Goal: Task Accomplishment & Management: Manage account settings

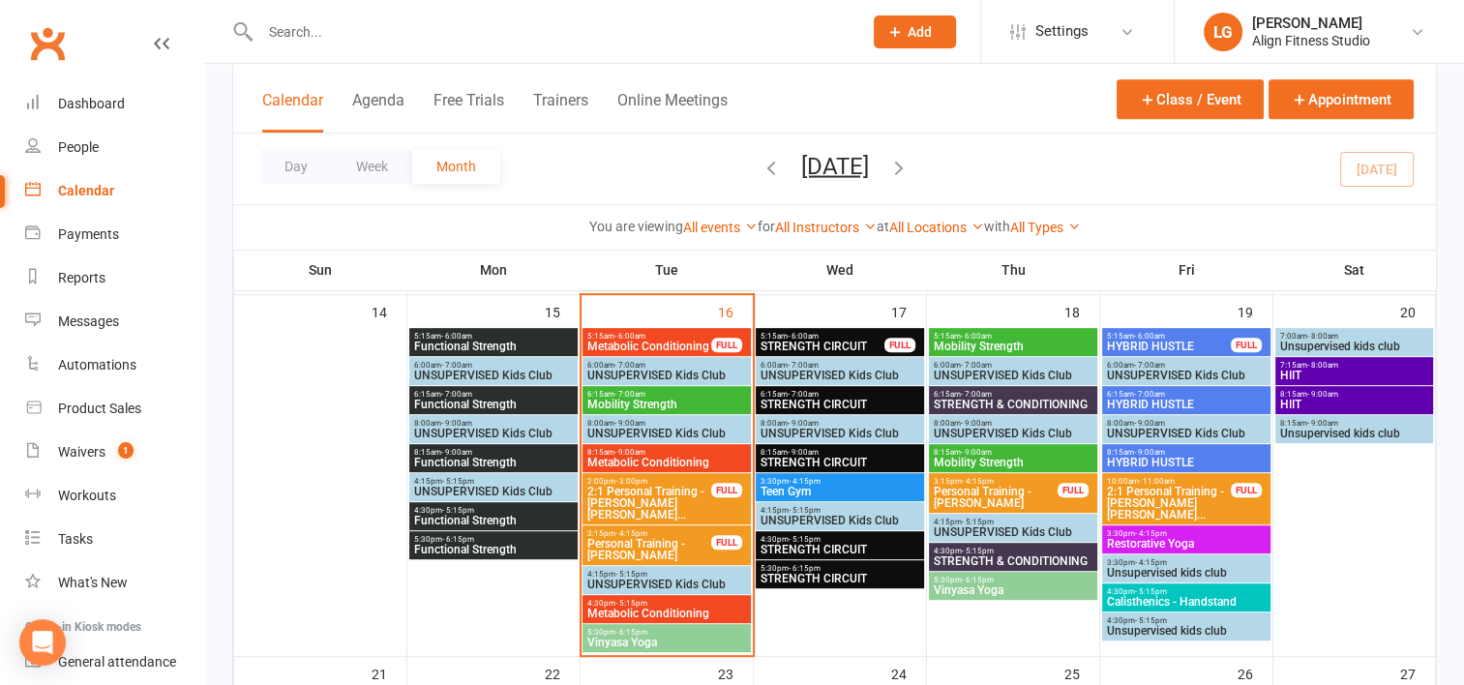
scroll to position [895, 0]
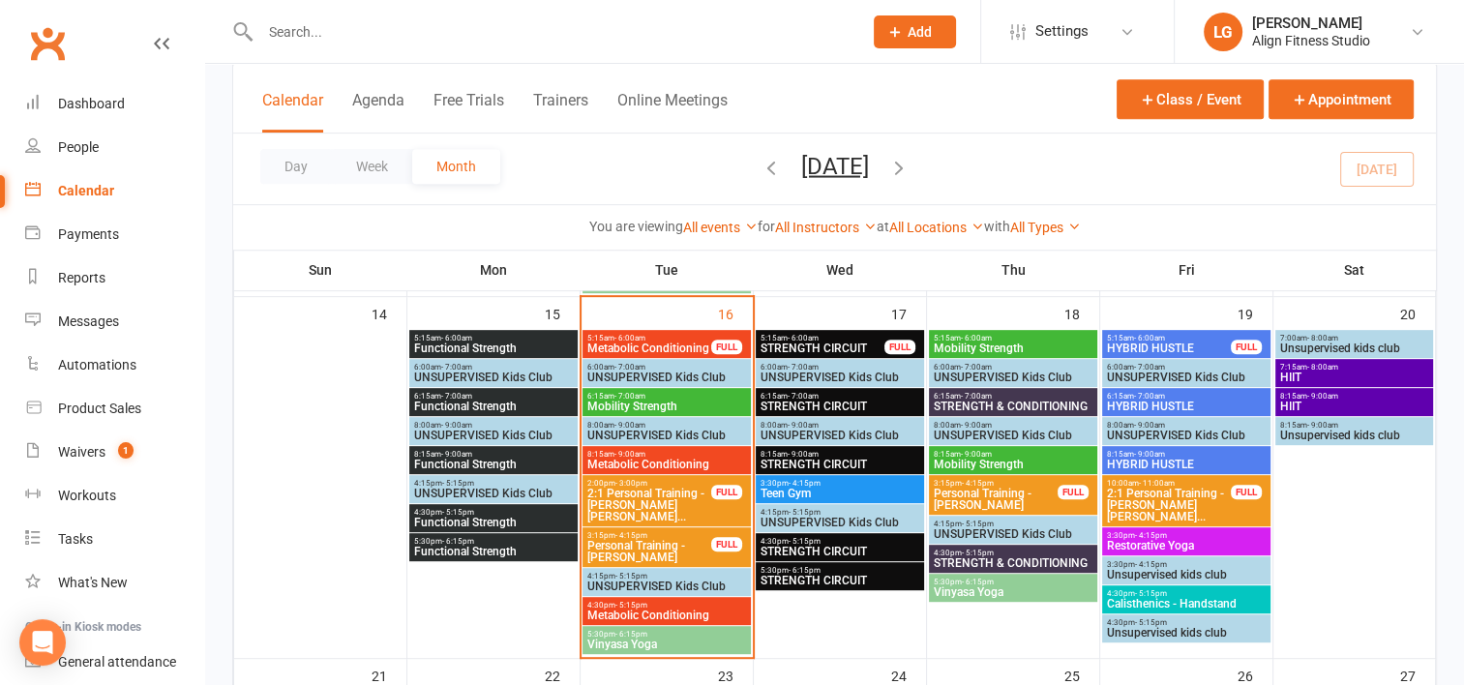
click at [651, 348] on span "Metabolic Conditioning" at bounding box center [650, 349] width 126 height 12
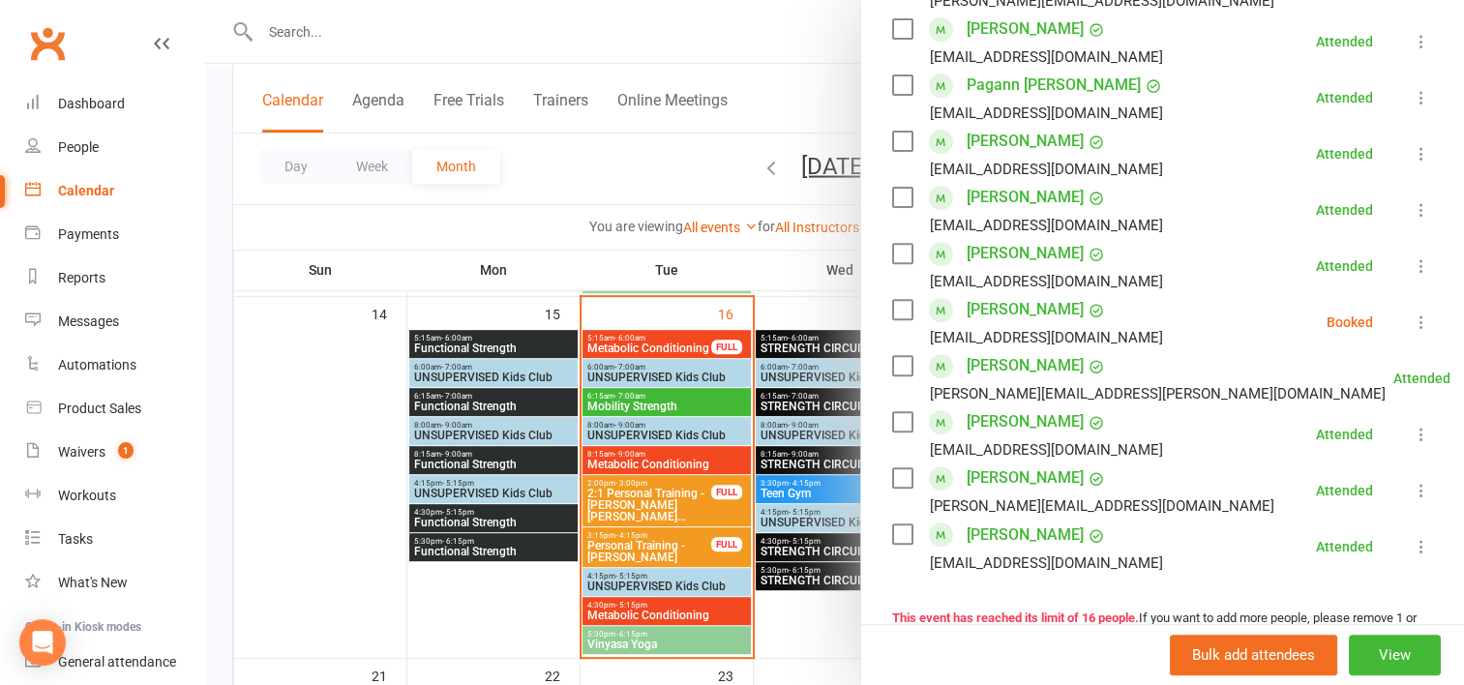
scroll to position [680, 0]
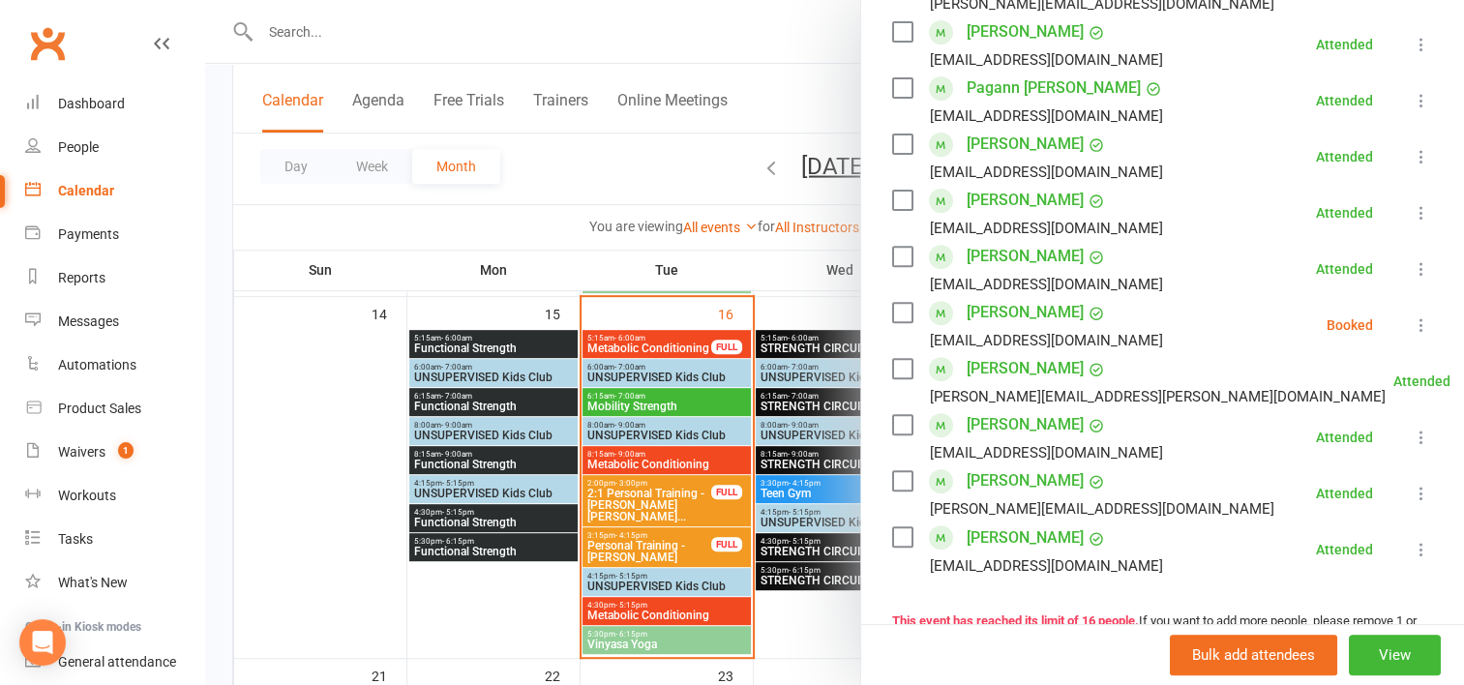
click at [619, 409] on div at bounding box center [834, 342] width 1259 height 685
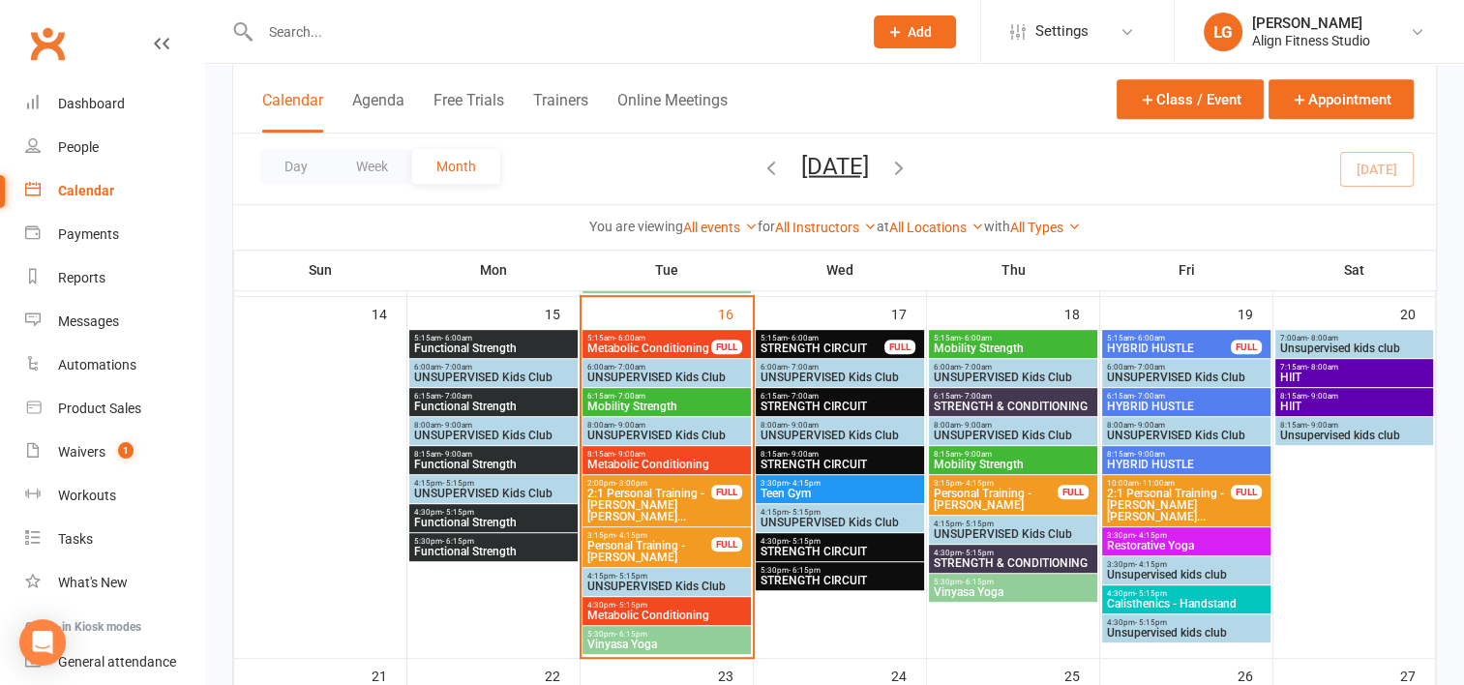
click at [619, 409] on span "Mobility Strength" at bounding box center [667, 407] width 161 height 12
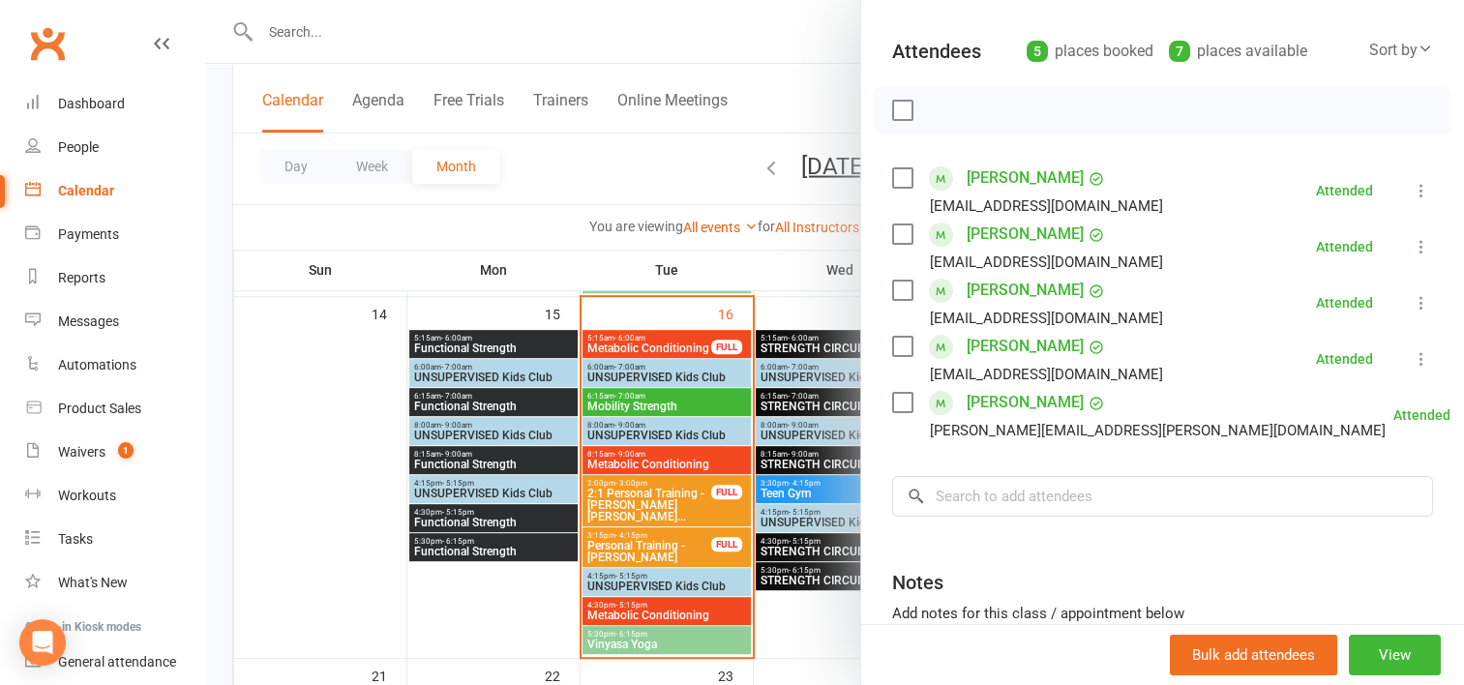
scroll to position [248, 0]
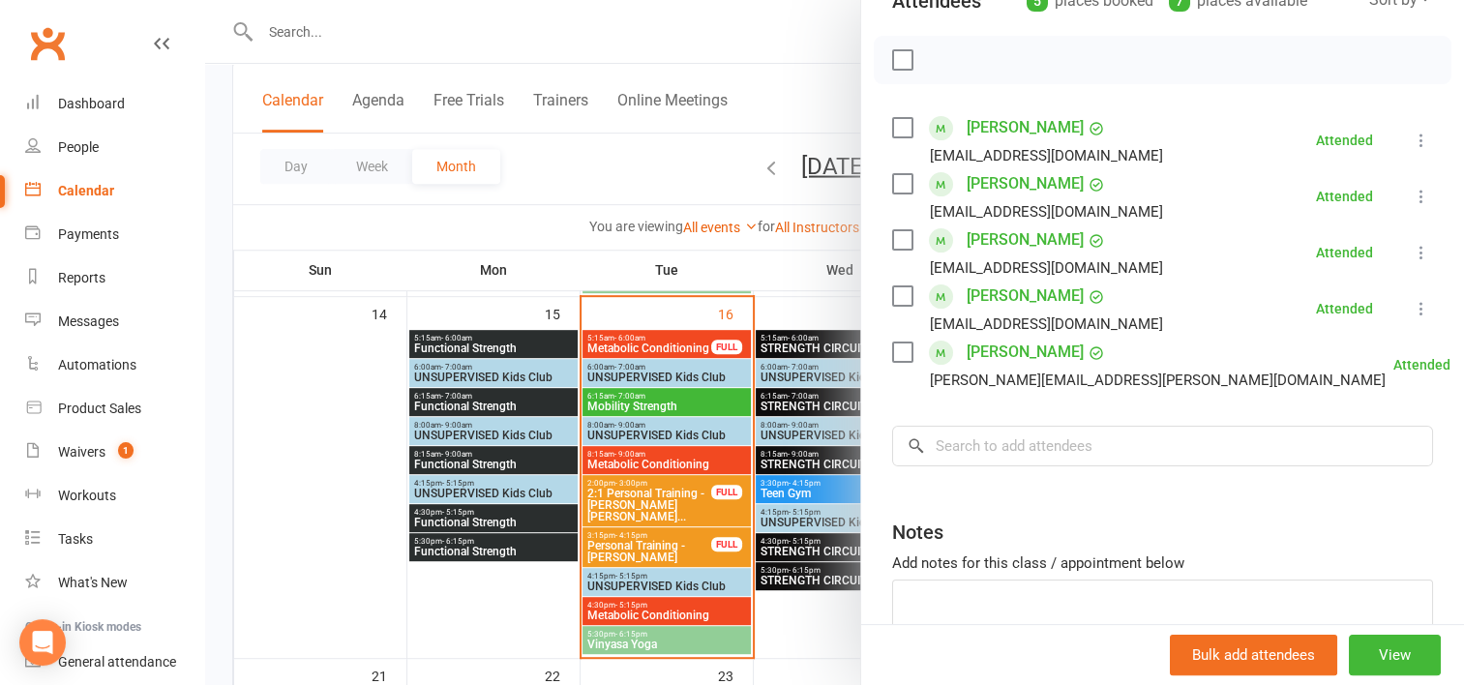
click at [650, 465] on div at bounding box center [834, 342] width 1259 height 685
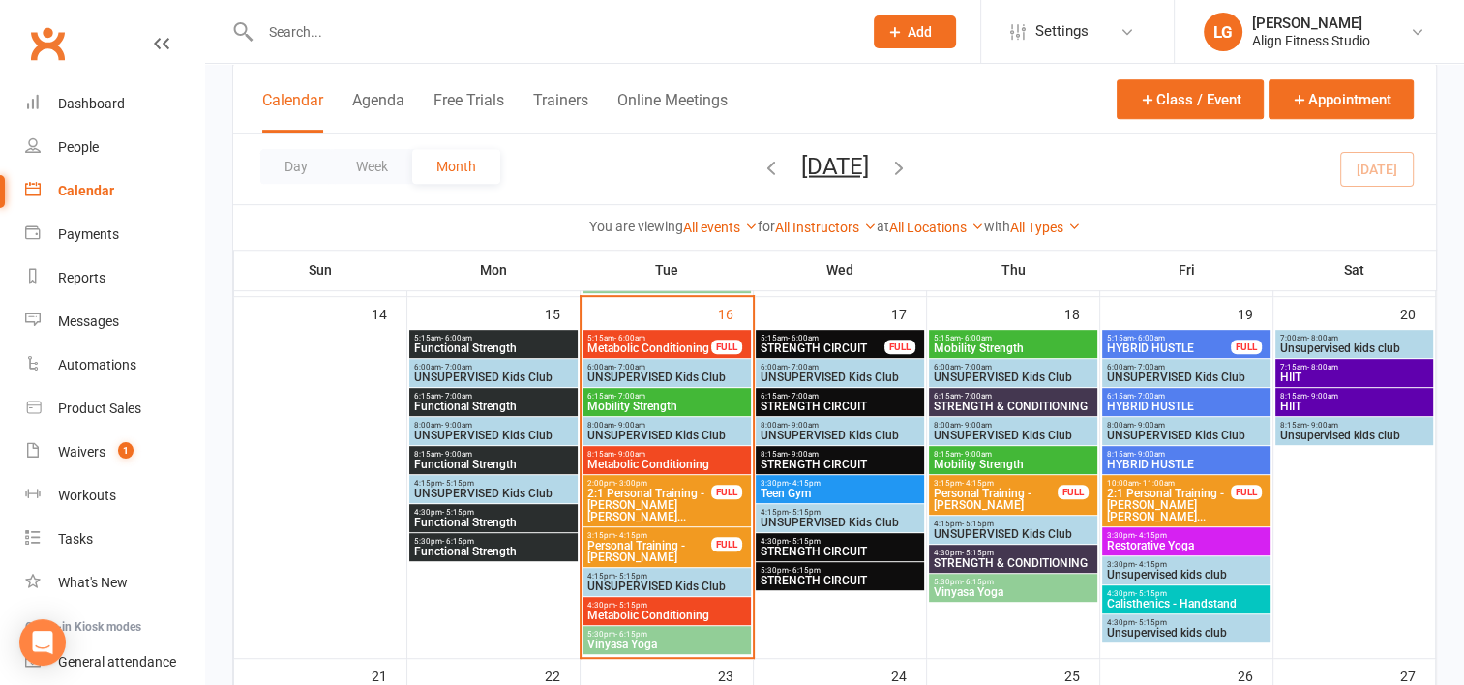
click at [650, 465] on span "Metabolic Conditioning" at bounding box center [667, 465] width 161 height 12
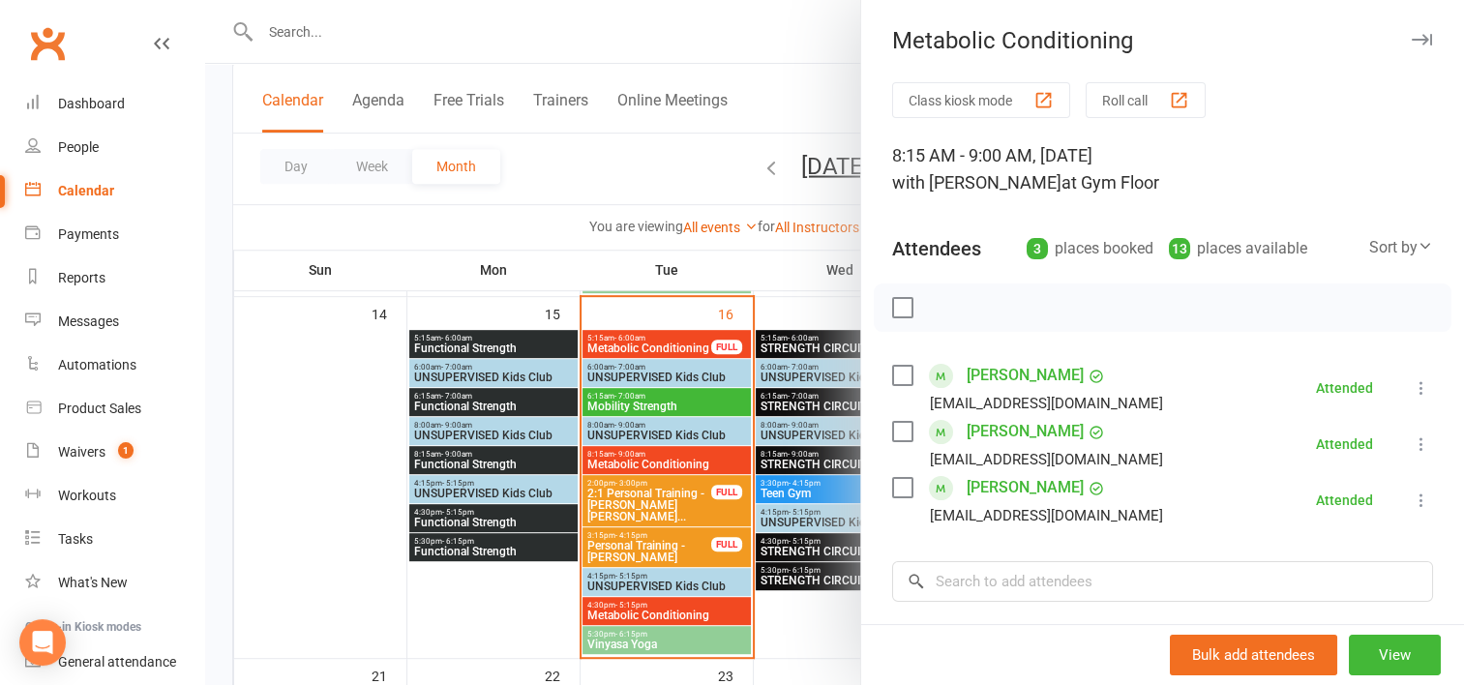
click at [636, 611] on div at bounding box center [834, 342] width 1259 height 685
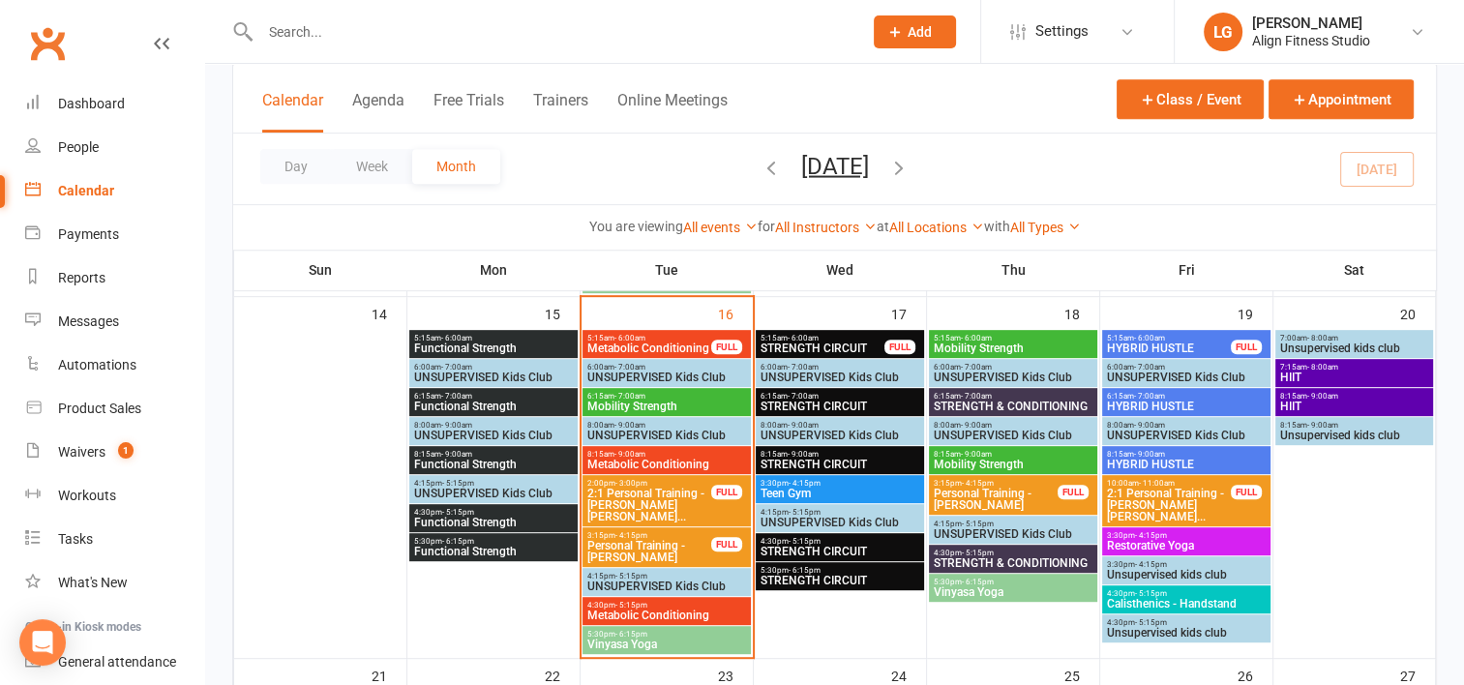
click at [636, 611] on span "Metabolic Conditioning" at bounding box center [667, 616] width 161 height 12
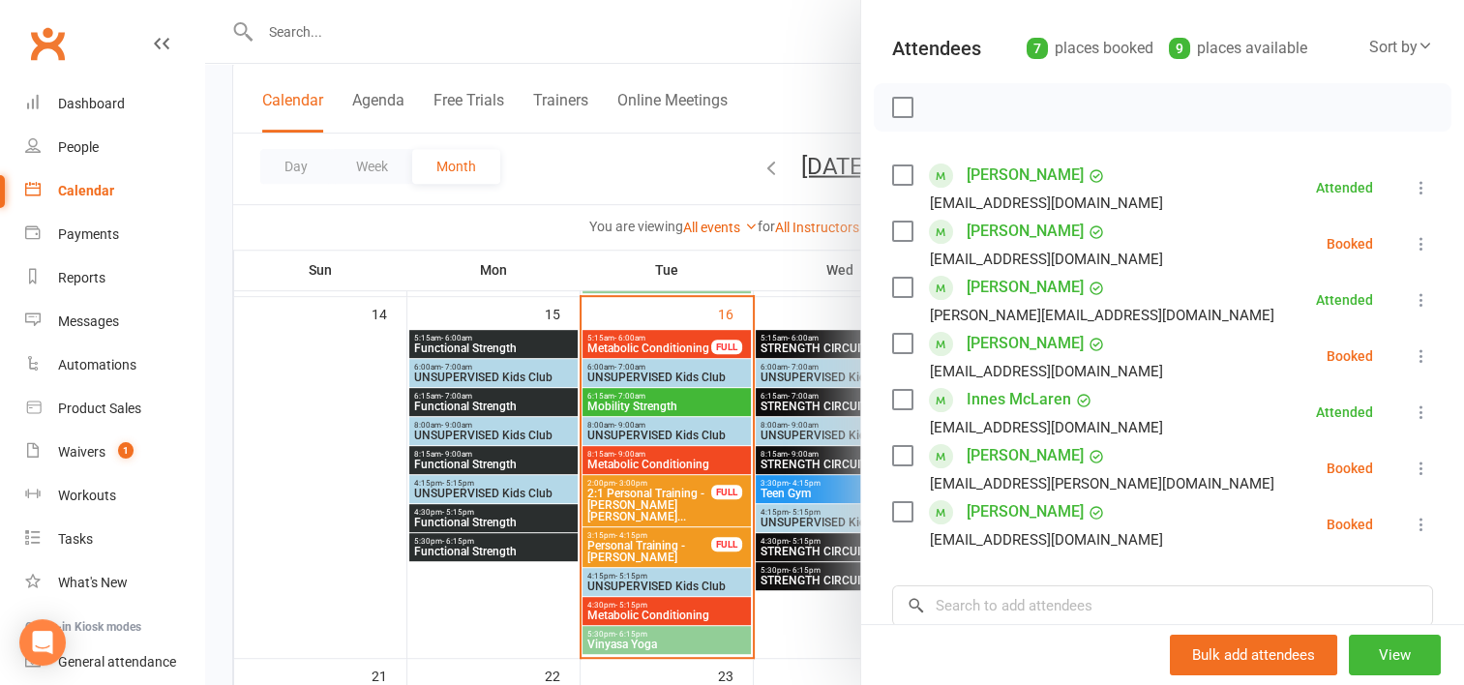
scroll to position [247, 0]
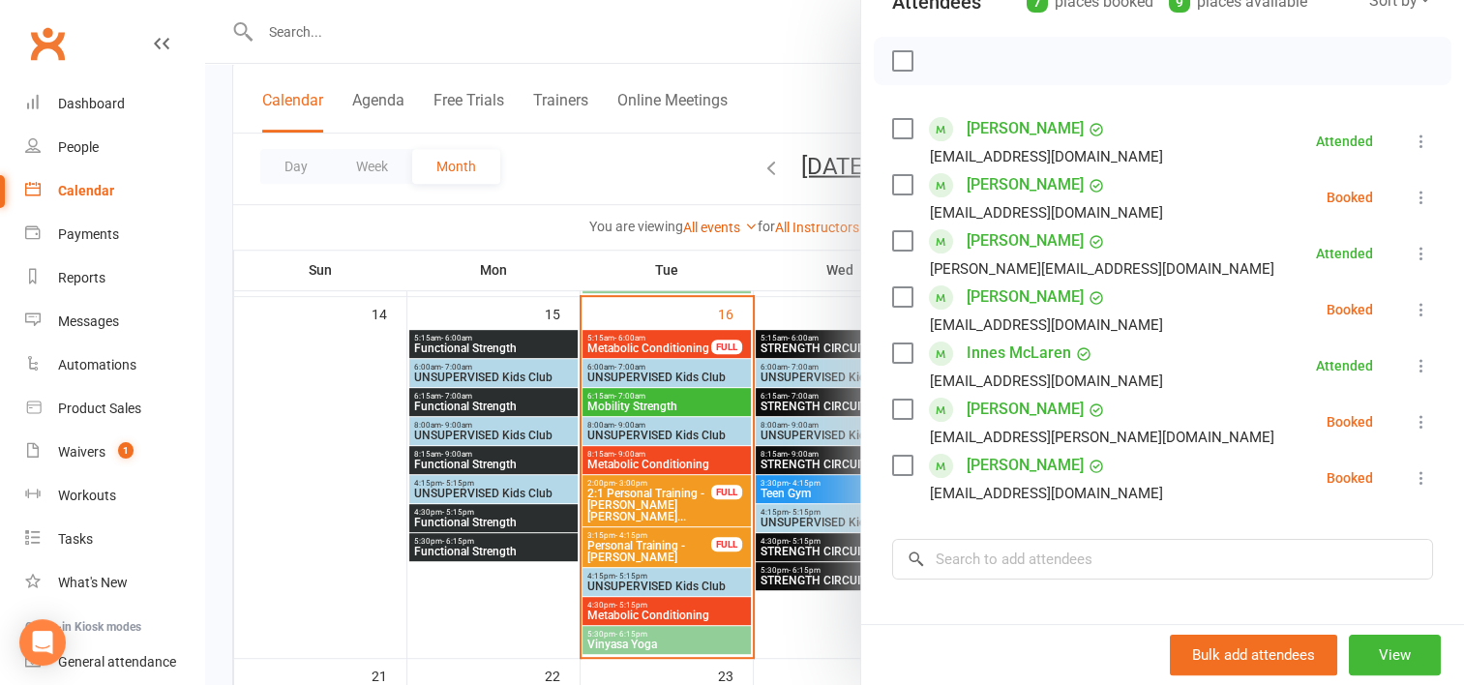
click at [682, 641] on div at bounding box center [834, 342] width 1259 height 685
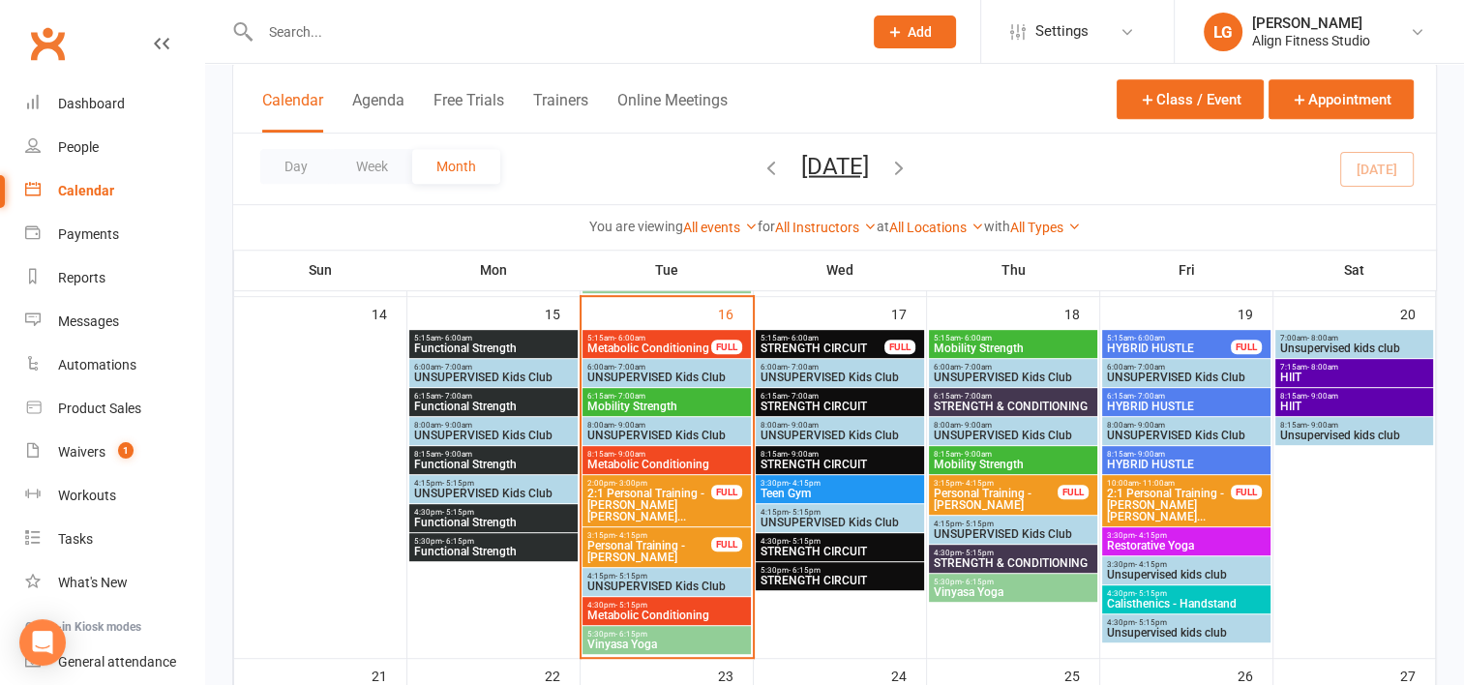
click at [682, 641] on span "Vinyasa Yoga" at bounding box center [667, 645] width 161 height 12
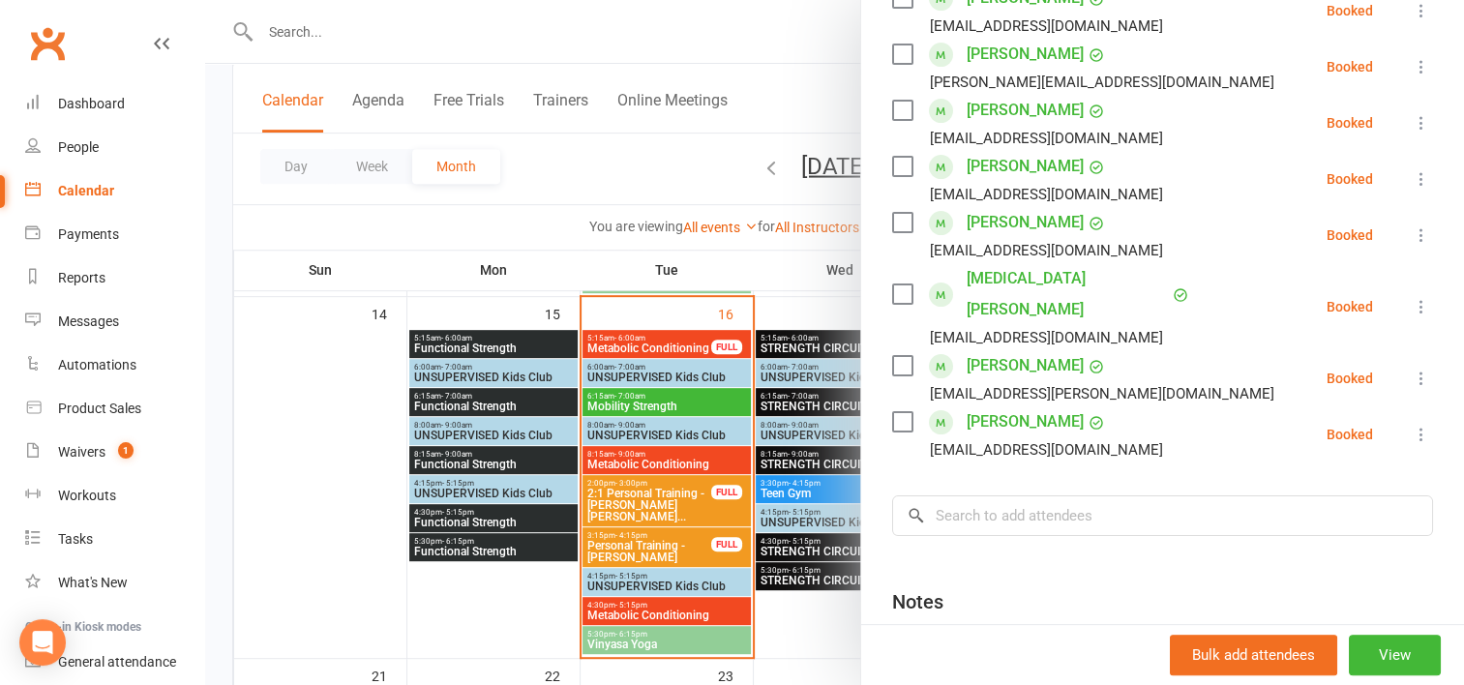
scroll to position [381, 0]
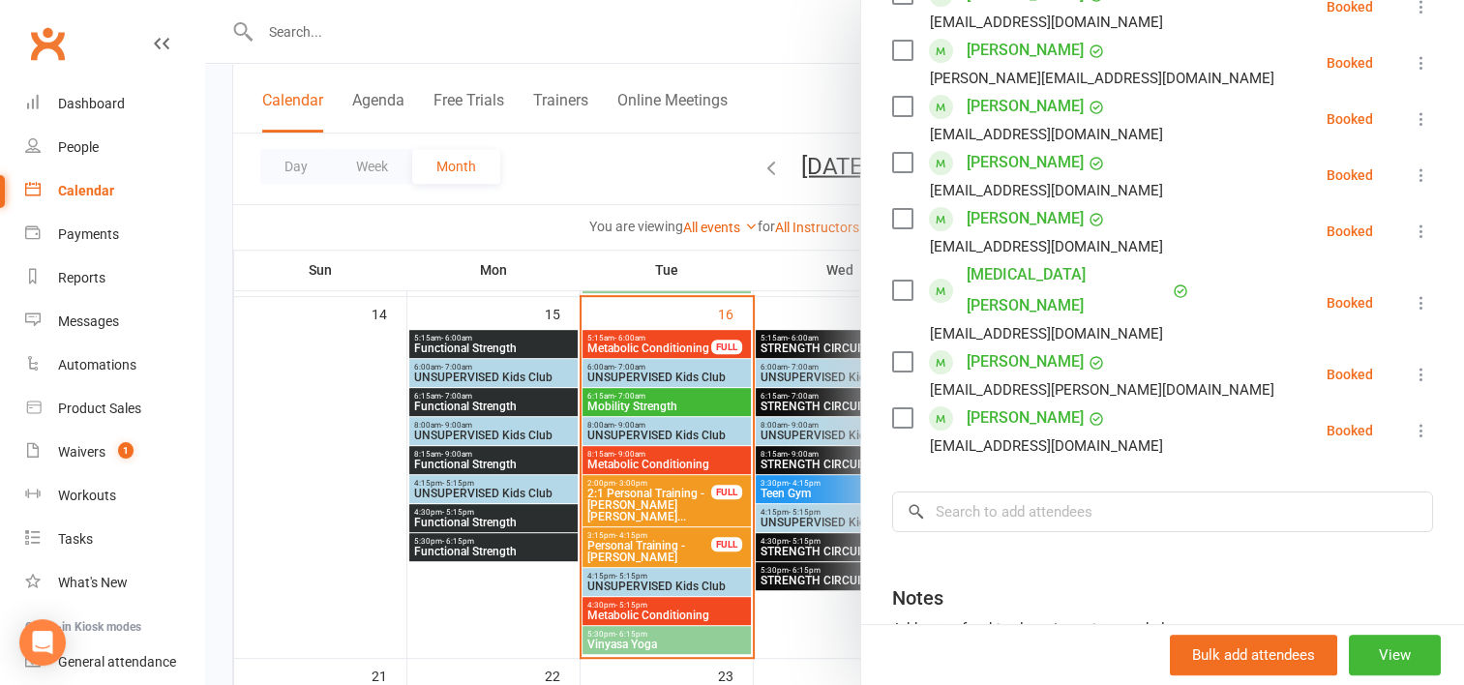
click at [743, 263] on div at bounding box center [834, 342] width 1259 height 685
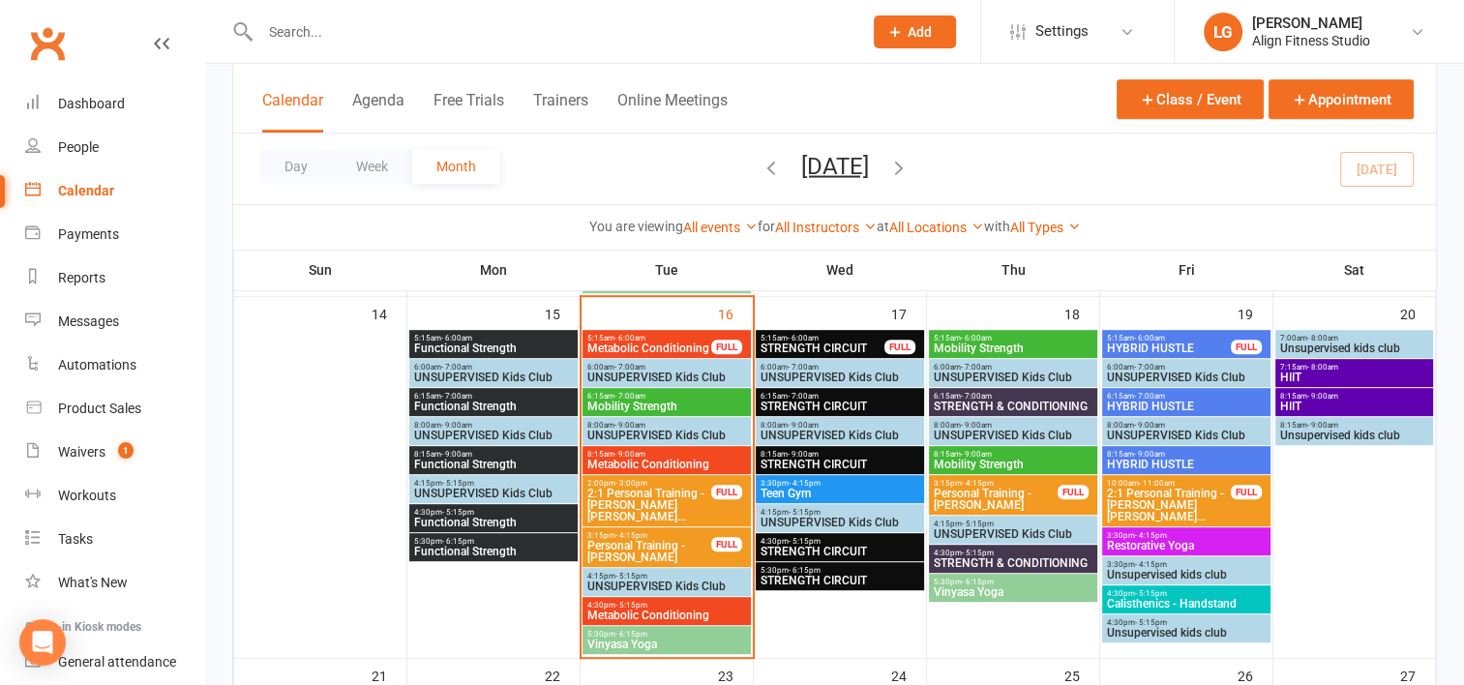
click at [802, 339] on span "- 6:00am" at bounding box center [803, 338] width 31 height 9
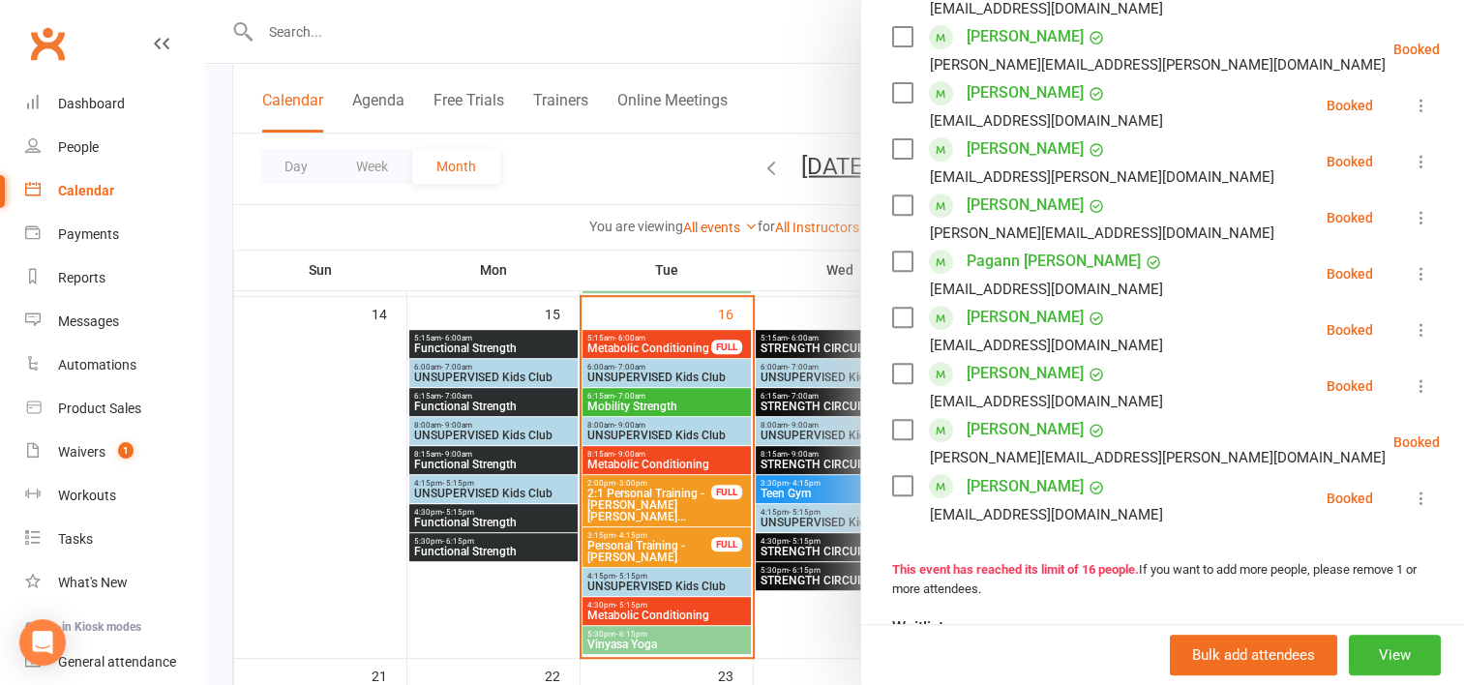
scroll to position [735, 0]
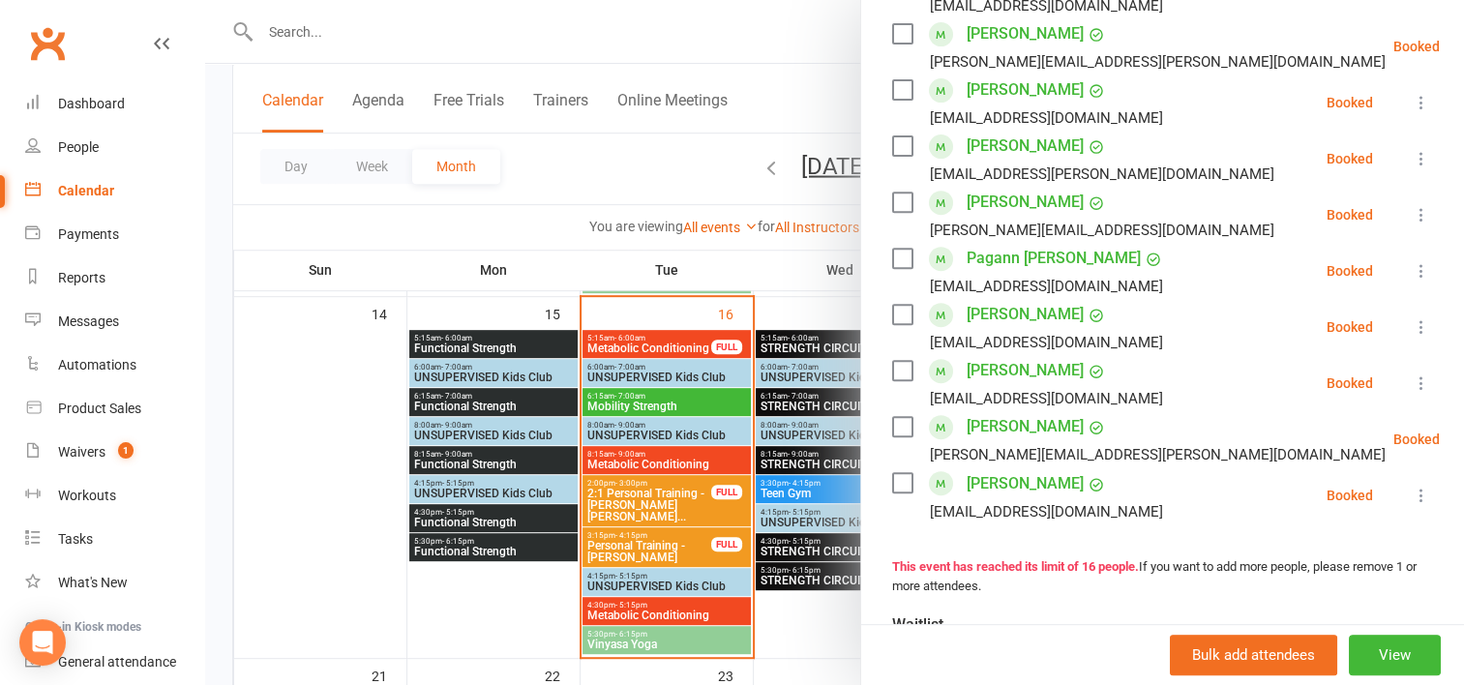
click at [783, 403] on div at bounding box center [834, 342] width 1259 height 685
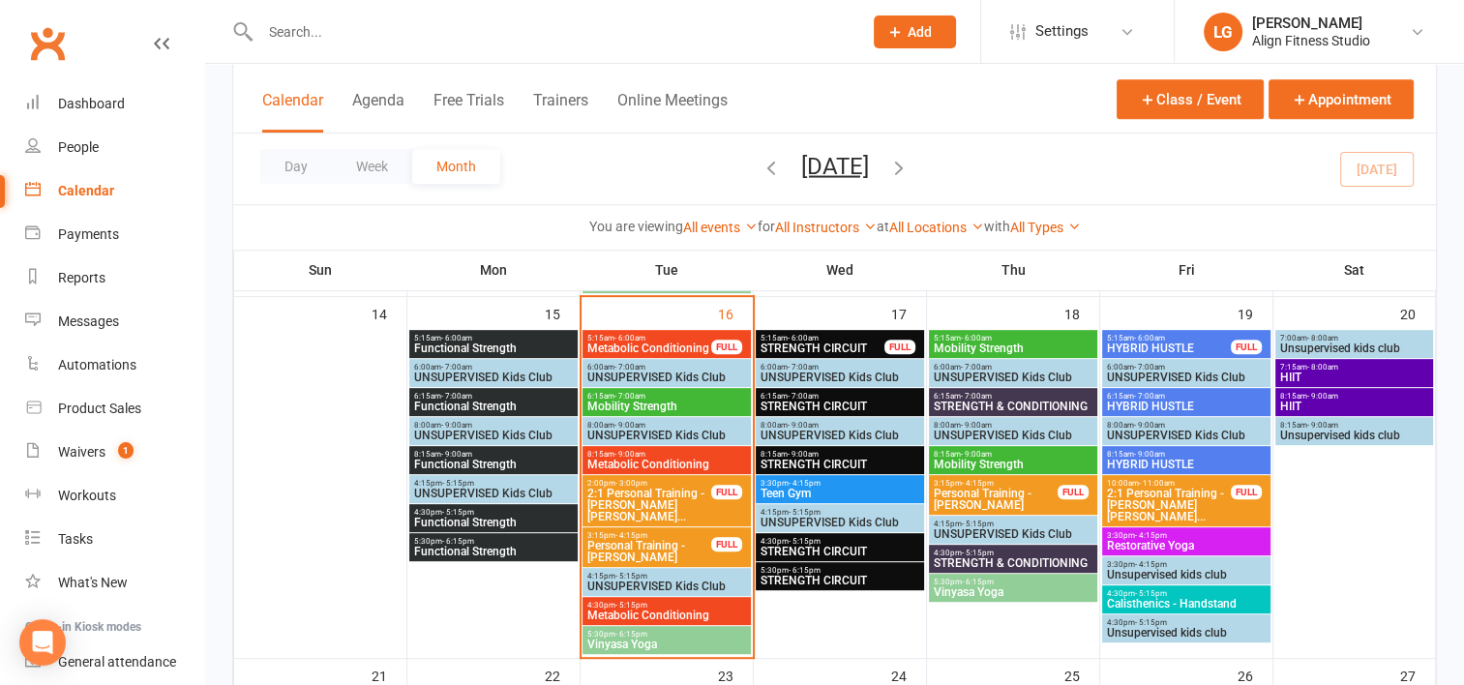
click at [783, 403] on span "STRENGTH CIRCUIT" at bounding box center [840, 407] width 161 height 12
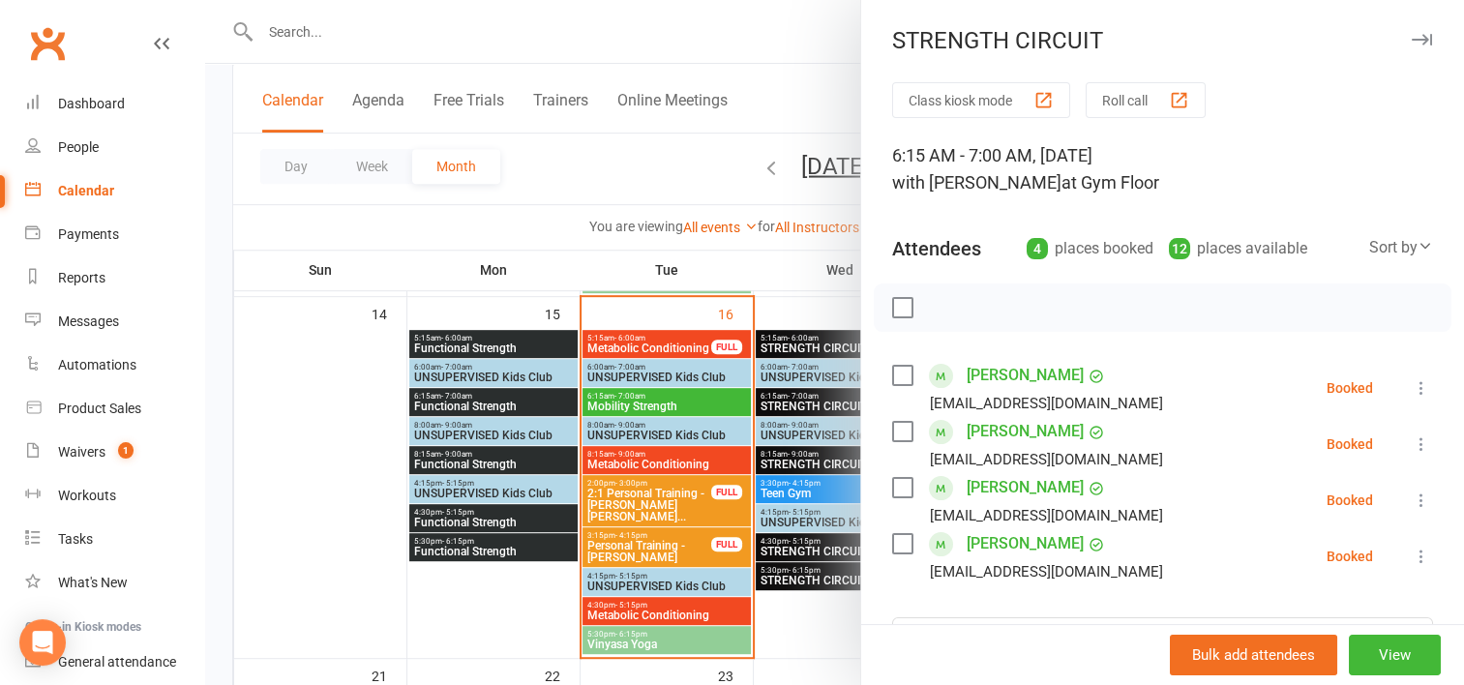
click at [799, 462] on div at bounding box center [834, 342] width 1259 height 685
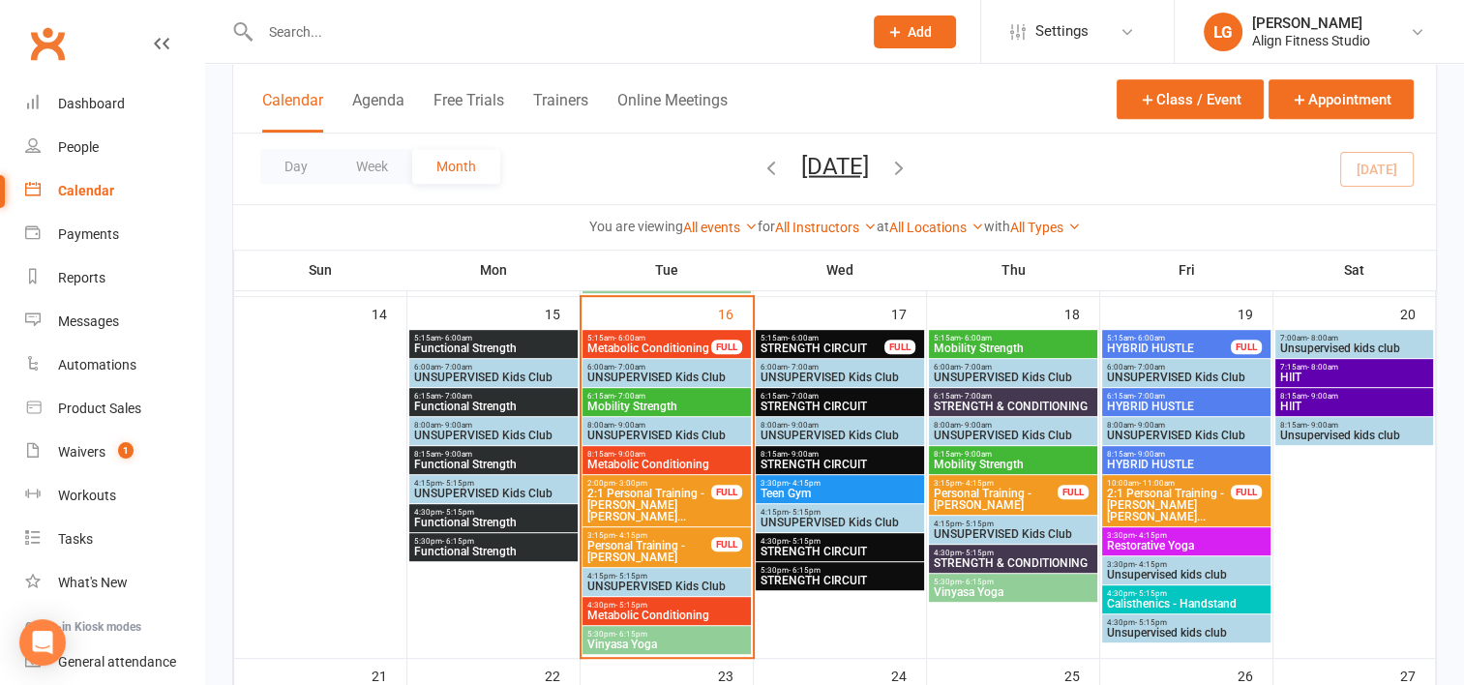
click at [799, 462] on span "STRENGTH CIRCUIT" at bounding box center [840, 465] width 161 height 12
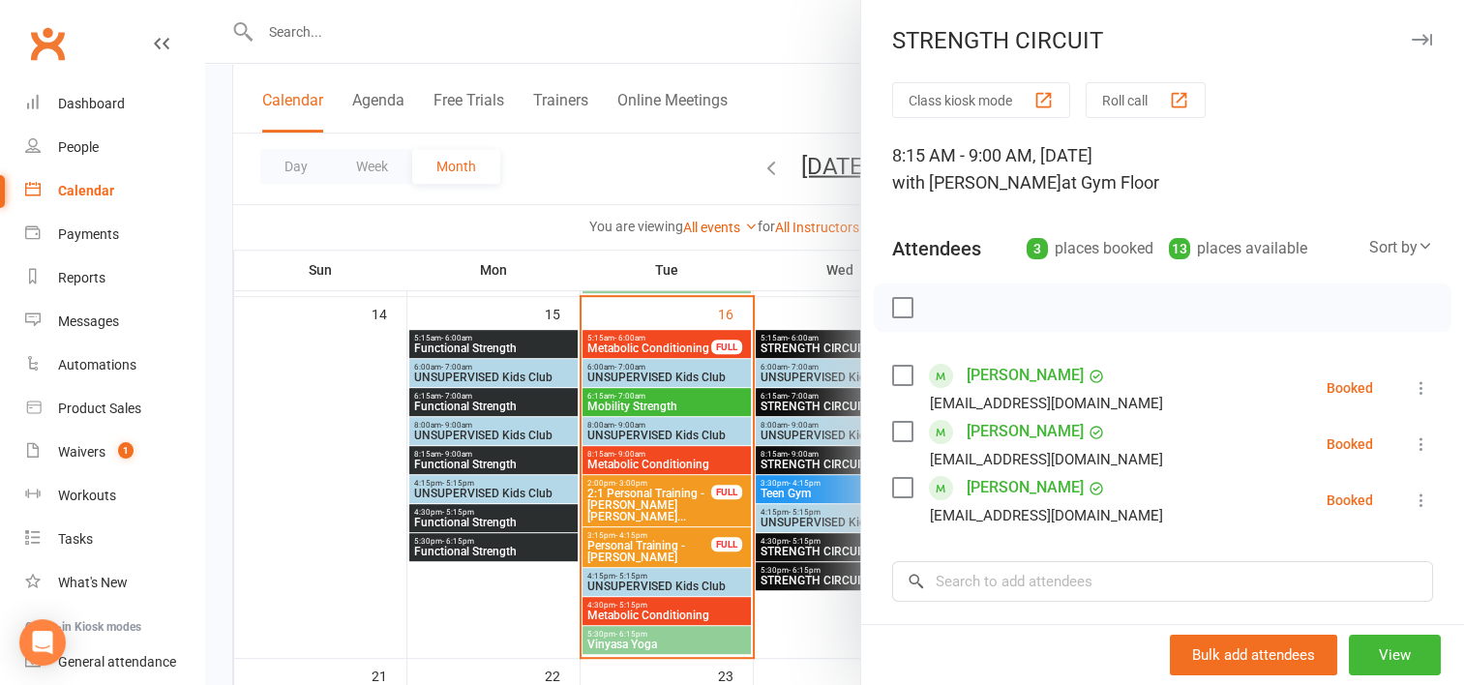
click at [778, 549] on div at bounding box center [834, 342] width 1259 height 685
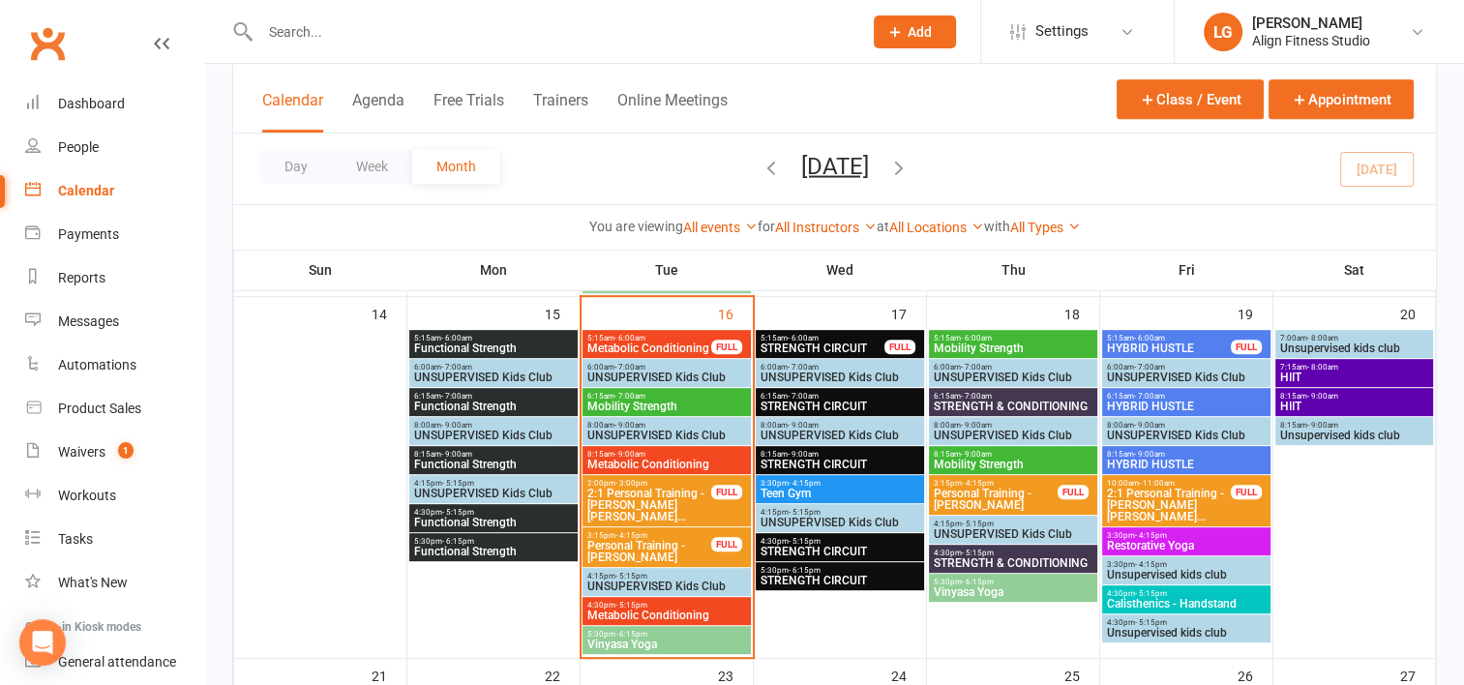
click at [778, 549] on span "STRENGTH CIRCUIT" at bounding box center [840, 552] width 161 height 12
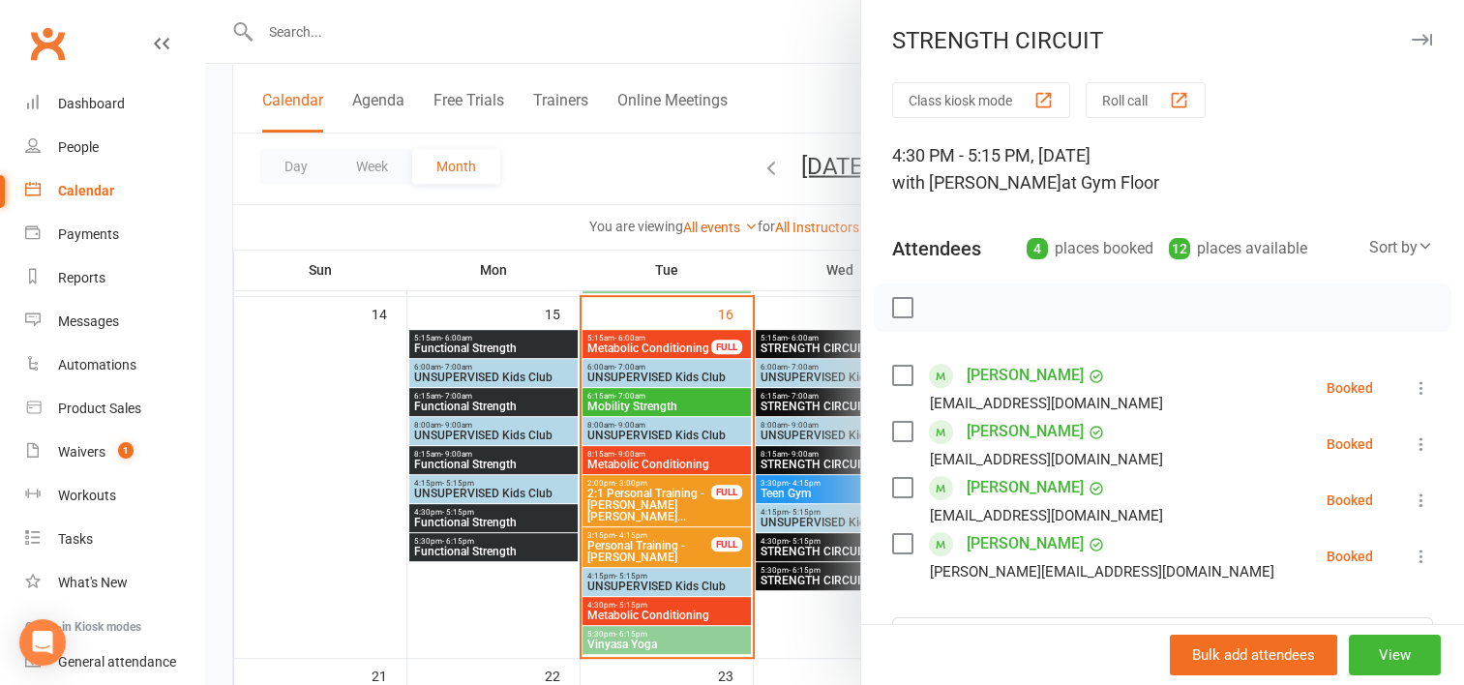
click at [1009, 368] on link "Brittany Koh" at bounding box center [1025, 375] width 117 height 31
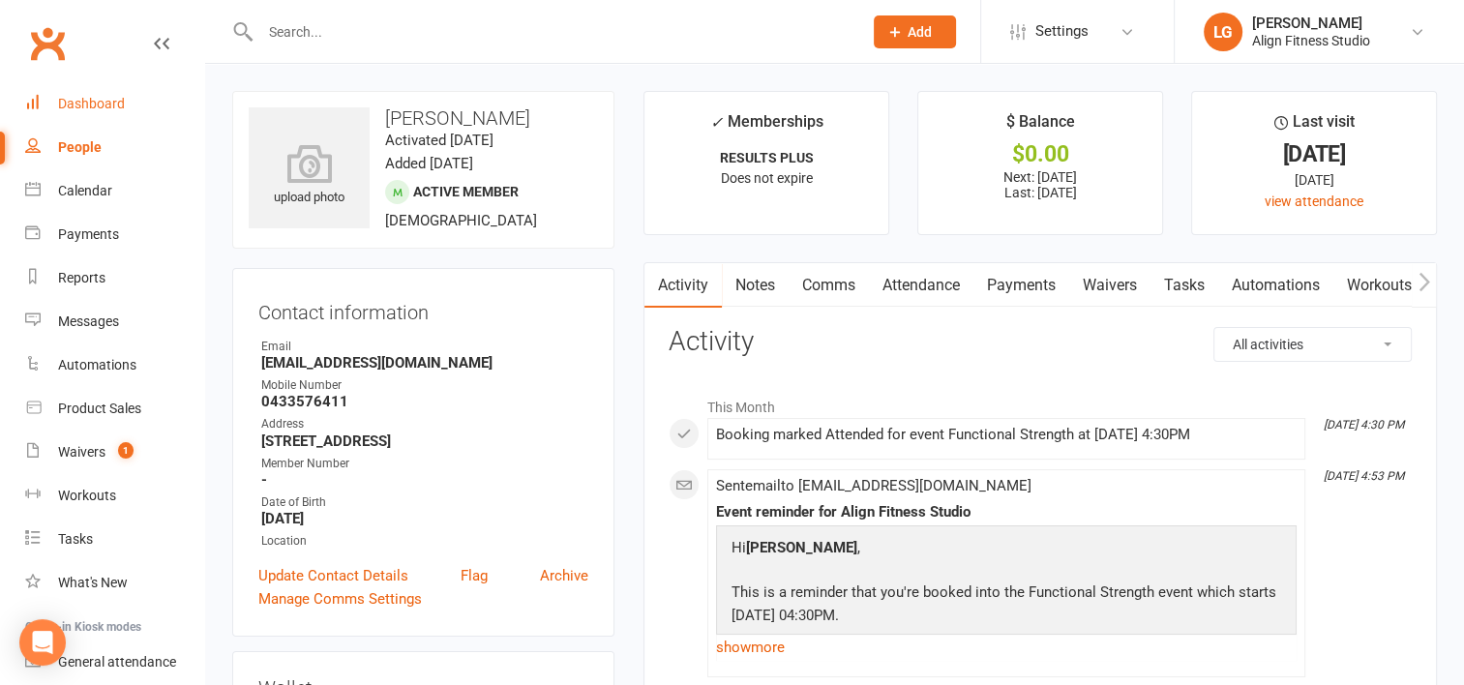
click at [102, 104] on div "Dashboard" at bounding box center [91, 103] width 67 height 15
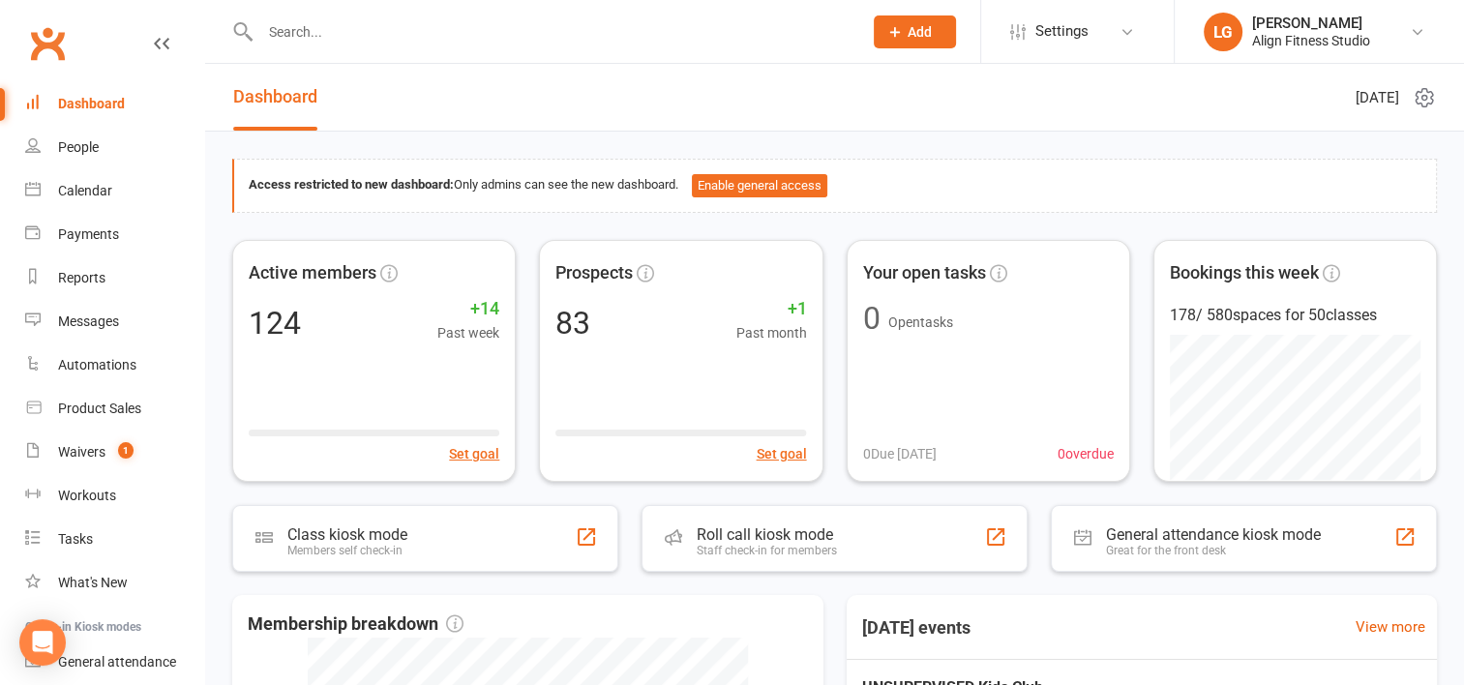
click at [102, 104] on div "Dashboard" at bounding box center [91, 103] width 67 height 15
click at [402, 97] on link "Revenue" at bounding box center [390, 97] width 68 height 67
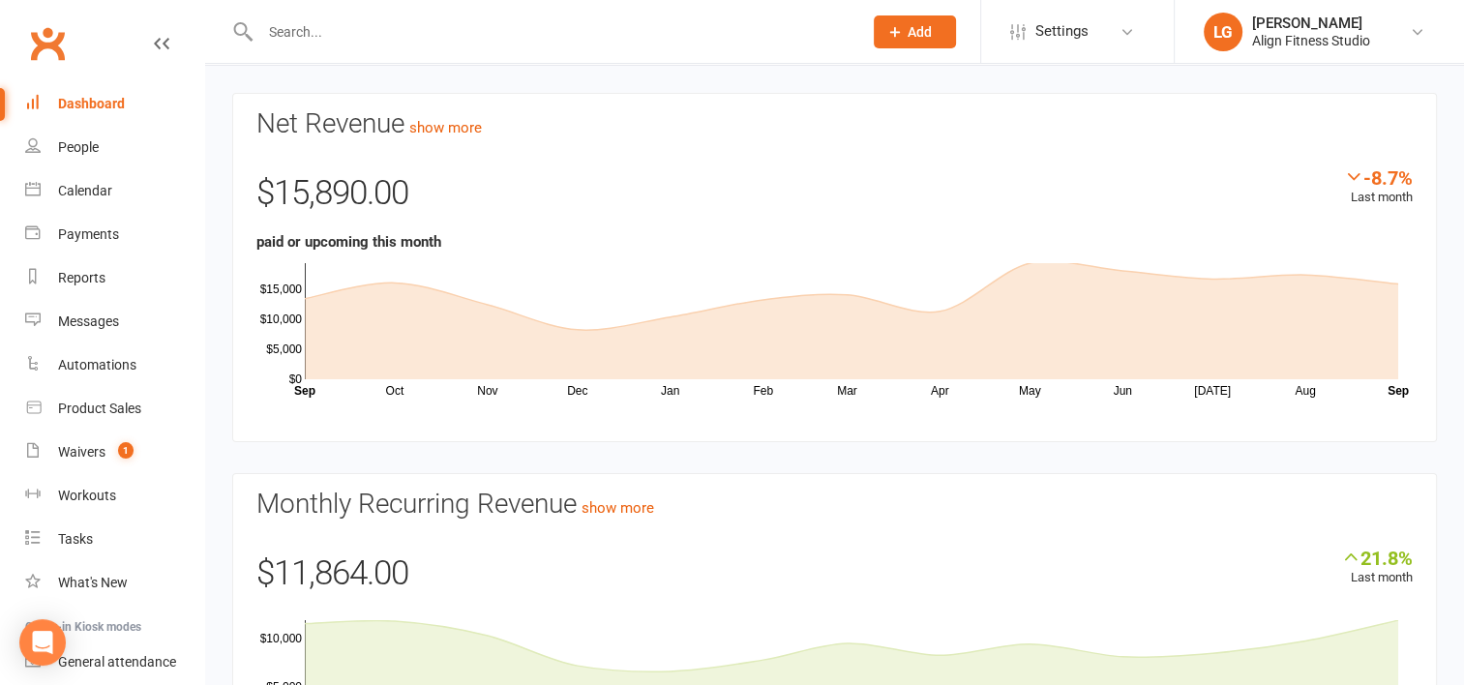
scroll to position [48, 0]
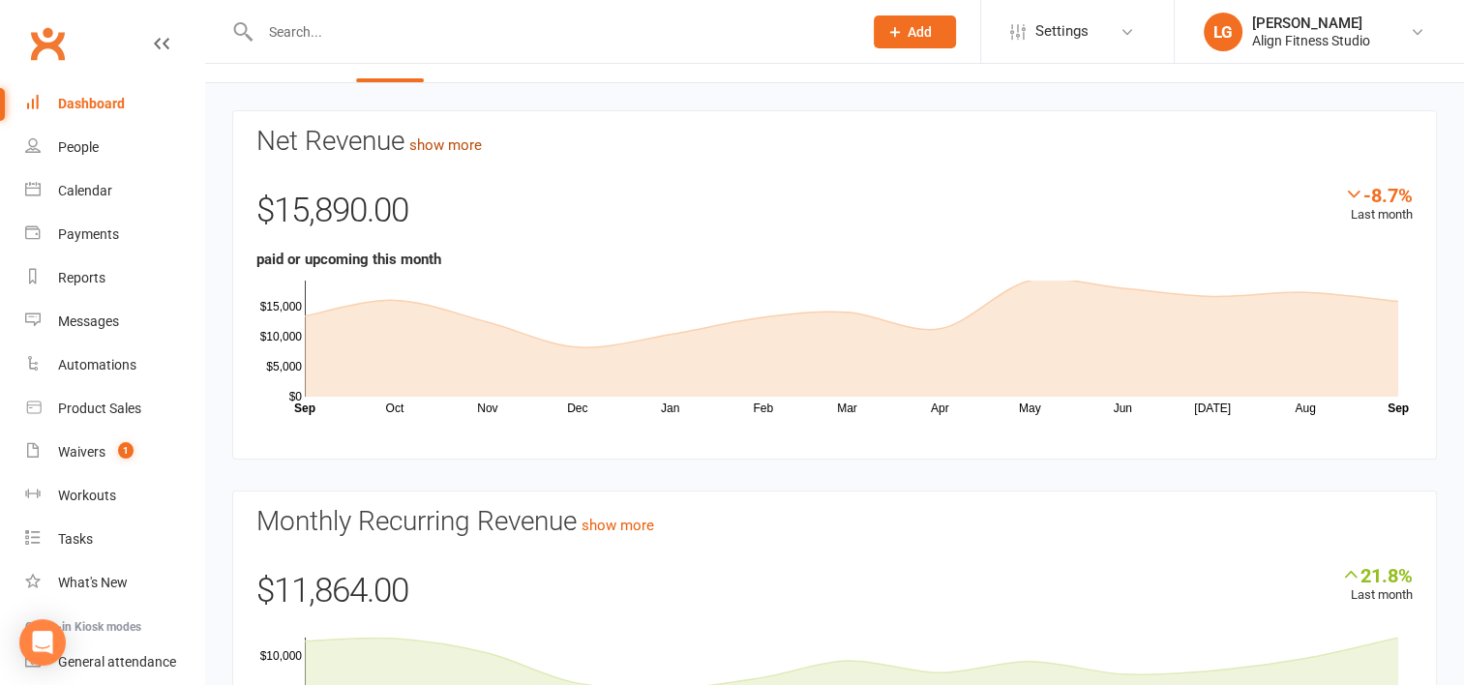
click at [450, 139] on link "show more" at bounding box center [445, 144] width 73 height 17
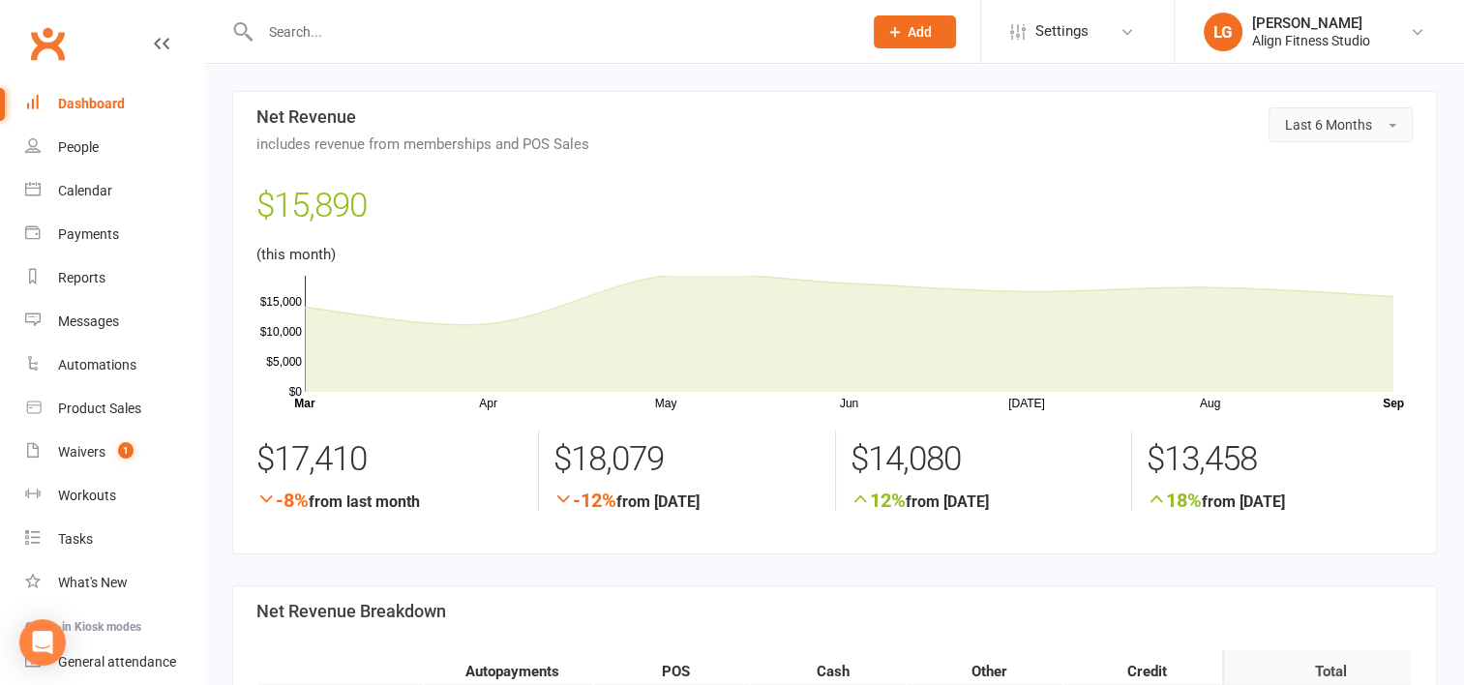
click at [1398, 124] on button "Last 6 Months" at bounding box center [1341, 124] width 144 height 35
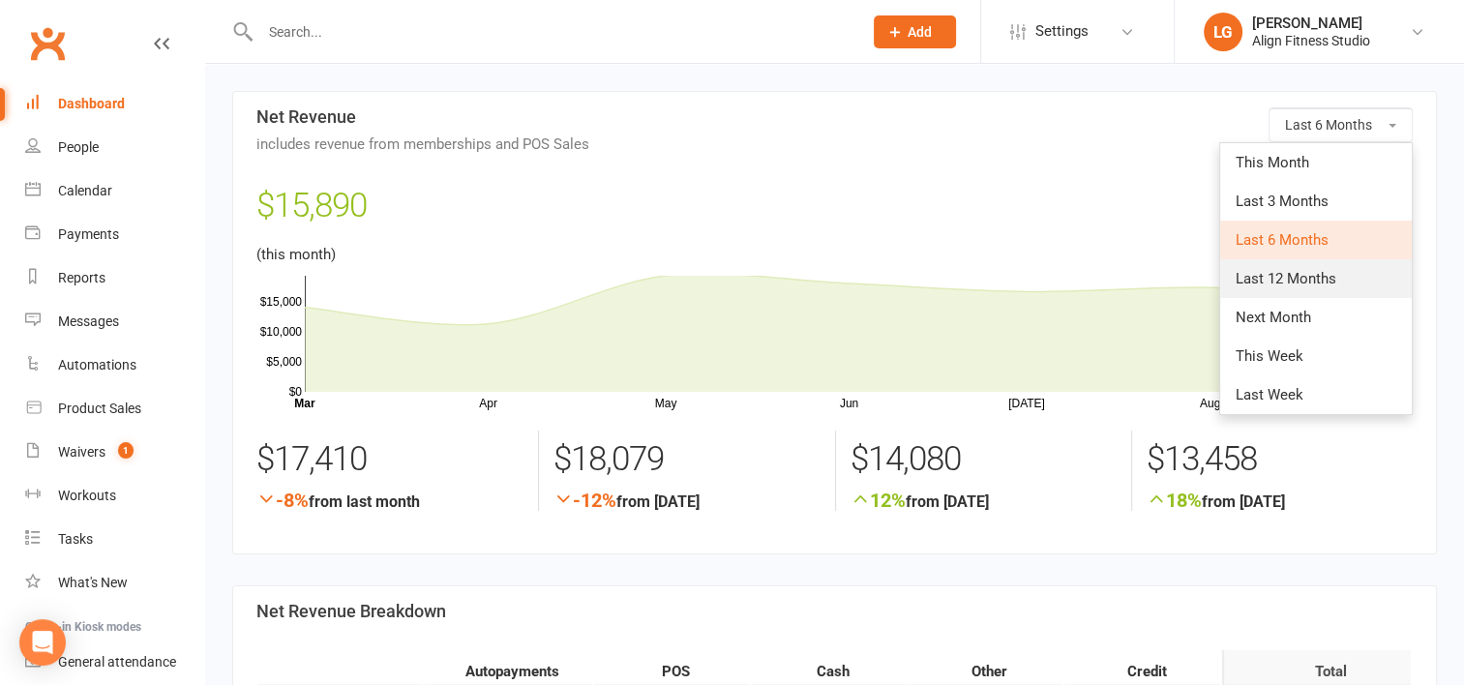
click at [1294, 270] on span "Last 12 Months" at bounding box center [1286, 278] width 101 height 17
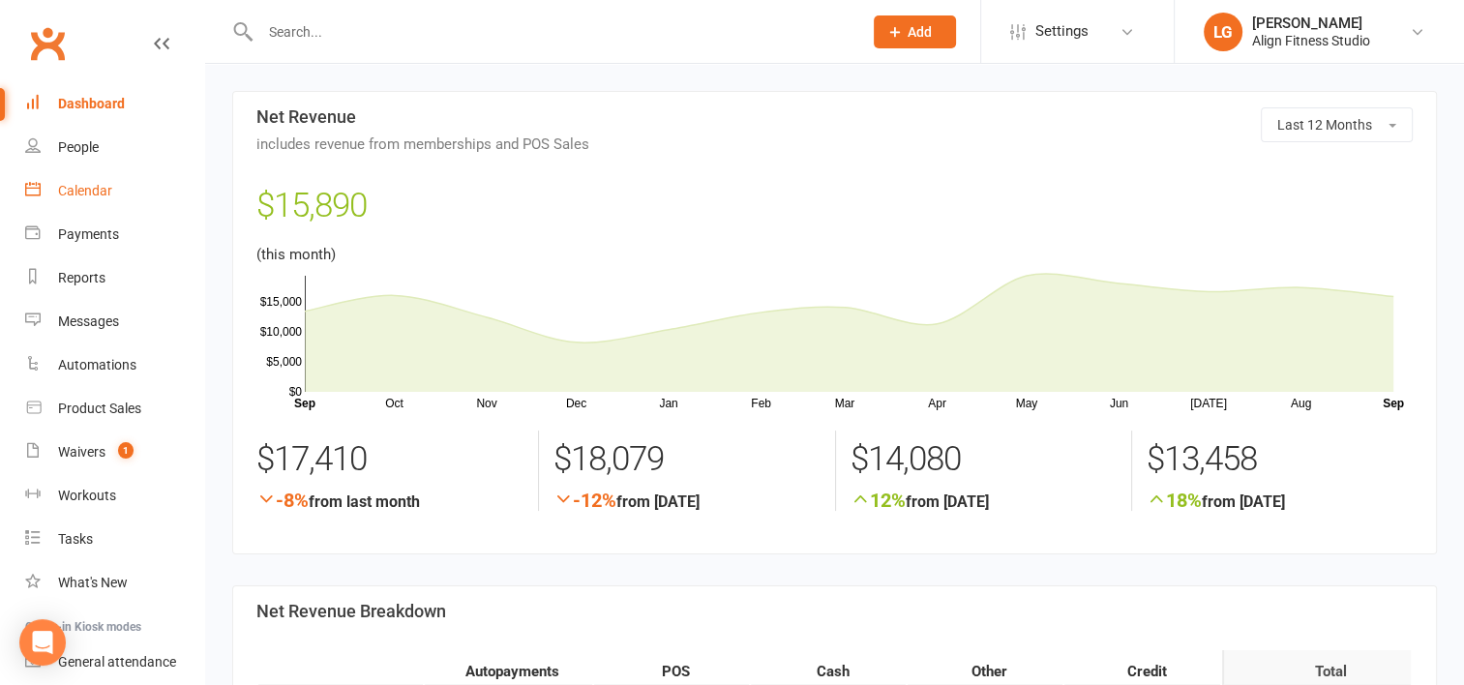
click at [118, 190] on link "Calendar" at bounding box center [114, 191] width 179 height 44
click at [97, 100] on div "Dashboard" at bounding box center [91, 103] width 67 height 15
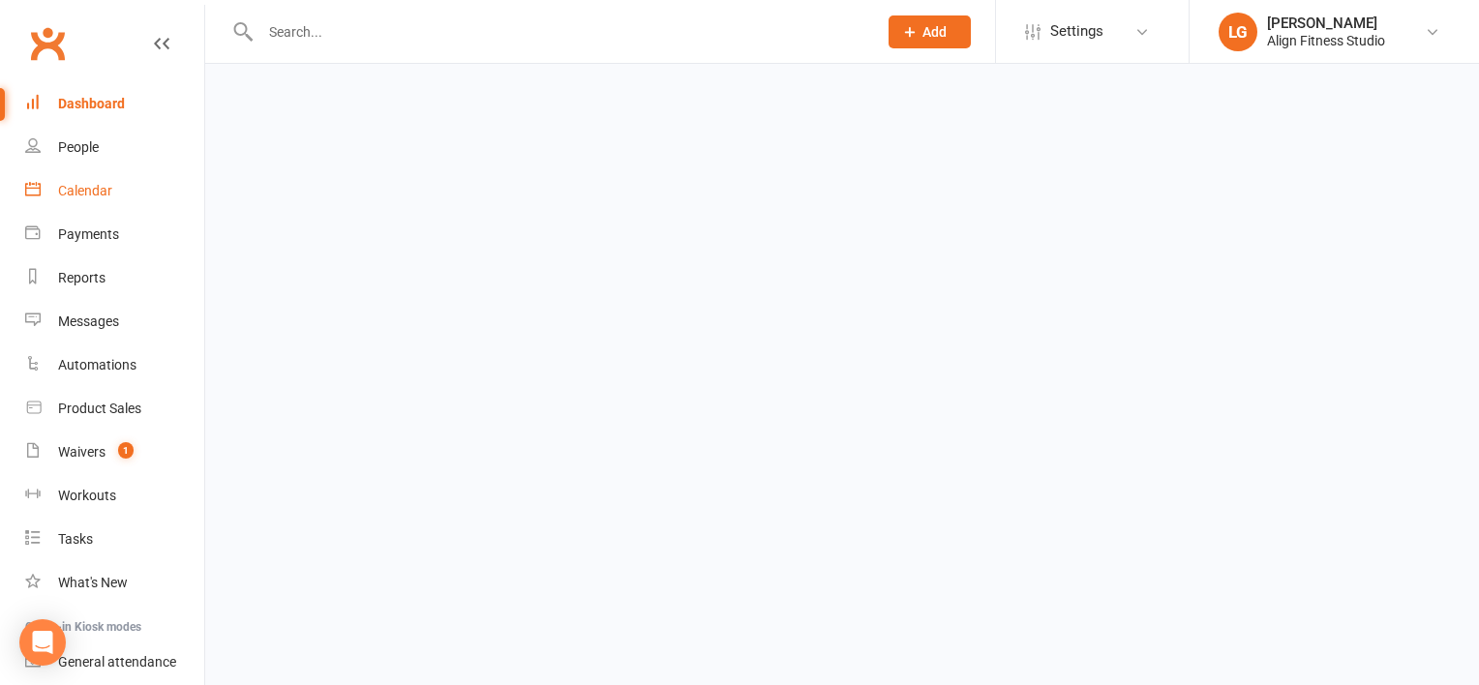
click at [87, 178] on link "Calendar" at bounding box center [114, 191] width 179 height 44
click at [86, 178] on link "Calendar" at bounding box center [114, 191] width 179 height 44
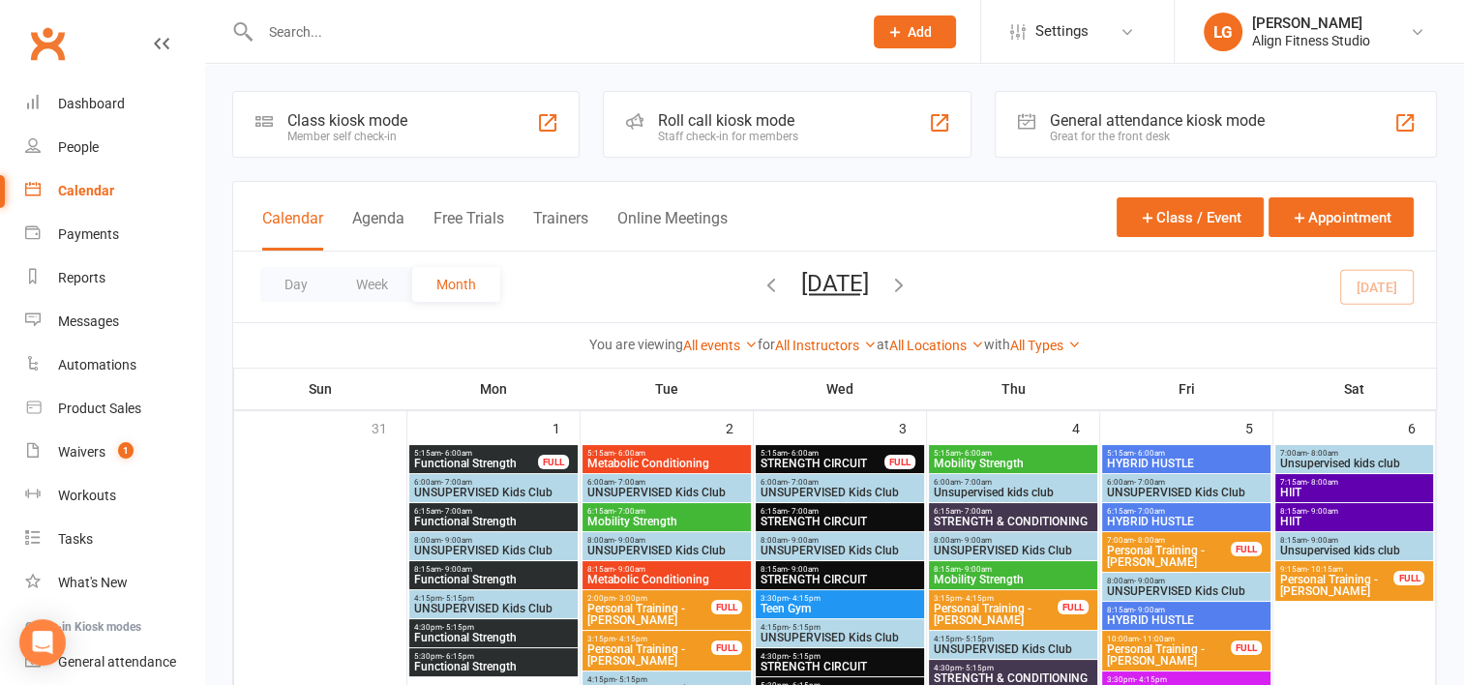
click at [326, 27] on input "text" at bounding box center [552, 31] width 594 height 27
type input "w"
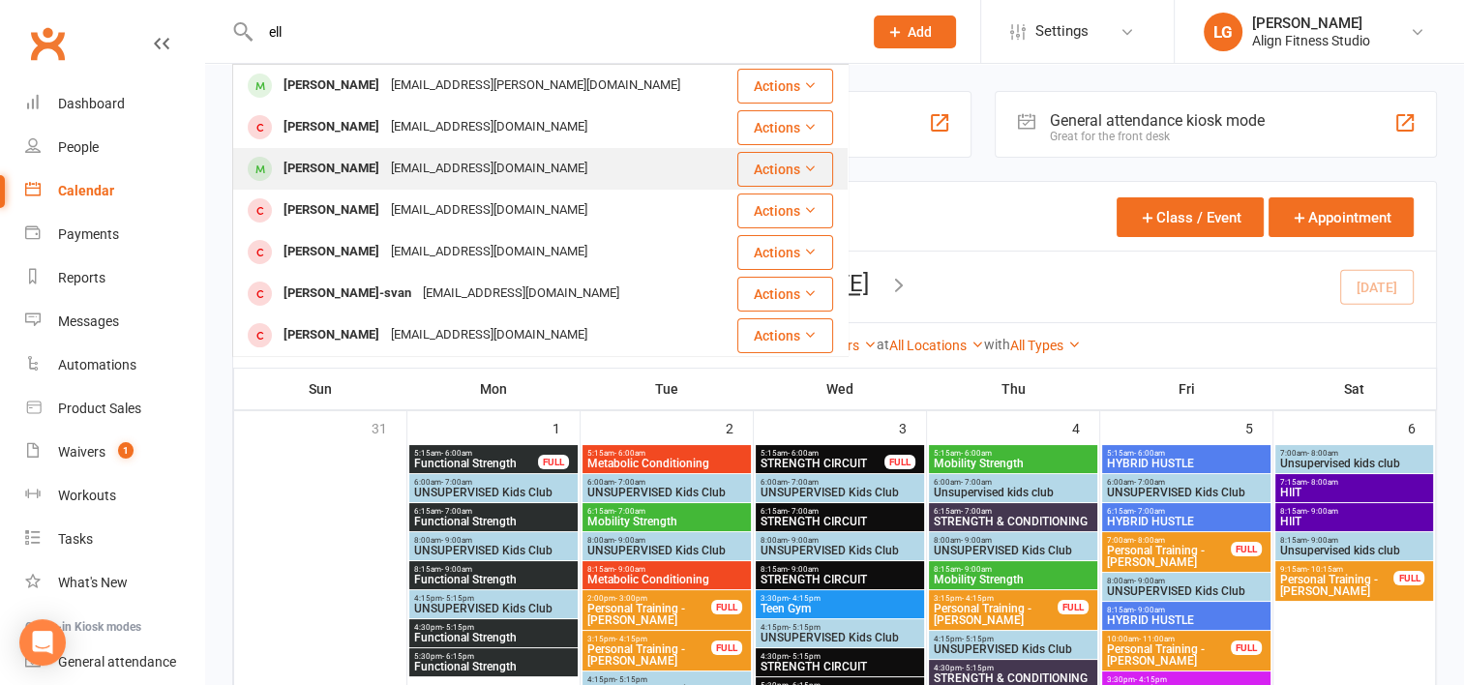
type input "ell"
click at [334, 170] on div "Ellice Hails" at bounding box center [331, 169] width 107 height 28
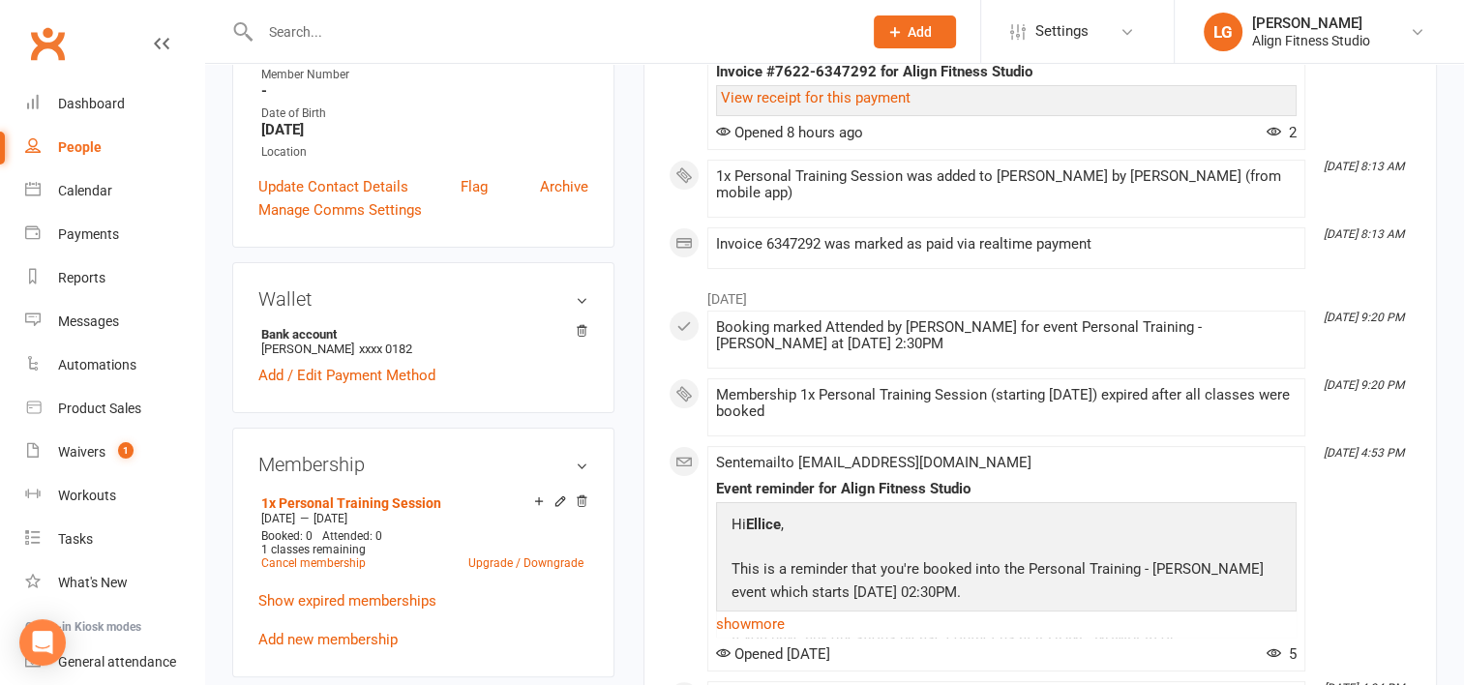
scroll to position [416, 0]
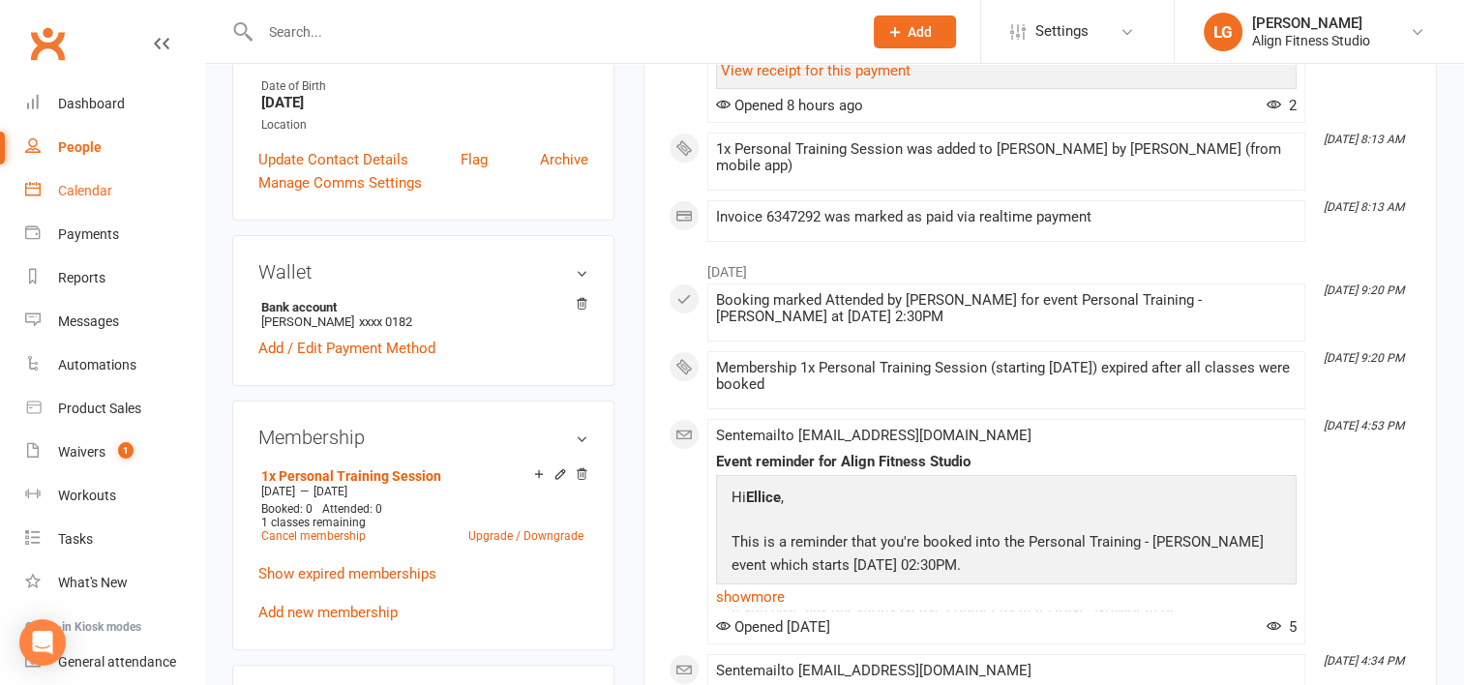
click at [97, 181] on link "Calendar" at bounding box center [114, 191] width 179 height 44
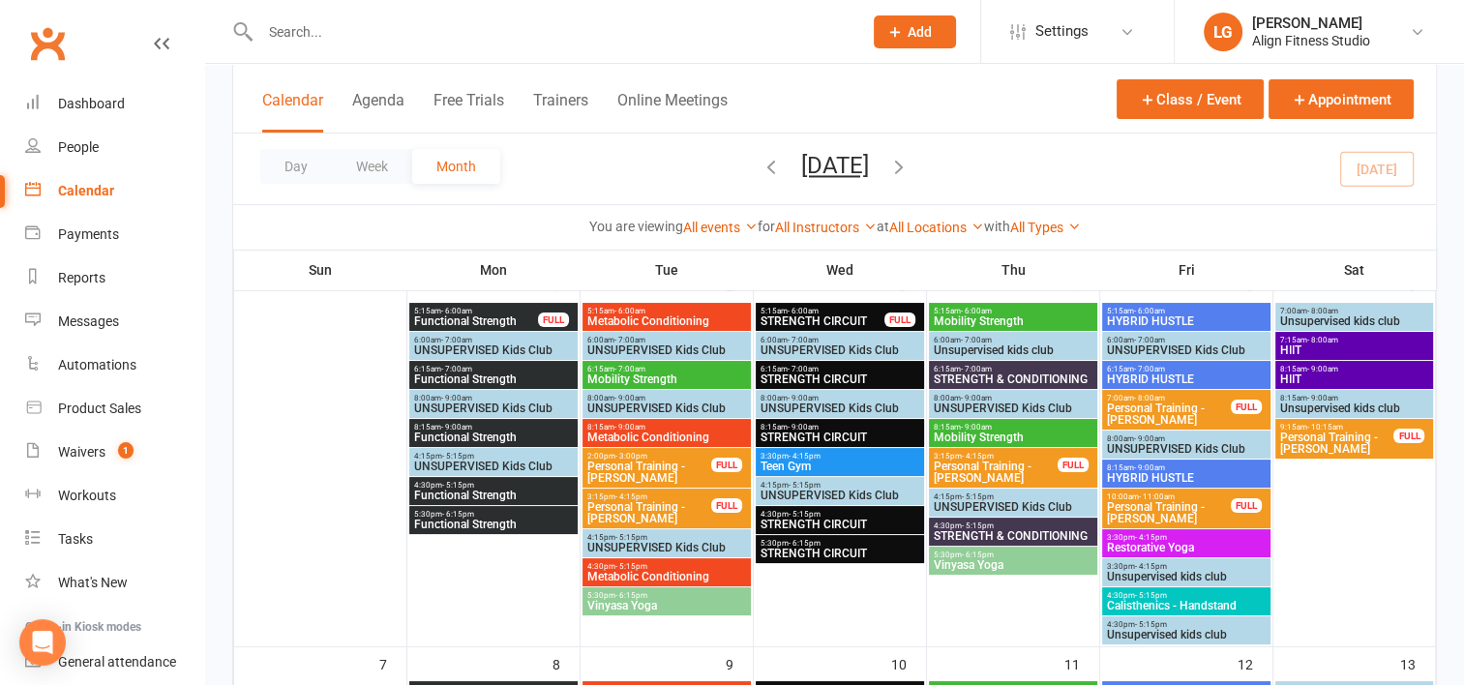
scroll to position [143, 0]
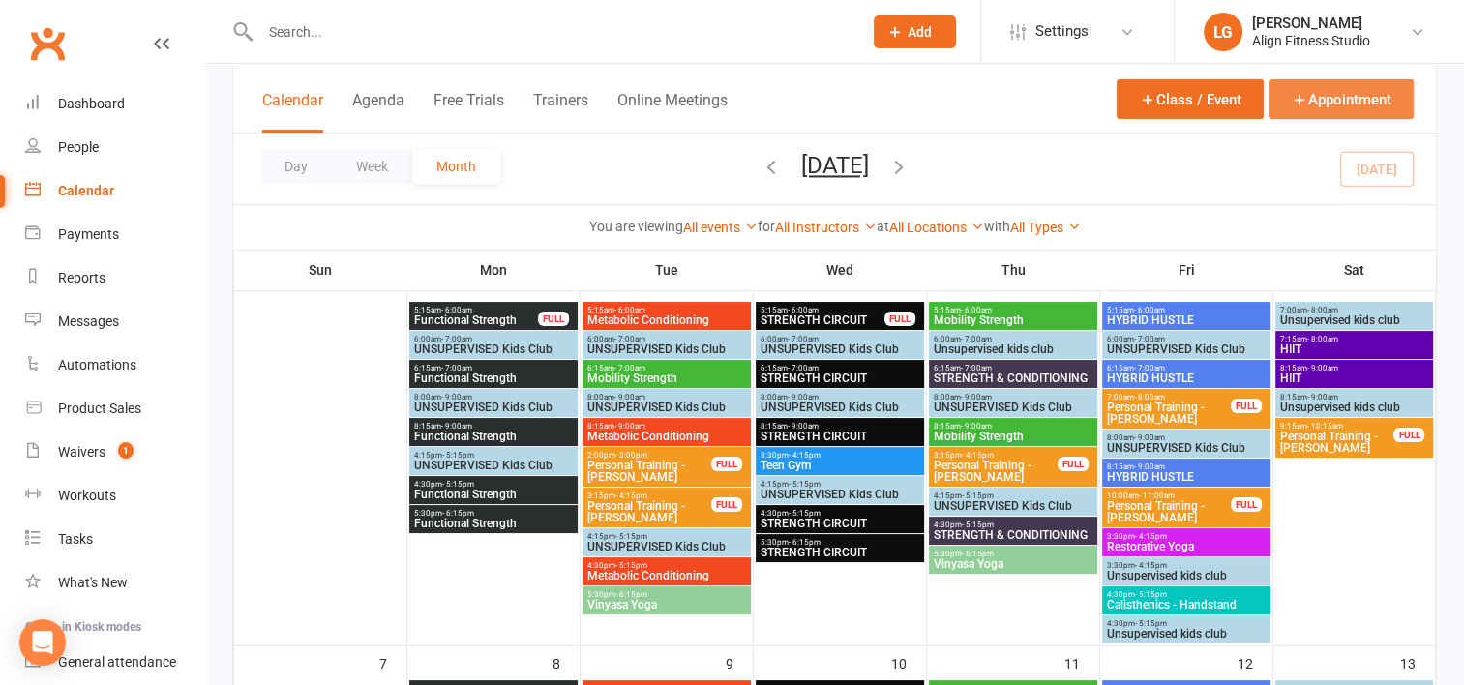
click at [1339, 86] on button "Appointment" at bounding box center [1341, 99] width 145 height 40
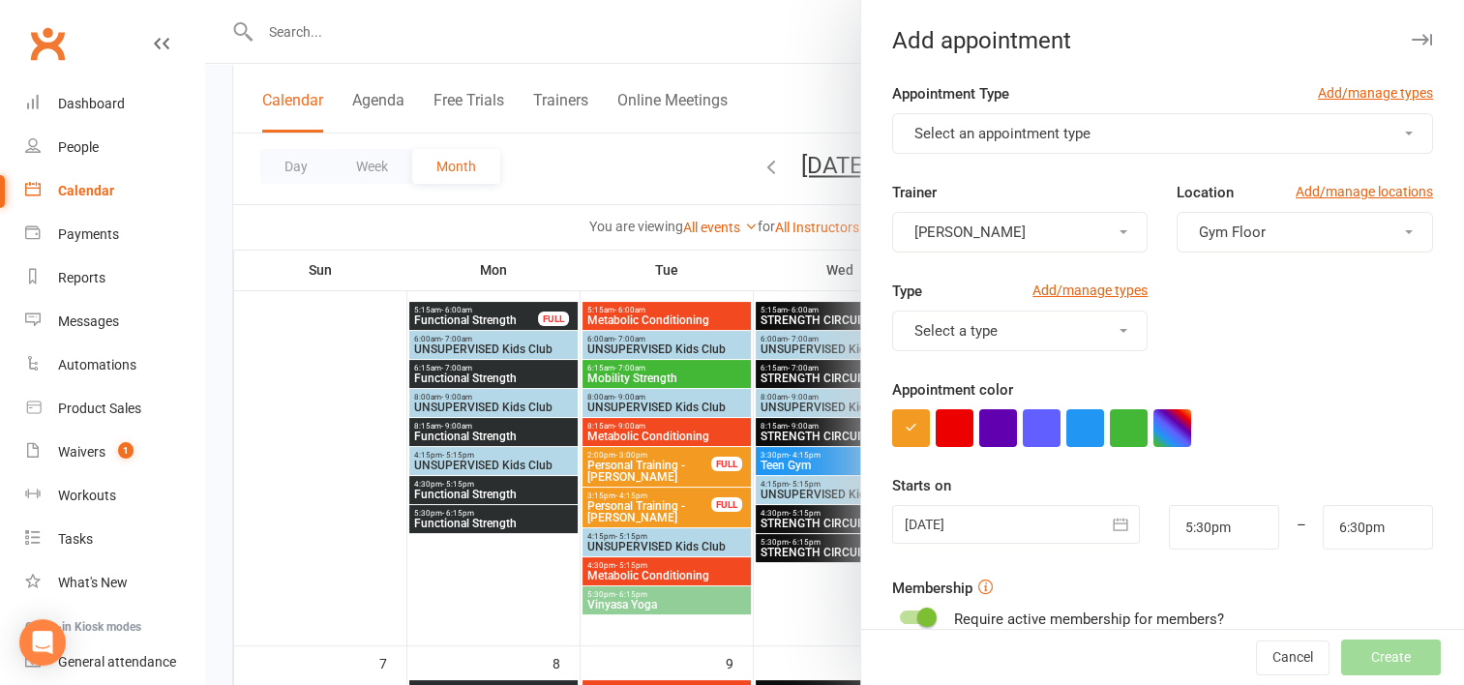
click at [951, 125] on span "Select an appointment type" at bounding box center [1003, 133] width 176 height 17
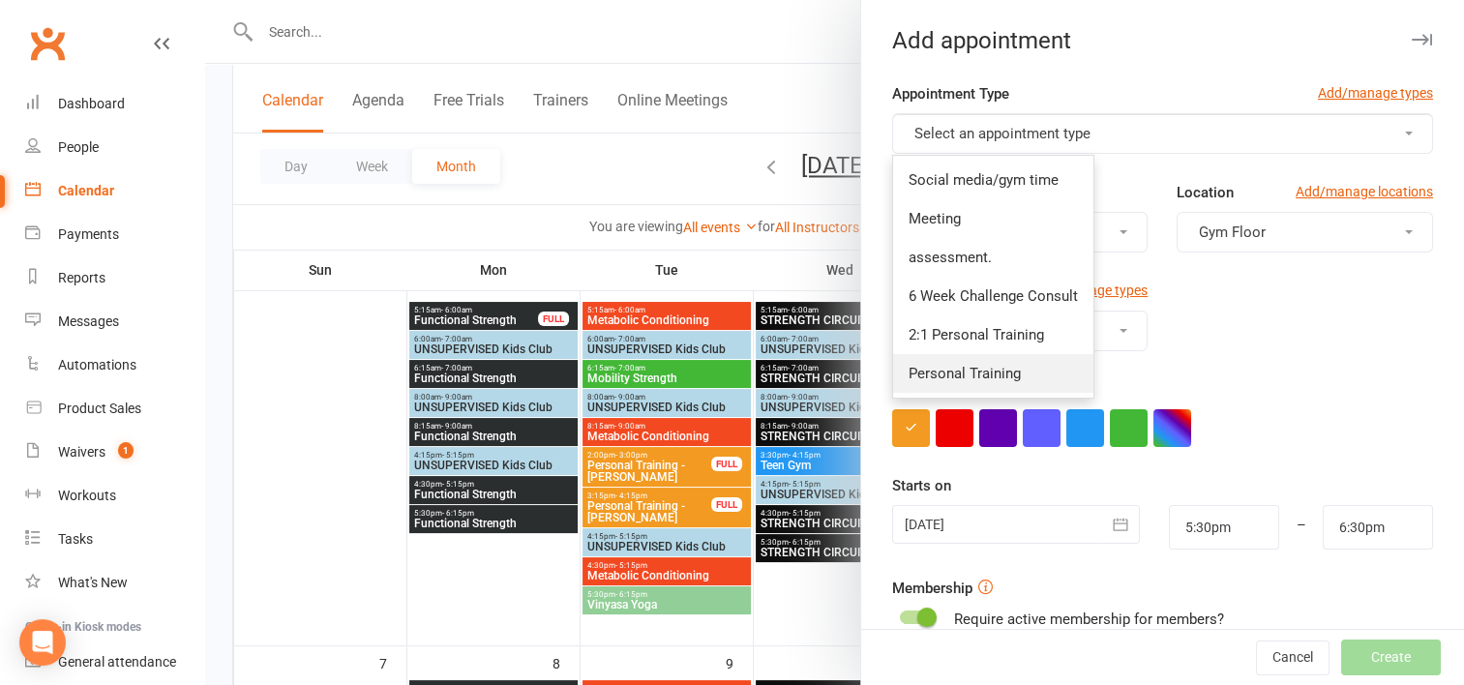
click at [941, 358] on link "Personal Training" at bounding box center [993, 373] width 200 height 39
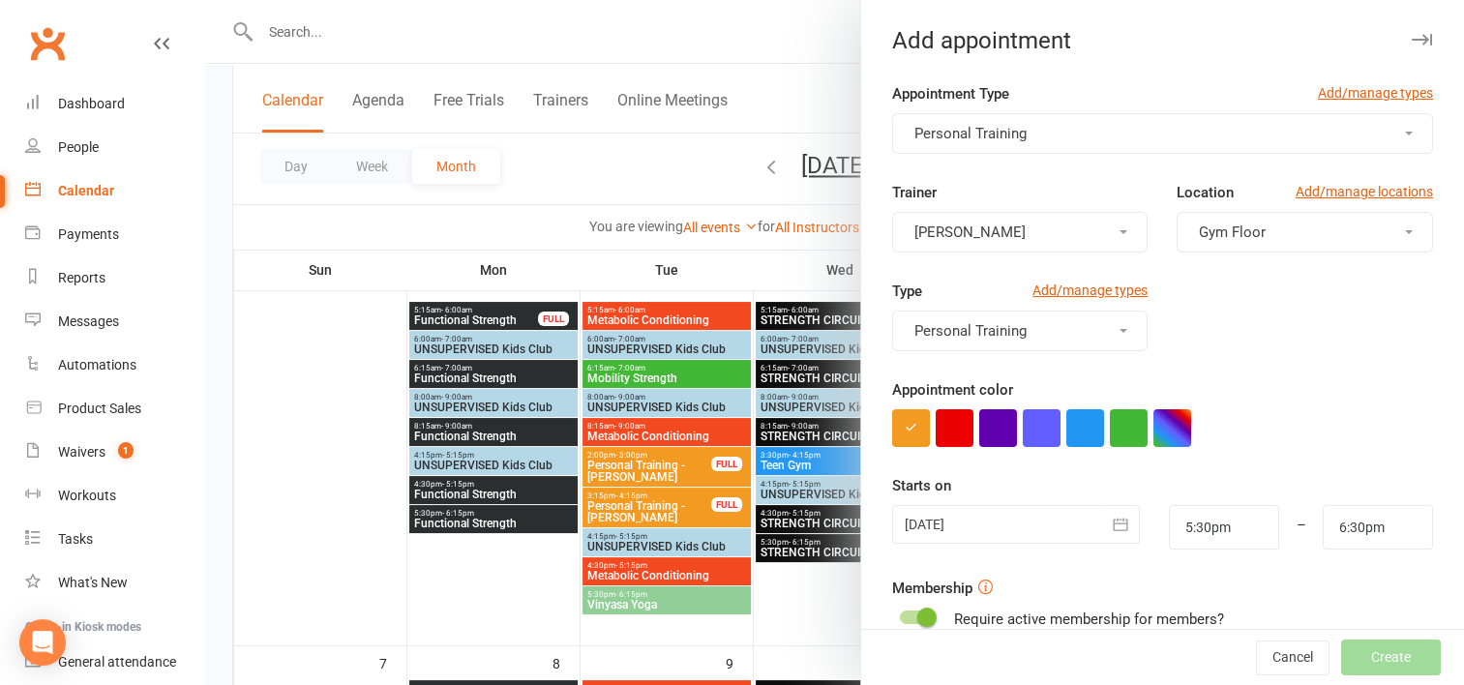
click at [1016, 228] on button "[PERSON_NAME]" at bounding box center [1020, 232] width 256 height 41
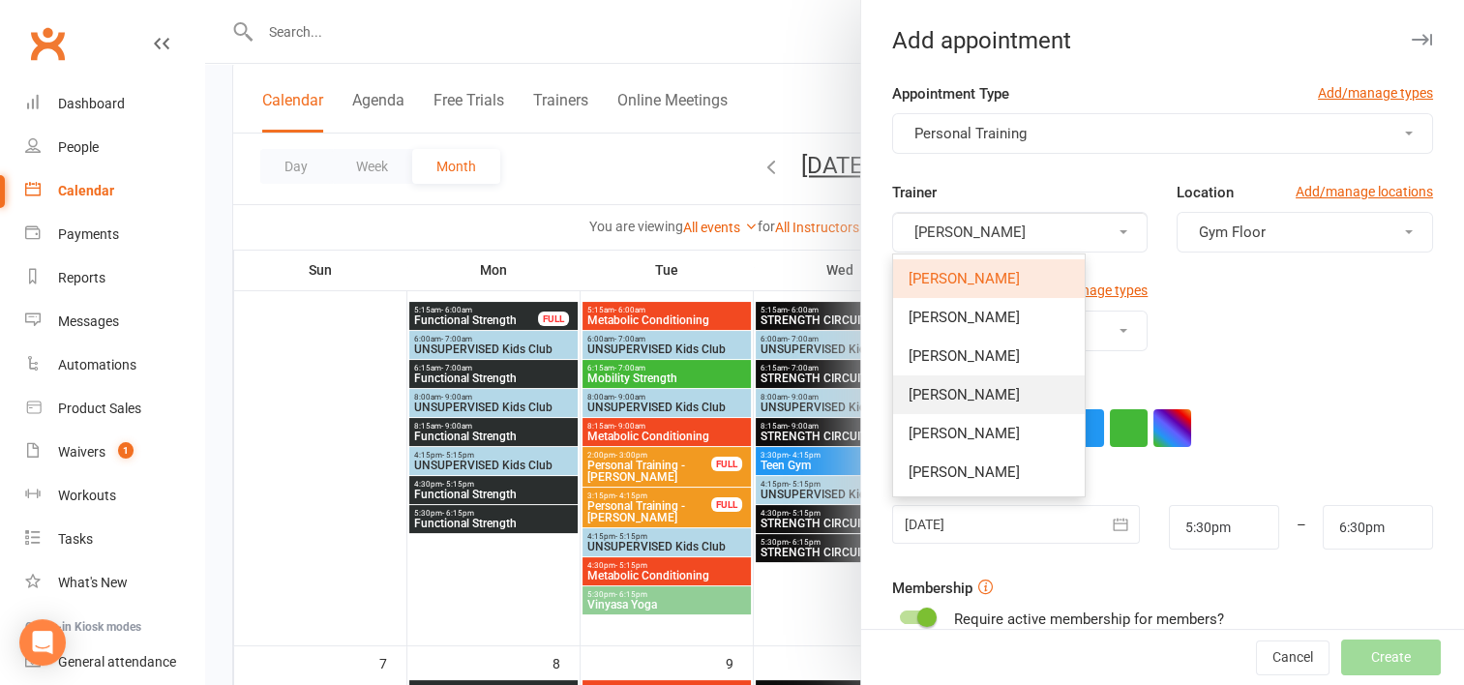
click at [959, 391] on span "[PERSON_NAME]" at bounding box center [964, 394] width 111 height 17
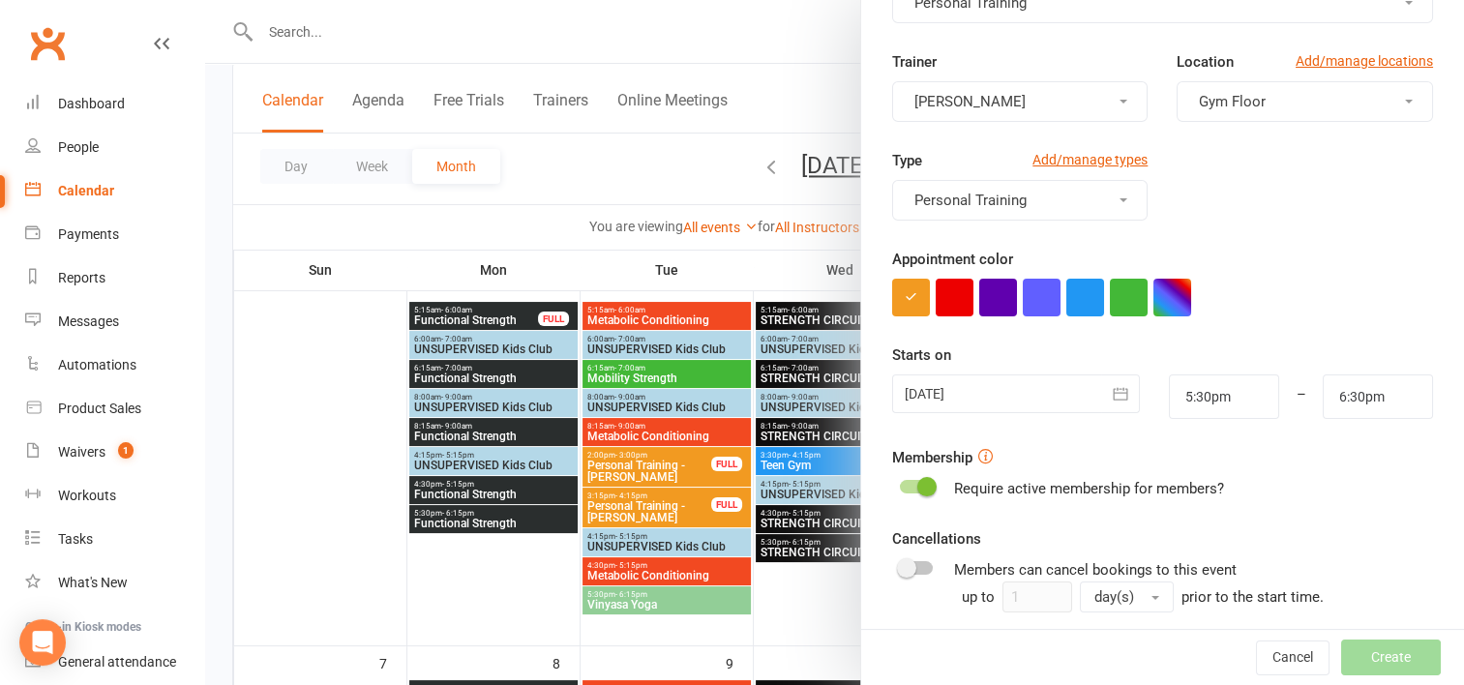
scroll to position [132, 0]
click at [1032, 404] on div at bounding box center [1016, 393] width 248 height 39
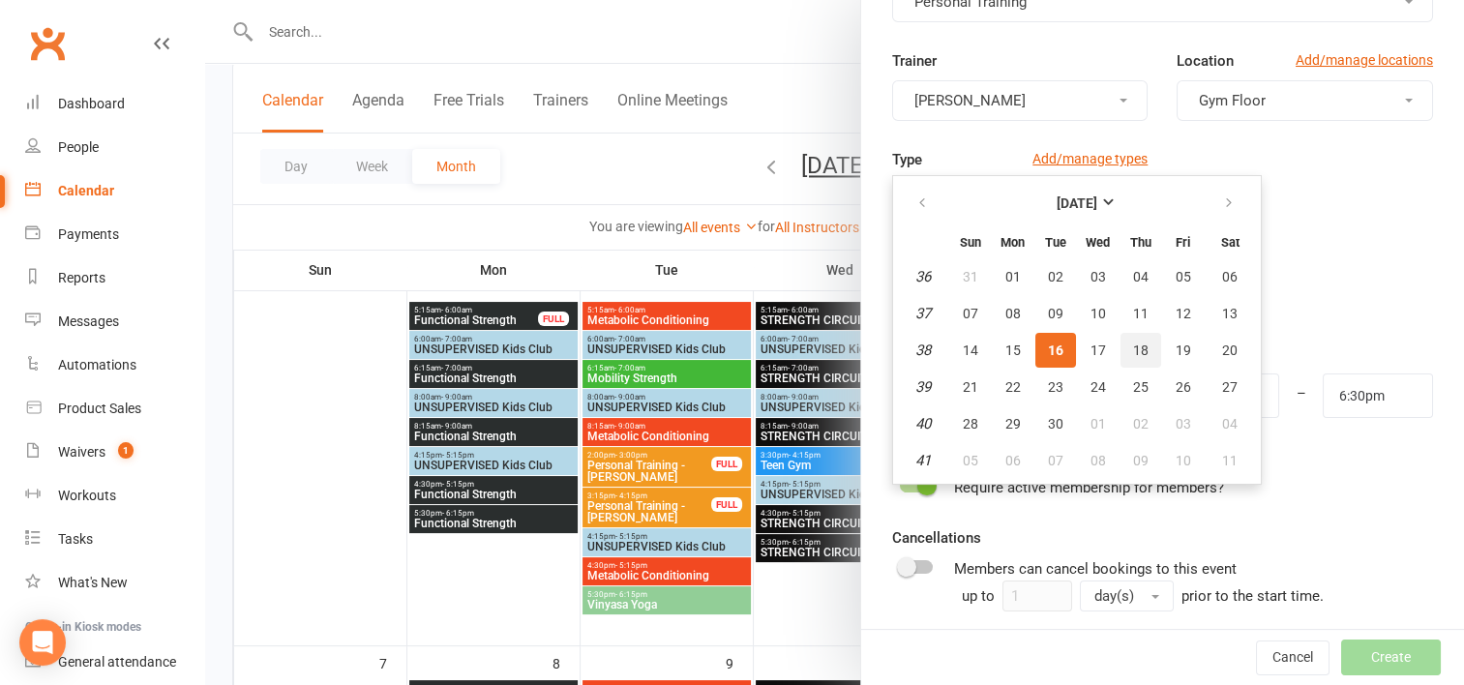
click at [1133, 343] on span "18" at bounding box center [1140, 350] width 15 height 15
type input "18 Sep 2025"
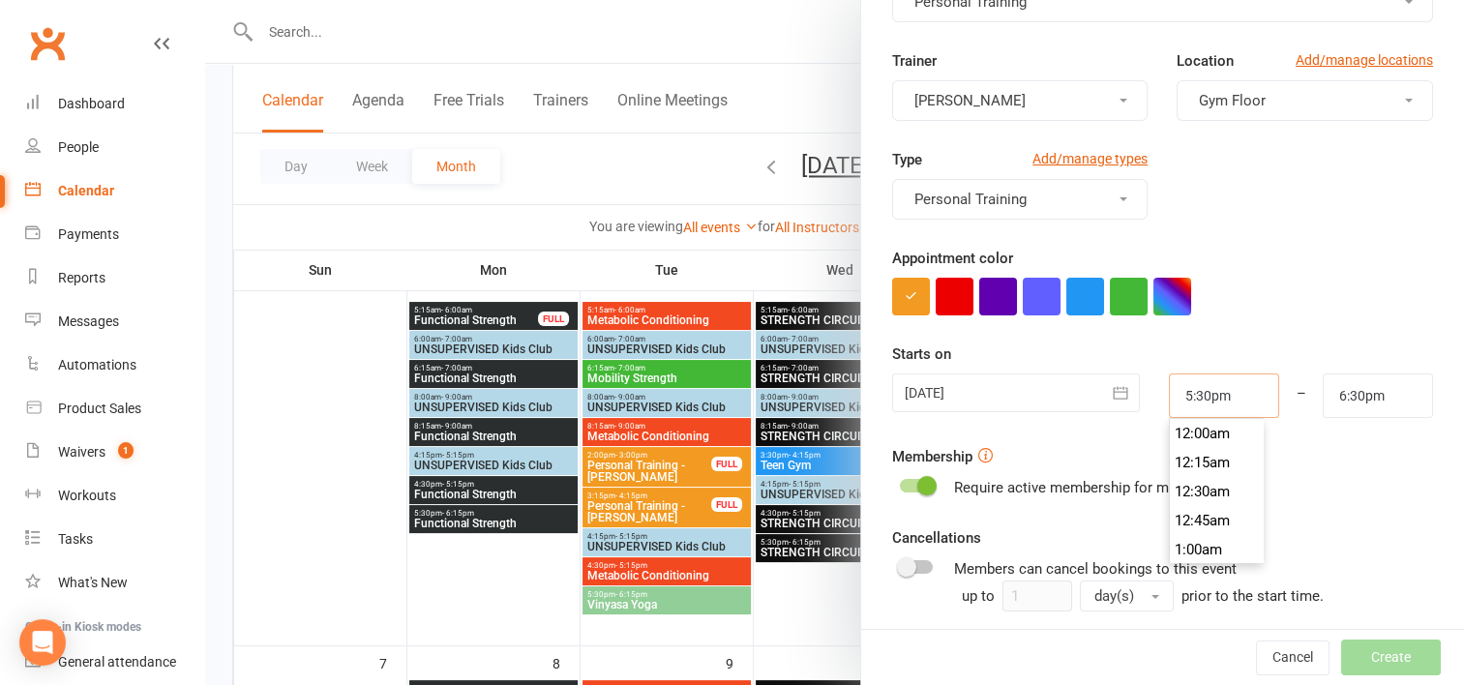
click at [1221, 390] on input "5:30pm" at bounding box center [1224, 396] width 110 height 45
type input "2:15pm"
type input "3:15pm"
click at [1186, 481] on li "2:15pm" at bounding box center [1216, 472] width 93 height 29
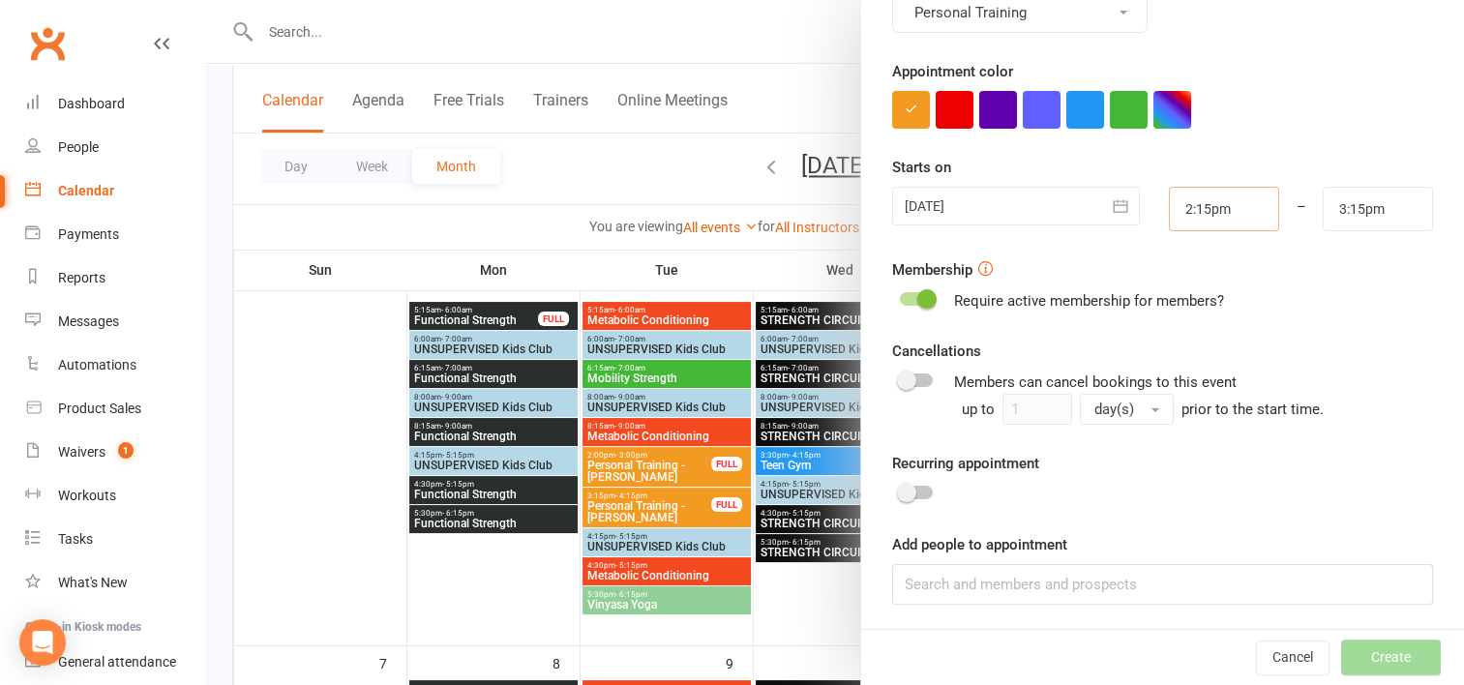
scroll to position [378, 0]
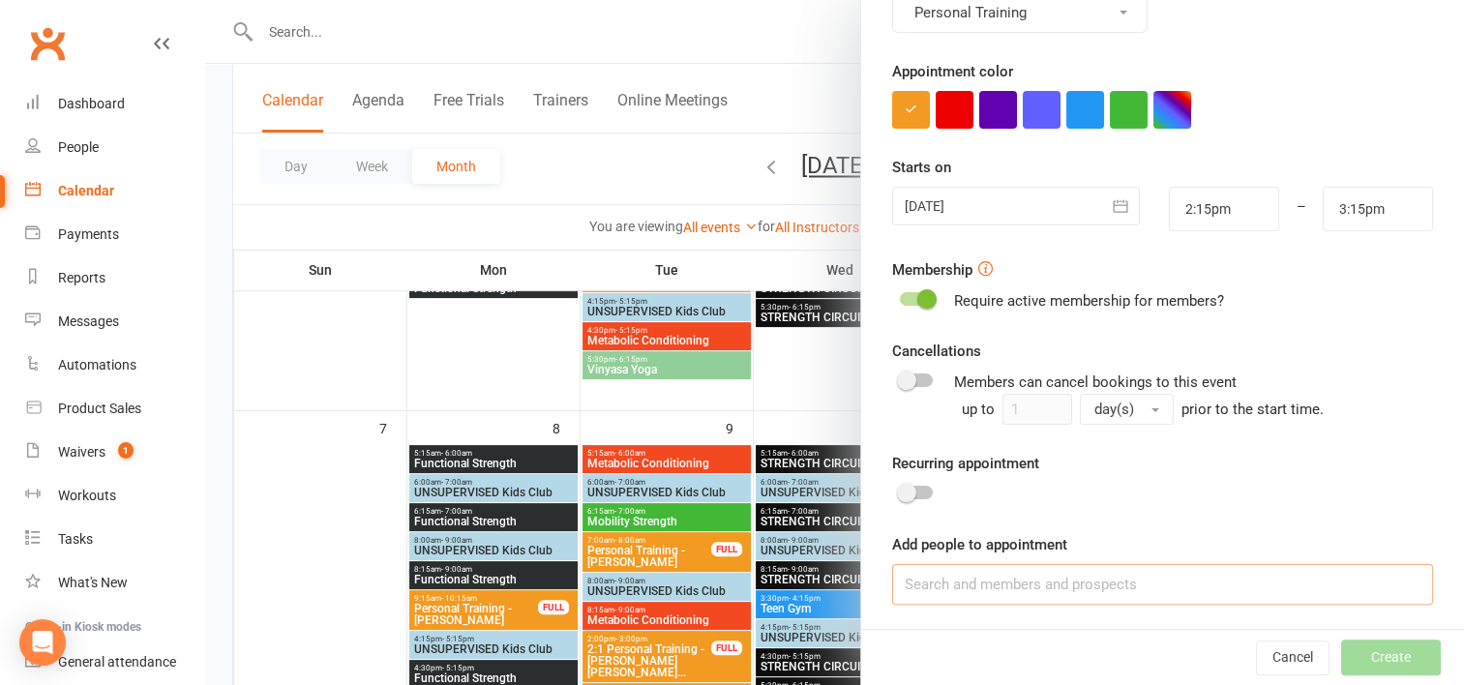
click at [967, 569] on input at bounding box center [1162, 584] width 541 height 41
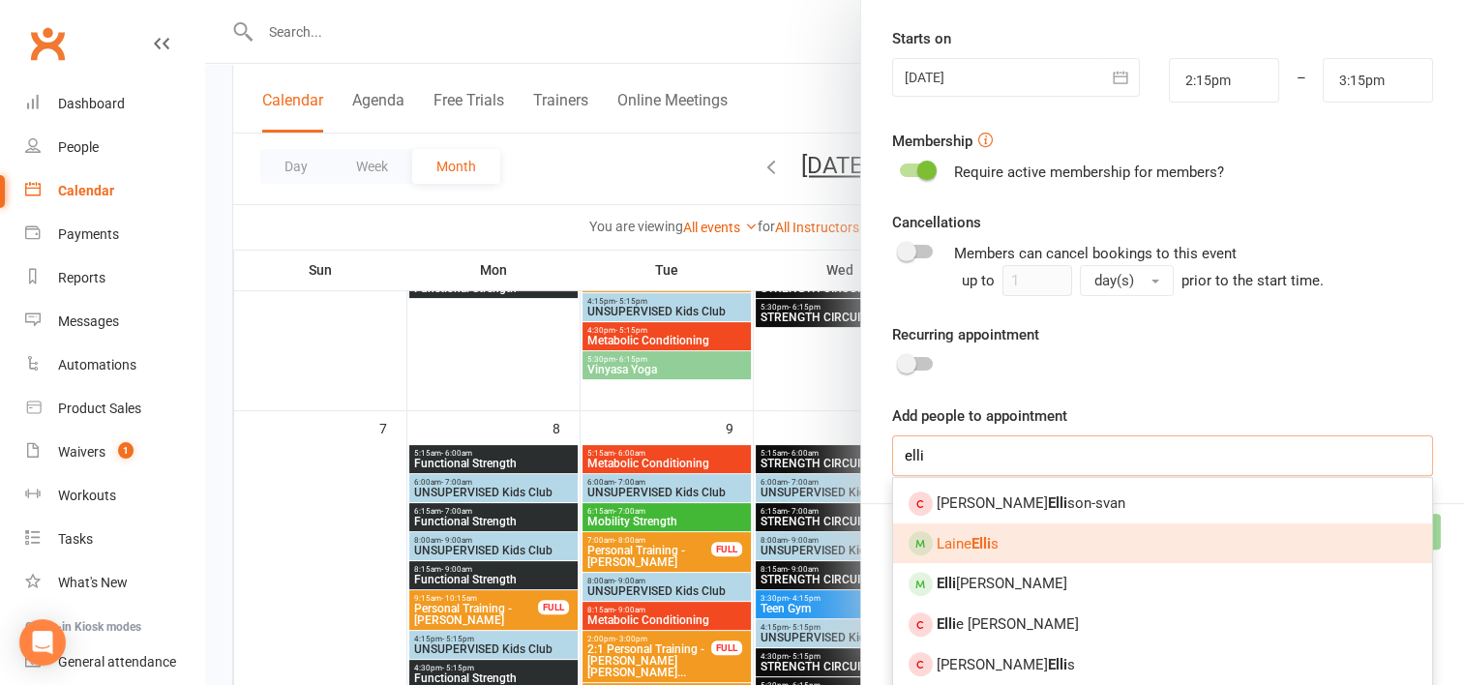
scroll to position [449, 0]
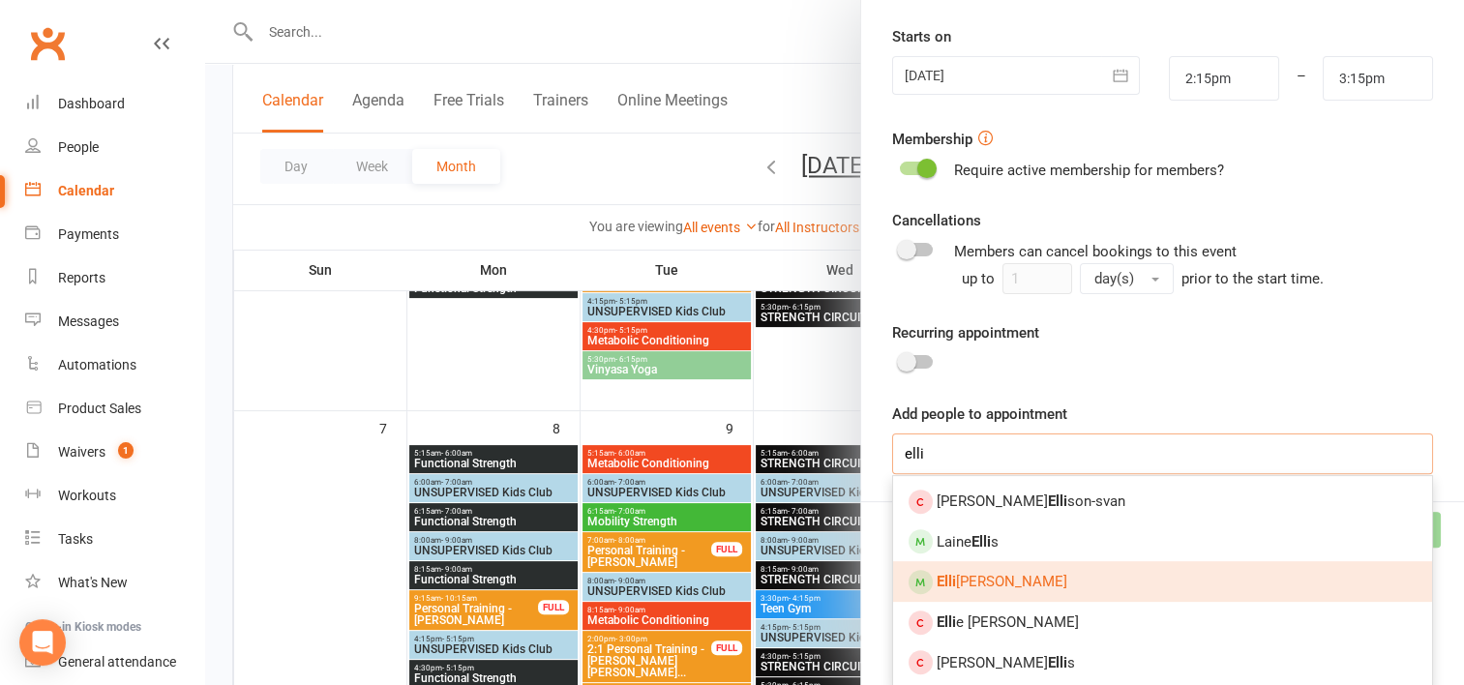
type input "elli"
click at [988, 578] on span "Elli ce Hails" at bounding box center [1002, 581] width 131 height 17
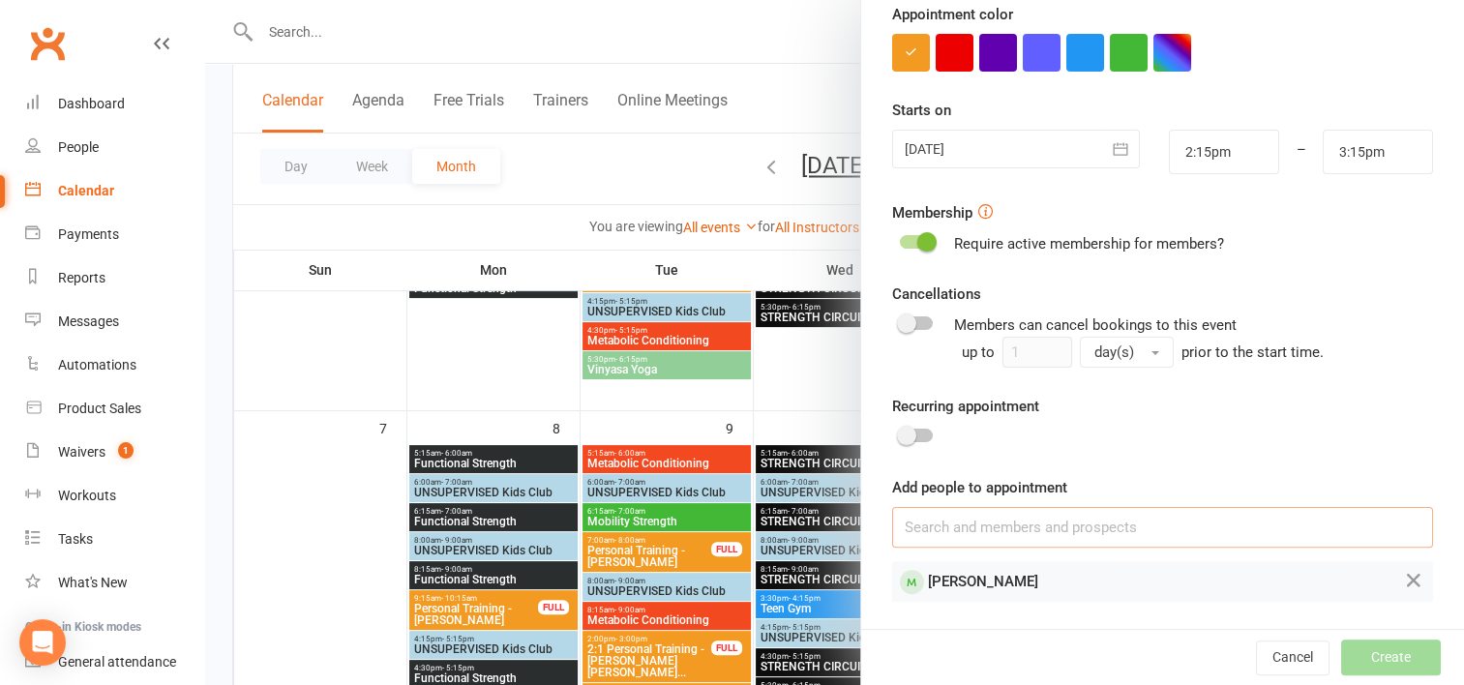
scroll to position [373, 0]
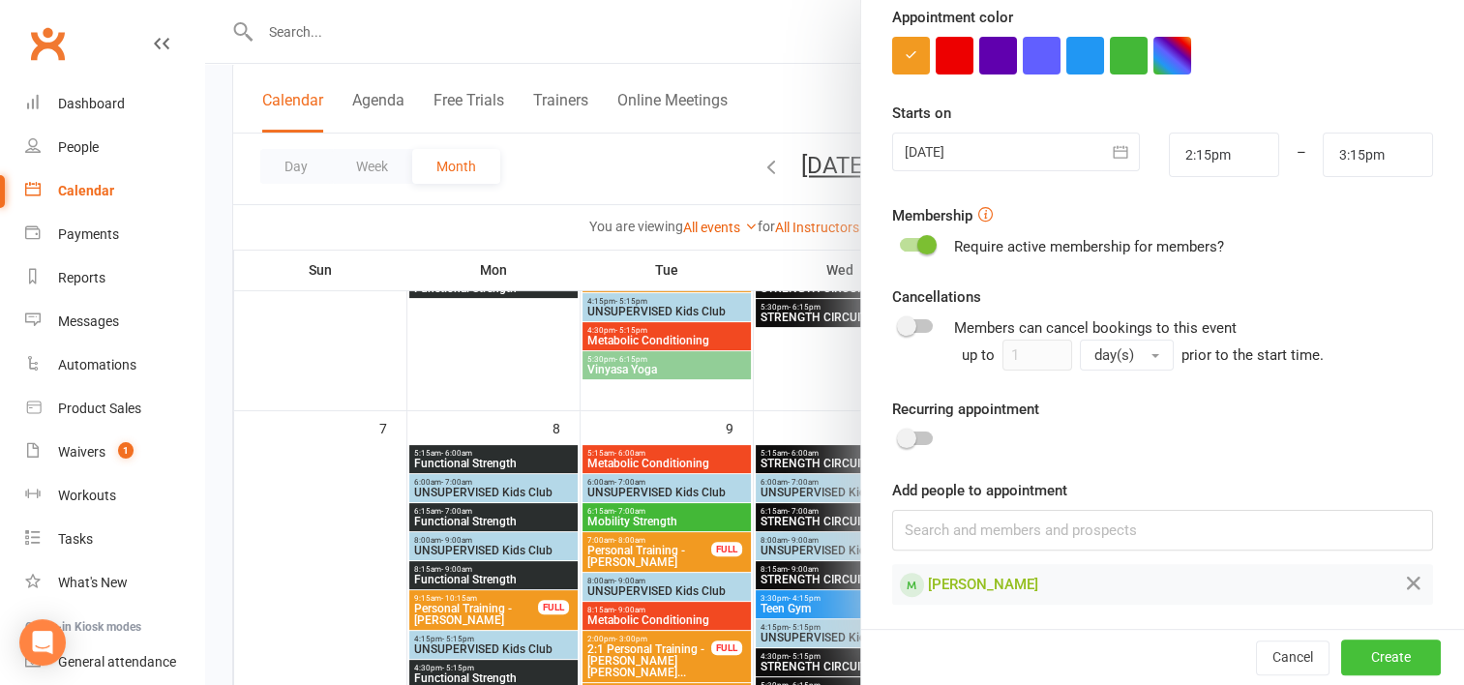
click at [1355, 652] on button "Create" at bounding box center [1391, 658] width 100 height 35
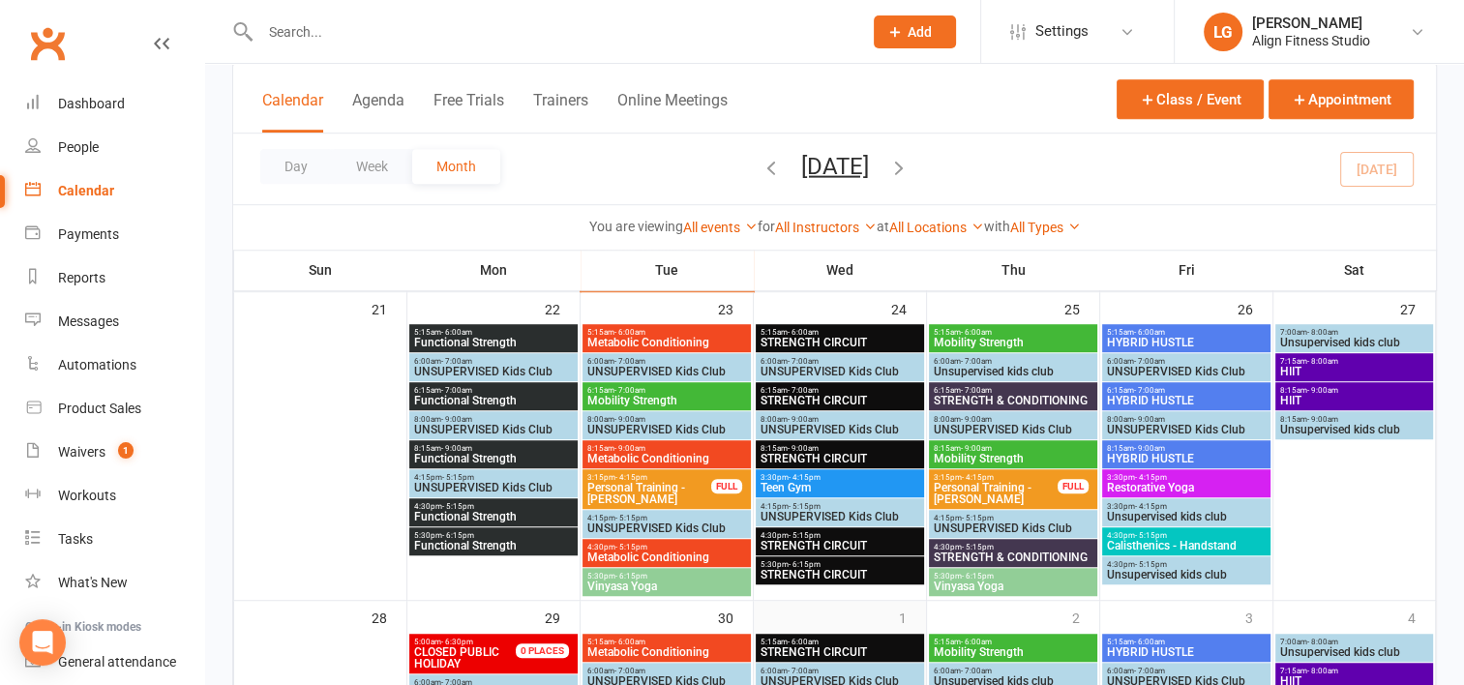
scroll to position [1219, 0]
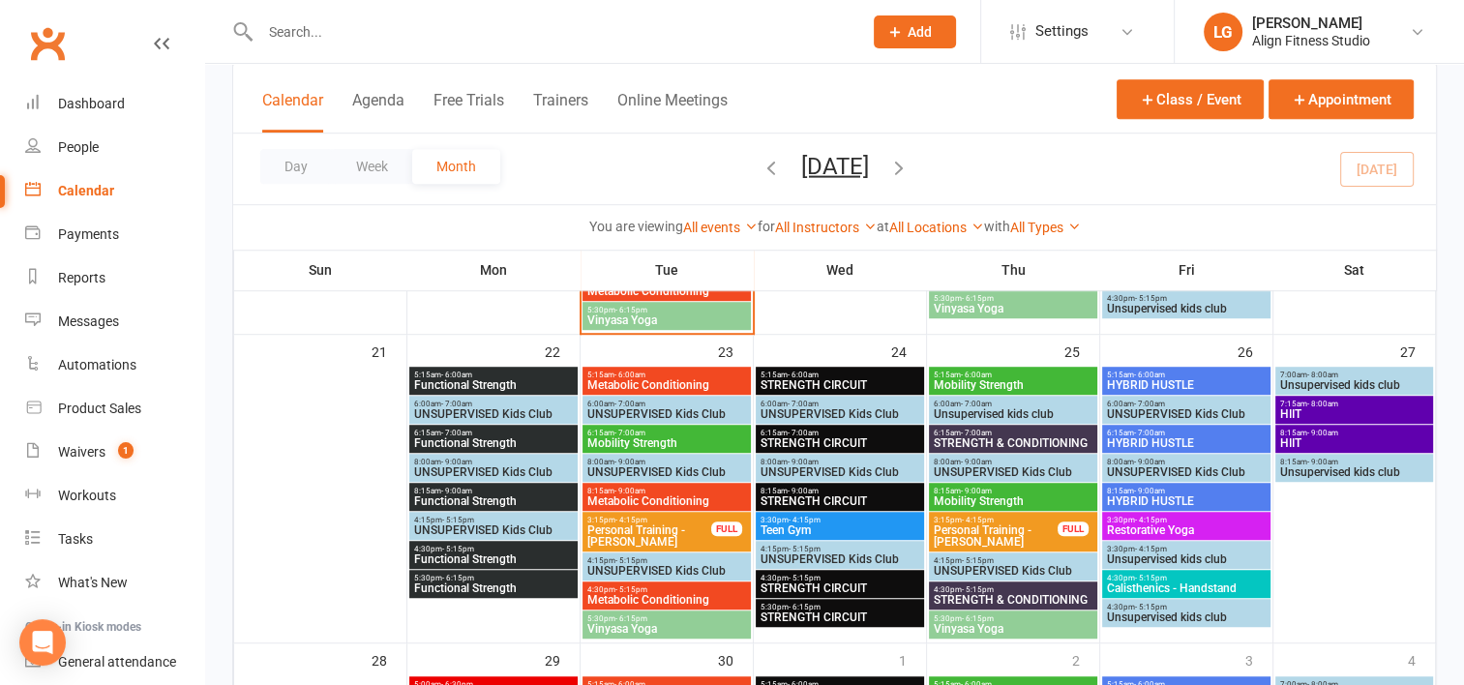
click at [1320, 418] on span "HIIT" at bounding box center [1354, 414] width 151 height 12
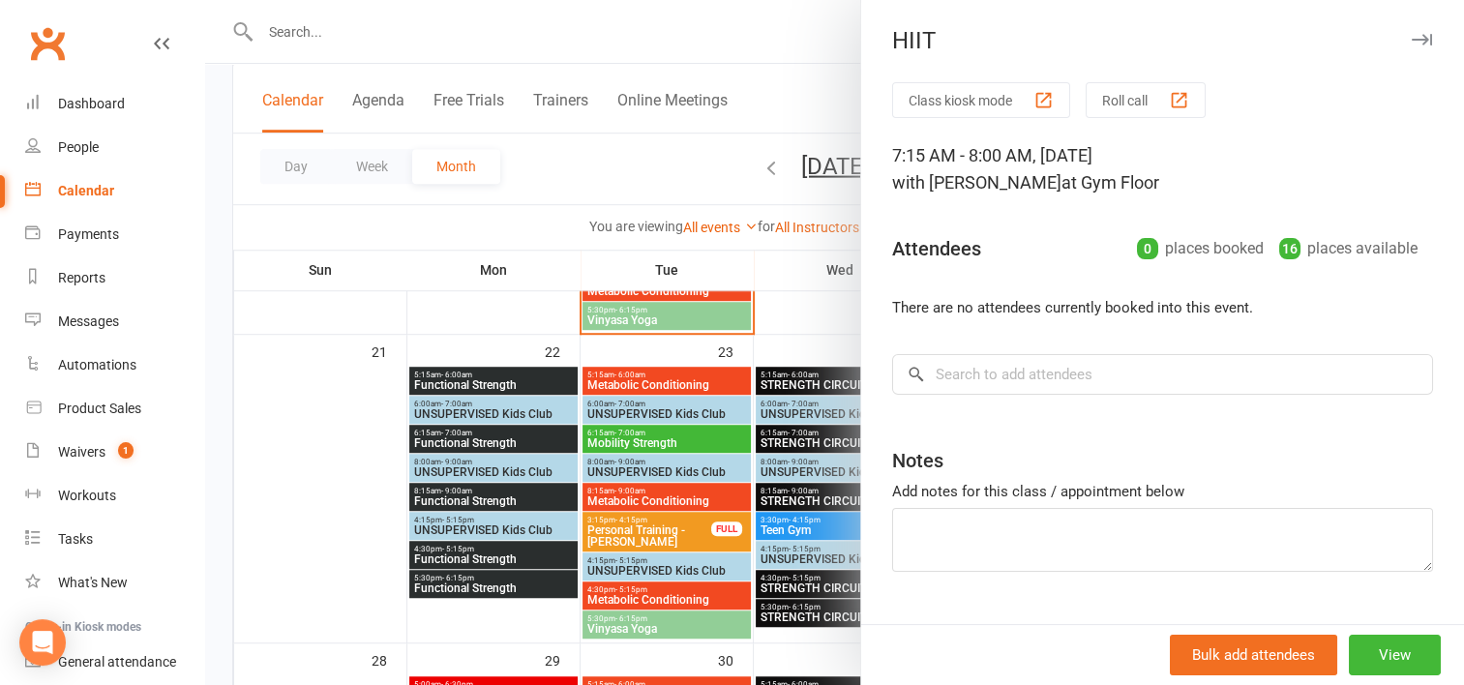
click at [805, 274] on div at bounding box center [834, 342] width 1259 height 685
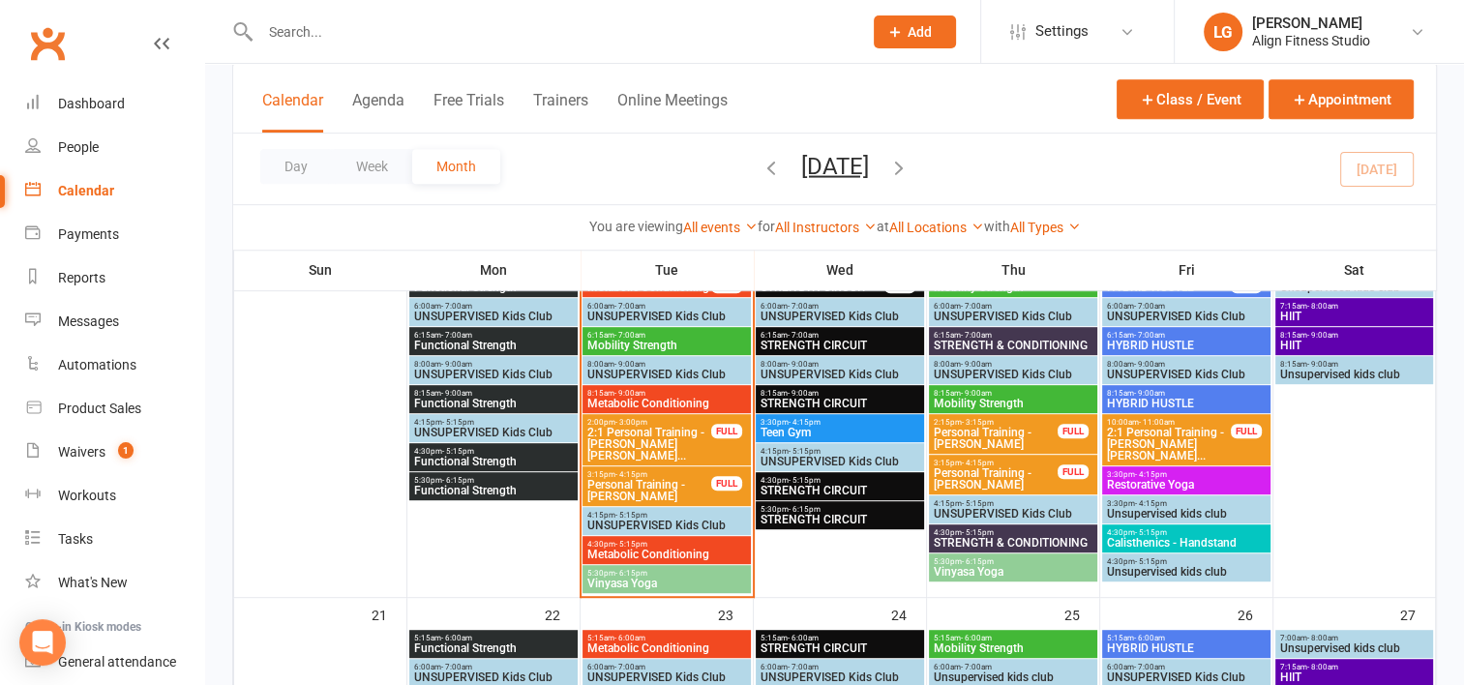
scroll to position [956, 0]
click at [647, 581] on span "Vinyasa Yoga" at bounding box center [667, 584] width 161 height 12
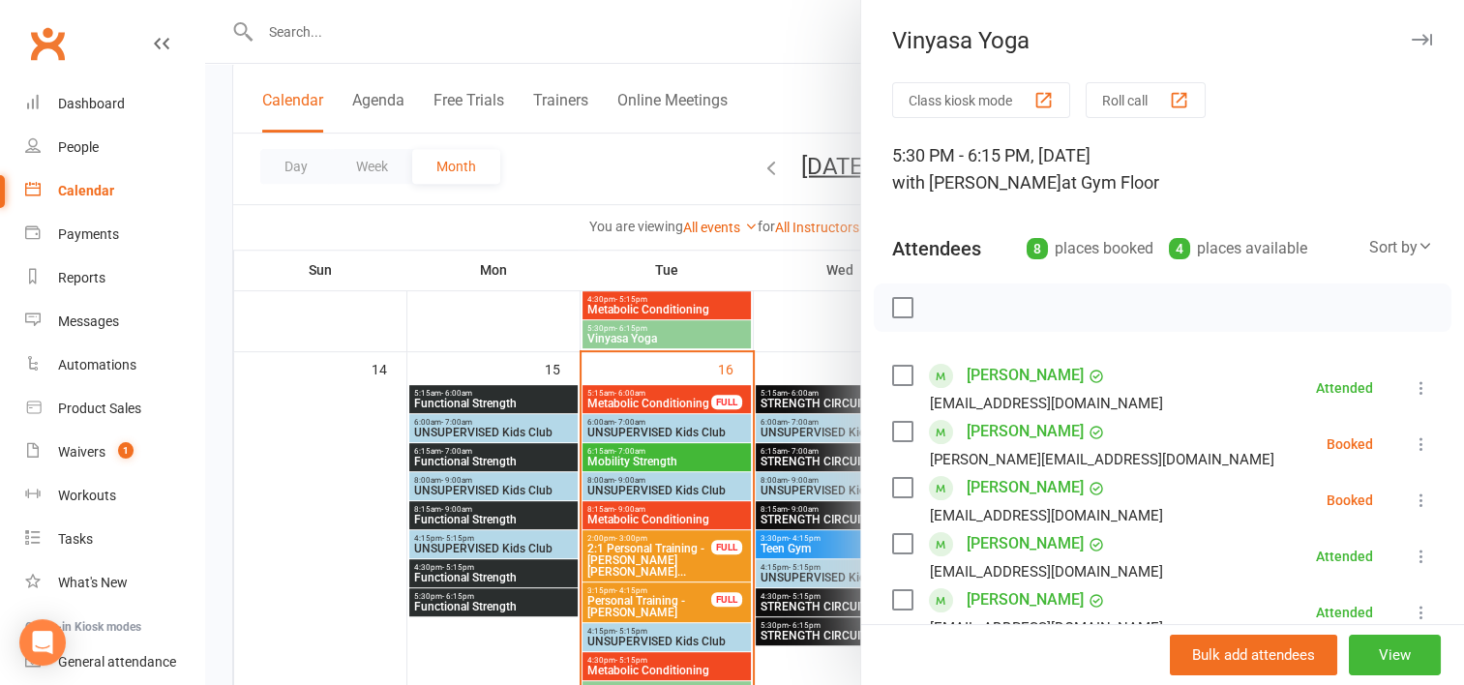
scroll to position [828, 0]
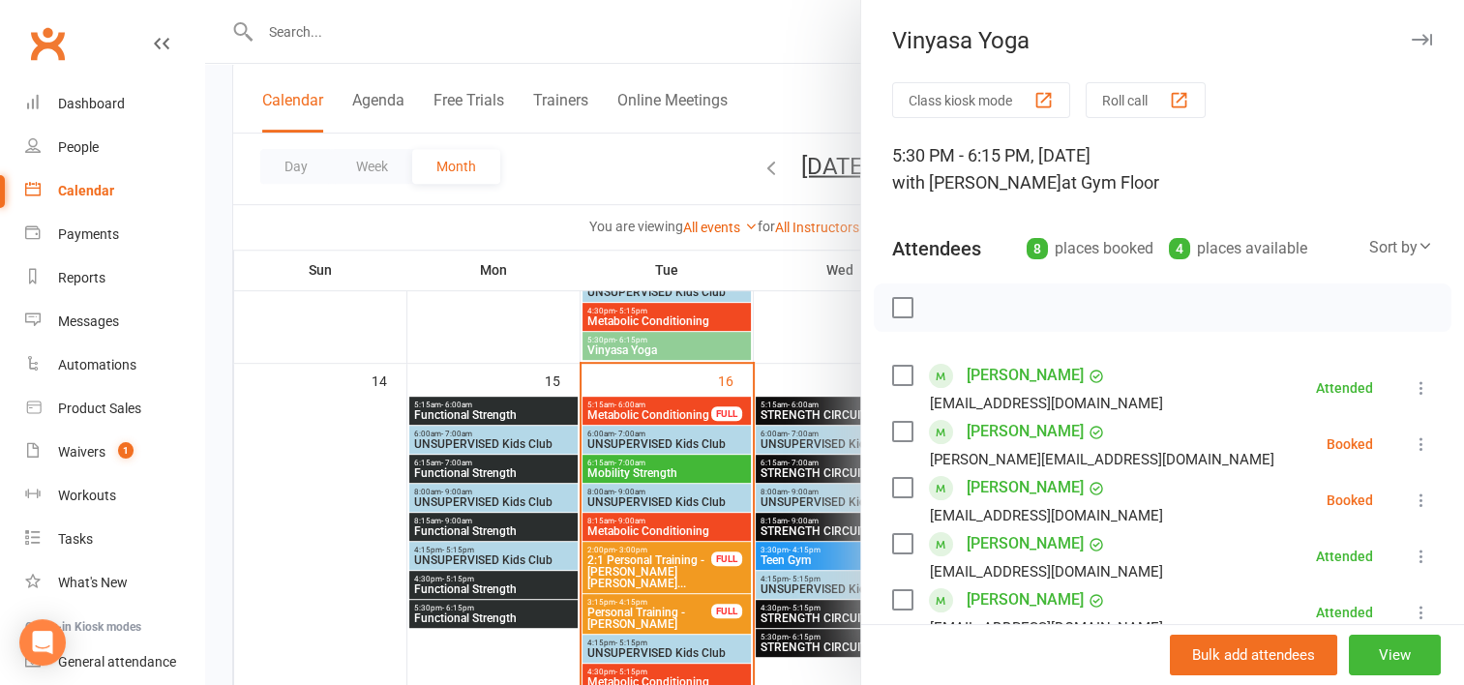
click at [496, 650] on div at bounding box center [834, 342] width 1259 height 685
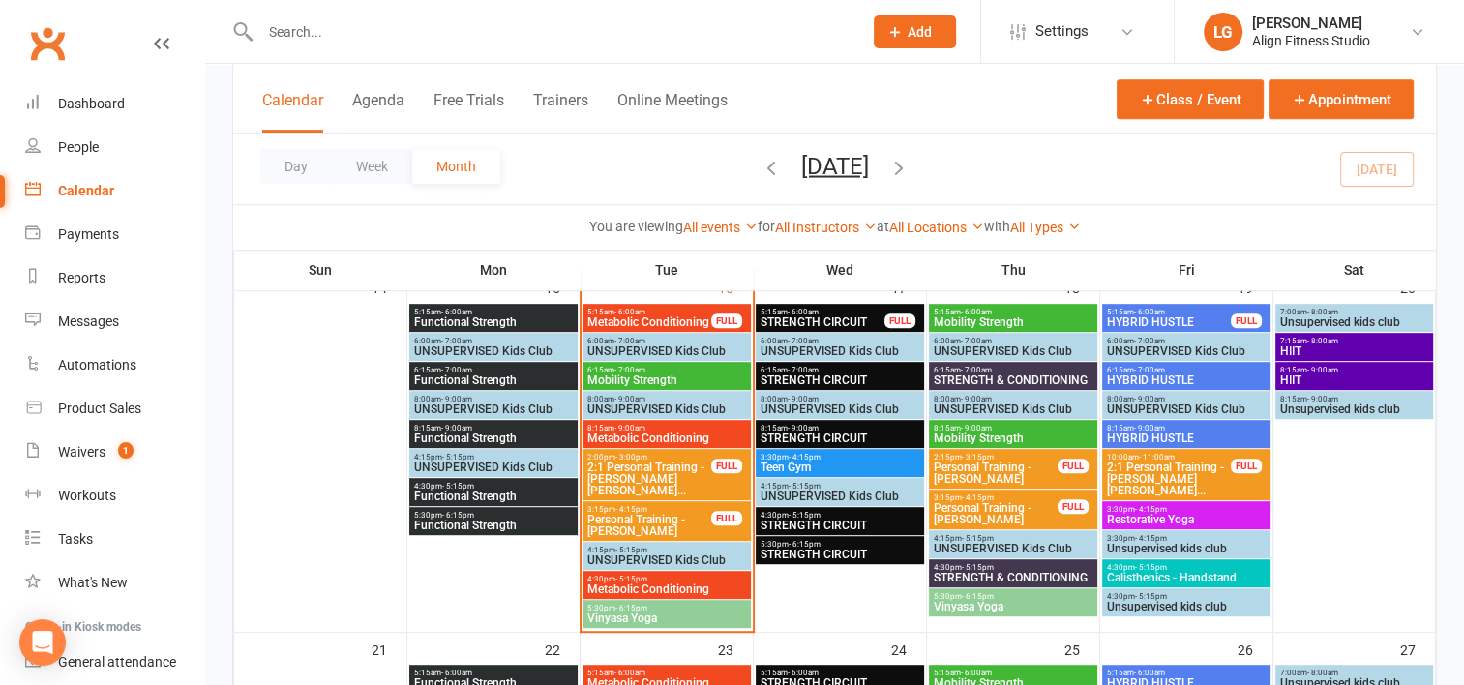
scroll to position [921, 0]
click at [824, 308] on span "5:15am - 6:00am" at bounding box center [823, 312] width 126 height 9
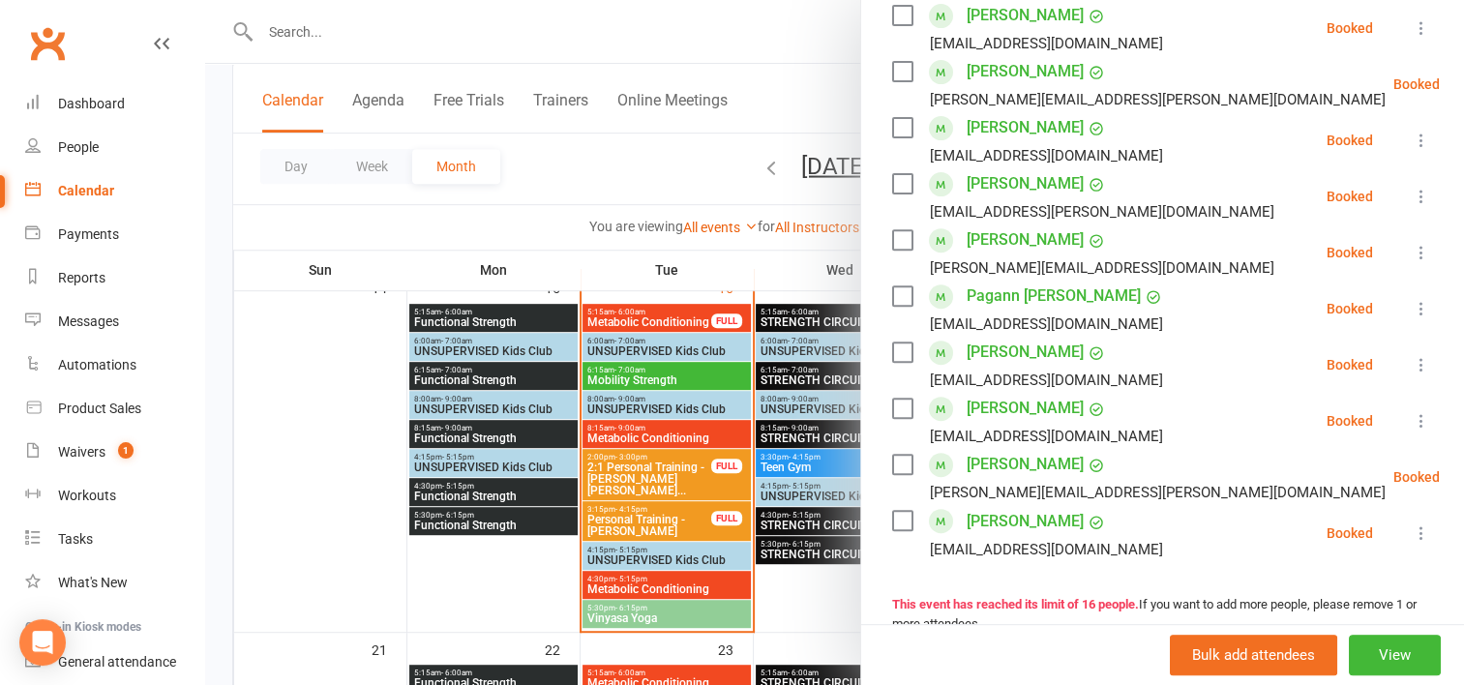
scroll to position [697, 0]
click at [775, 279] on div at bounding box center [834, 342] width 1259 height 685
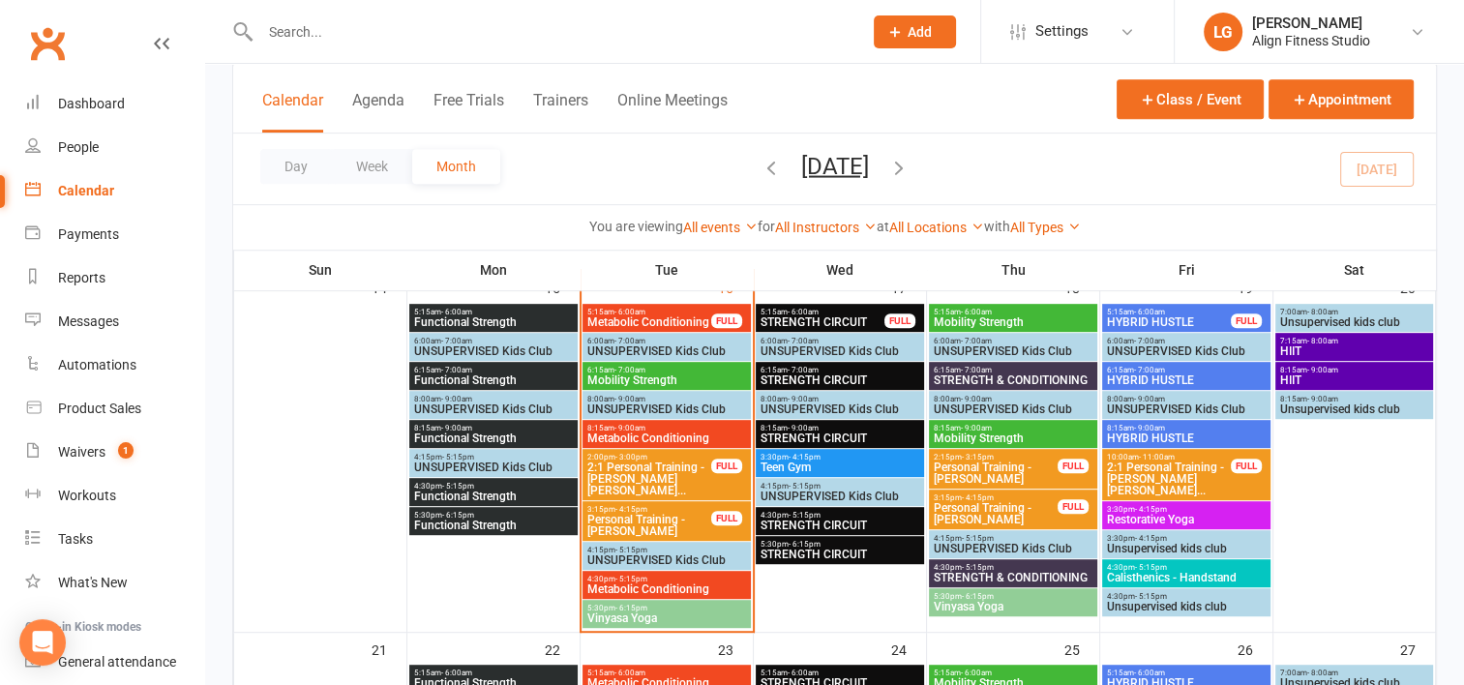
click at [662, 578] on span "4:30pm - 5:15pm" at bounding box center [667, 579] width 161 height 9
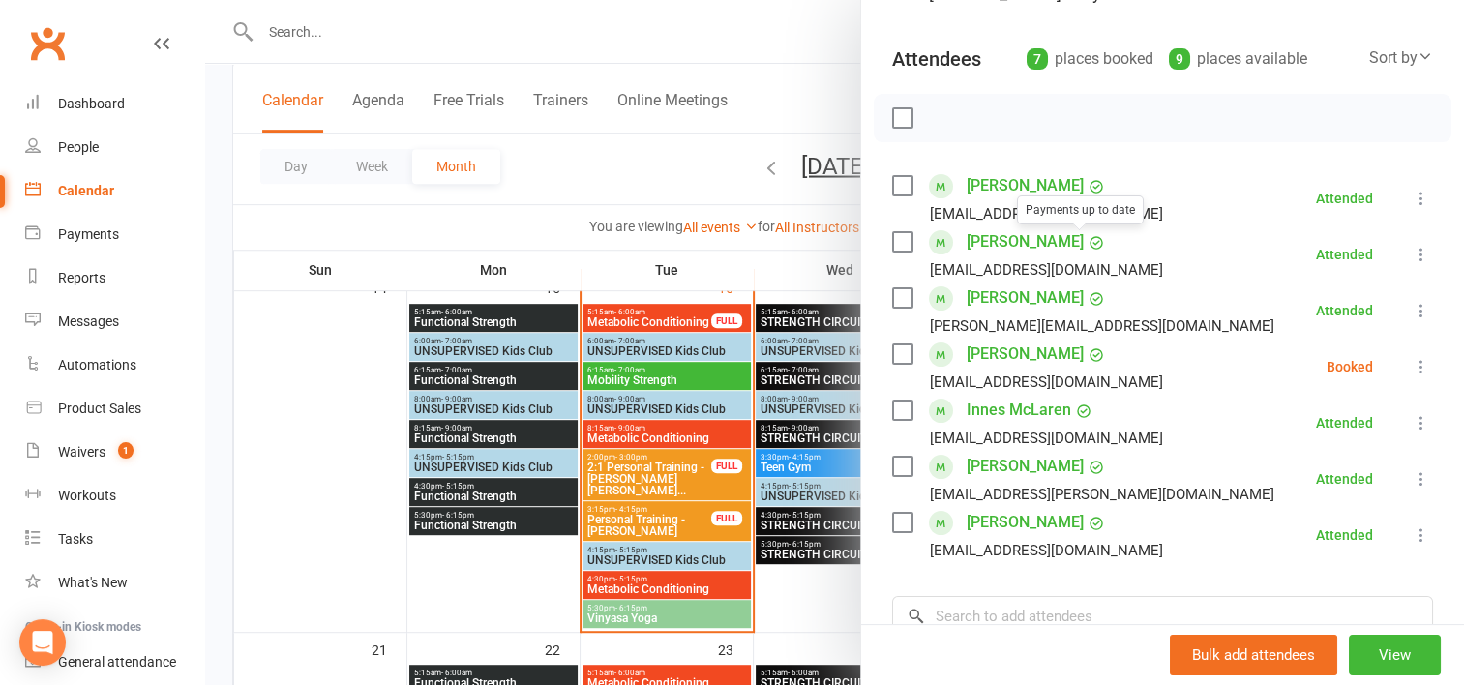
scroll to position [259, 0]
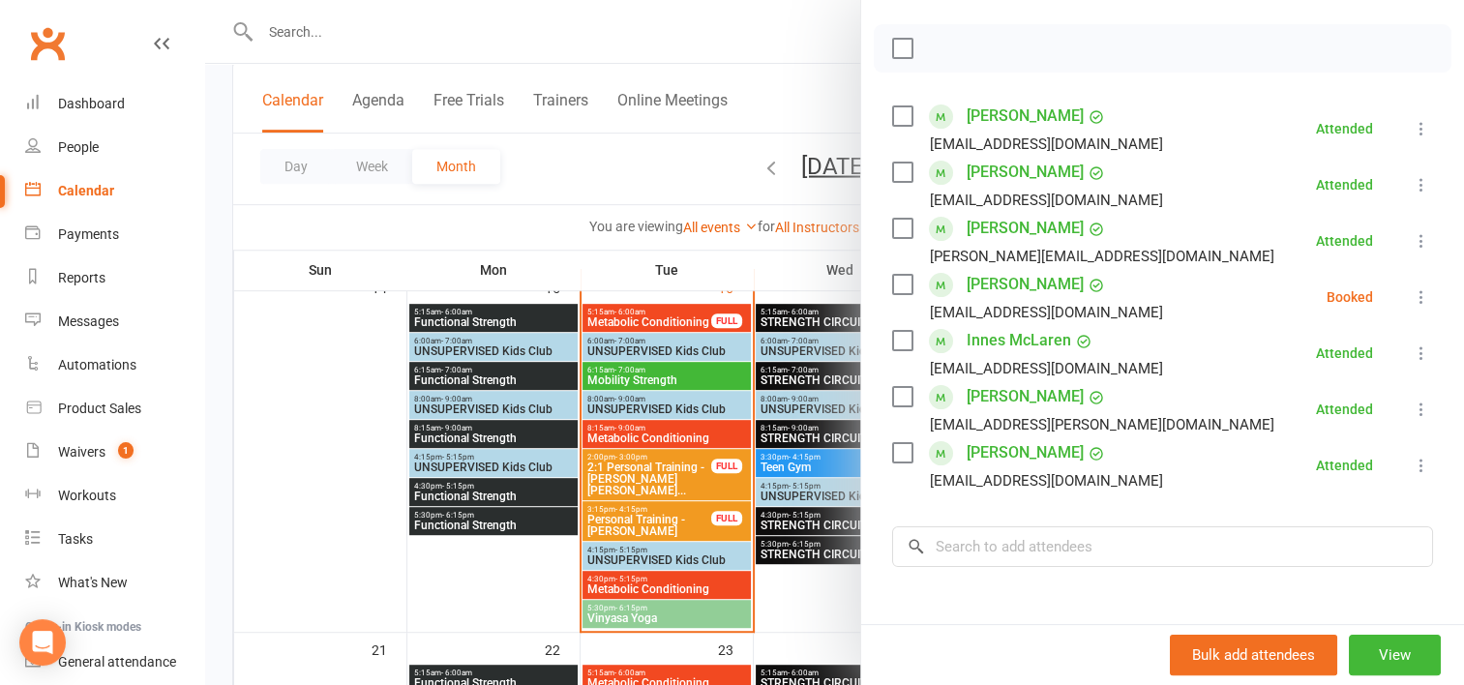
click at [723, 277] on div at bounding box center [834, 342] width 1259 height 685
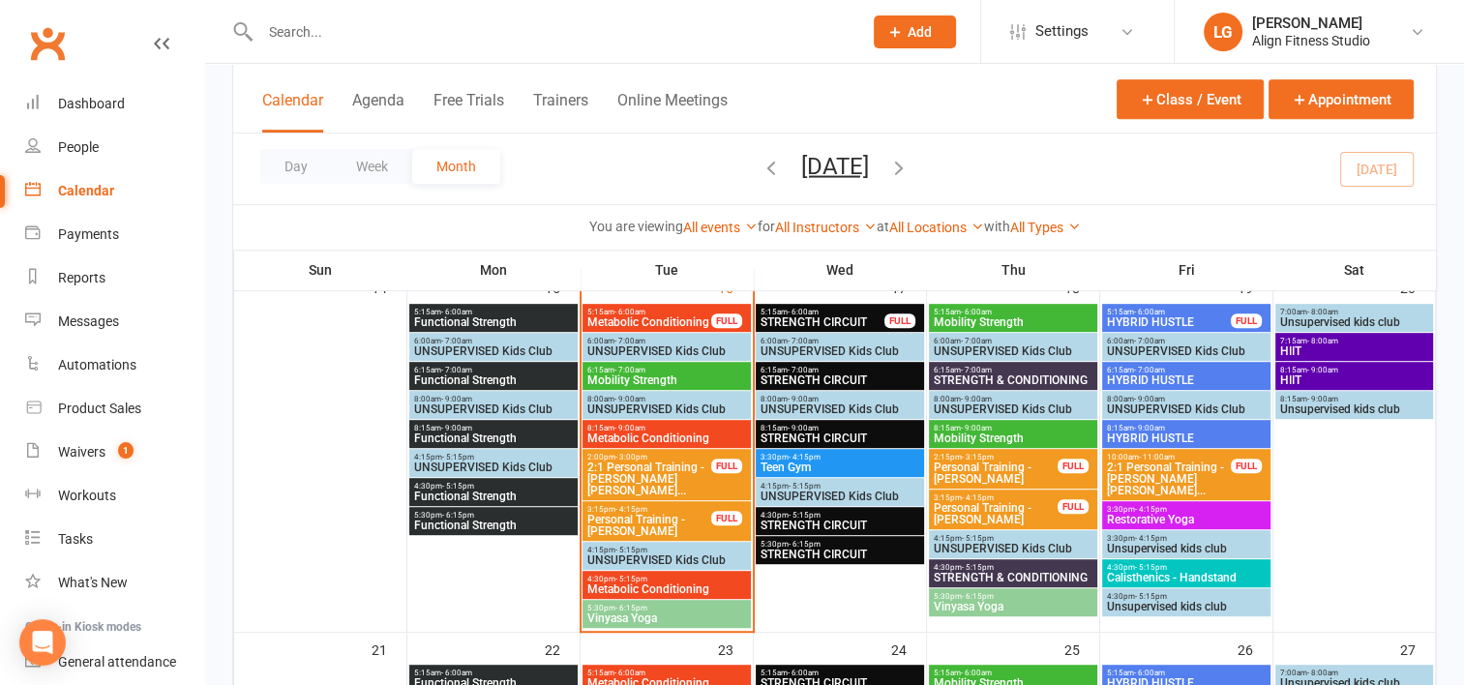
click at [660, 604] on span "5:30pm - 6:15pm" at bounding box center [667, 608] width 161 height 9
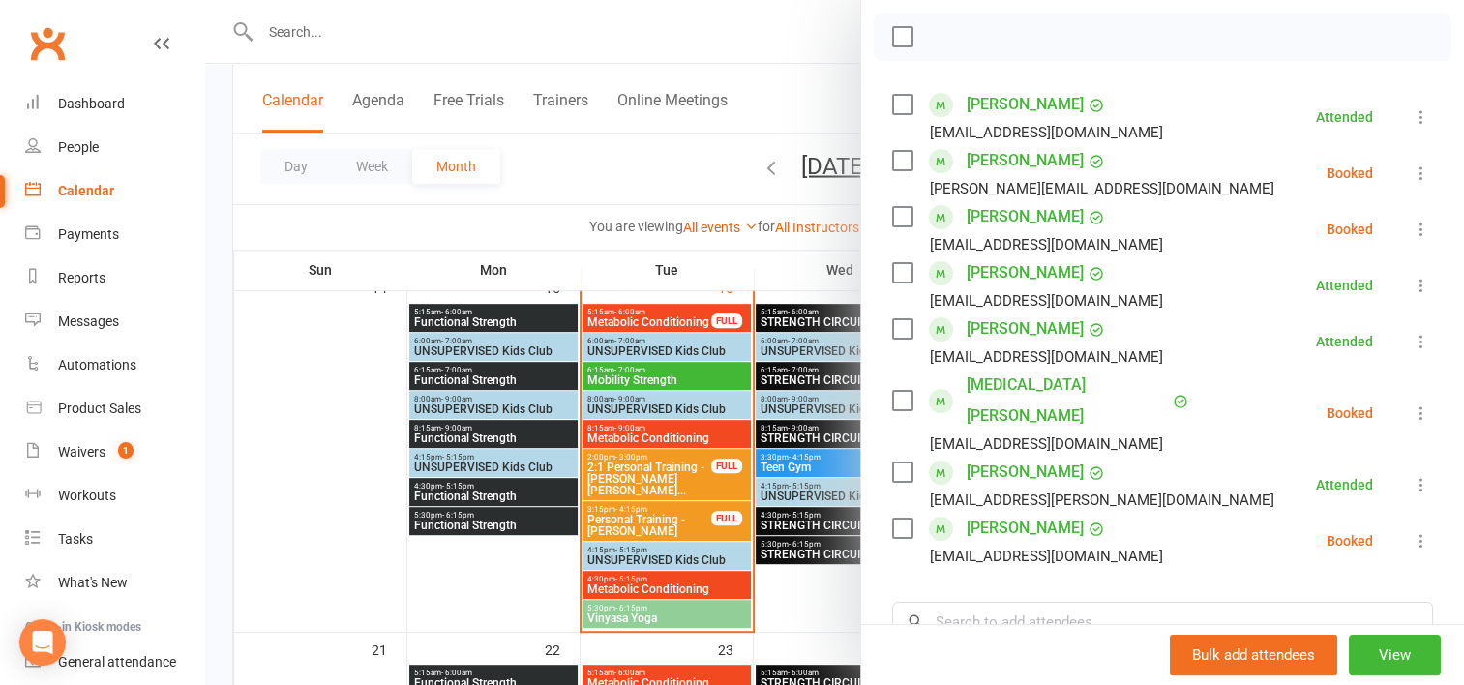
scroll to position [271, 0]
click at [600, 160] on div at bounding box center [834, 342] width 1259 height 685
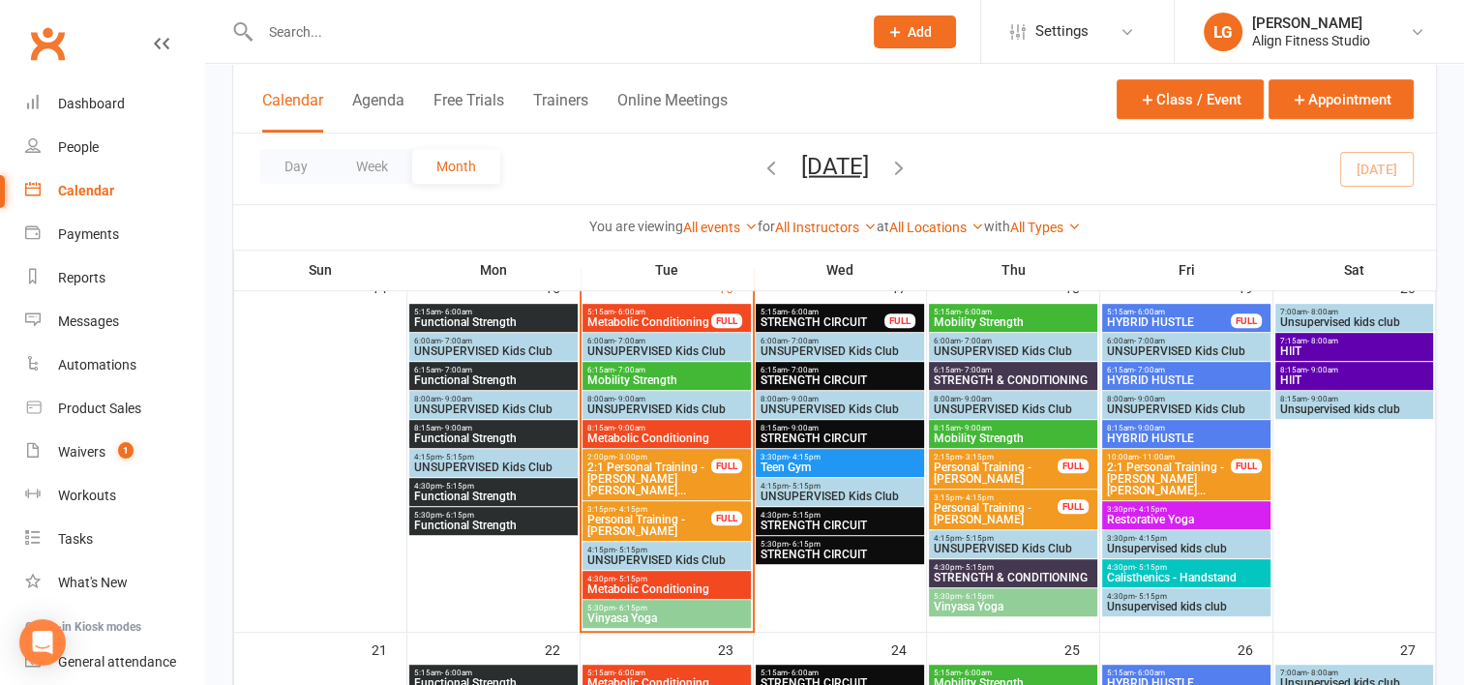
click at [848, 308] on span "5:15am - 6:00am" at bounding box center [823, 312] width 126 height 9
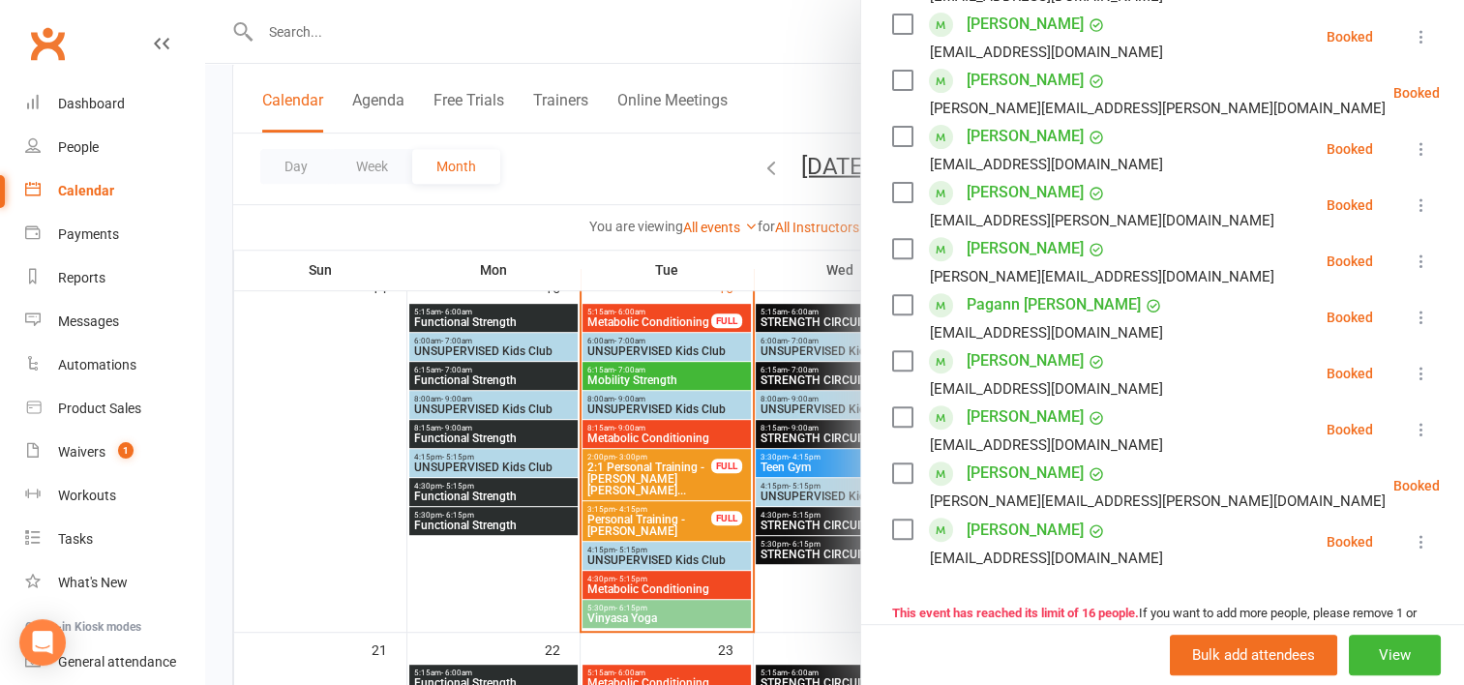
scroll to position [800, 0]
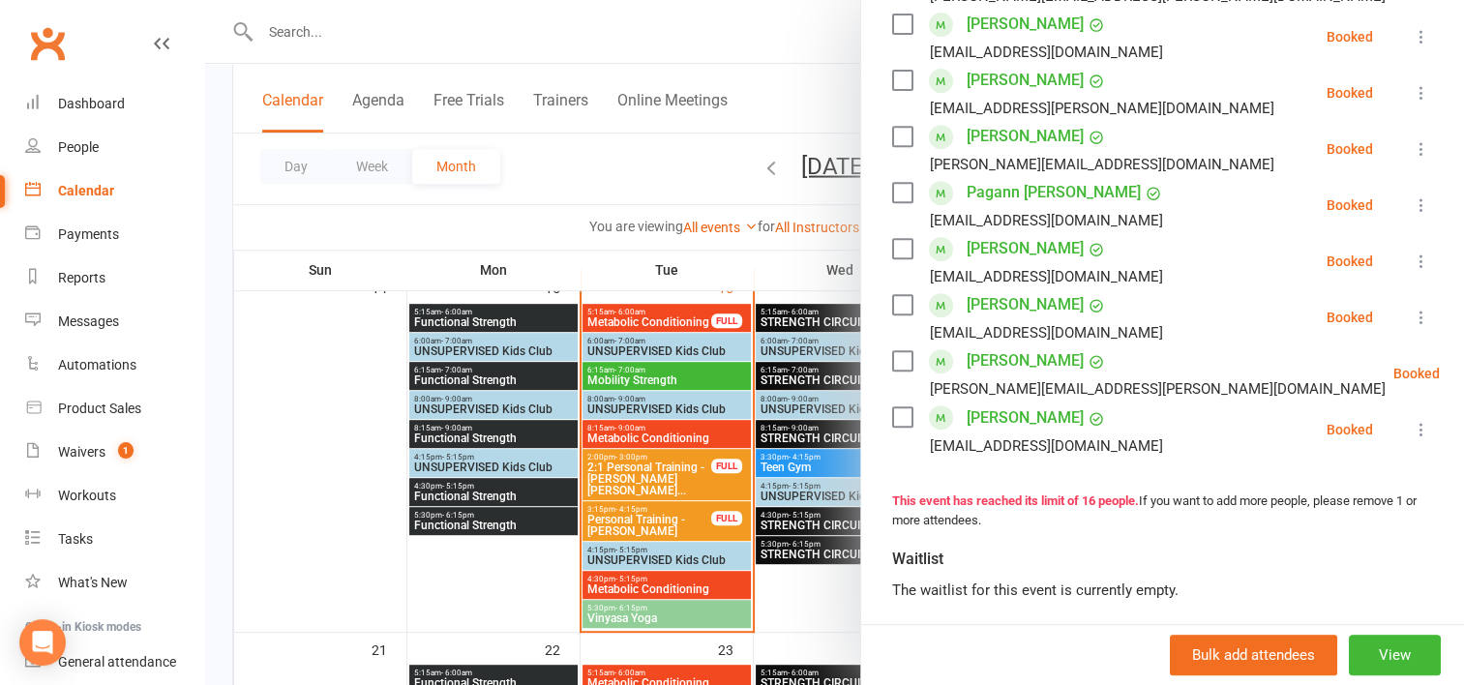
click at [684, 263] on div at bounding box center [834, 342] width 1259 height 685
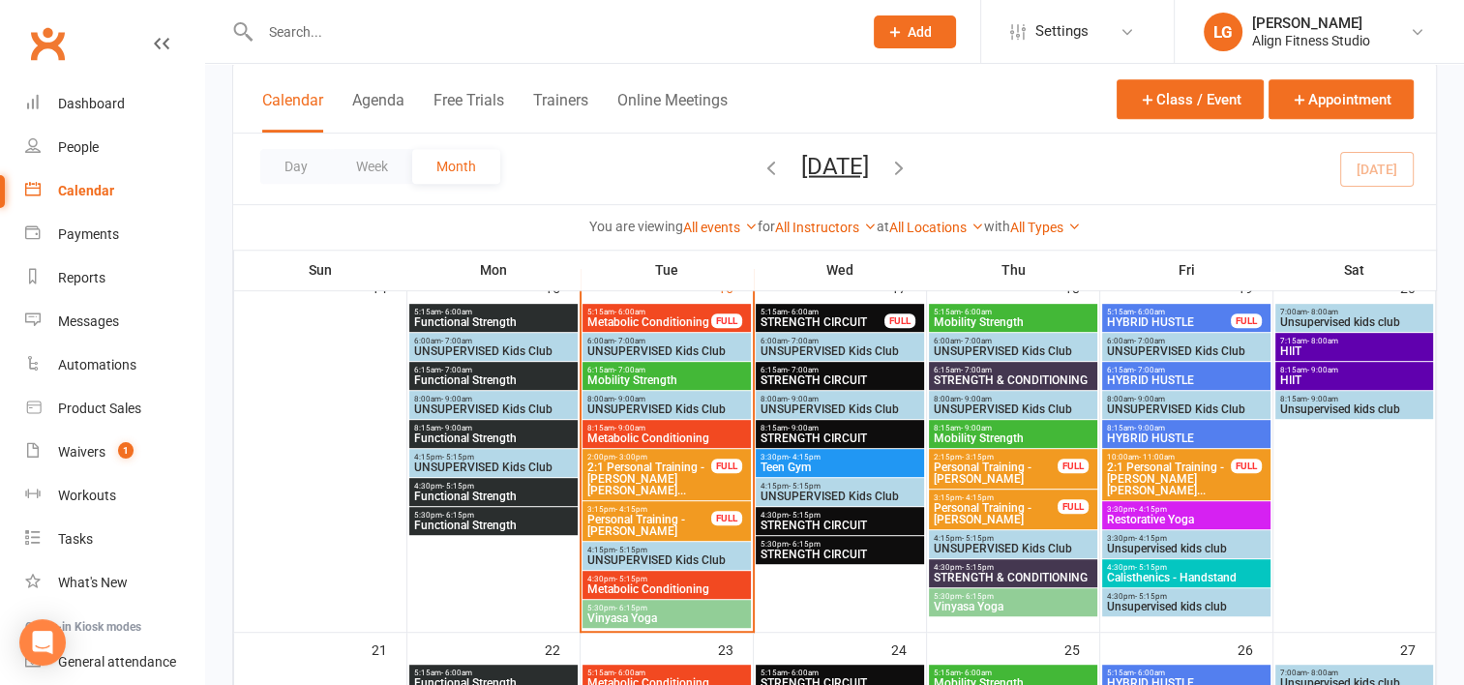
click at [841, 375] on span "STRENGTH CIRCUIT" at bounding box center [840, 381] width 161 height 12
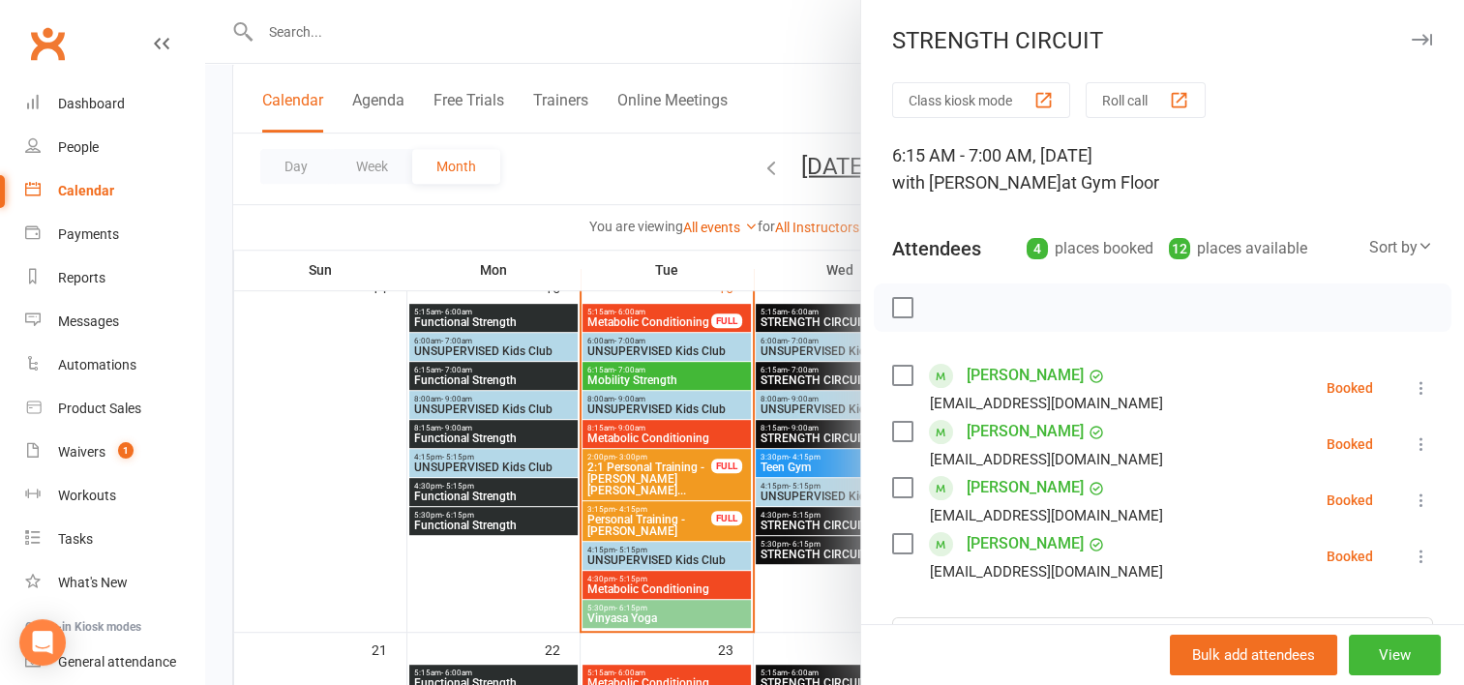
scroll to position [96, 0]
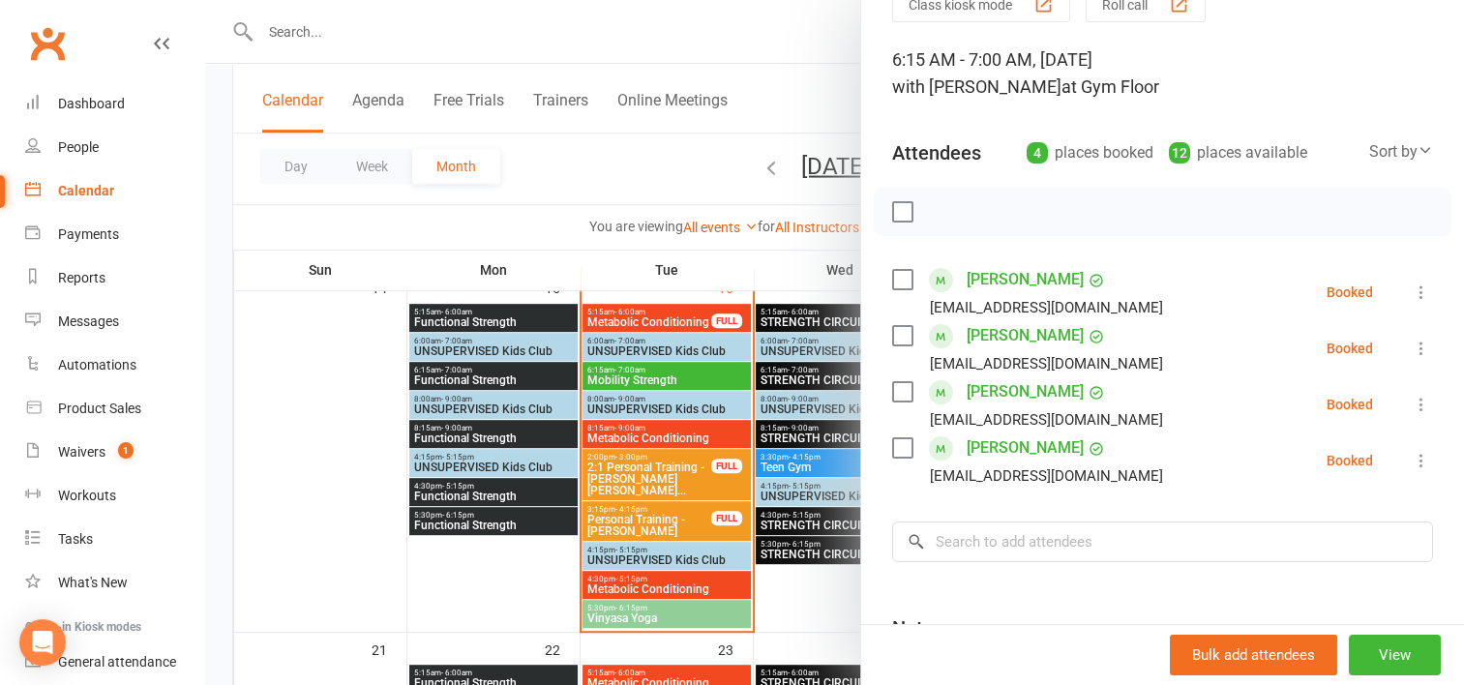
click at [801, 434] on div at bounding box center [834, 342] width 1259 height 685
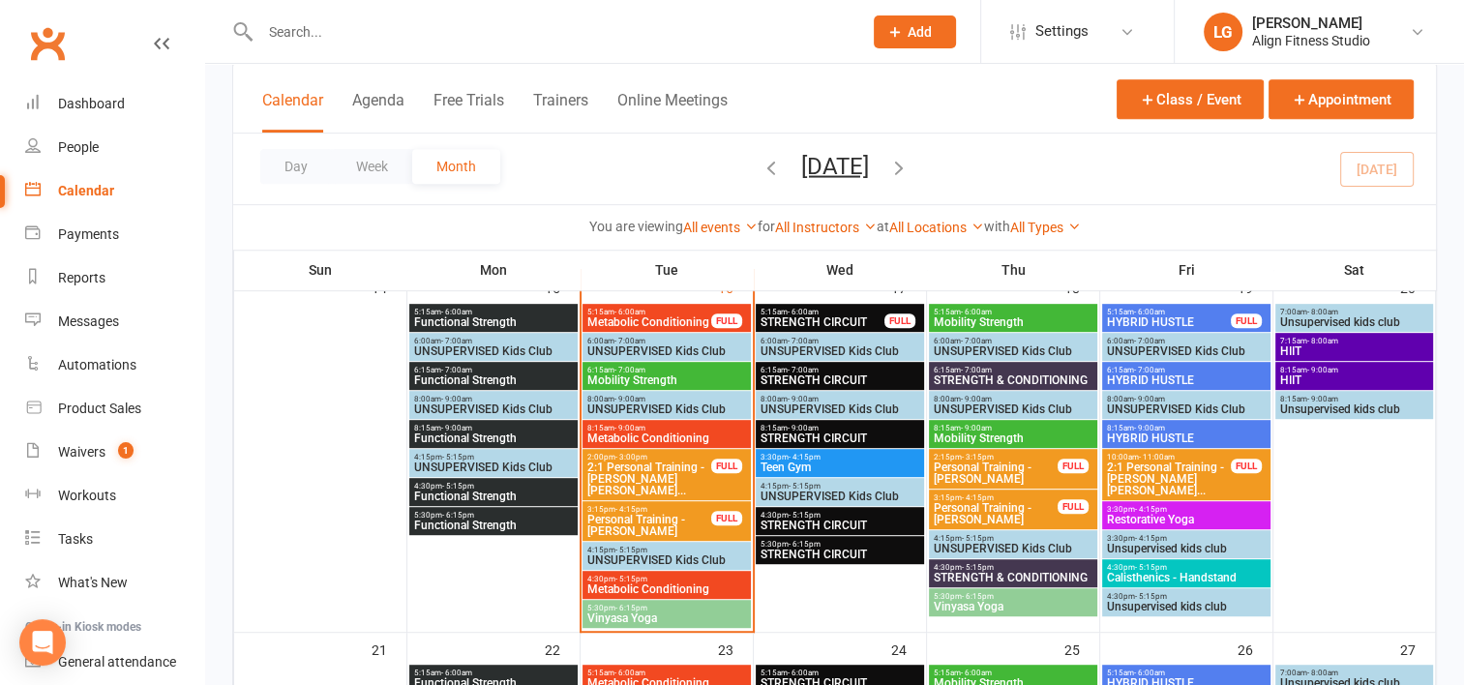
click at [801, 434] on span "STRENGTH CIRCUIT" at bounding box center [840, 439] width 161 height 12
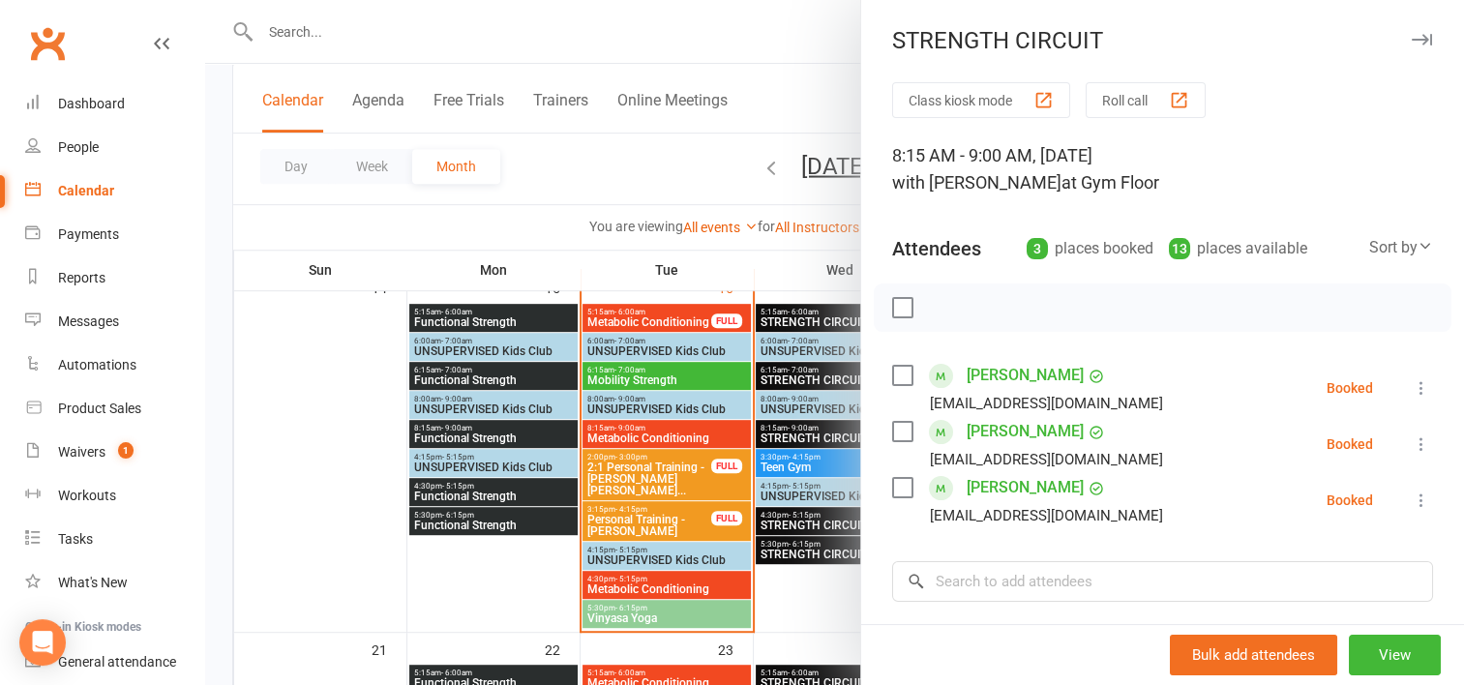
click at [817, 466] on div at bounding box center [834, 342] width 1259 height 685
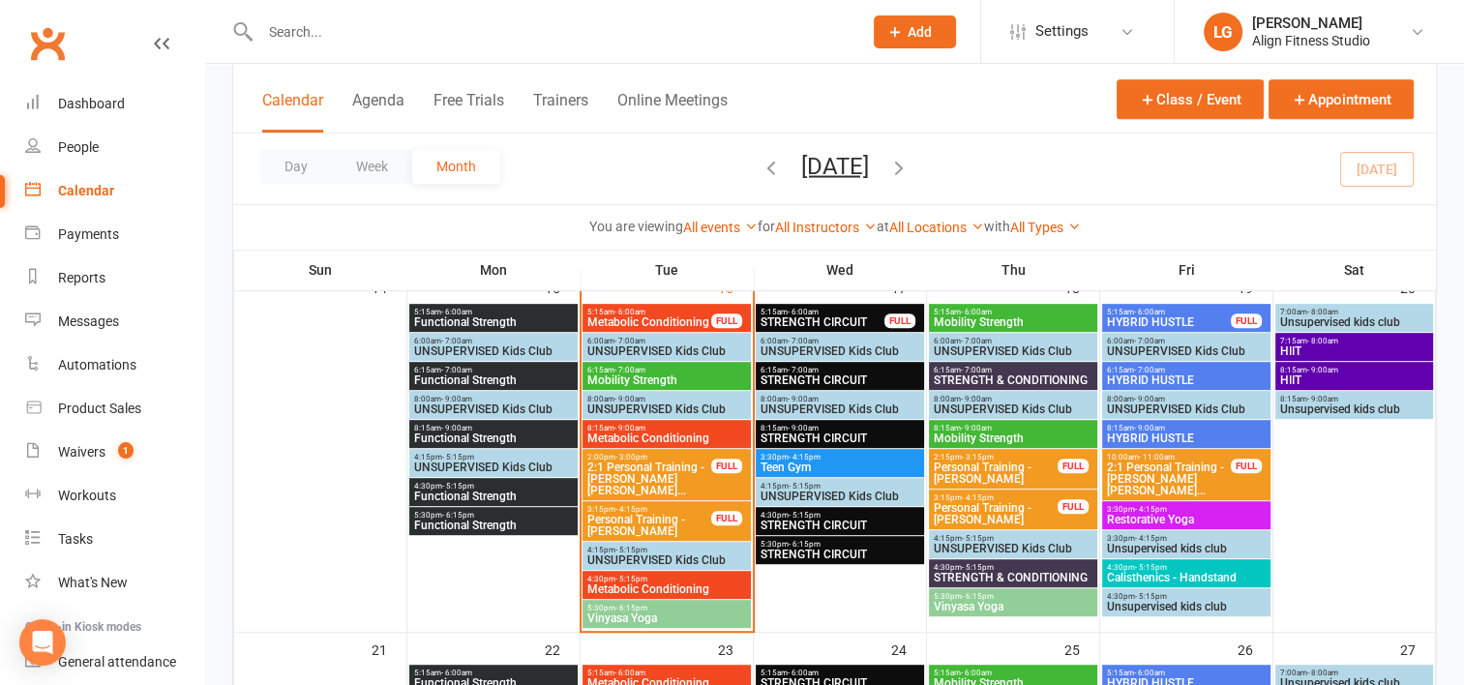
click at [817, 466] on span "Teen Gym" at bounding box center [840, 468] width 161 height 12
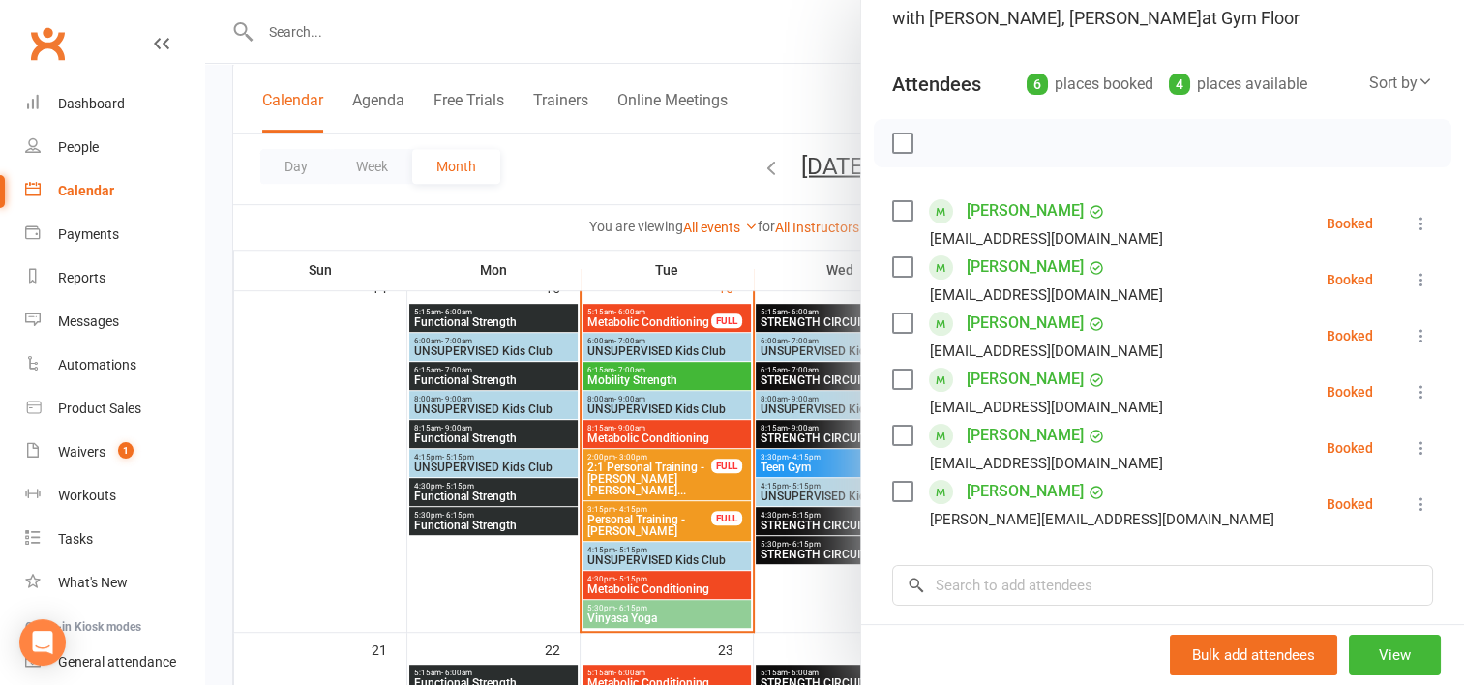
scroll to position [193, 0]
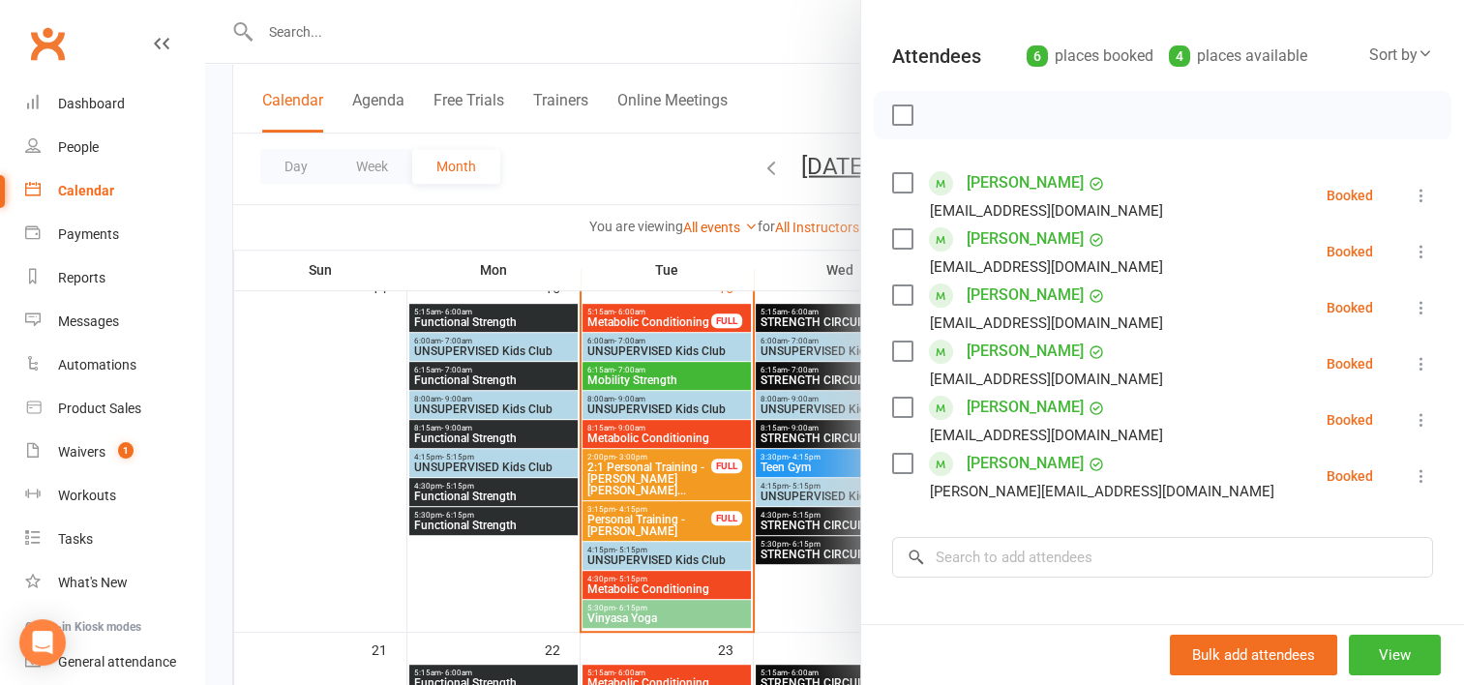
click at [790, 519] on div at bounding box center [834, 342] width 1259 height 685
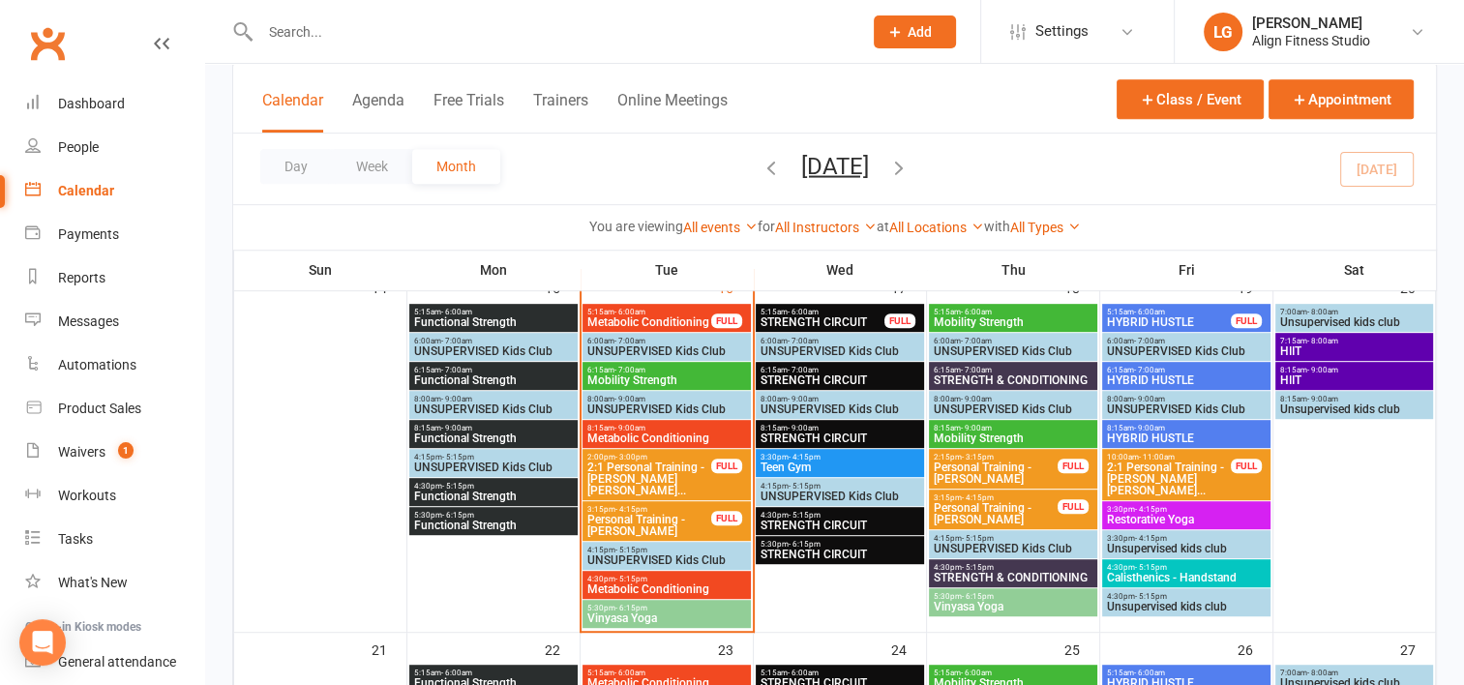
click at [790, 520] on span "STRENGTH CIRCUIT" at bounding box center [840, 526] width 161 height 12
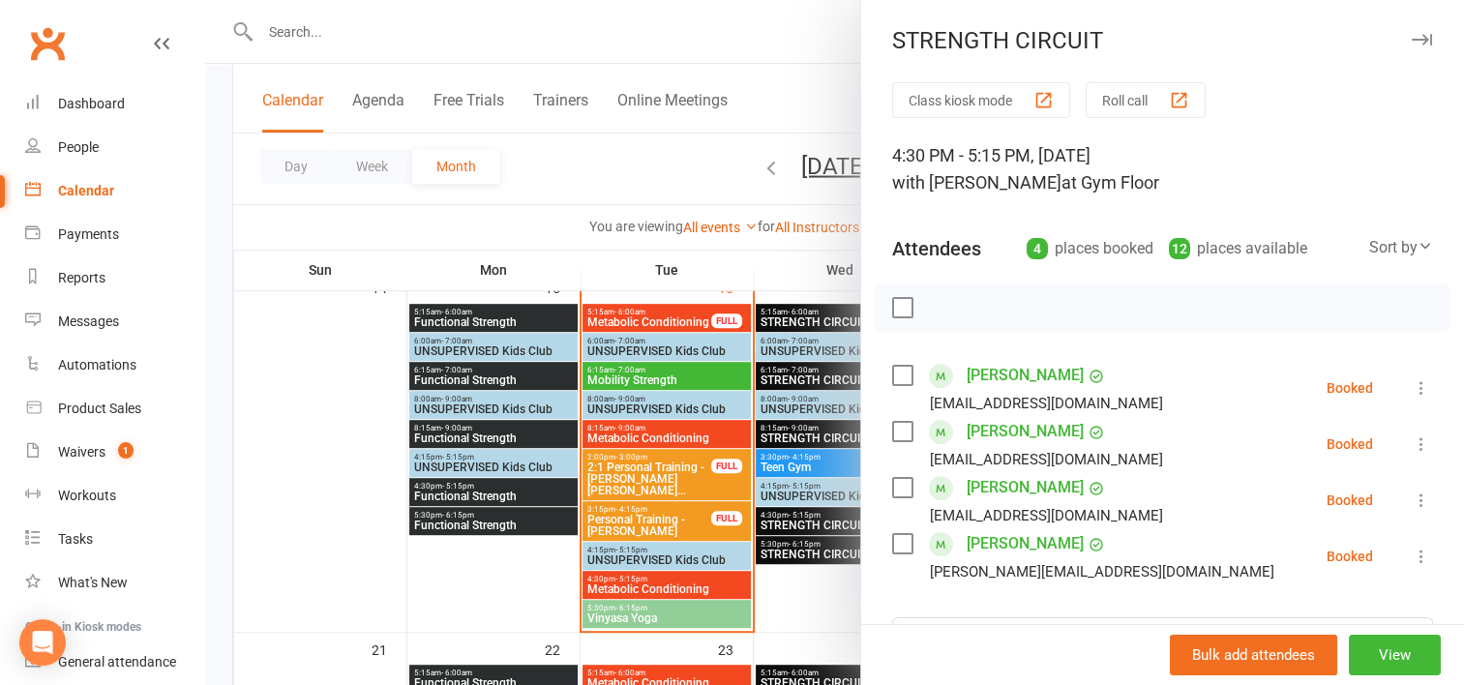
click at [805, 557] on div at bounding box center [834, 342] width 1259 height 685
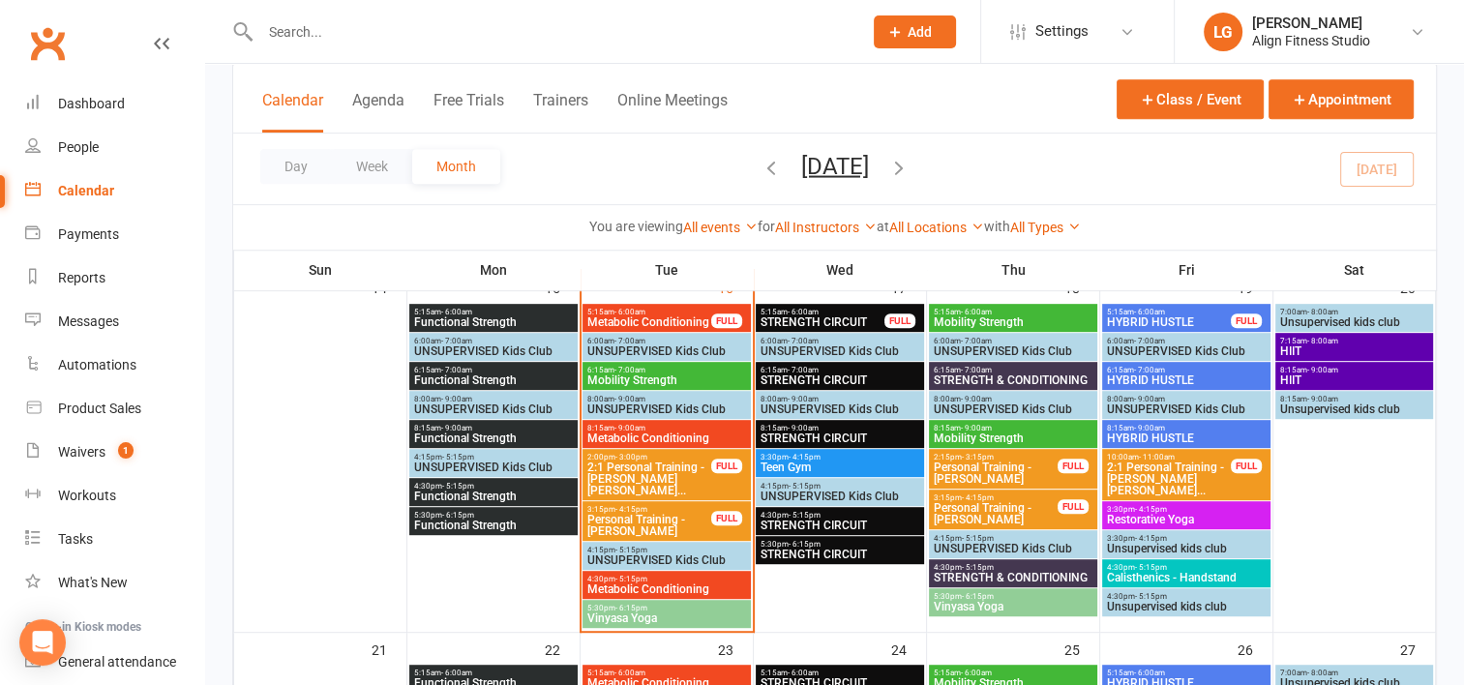
click at [805, 557] on span "STRENGTH CIRCUIT" at bounding box center [840, 555] width 161 height 12
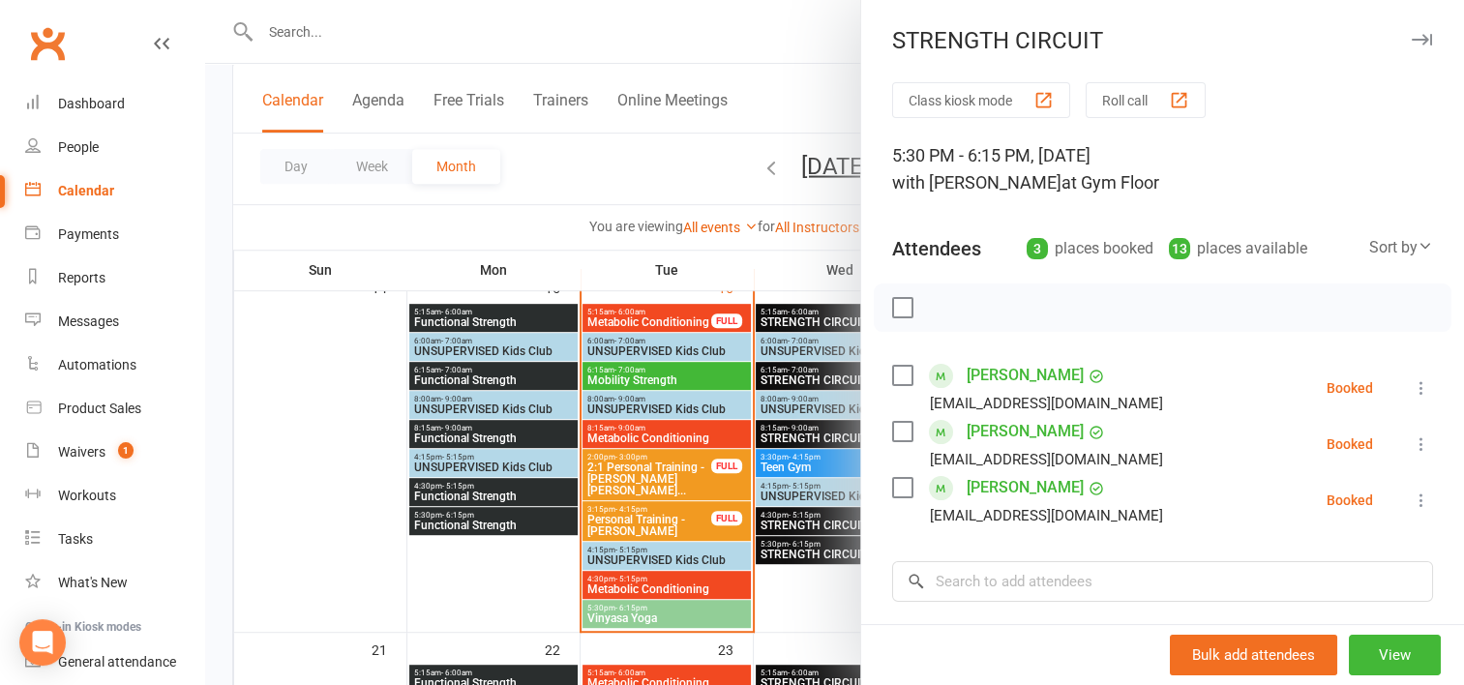
click at [782, 607] on div at bounding box center [834, 342] width 1259 height 685
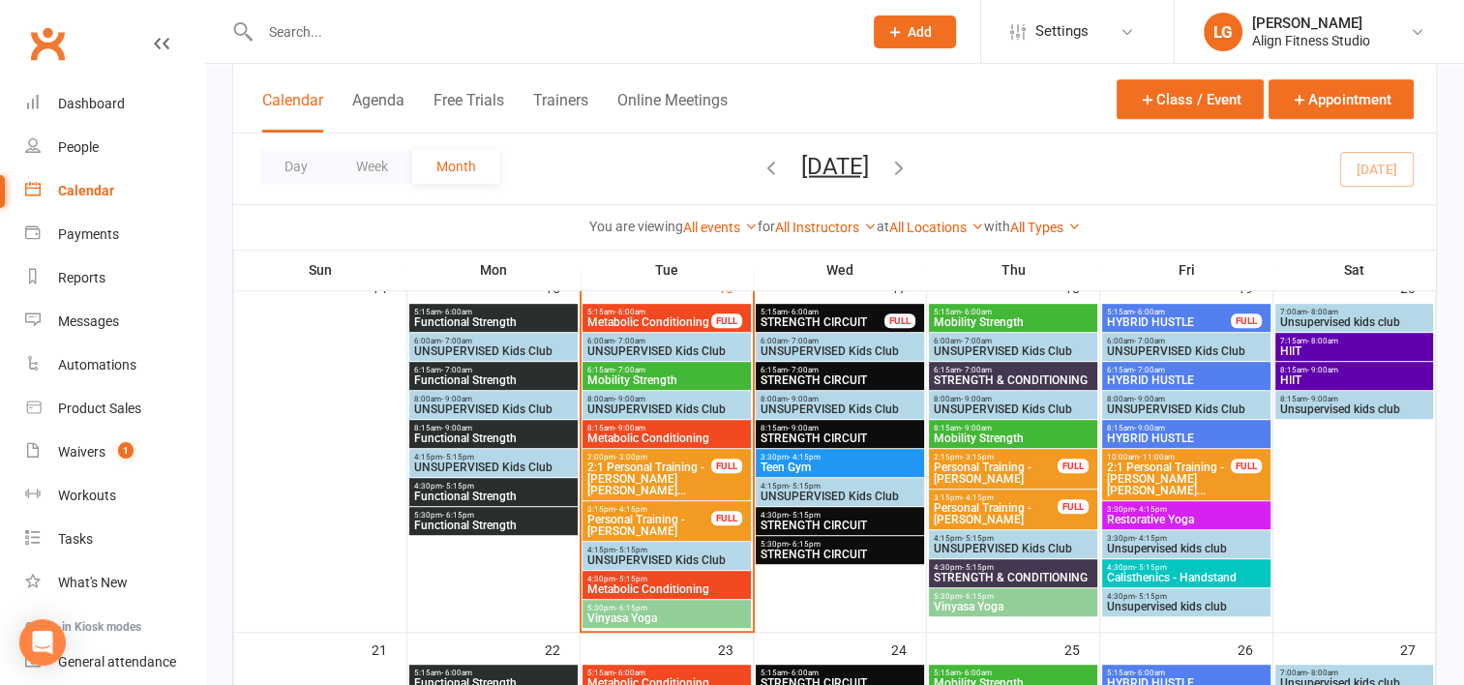
click at [1018, 375] on span "STRENGTH & CONDITIONING" at bounding box center [1013, 381] width 161 height 12
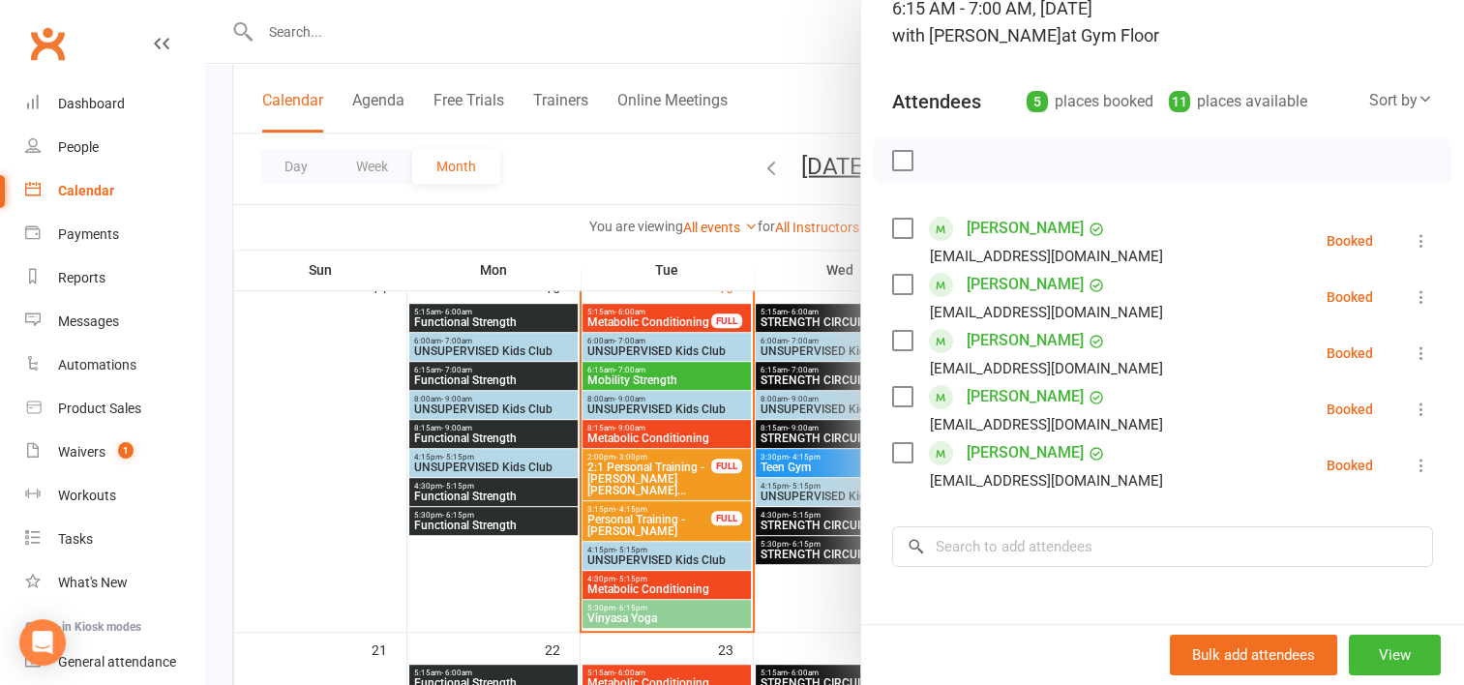
scroll to position [158, 0]
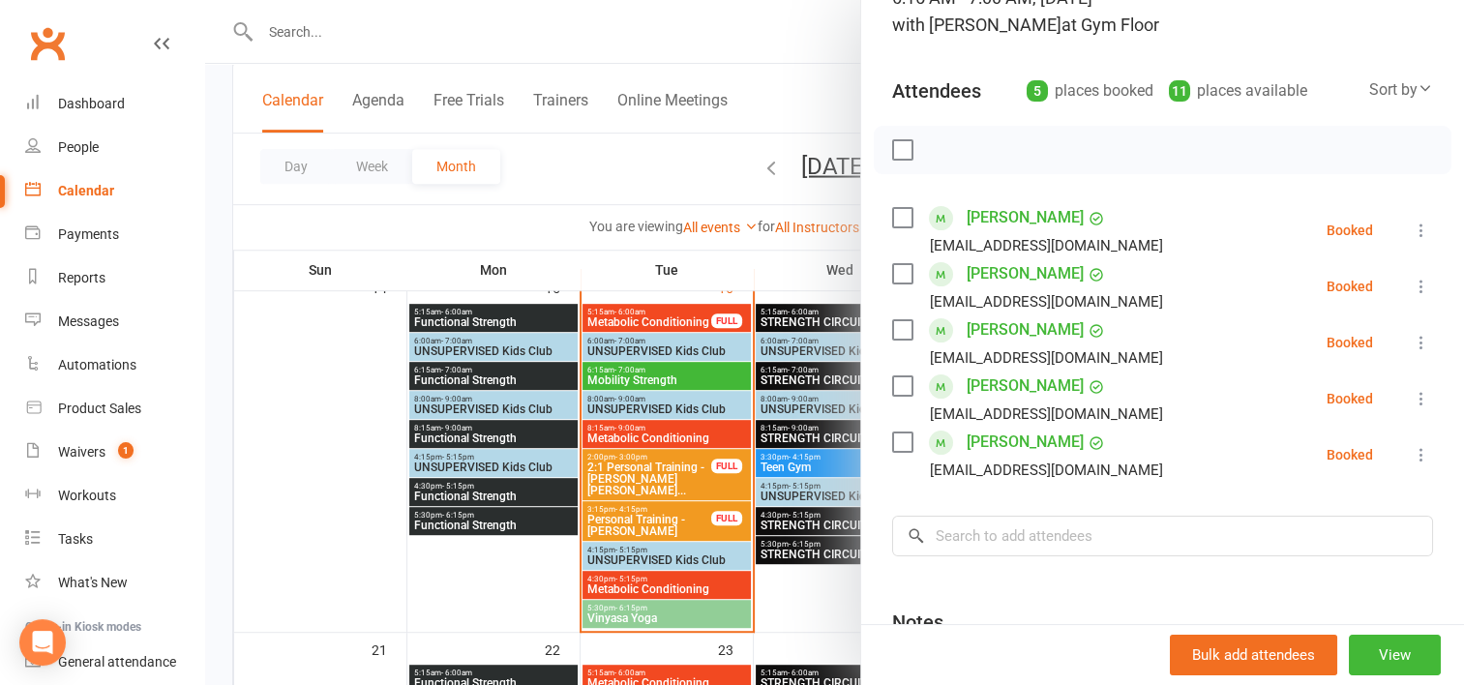
click at [707, 178] on div at bounding box center [834, 342] width 1259 height 685
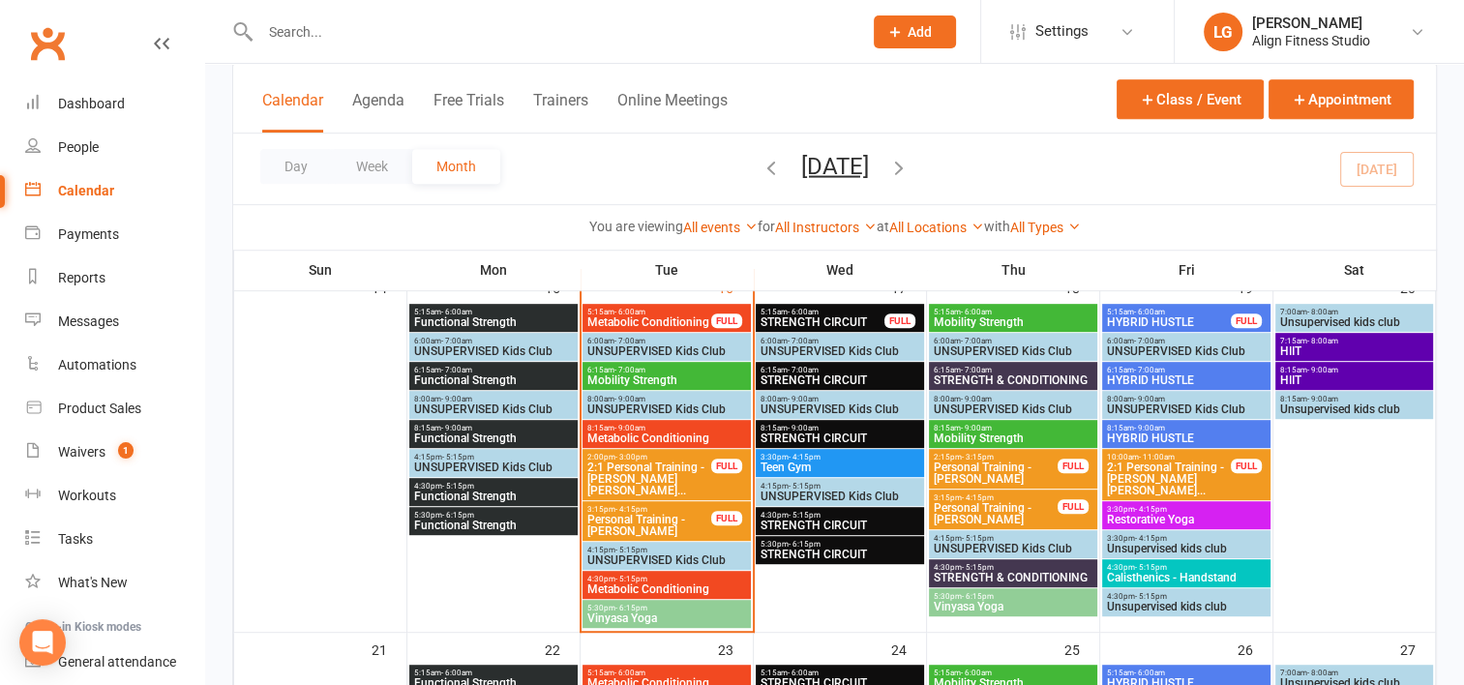
click at [640, 383] on span "Mobility Strength" at bounding box center [667, 381] width 161 height 12
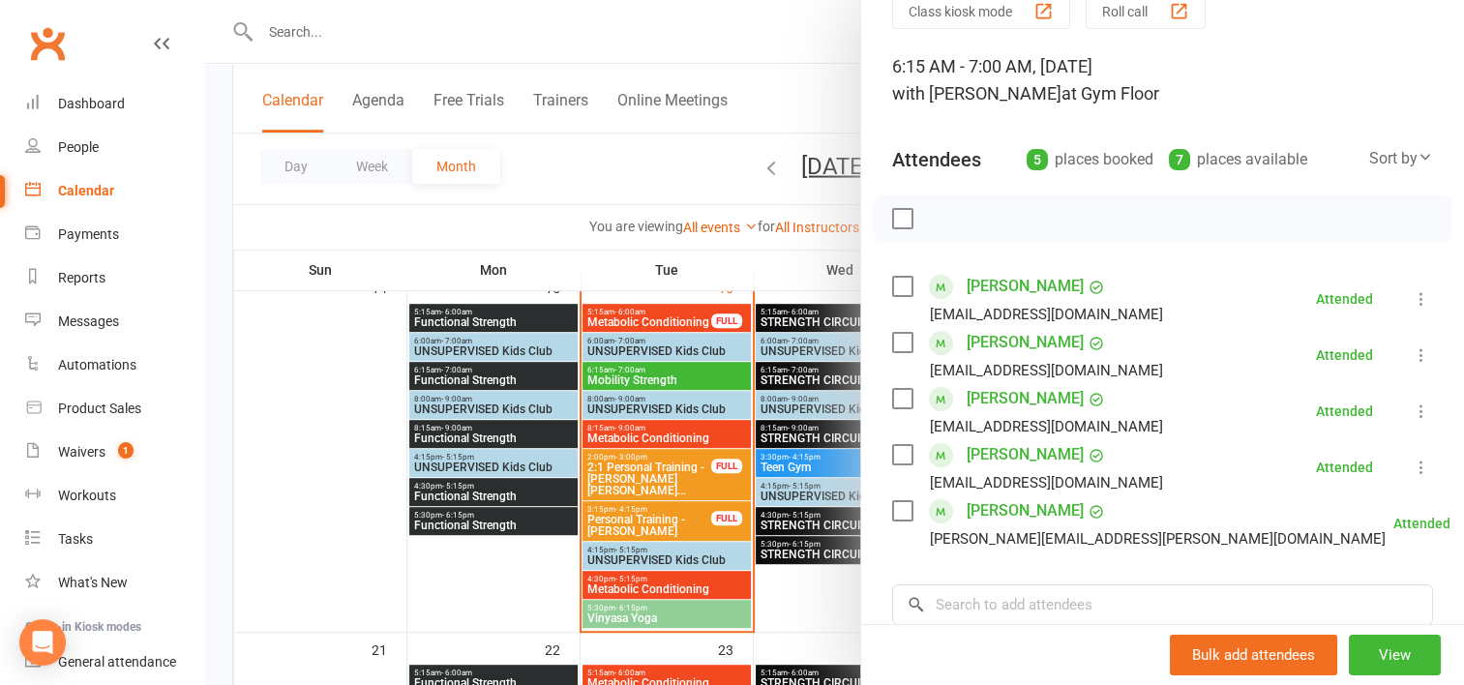
scroll to position [97, 0]
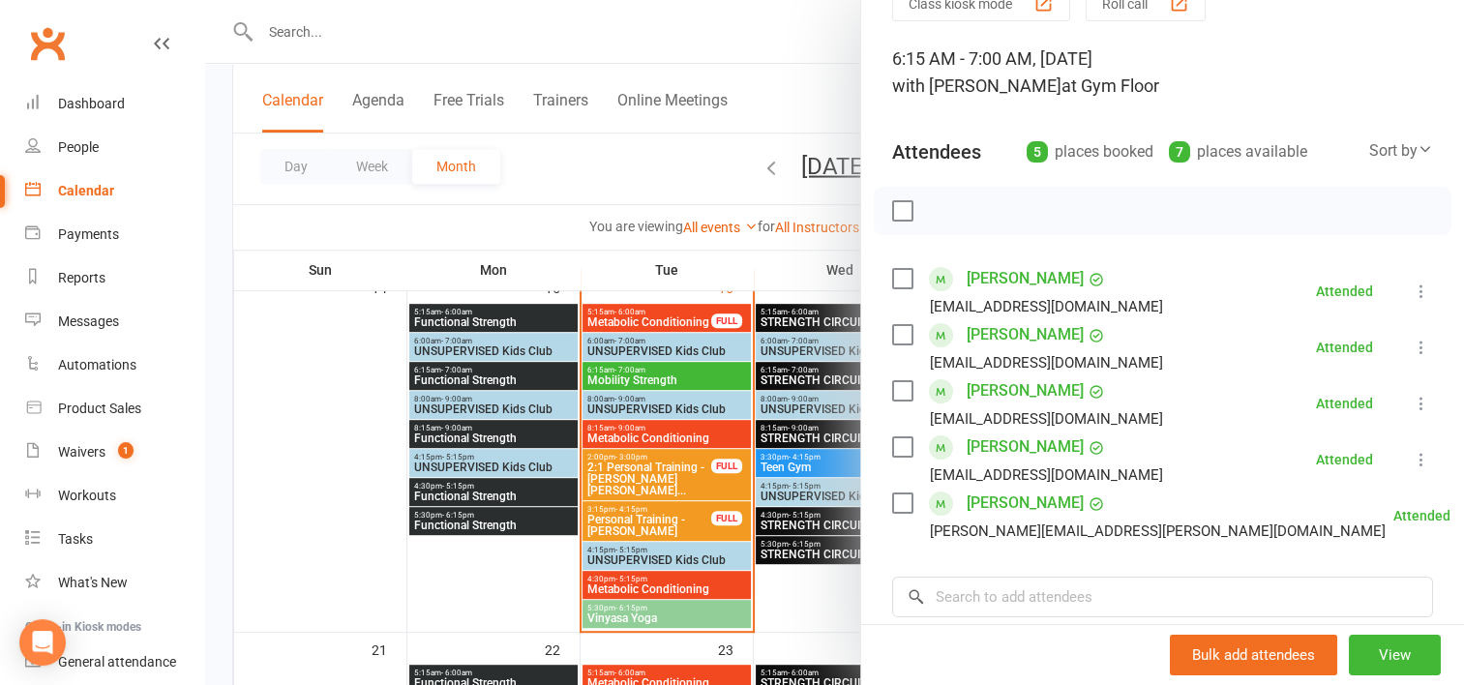
click at [520, 372] on div at bounding box center [834, 342] width 1259 height 685
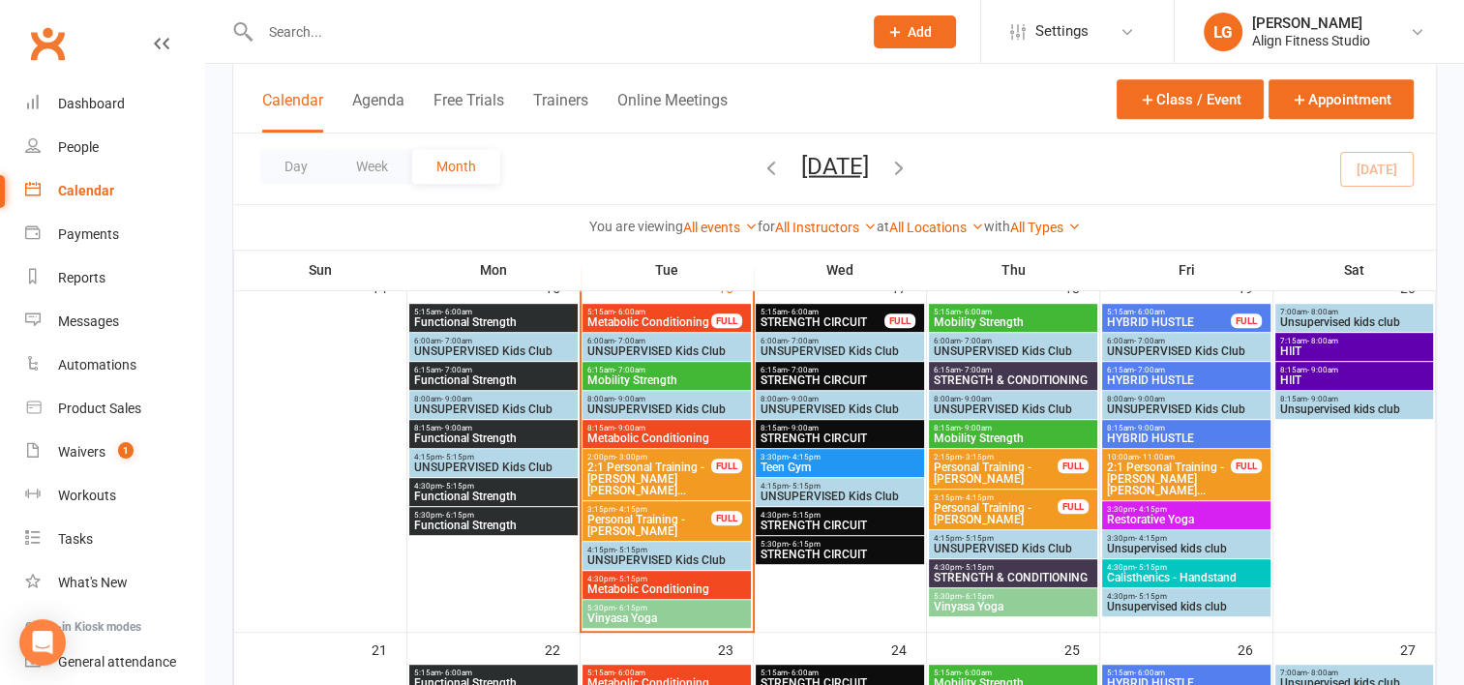
click at [520, 372] on span "6:15am - 7:00am" at bounding box center [493, 370] width 161 height 9
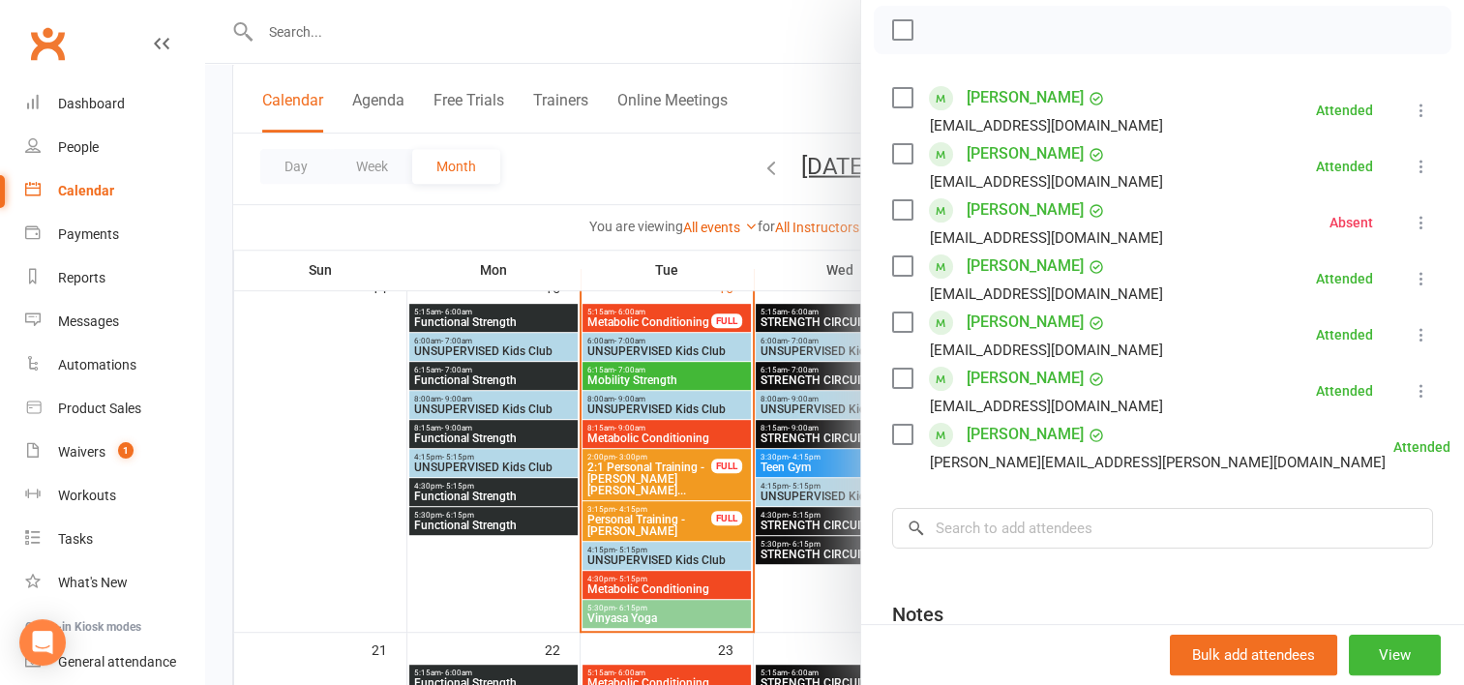
scroll to position [279, 0]
click at [360, 25] on div at bounding box center [834, 342] width 1259 height 685
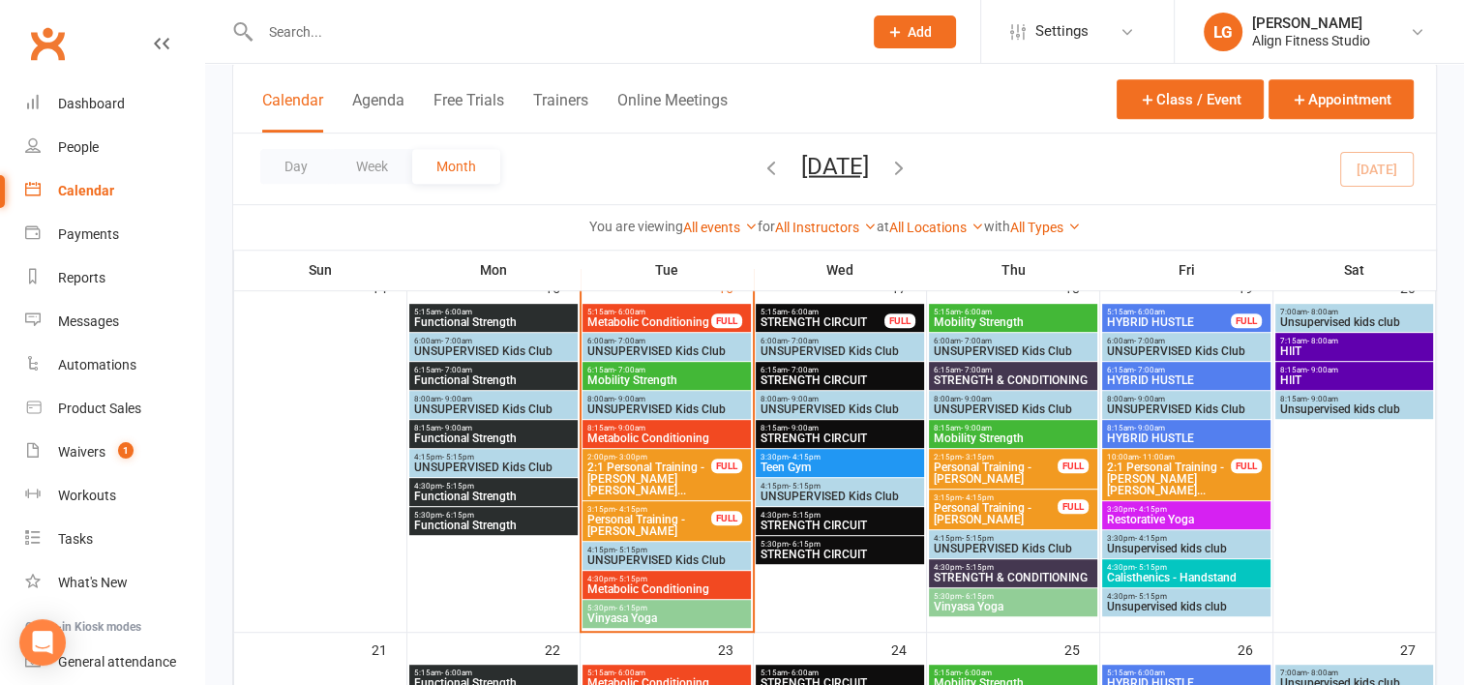
click at [360, 25] on input "text" at bounding box center [552, 31] width 594 height 27
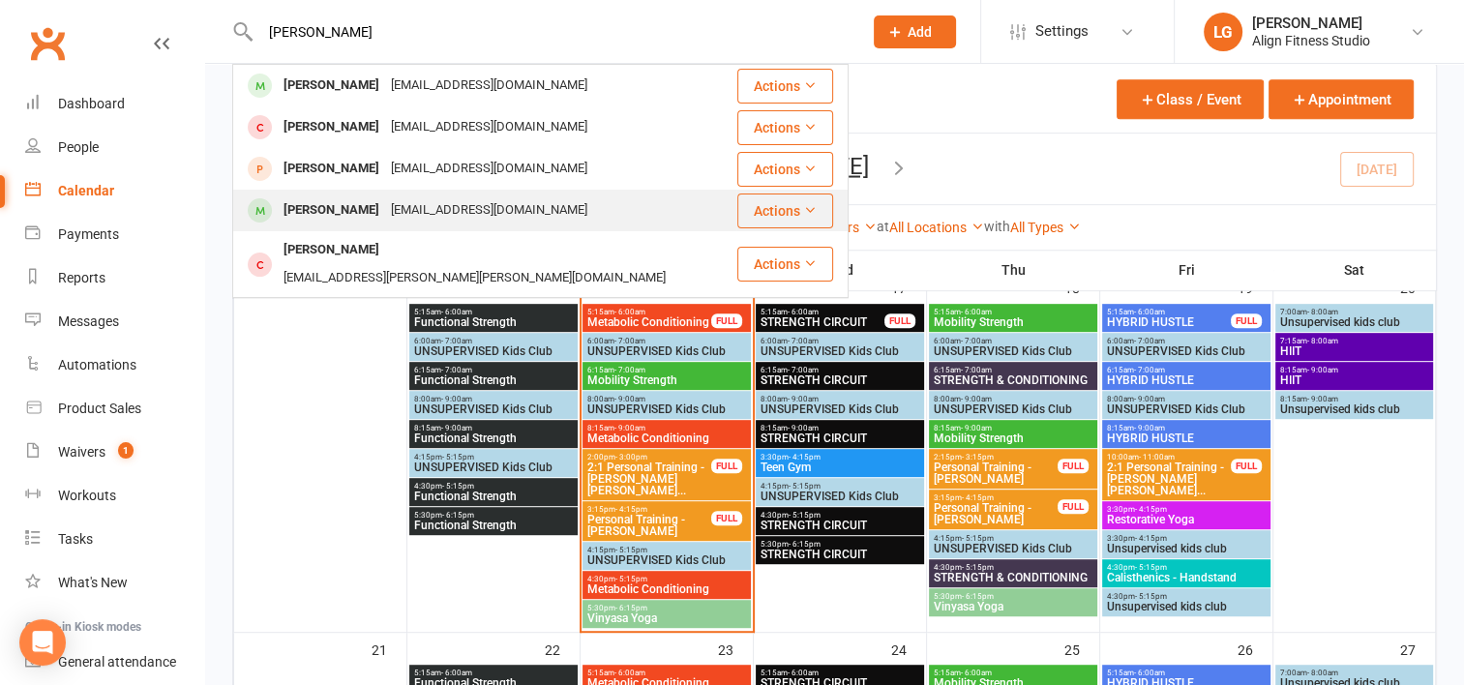
type input "beth"
click at [383, 201] on div "Bethany Clarke-Leaver" at bounding box center [331, 210] width 107 height 28
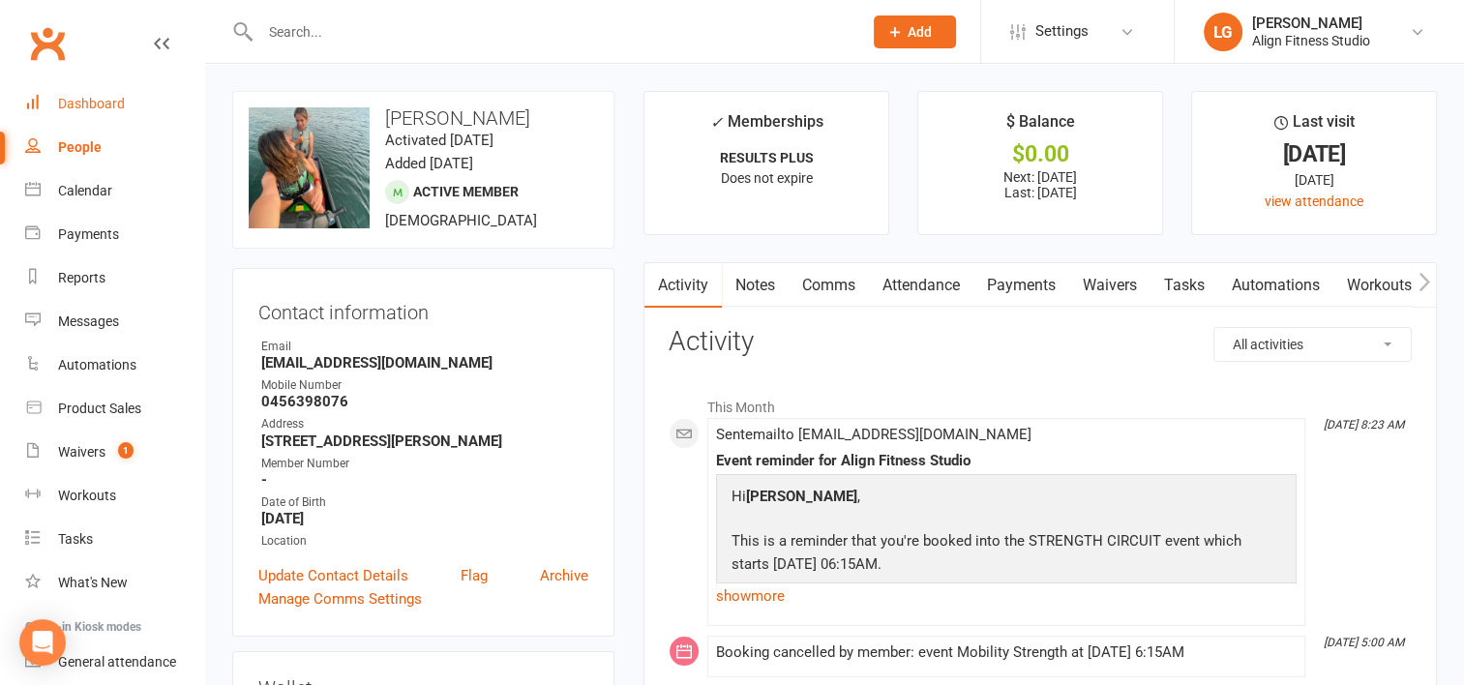
click at [89, 96] on div "Dashboard" at bounding box center [91, 103] width 67 height 15
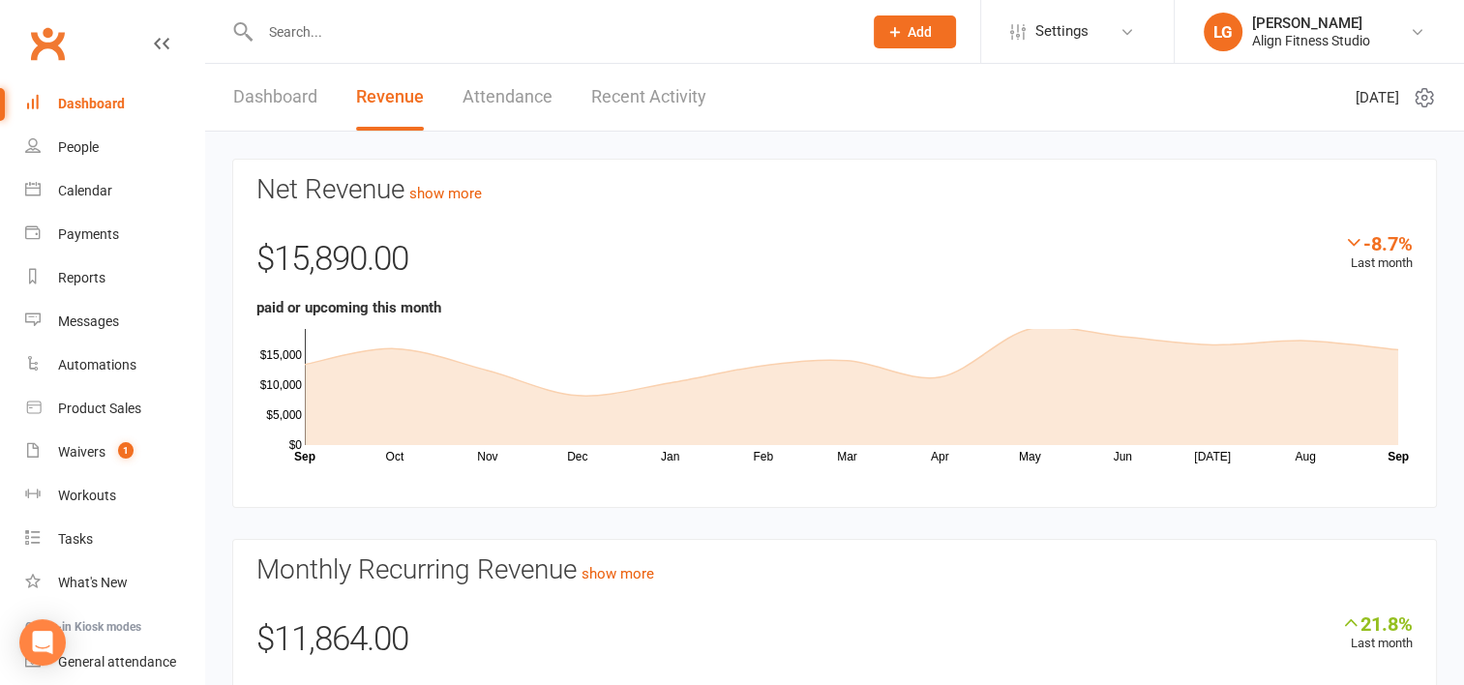
click at [650, 85] on link "Recent Activity" at bounding box center [648, 97] width 115 height 67
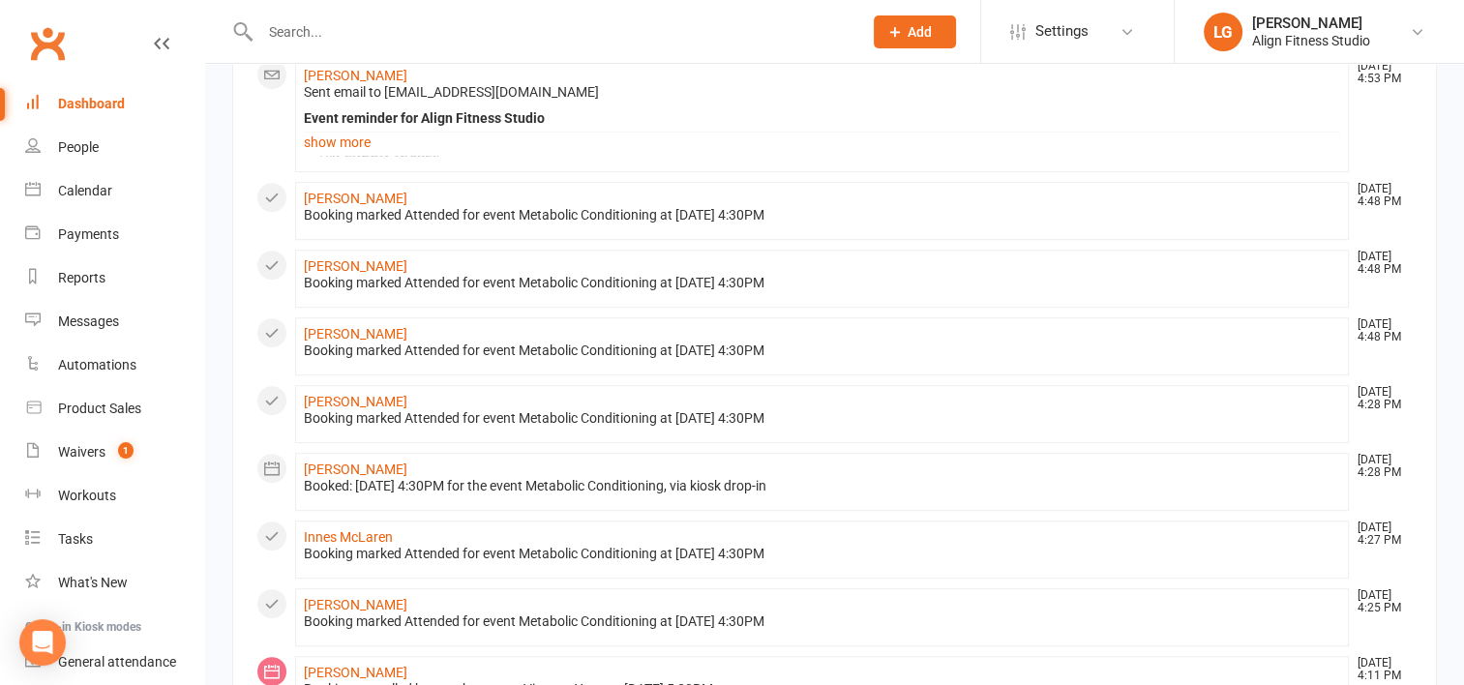
scroll to position [1011, 0]
click at [345, 464] on link "Shana Detrez" at bounding box center [356, 471] width 104 height 15
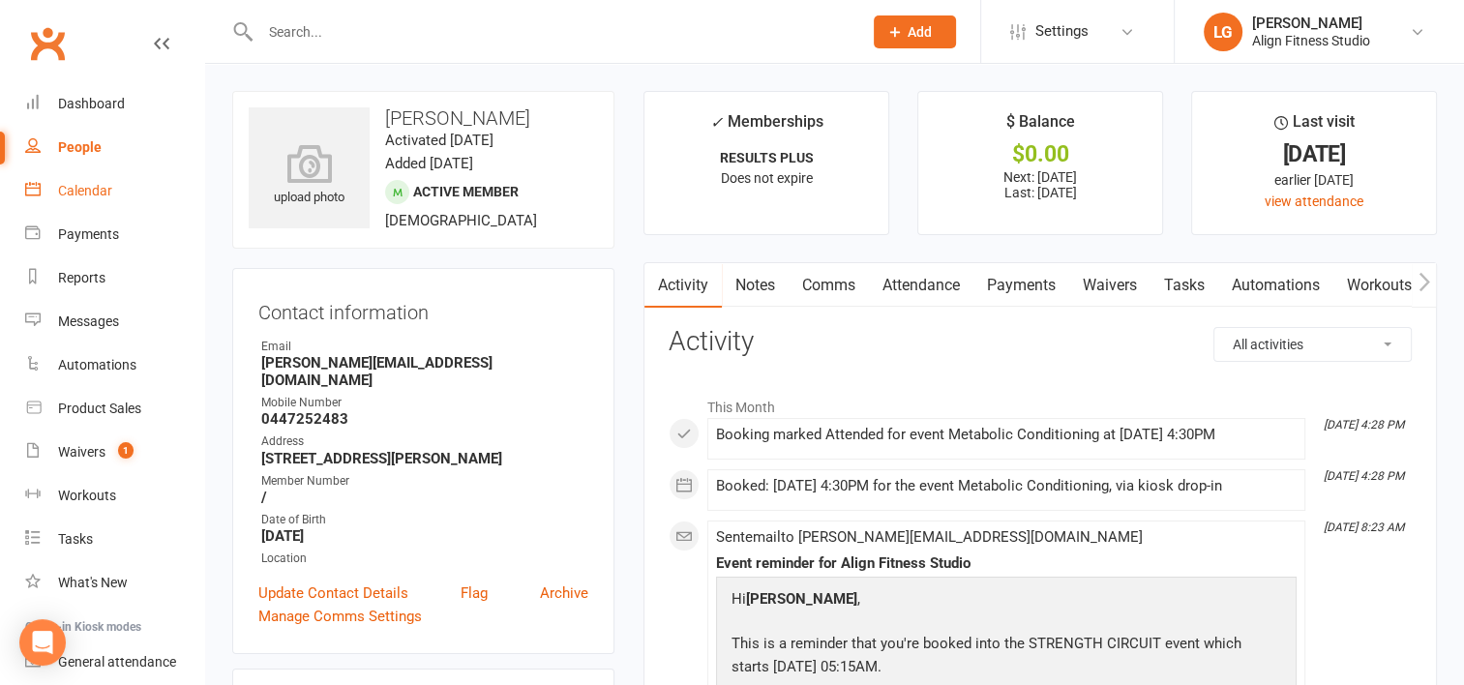
click at [106, 190] on div "Calendar" at bounding box center [85, 190] width 54 height 15
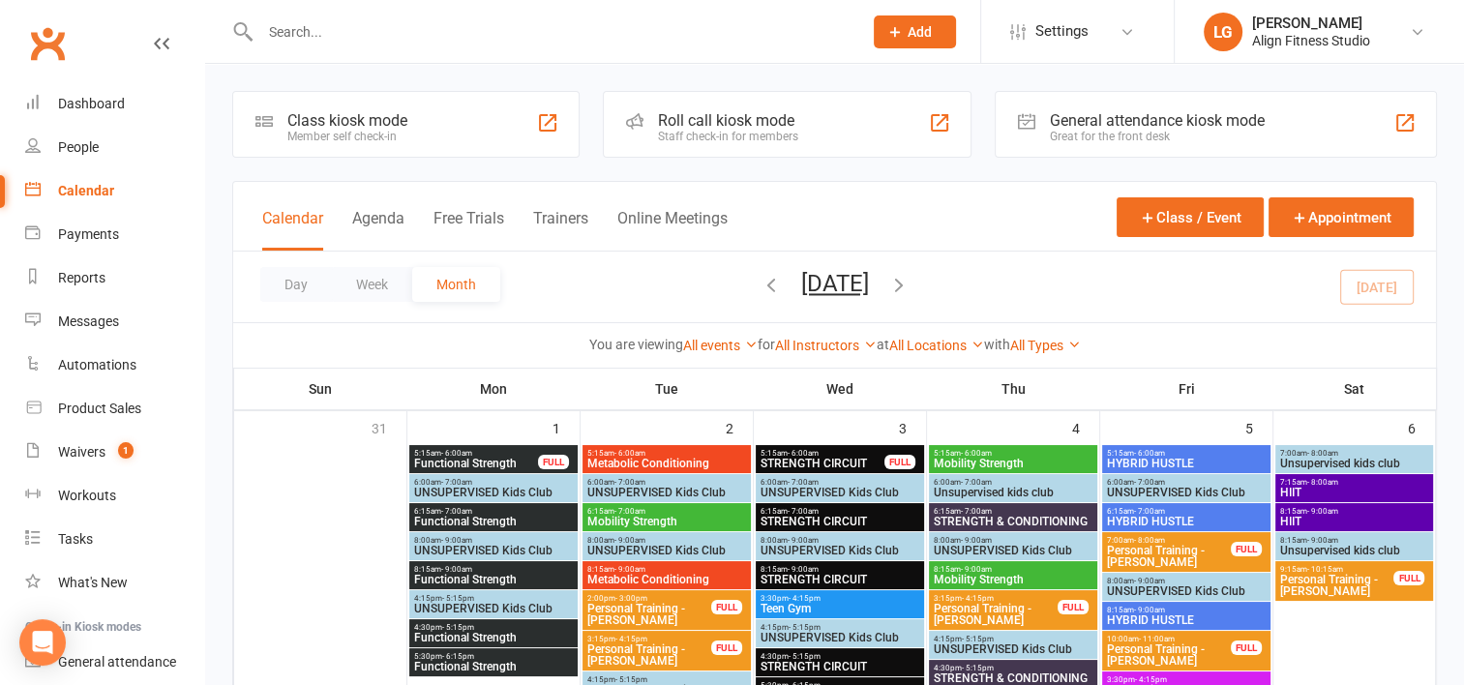
click at [827, 450] on span "5:15am - 6:00am" at bounding box center [823, 453] width 126 height 9
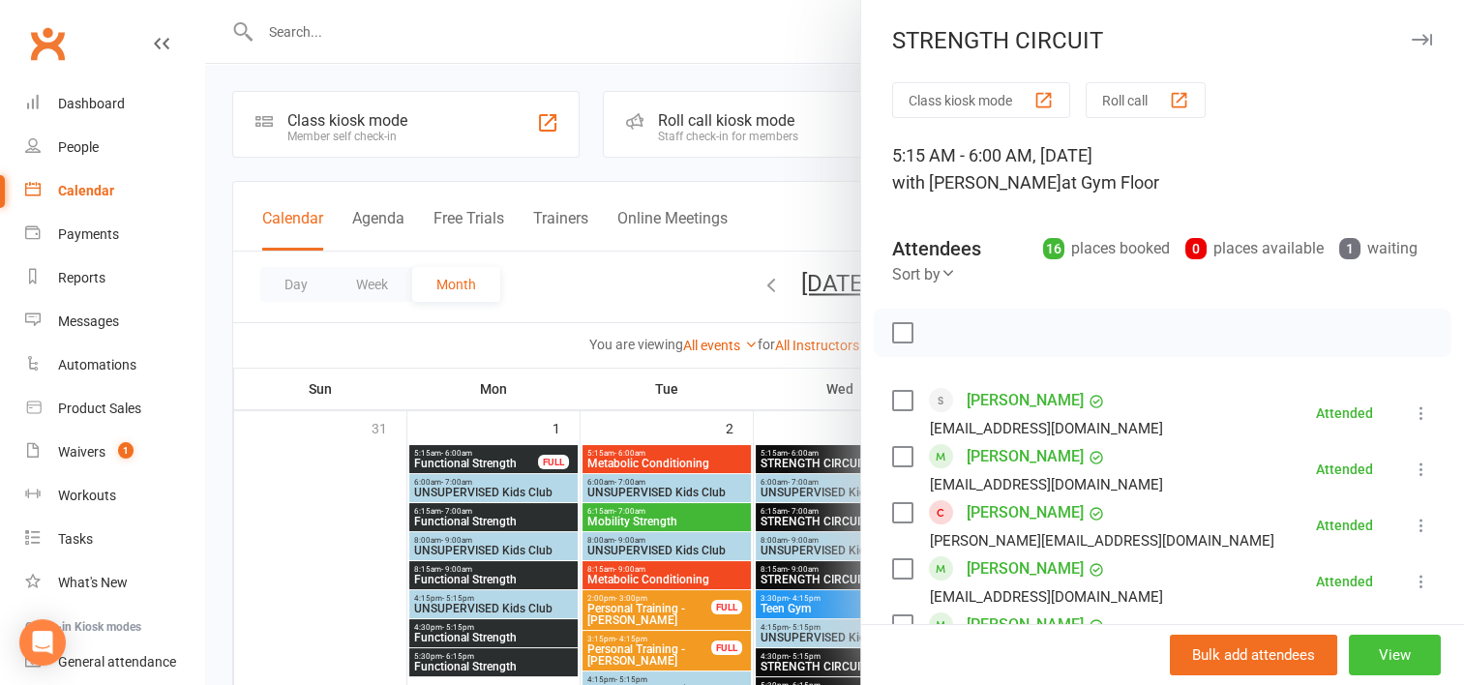
click at [1371, 647] on button "View" at bounding box center [1395, 655] width 92 height 41
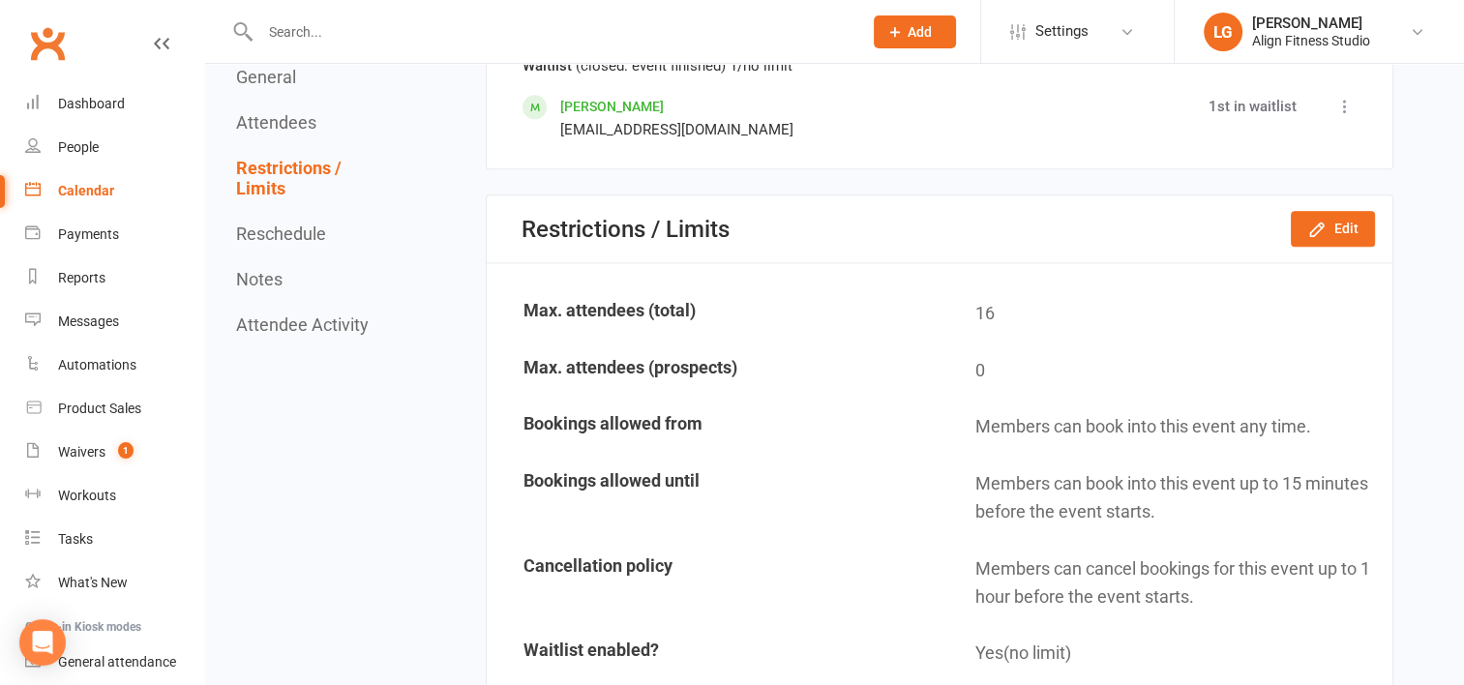
scroll to position [2477, 0]
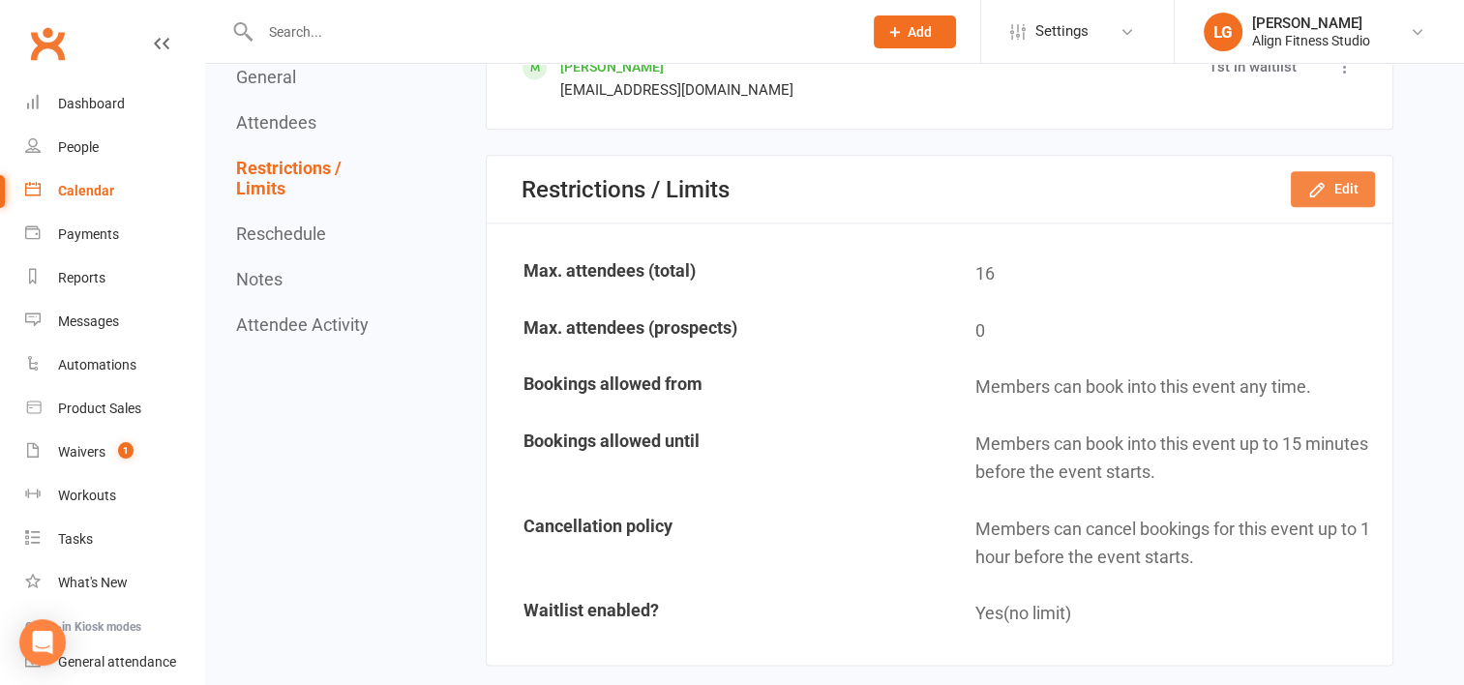
click at [1334, 177] on button "Edit" at bounding box center [1333, 188] width 84 height 35
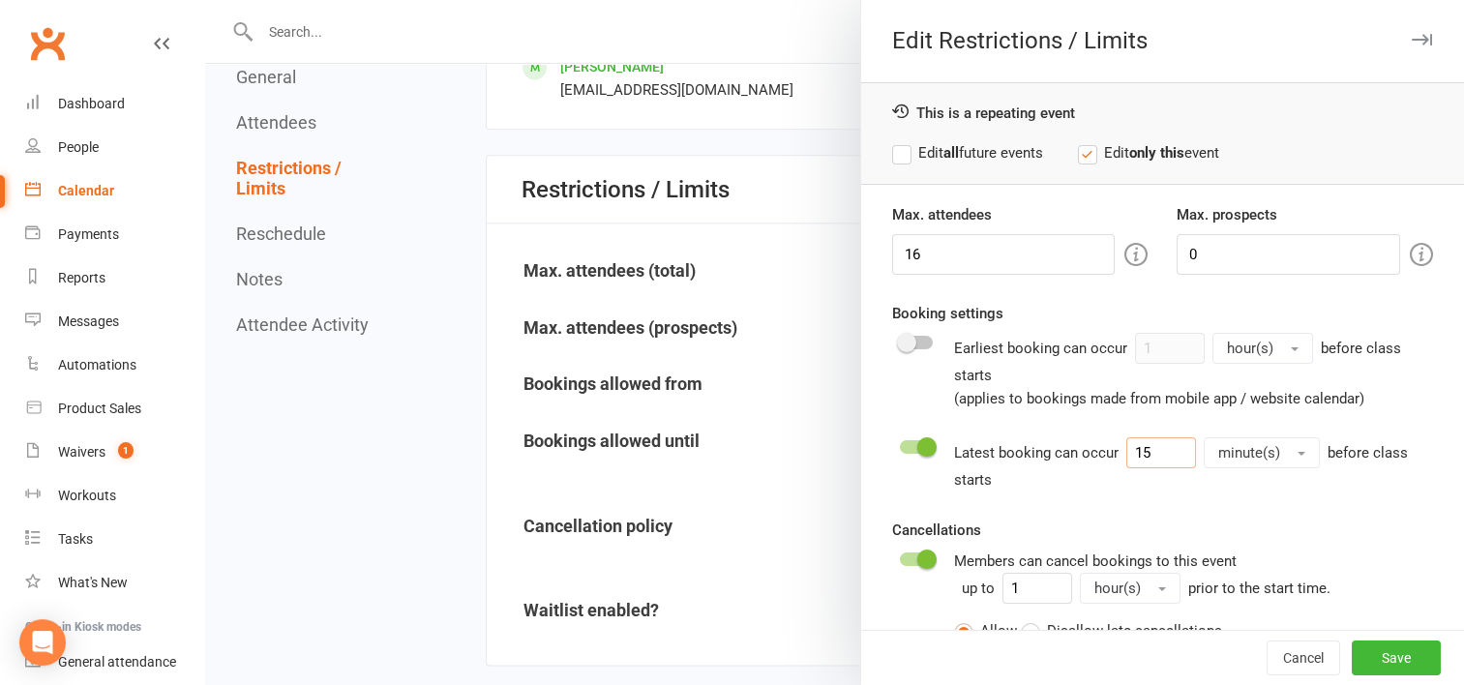
click at [1165, 451] on input "15" at bounding box center [1162, 452] width 70 height 31
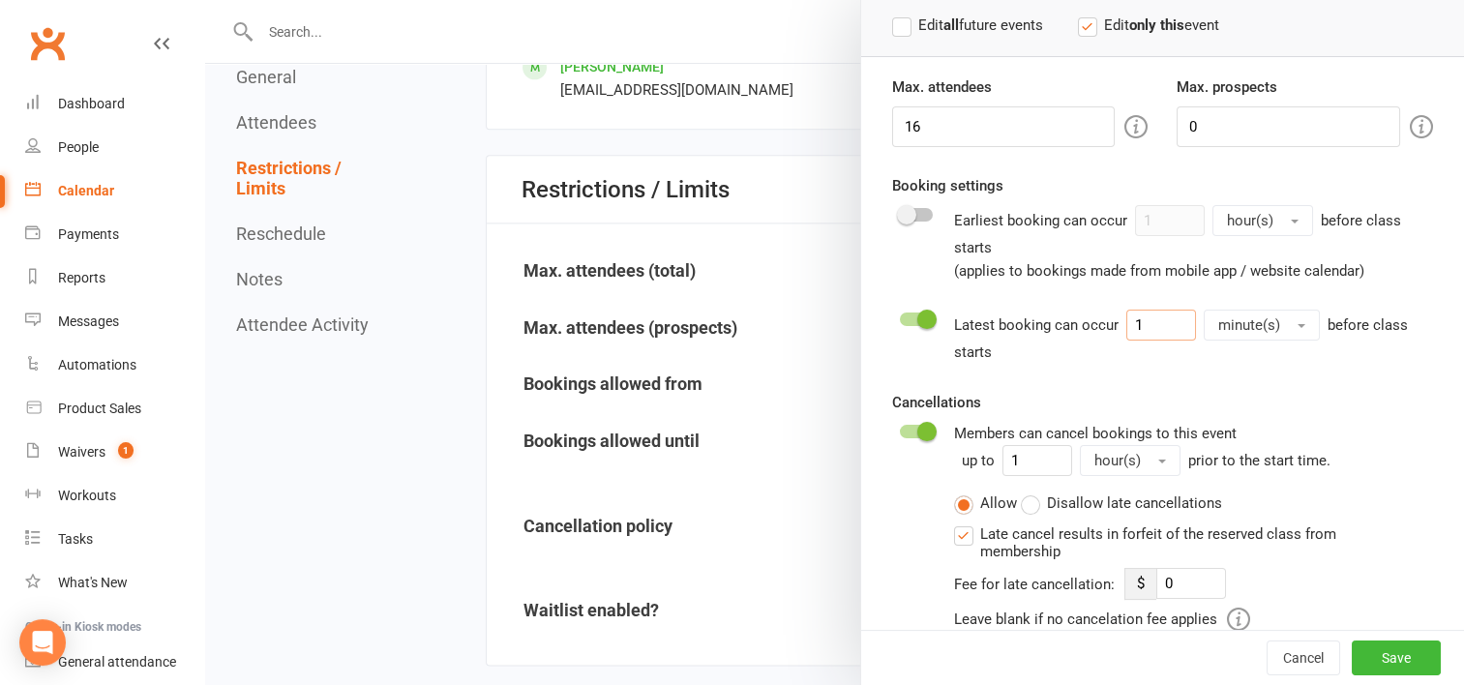
scroll to position [0, 0]
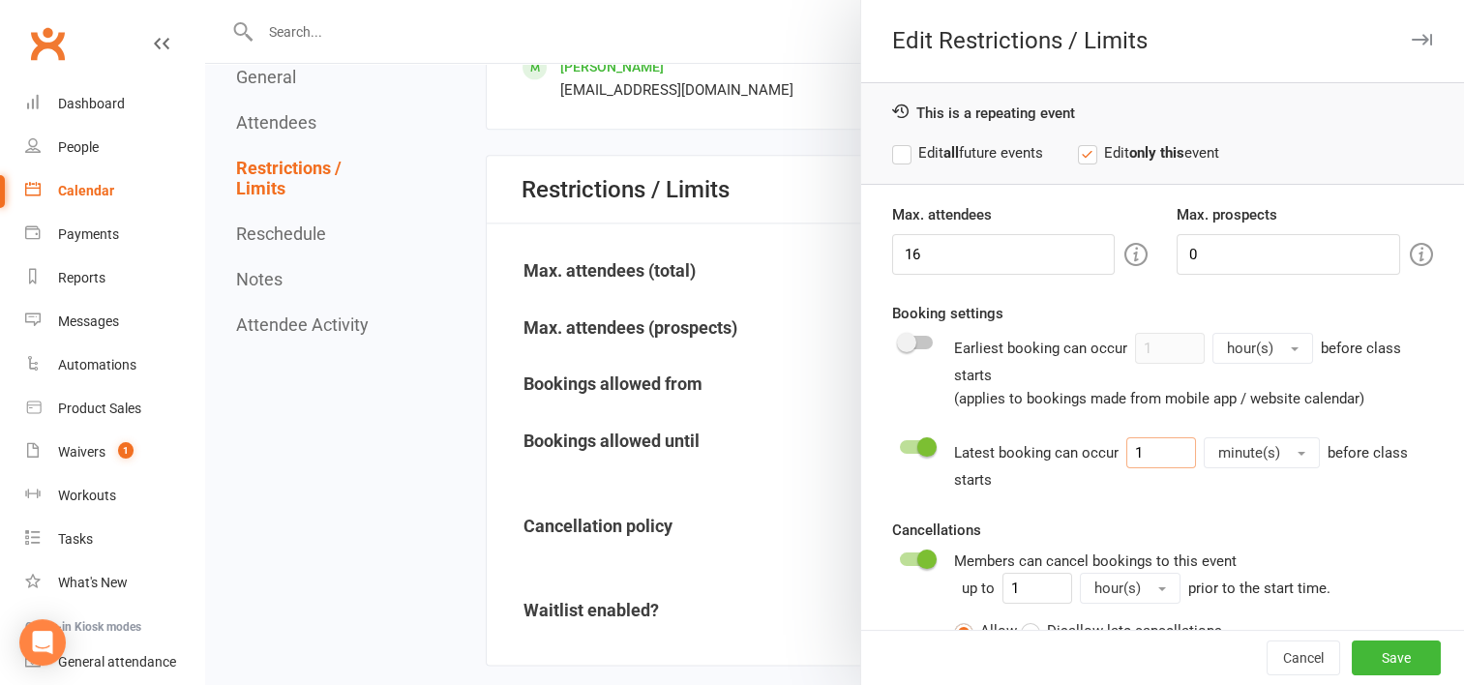
type input "1"
click at [894, 146] on label "Edit all future events" at bounding box center [967, 152] width 151 height 23
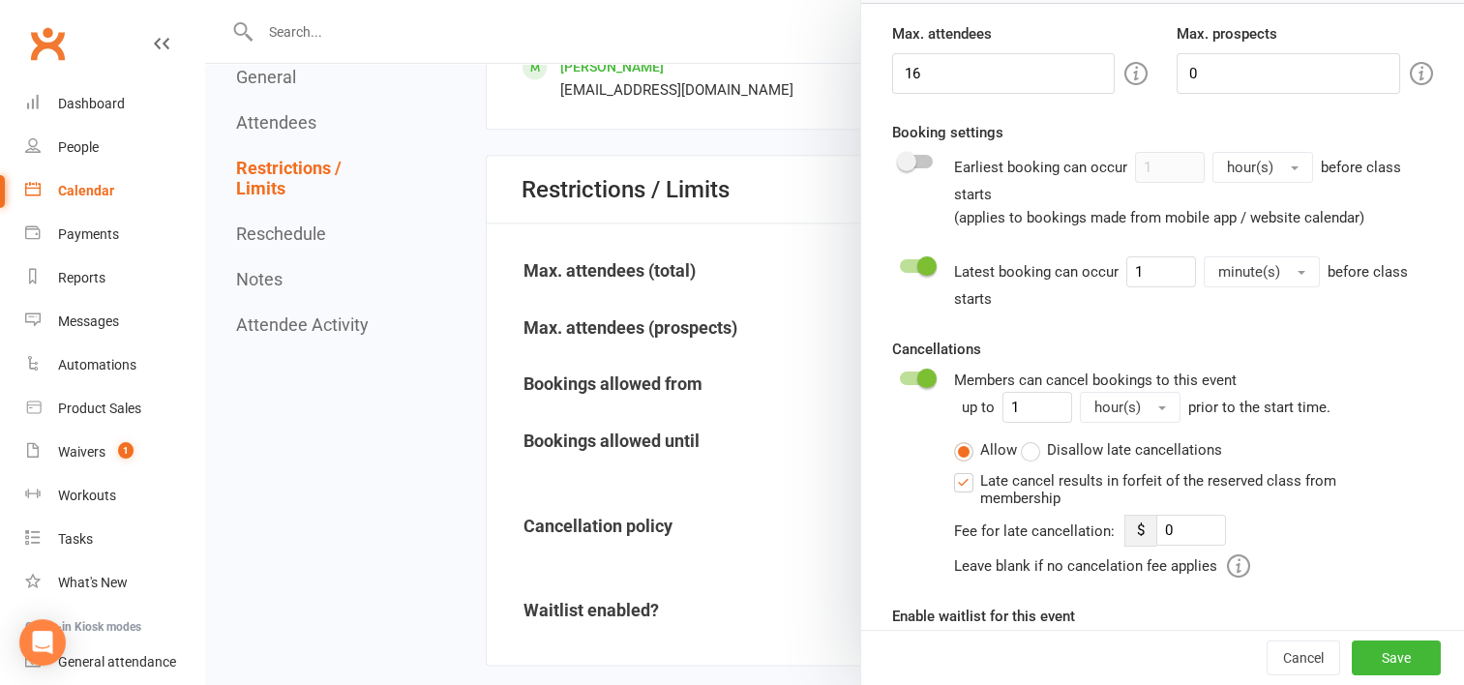
scroll to position [182, 0]
click at [1352, 665] on button "Save" at bounding box center [1396, 658] width 89 height 35
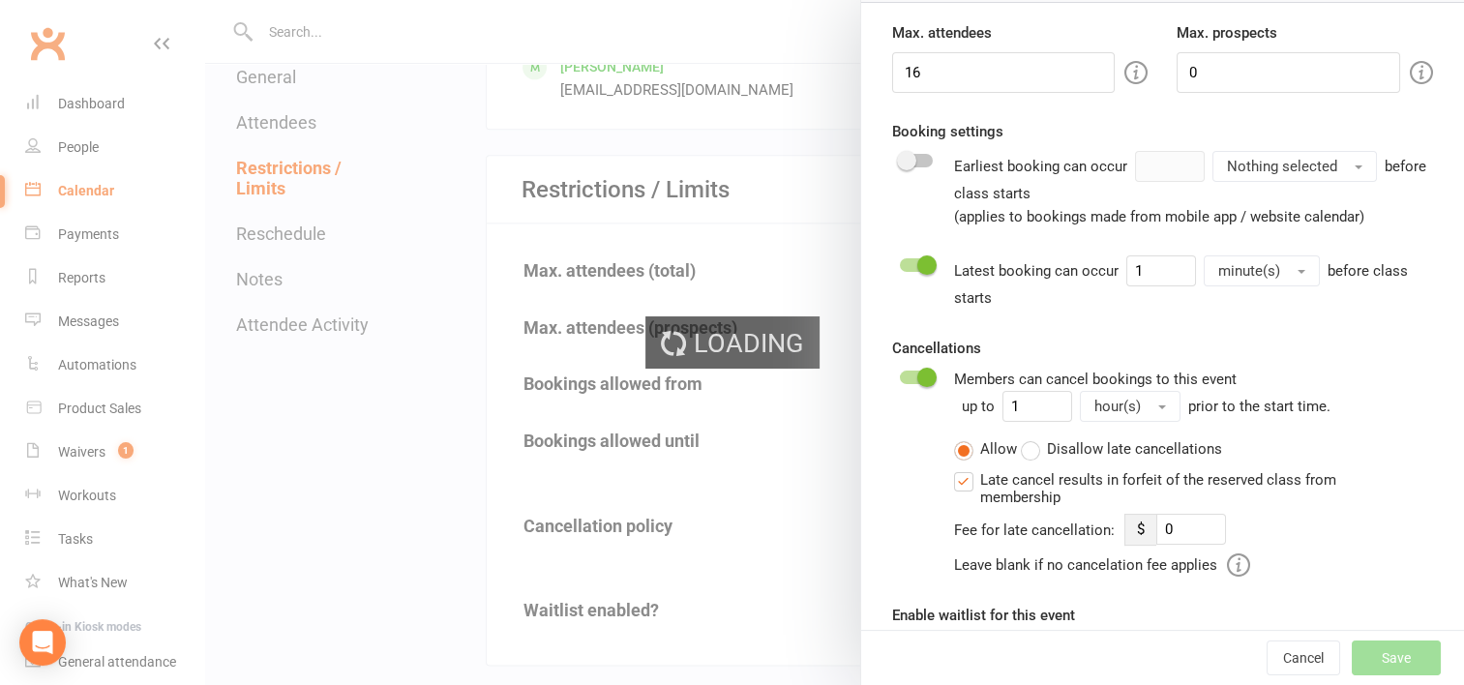
type input "0"
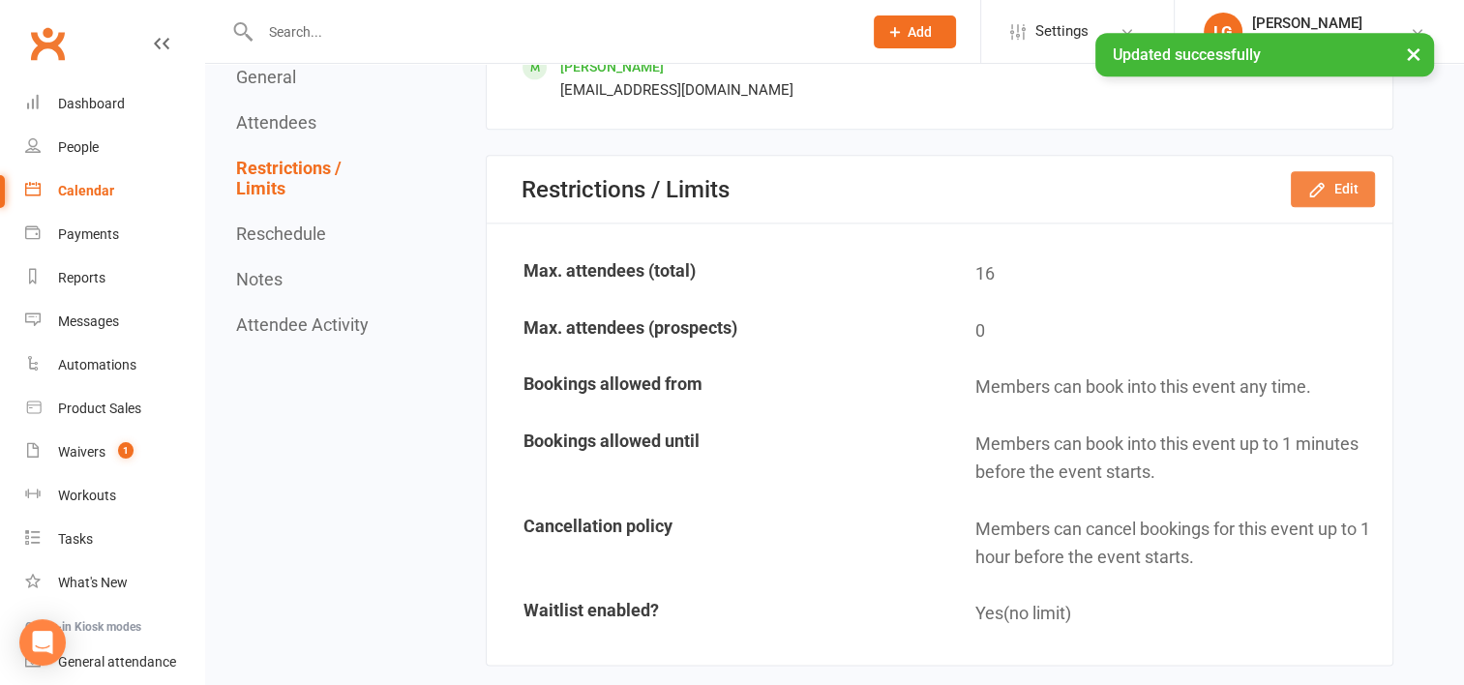
click at [1336, 186] on button "Edit" at bounding box center [1333, 188] width 84 height 35
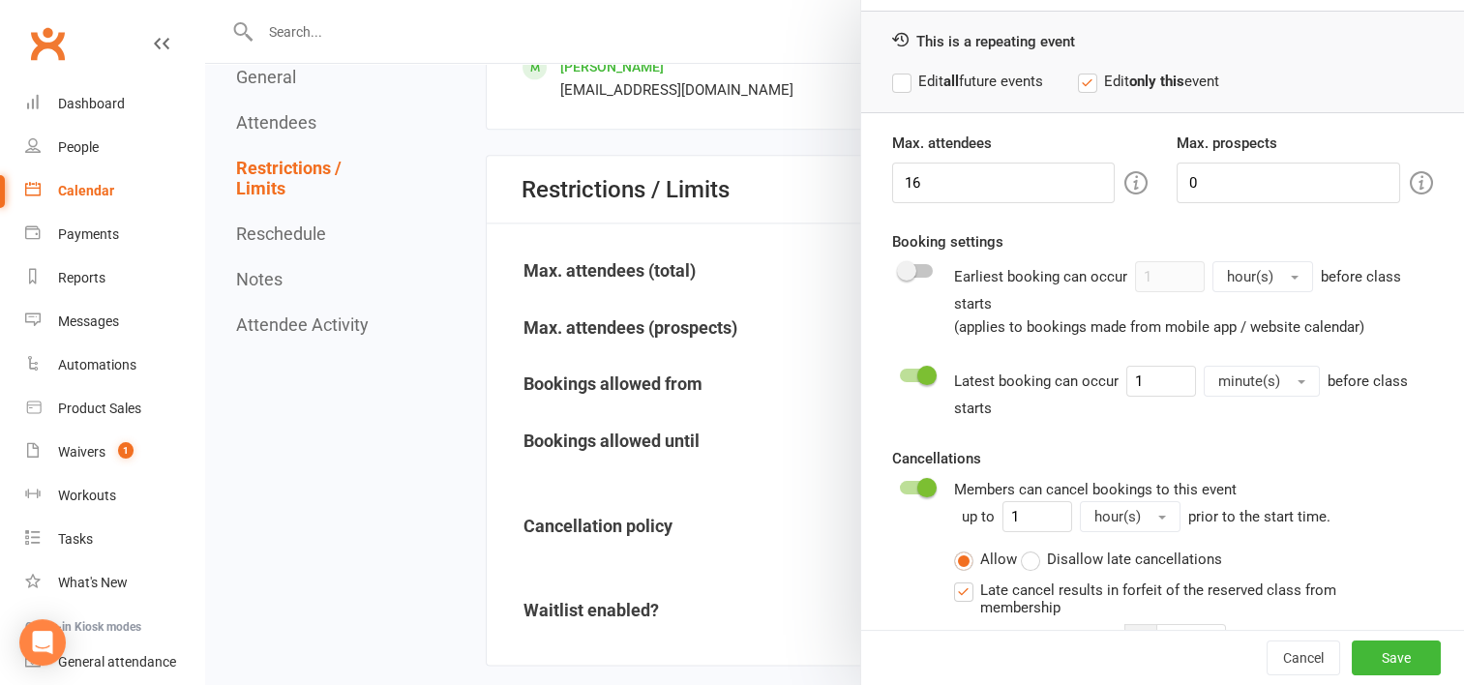
scroll to position [122, 0]
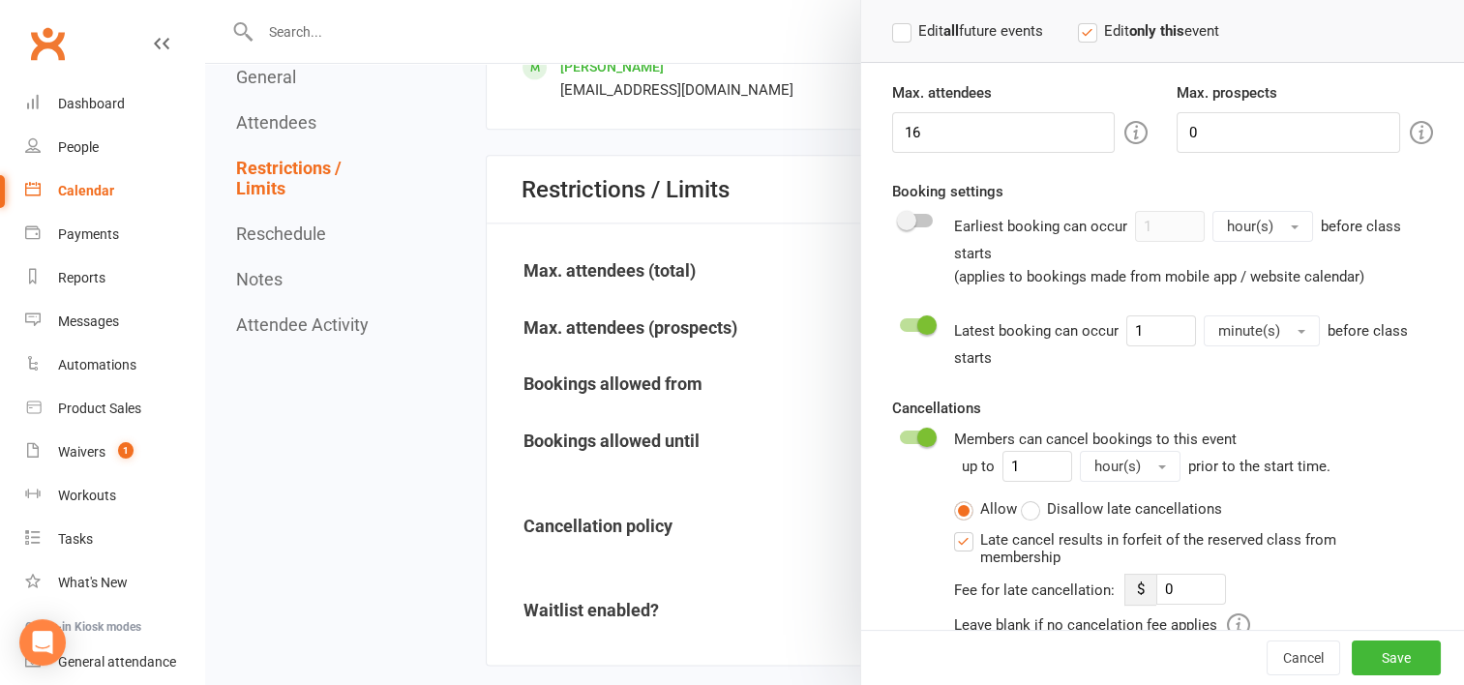
click at [801, 484] on div at bounding box center [834, 342] width 1259 height 685
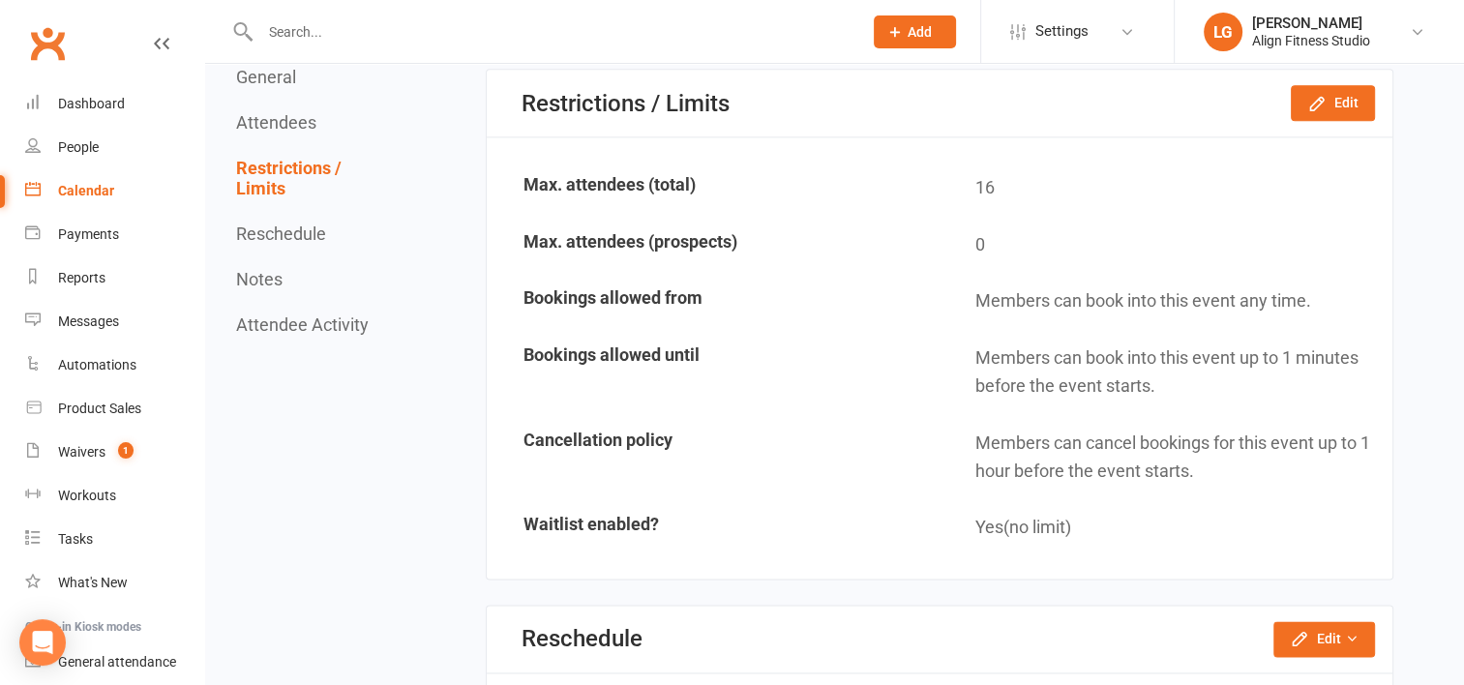
scroll to position [2566, 0]
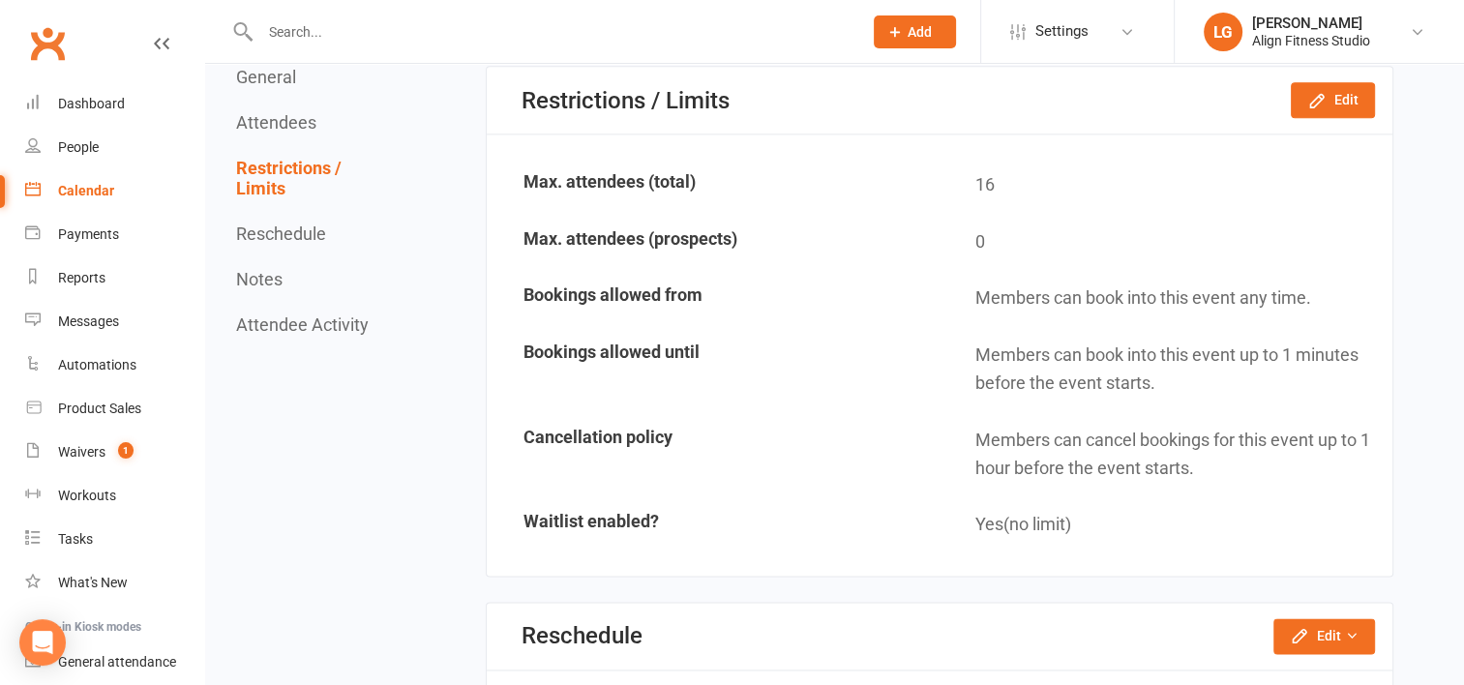
click at [87, 190] on div "Calendar" at bounding box center [86, 190] width 56 height 15
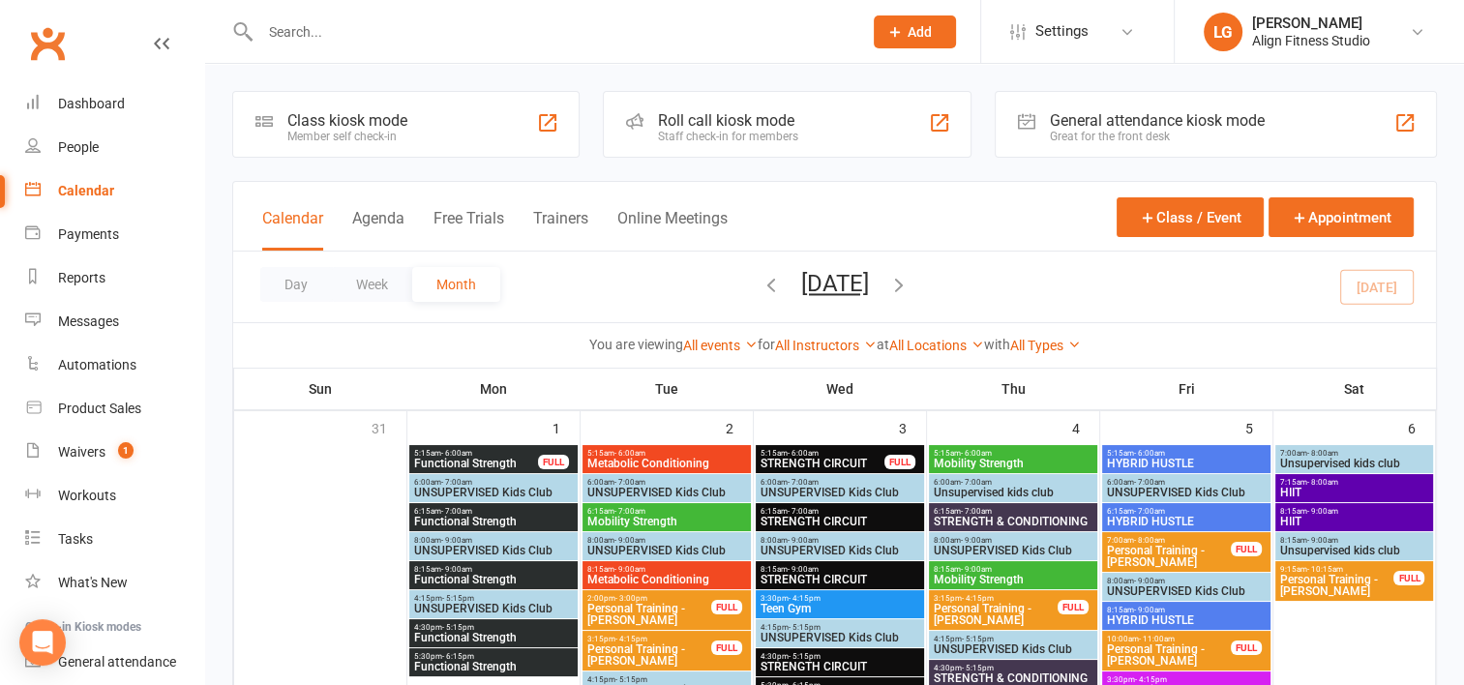
scroll to position [57, 0]
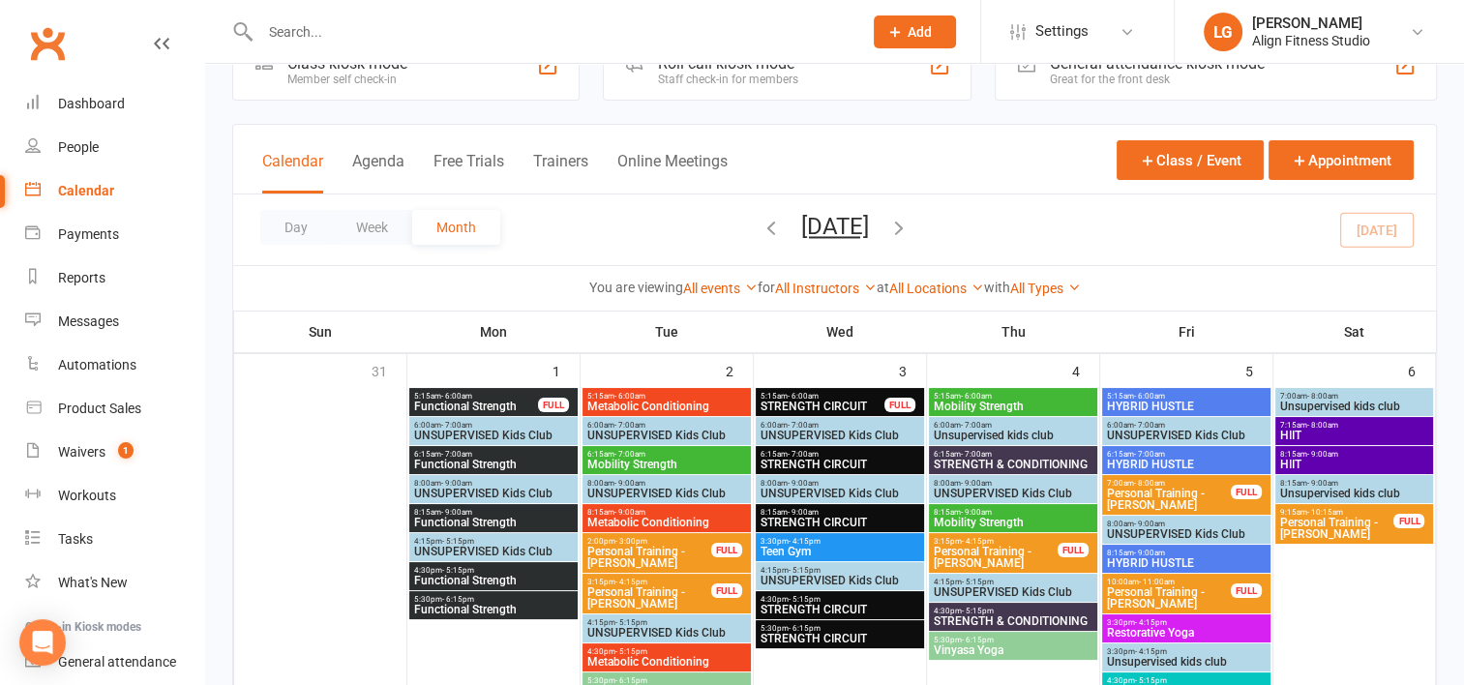
click at [679, 401] on span "Metabolic Conditioning" at bounding box center [667, 407] width 161 height 12
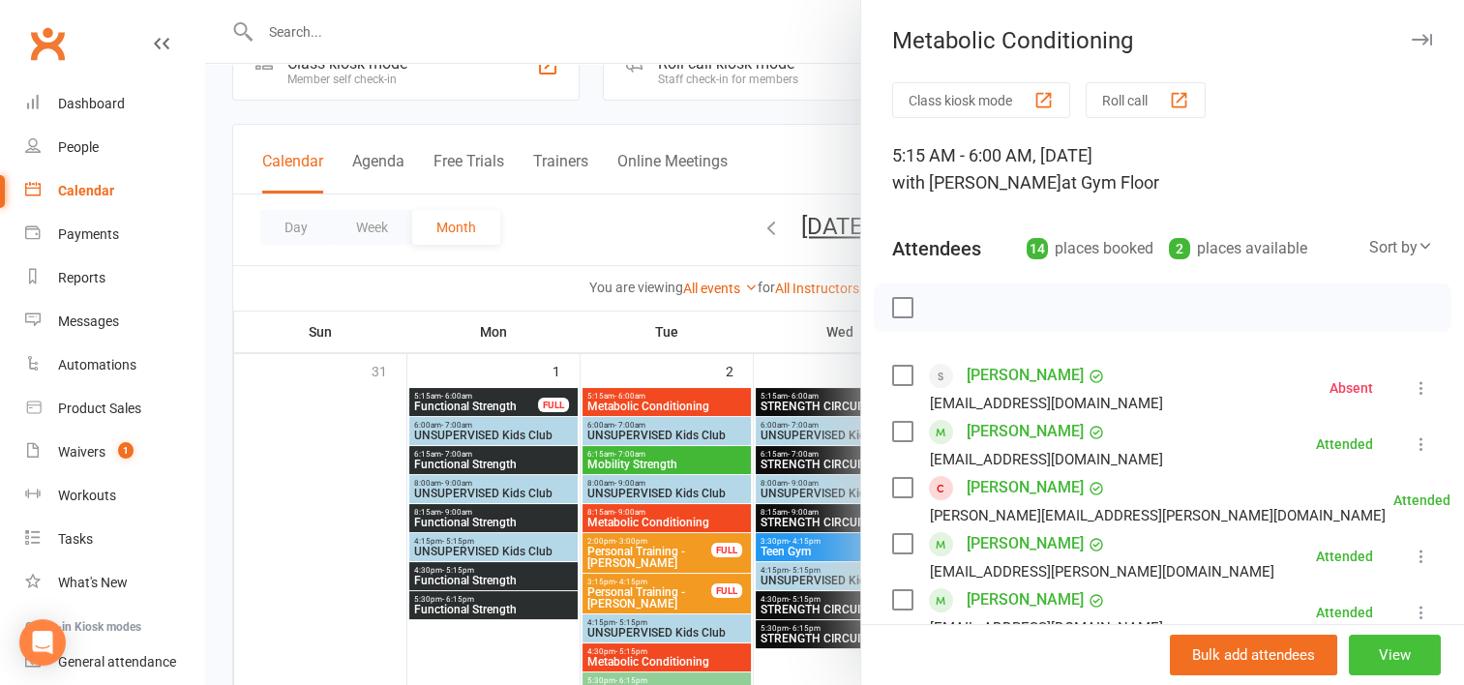
click at [1359, 645] on button "View" at bounding box center [1395, 655] width 92 height 41
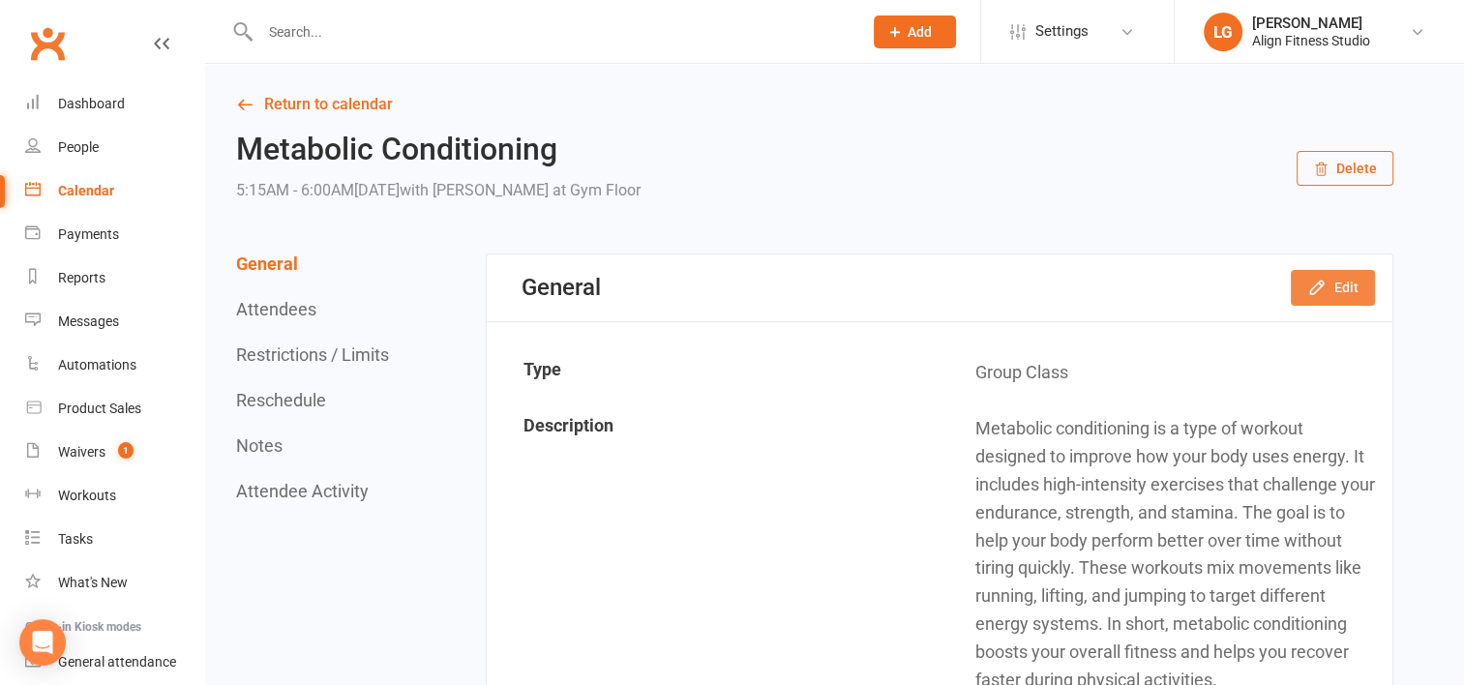
click at [1339, 296] on button "Edit" at bounding box center [1333, 287] width 84 height 35
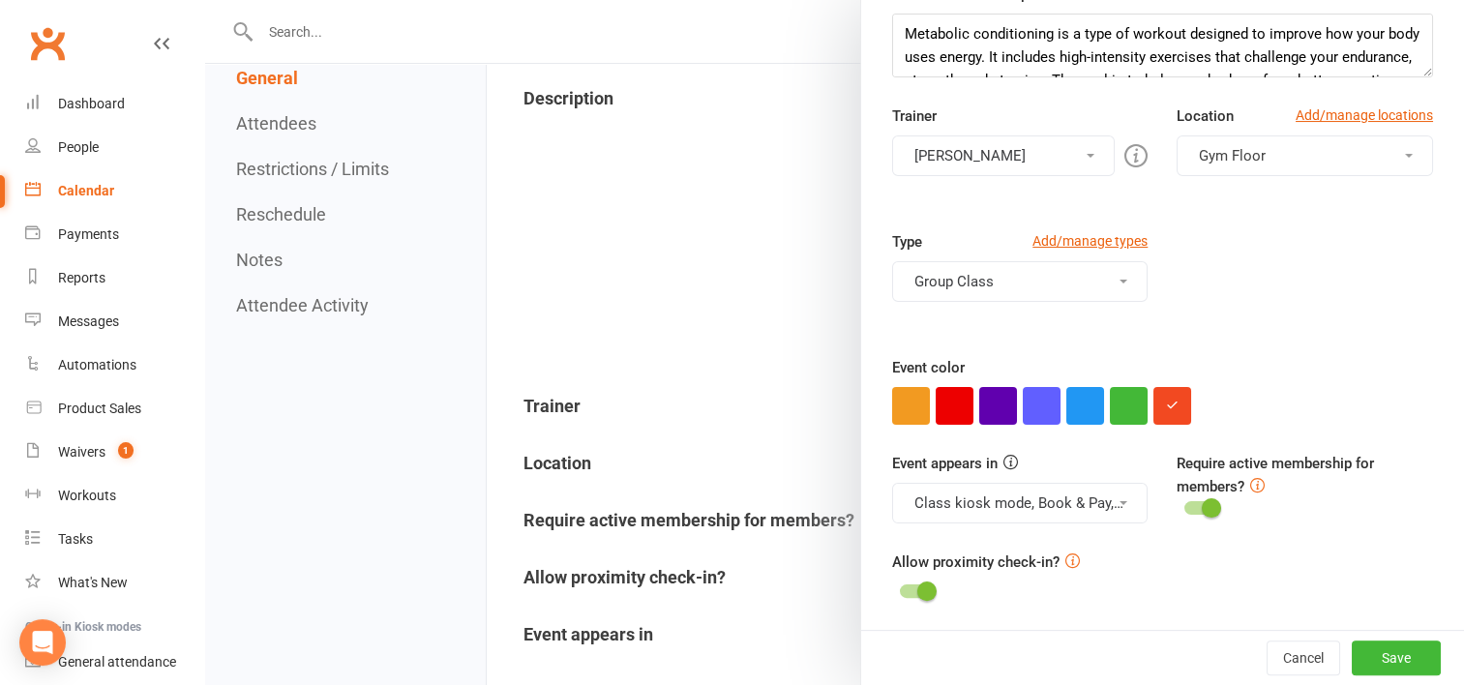
scroll to position [345, 0]
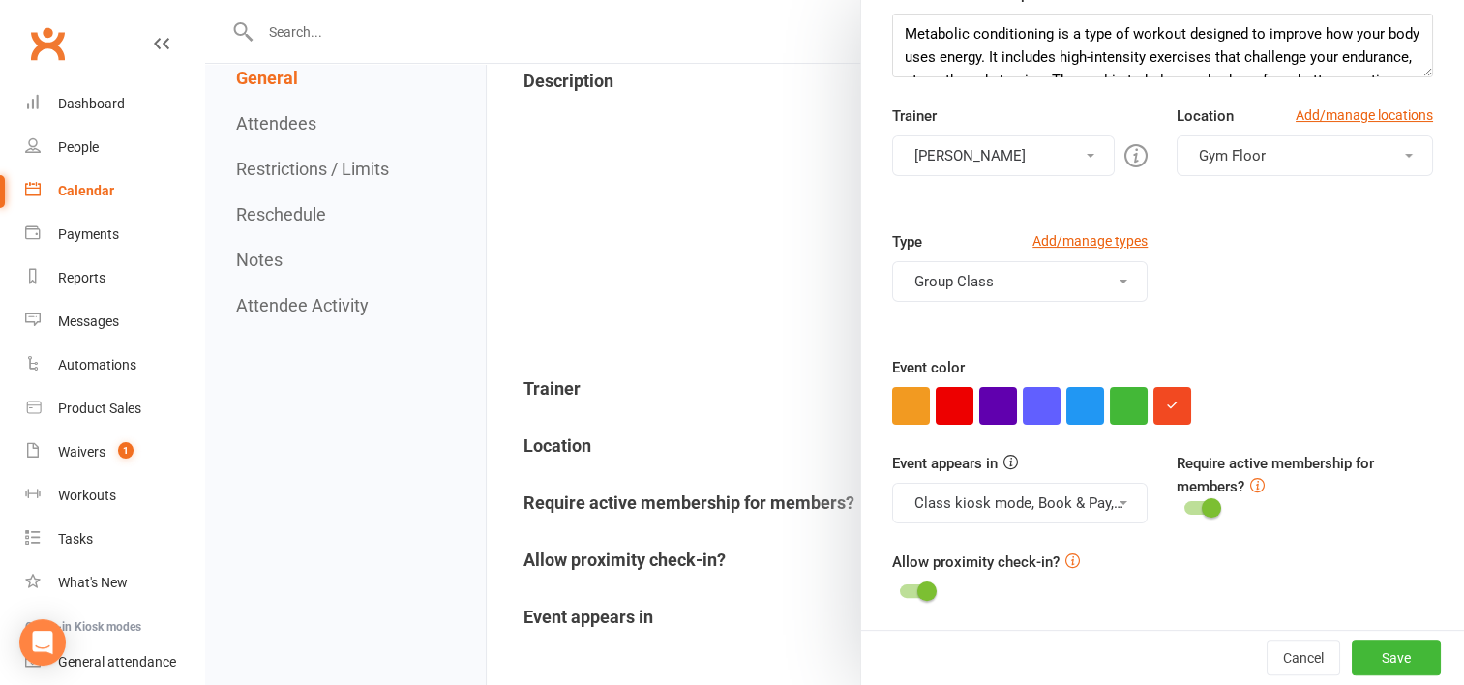
click at [716, 409] on div at bounding box center [834, 342] width 1259 height 685
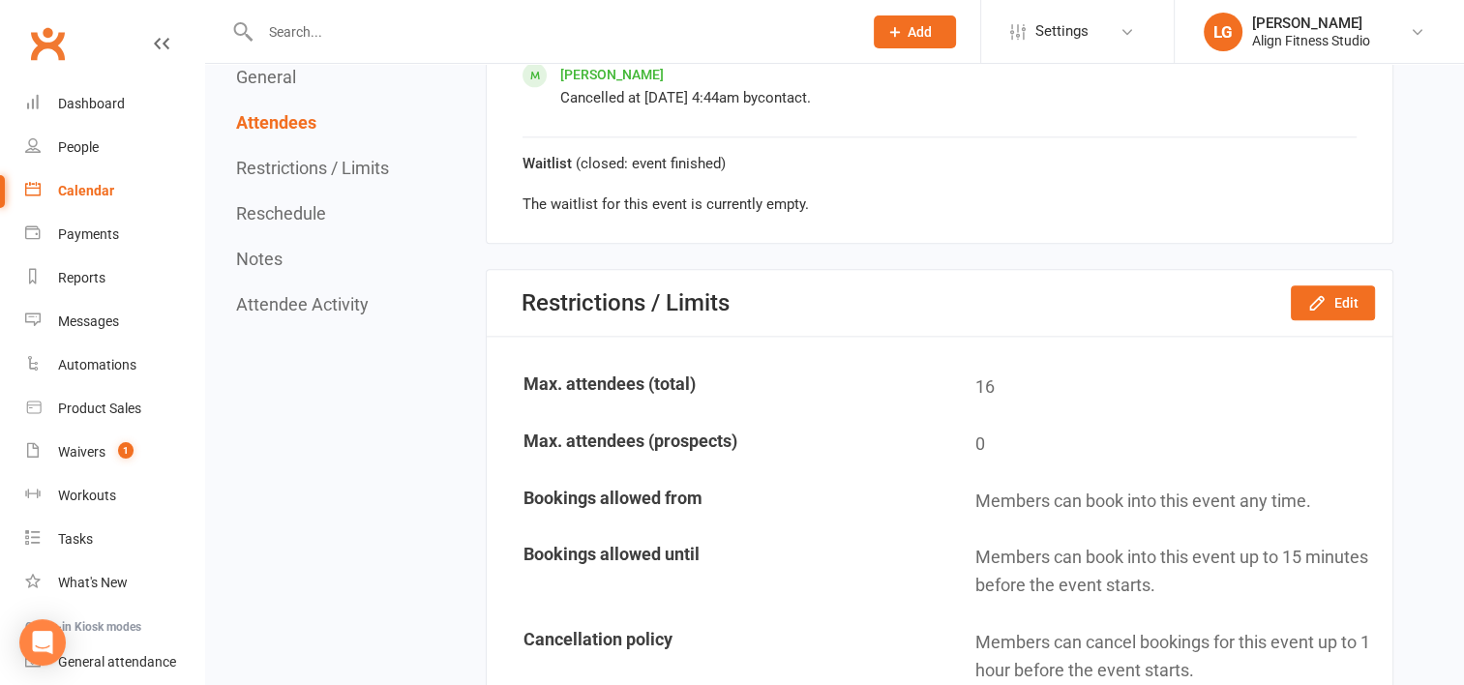
scroll to position [2369, 0]
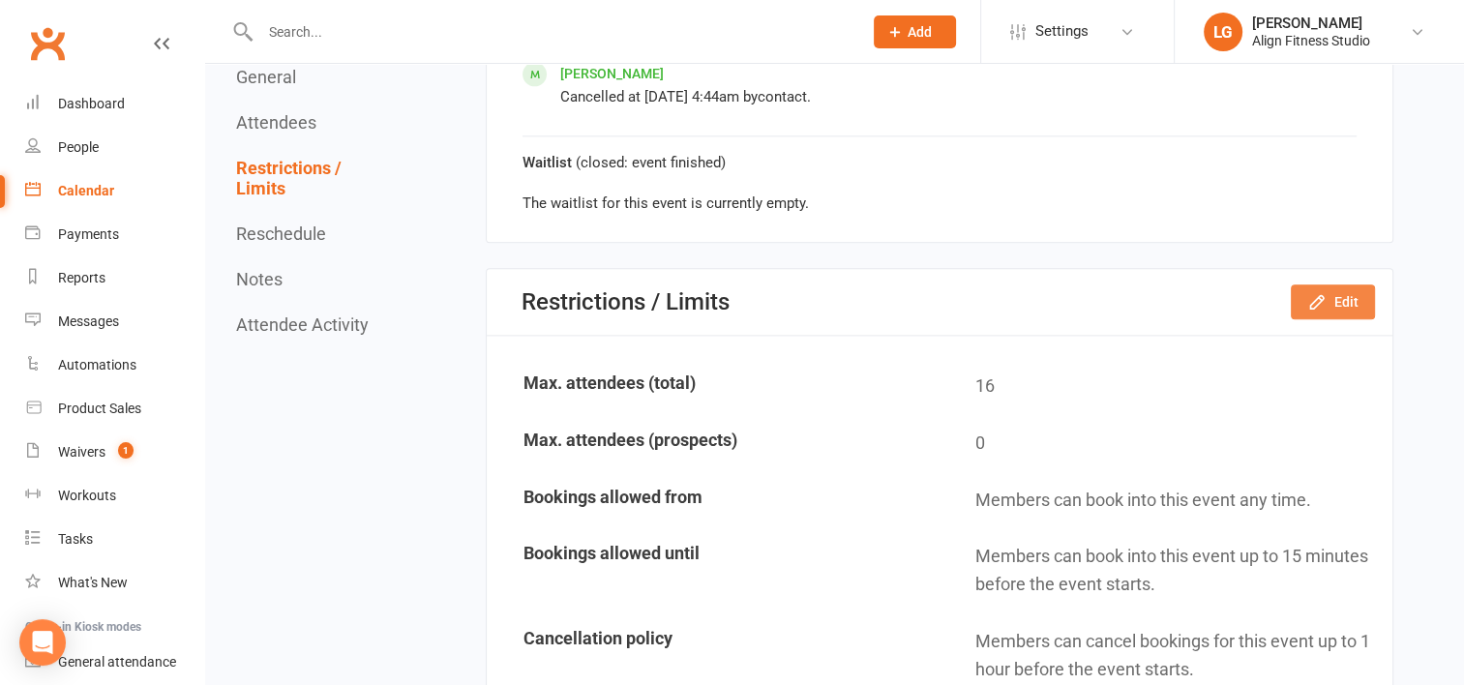
click at [1347, 293] on button "Edit" at bounding box center [1333, 302] width 84 height 35
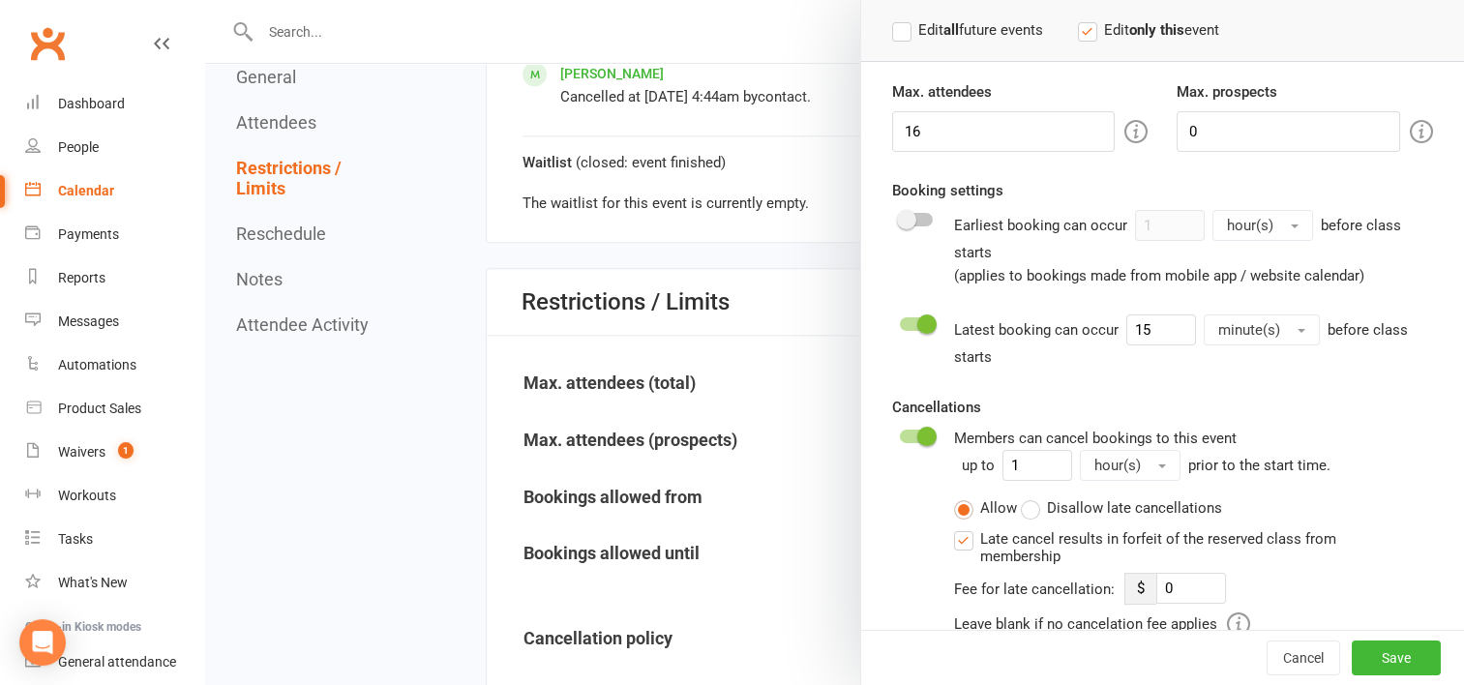
scroll to position [244, 0]
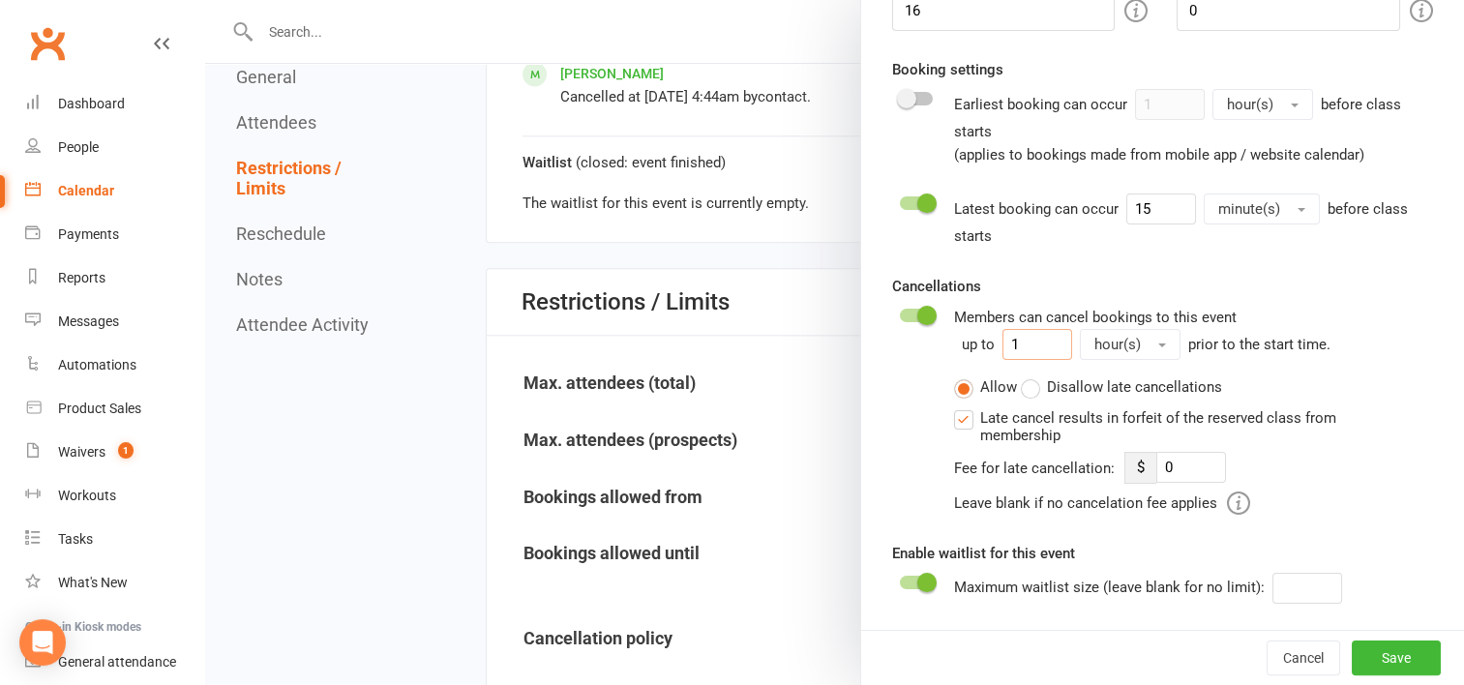
click at [1041, 354] on input "1" at bounding box center [1038, 344] width 70 height 31
click at [1166, 205] on input "15" at bounding box center [1162, 209] width 70 height 31
type input "1"
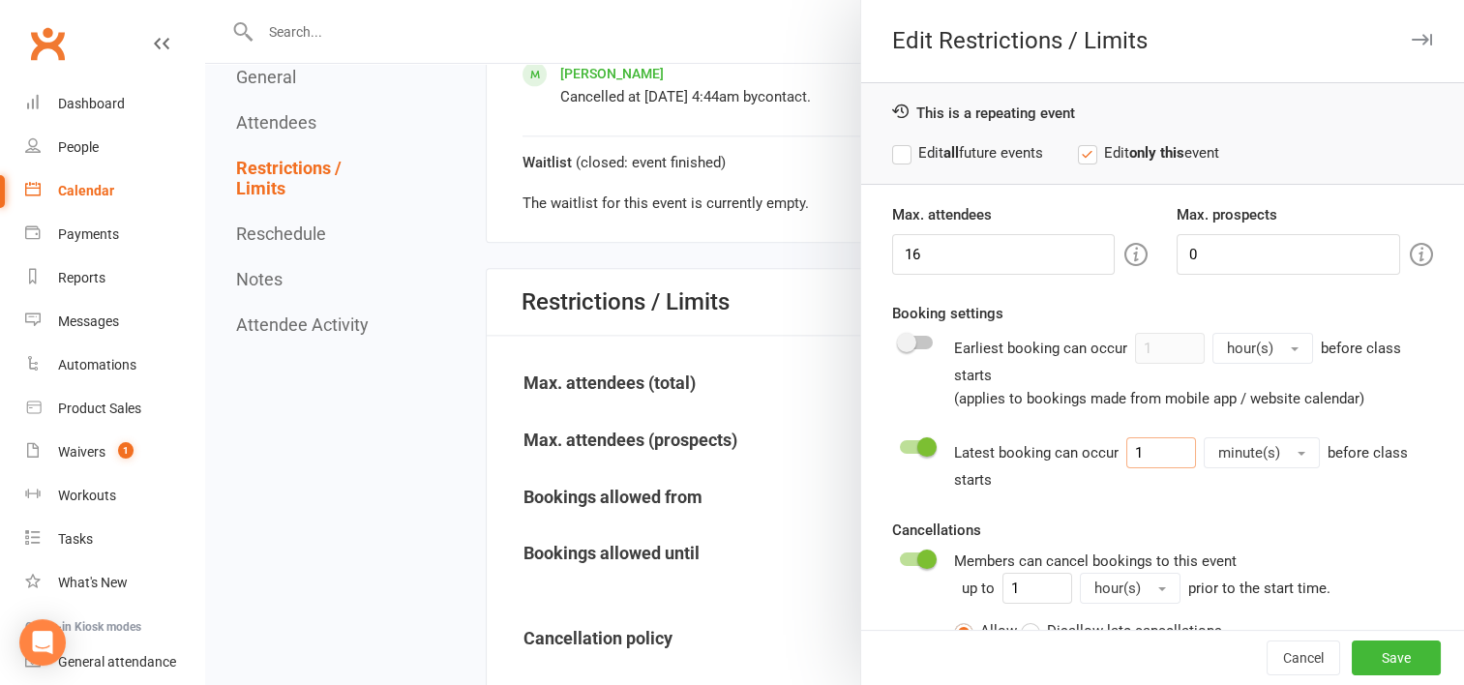
scroll to position [2302, 0]
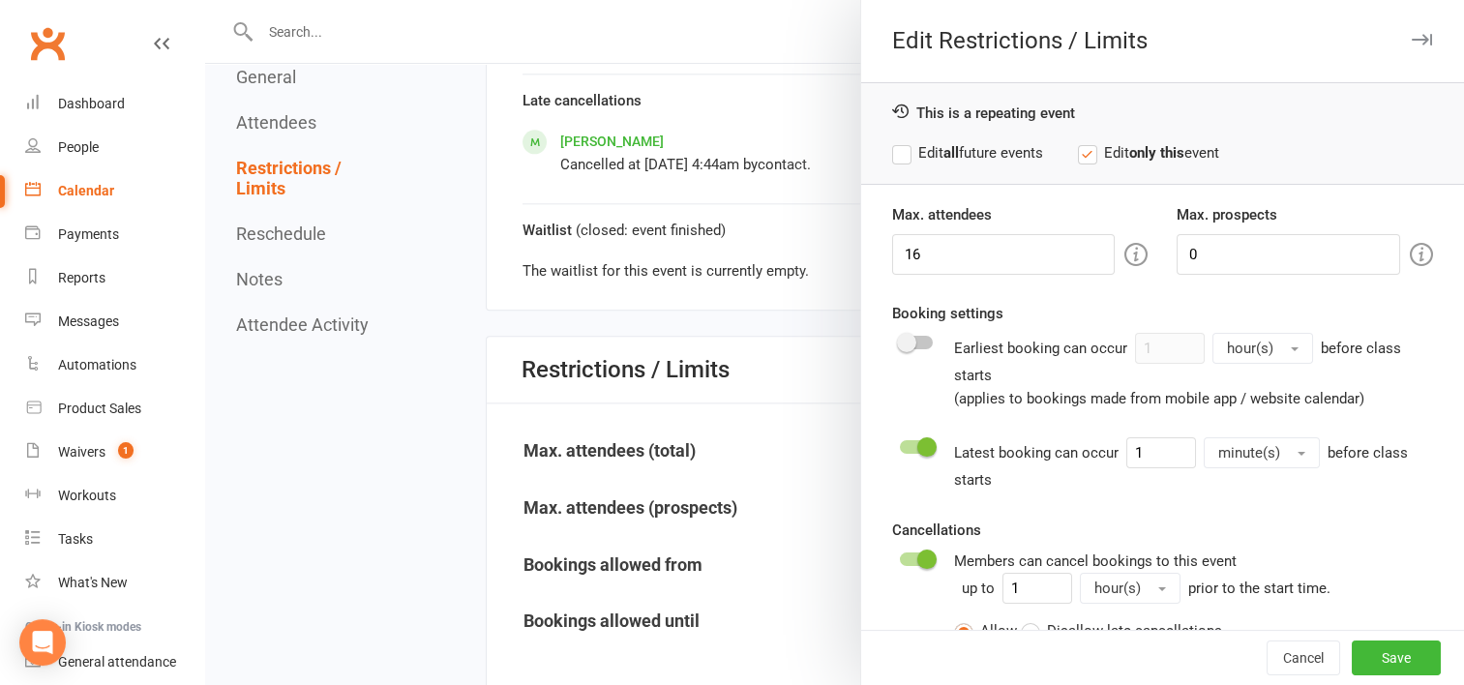
click at [892, 154] on label "Edit all future events" at bounding box center [967, 152] width 151 height 23
click at [1371, 655] on button "Save" at bounding box center [1396, 658] width 89 height 35
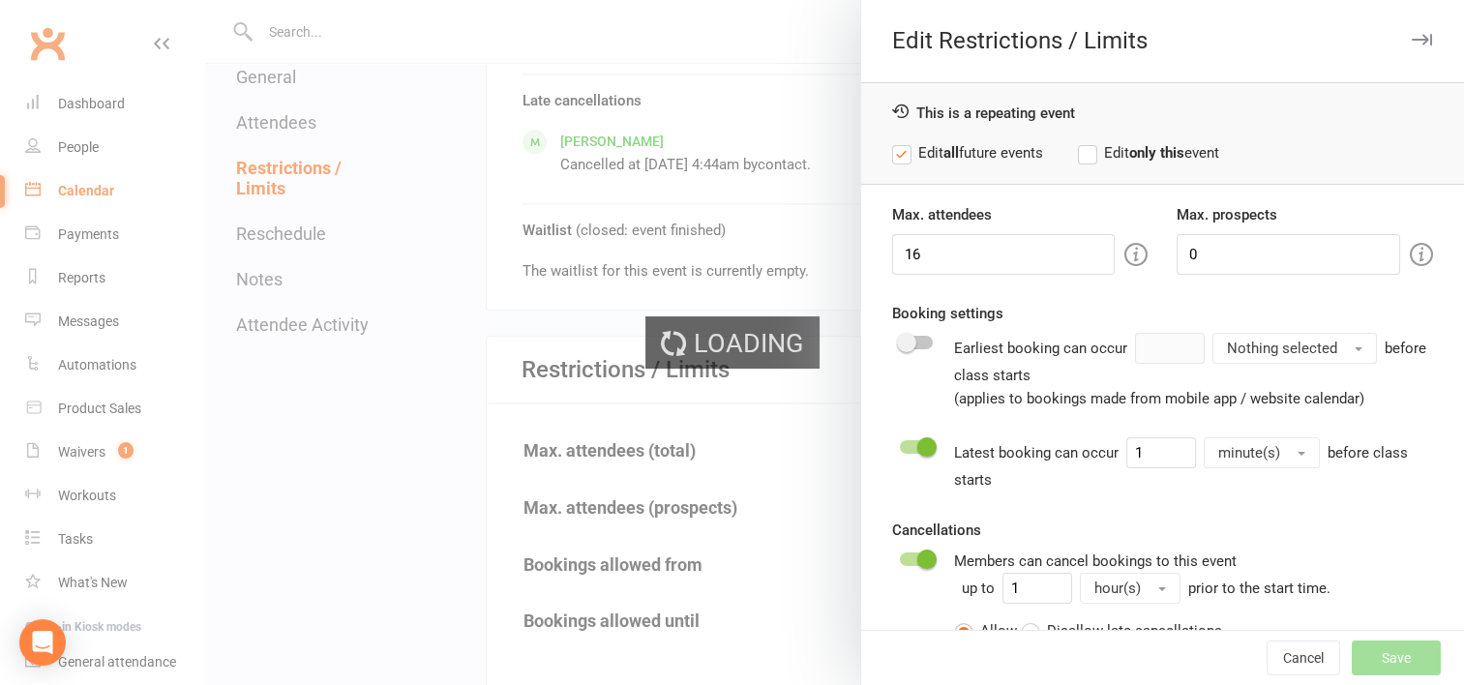
type input "0"
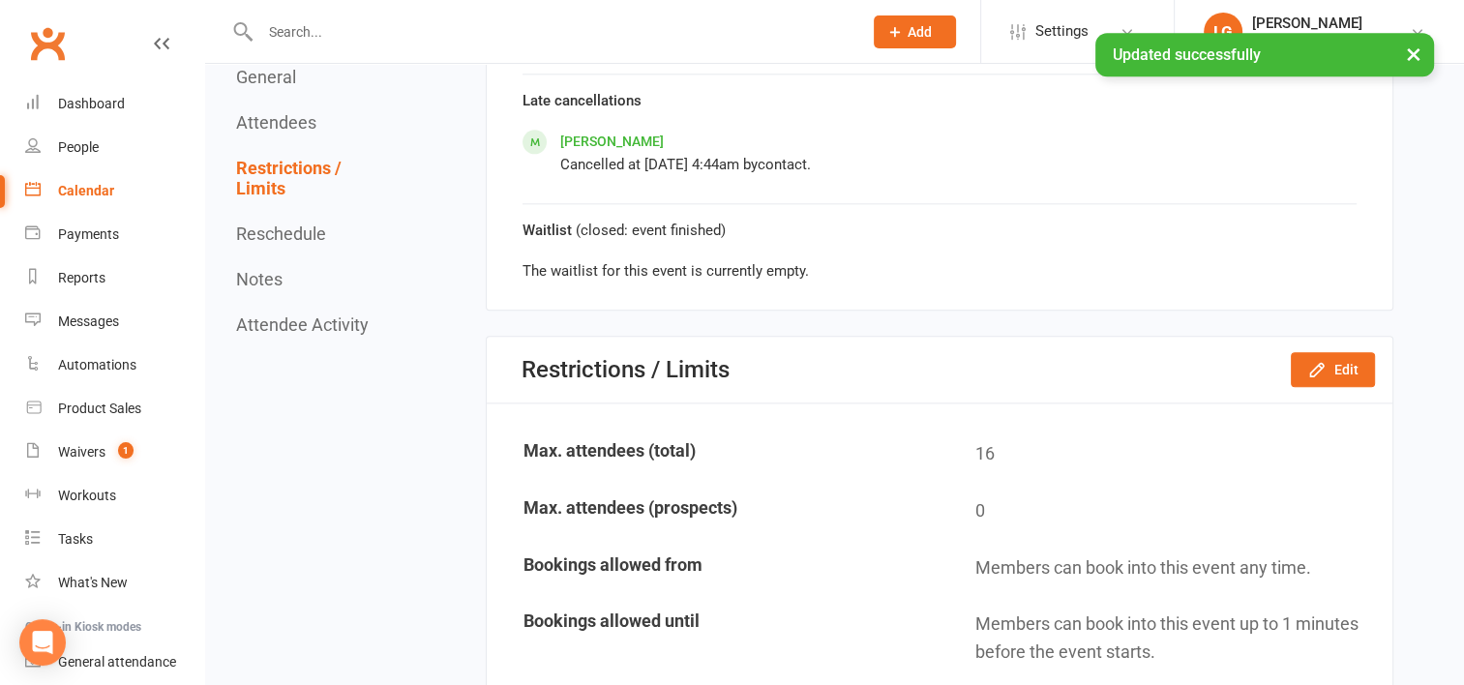
click at [80, 194] on div "Calendar" at bounding box center [86, 190] width 56 height 15
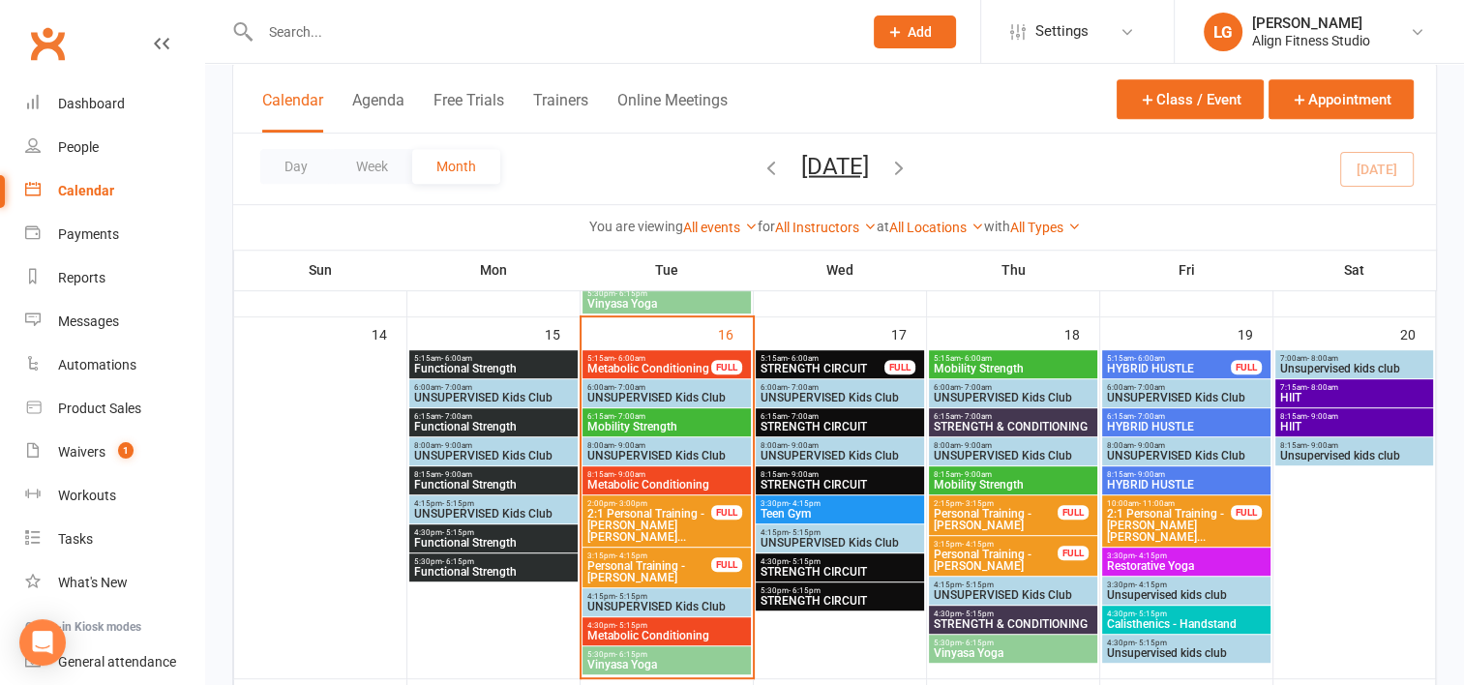
scroll to position [901, 0]
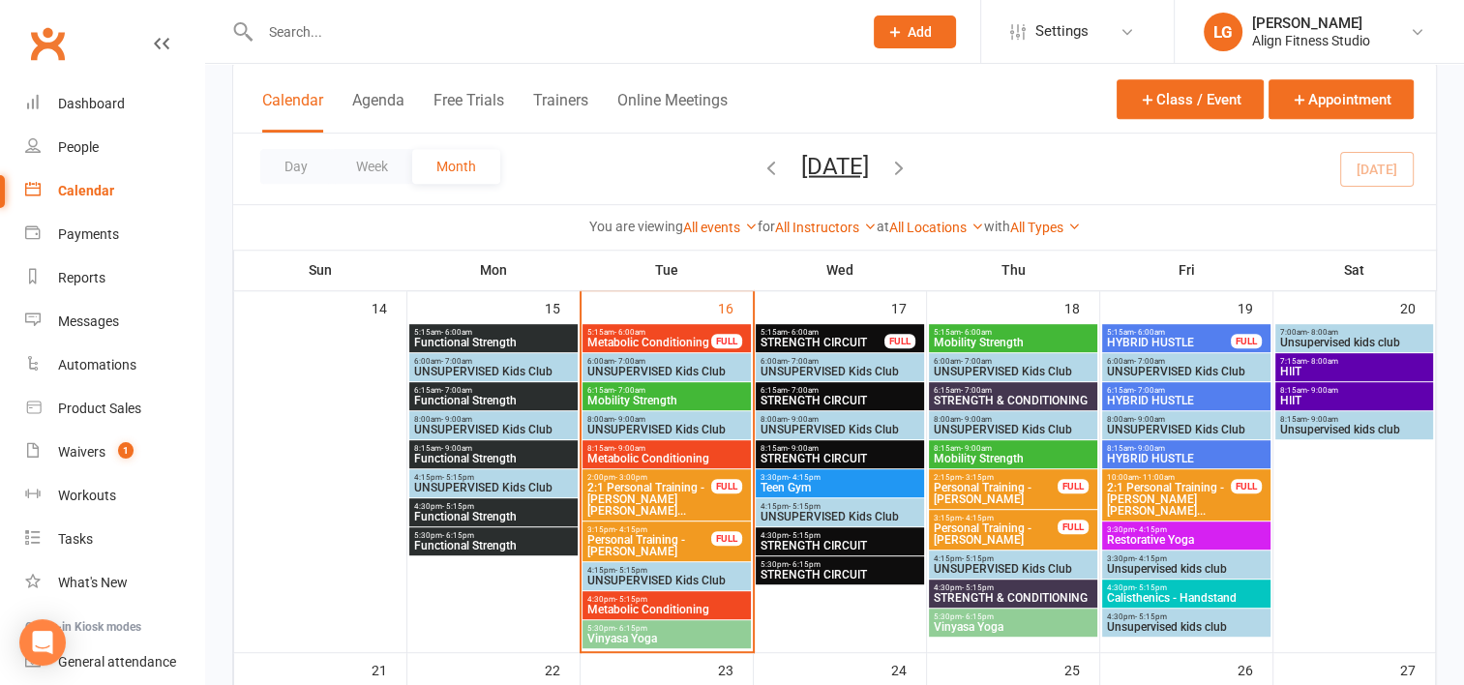
click at [508, 333] on span "5:15am - 6:00am" at bounding box center [493, 332] width 161 height 9
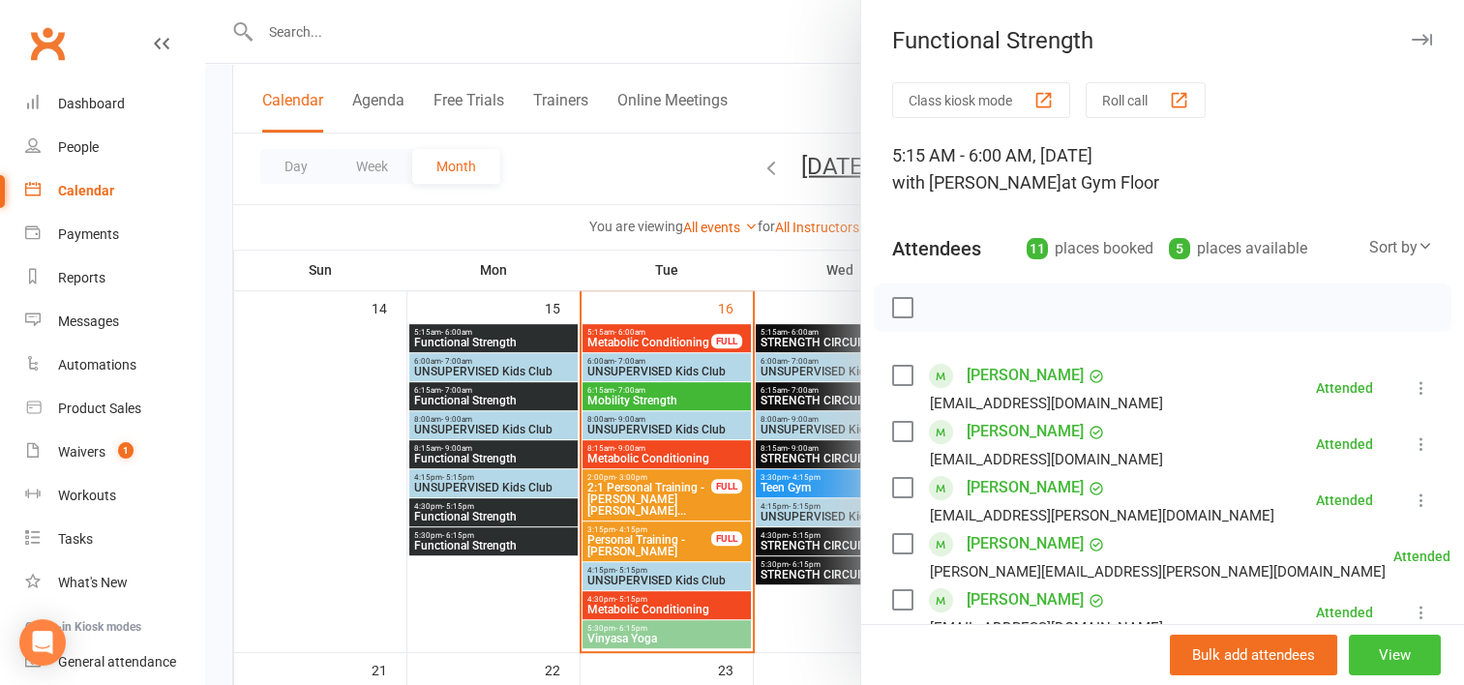
click at [1369, 656] on button "View" at bounding box center [1395, 655] width 92 height 41
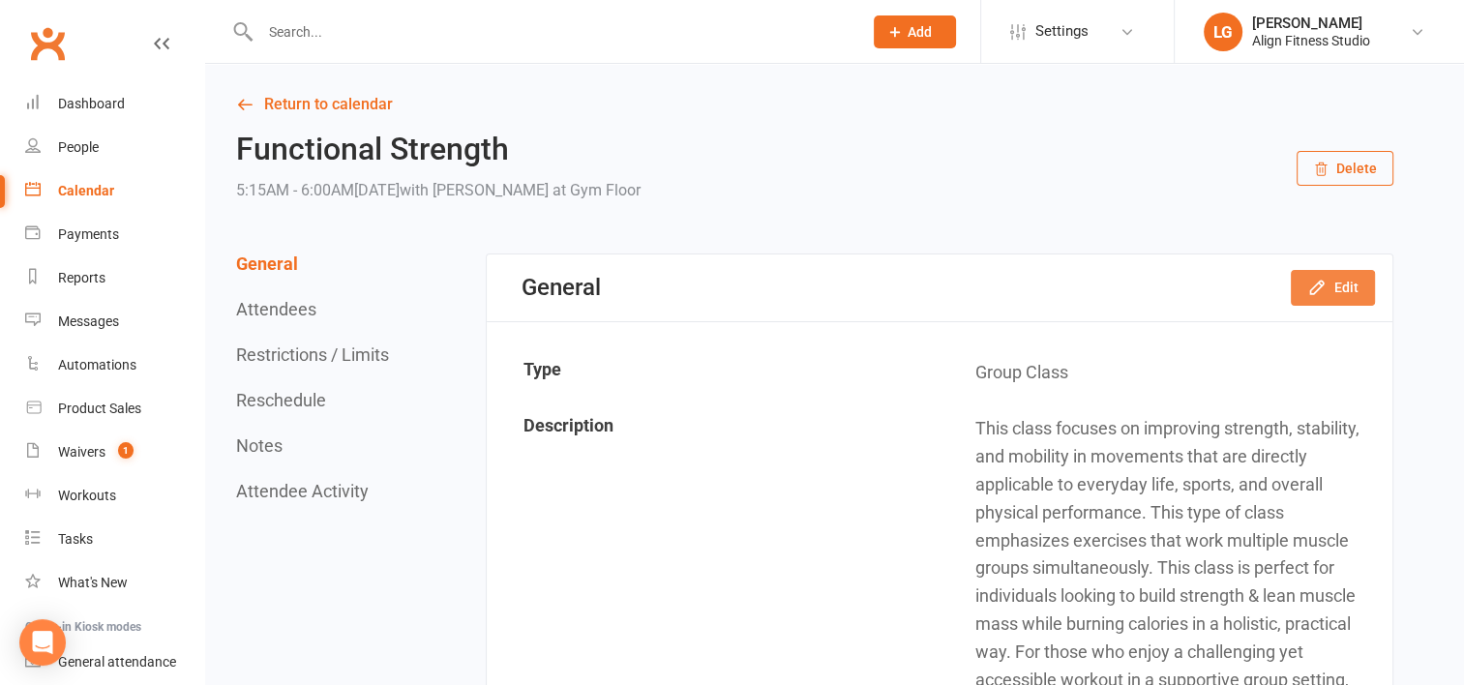
click at [1332, 279] on button "Edit" at bounding box center [1333, 287] width 84 height 35
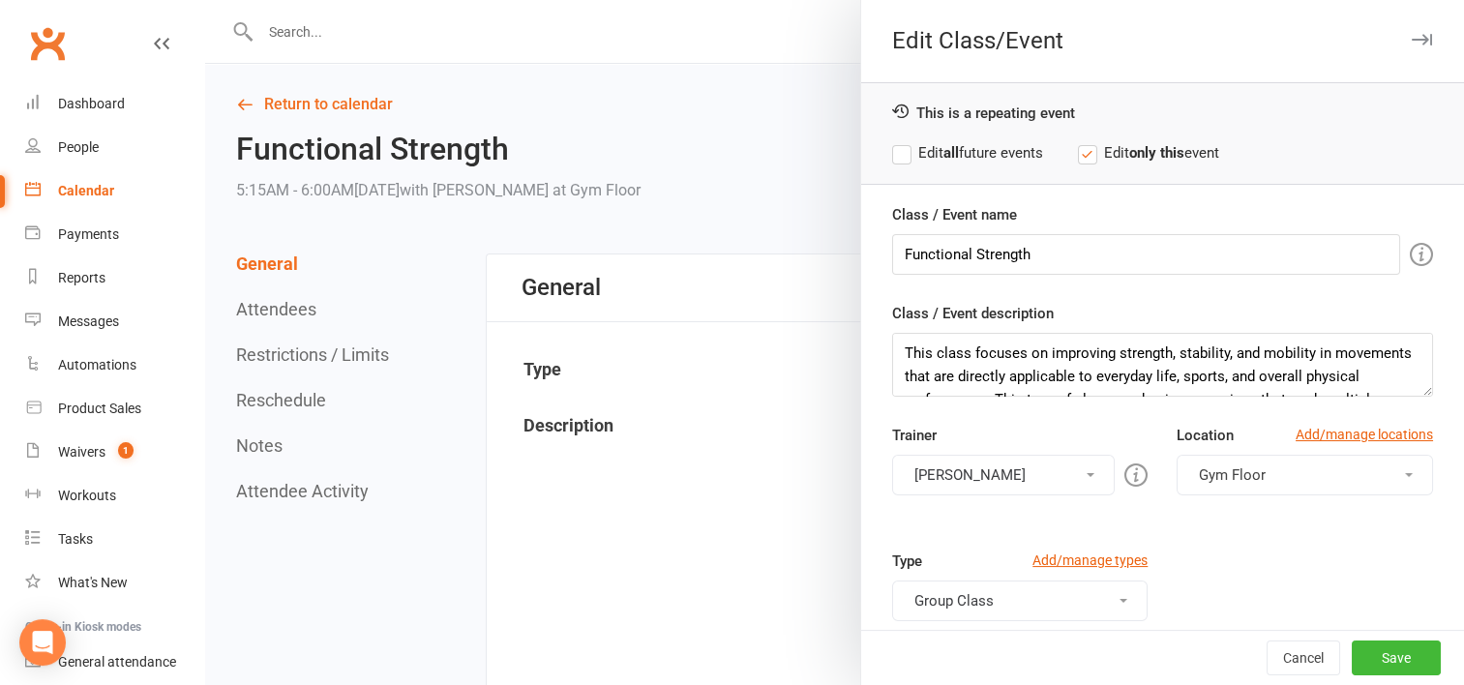
click at [677, 332] on div at bounding box center [834, 342] width 1259 height 685
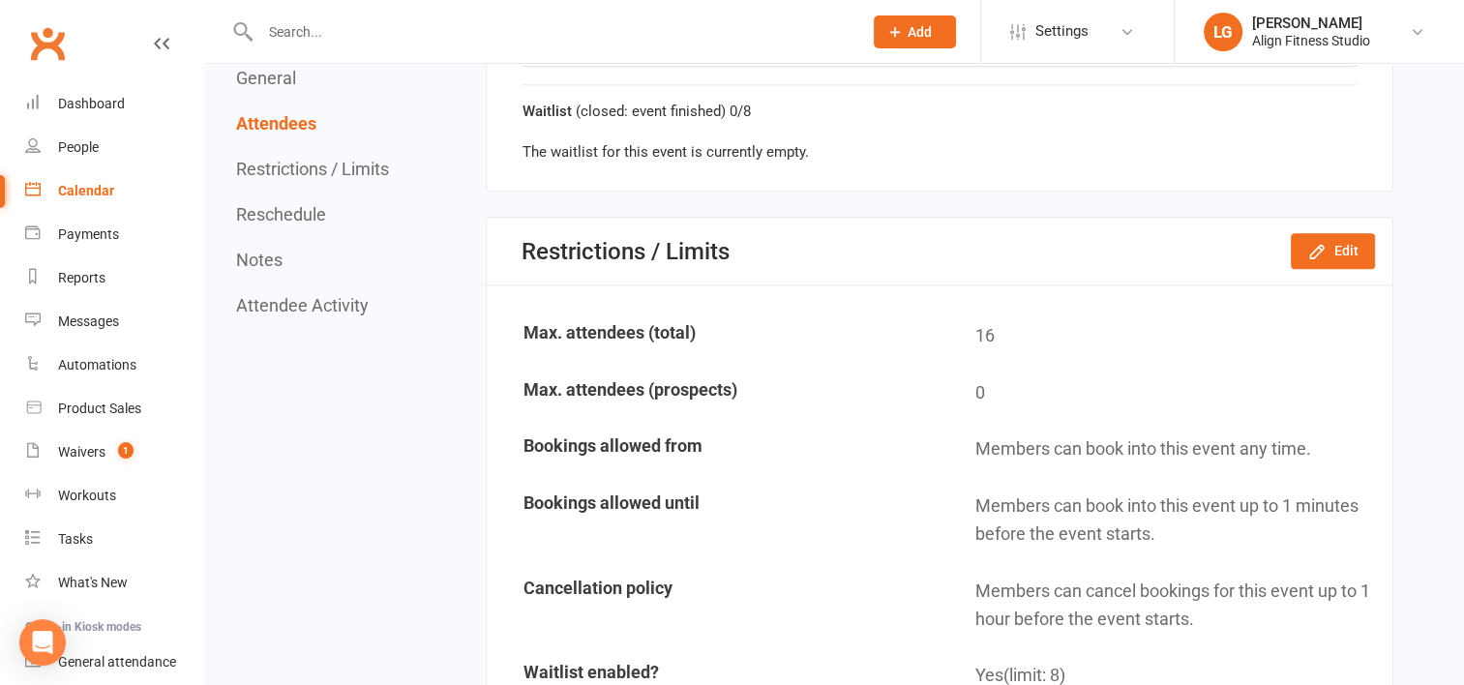
scroll to position [2129, 0]
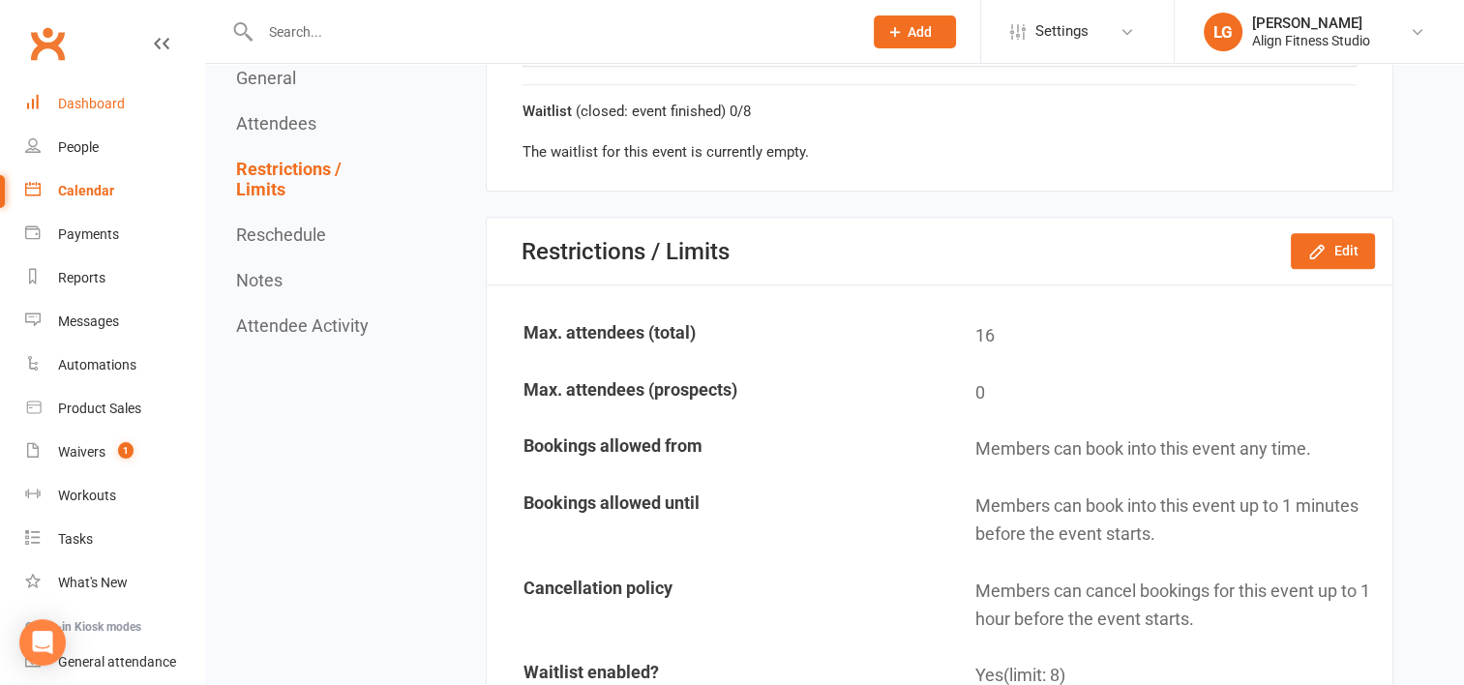
click at [81, 107] on div "Dashboard" at bounding box center [91, 103] width 67 height 15
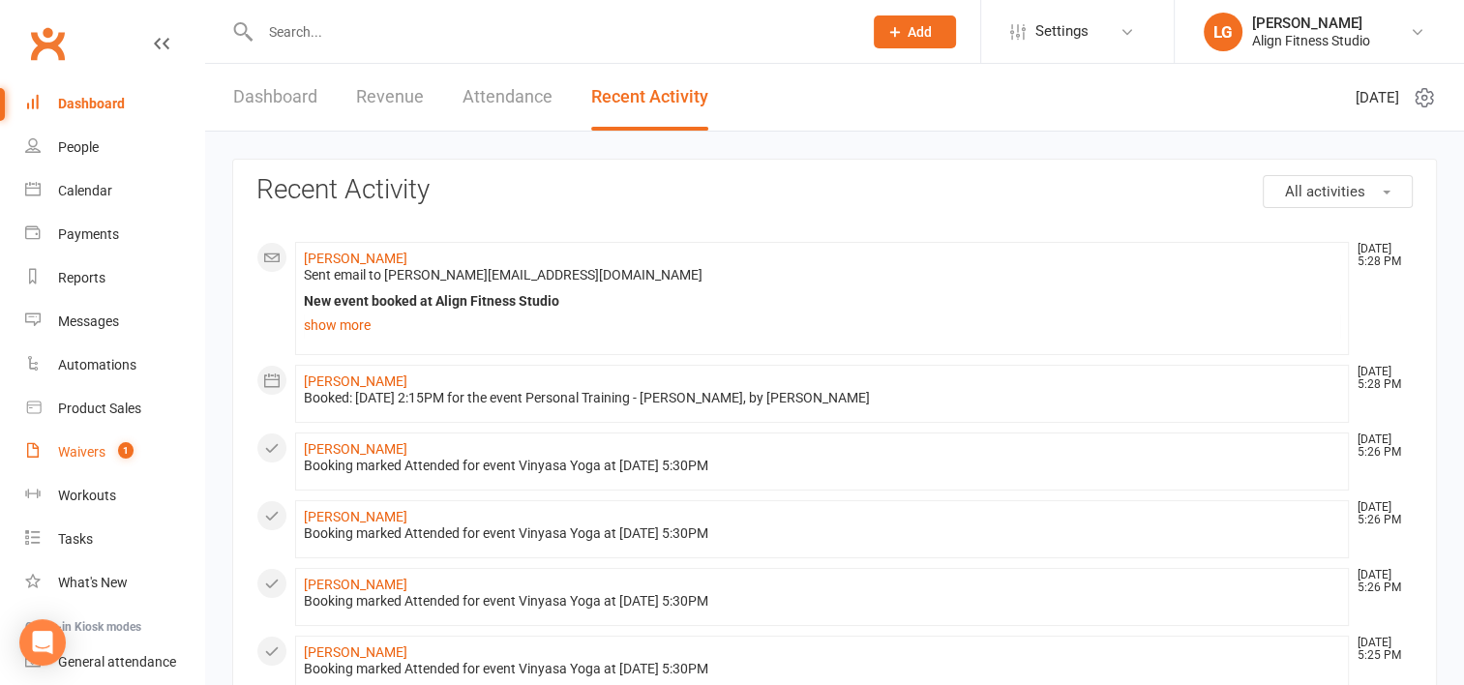
click at [92, 454] on div "Waivers" at bounding box center [81, 451] width 47 height 15
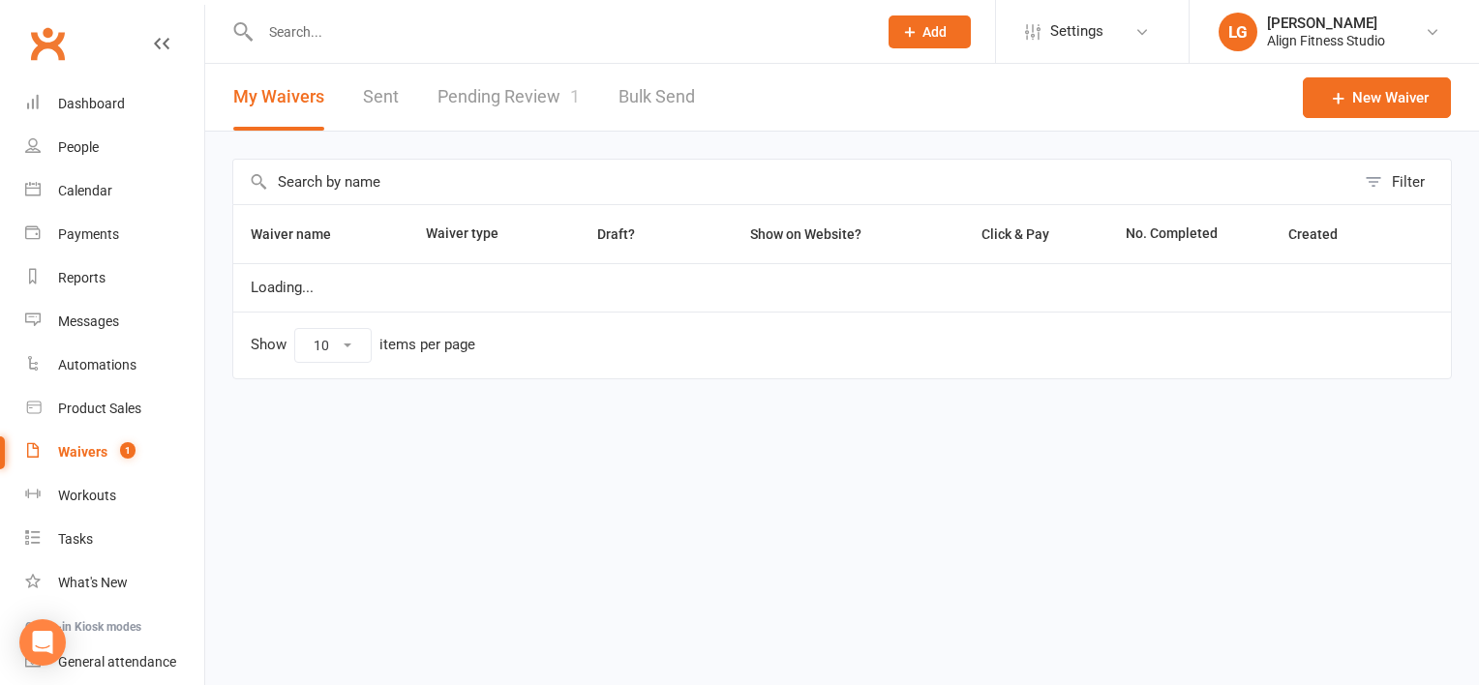
select select "100"
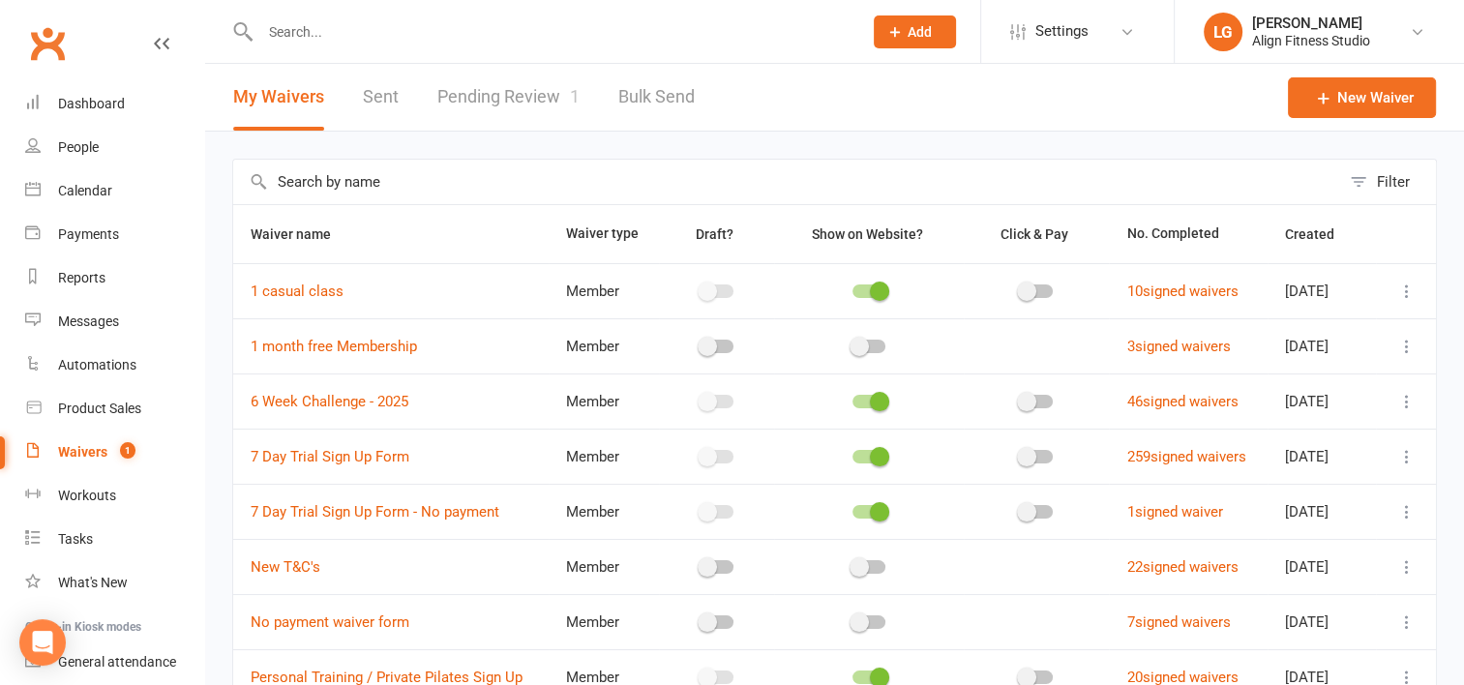
click at [542, 86] on link "Pending Review 1" at bounding box center [508, 97] width 142 height 67
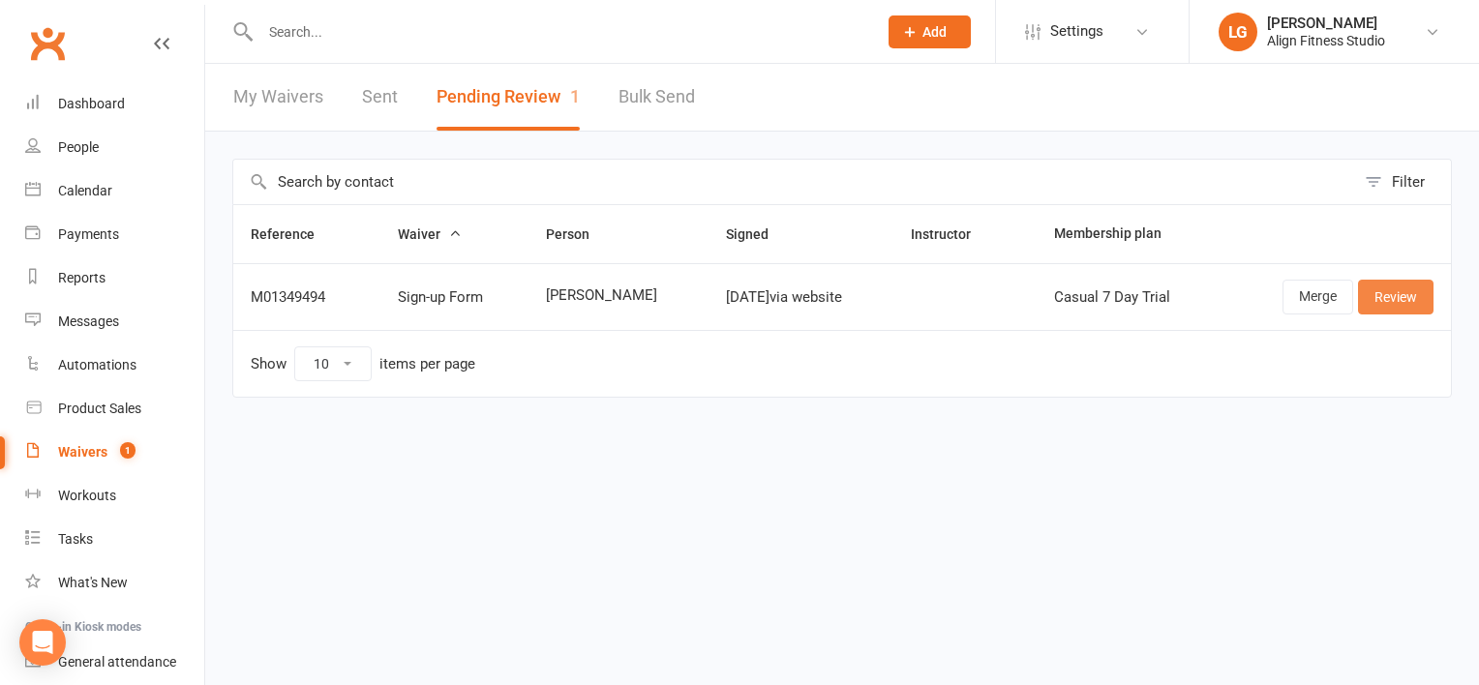
click at [1378, 287] on link "Review" at bounding box center [1395, 297] width 75 height 35
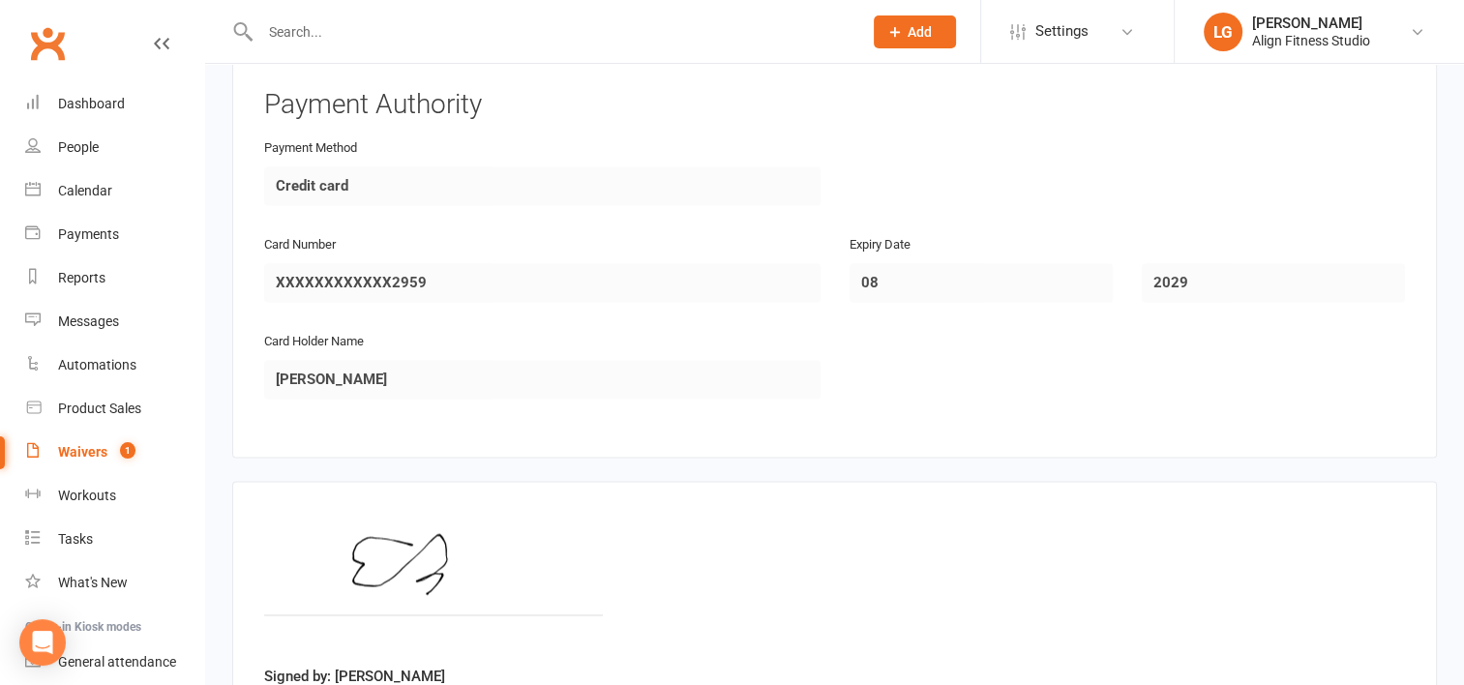
scroll to position [3122, 0]
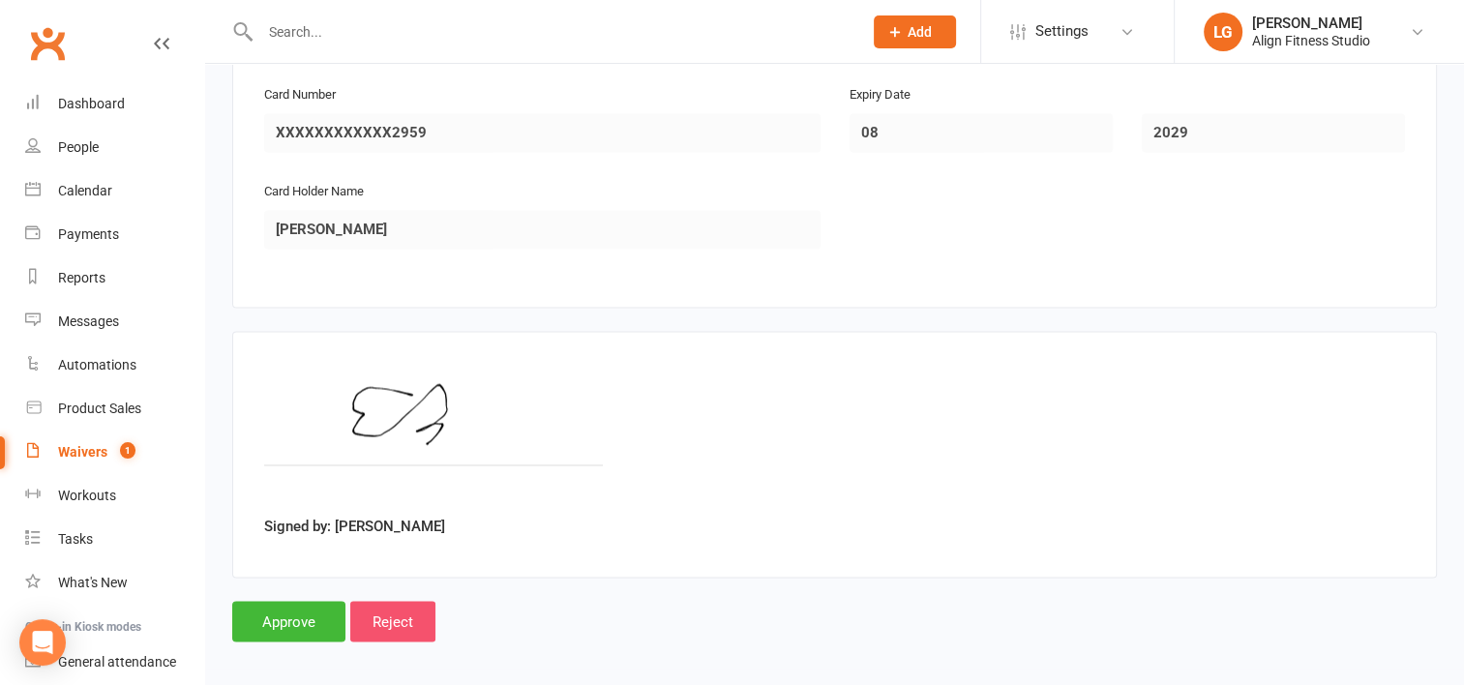
click at [383, 608] on input "Reject" at bounding box center [392, 621] width 85 height 41
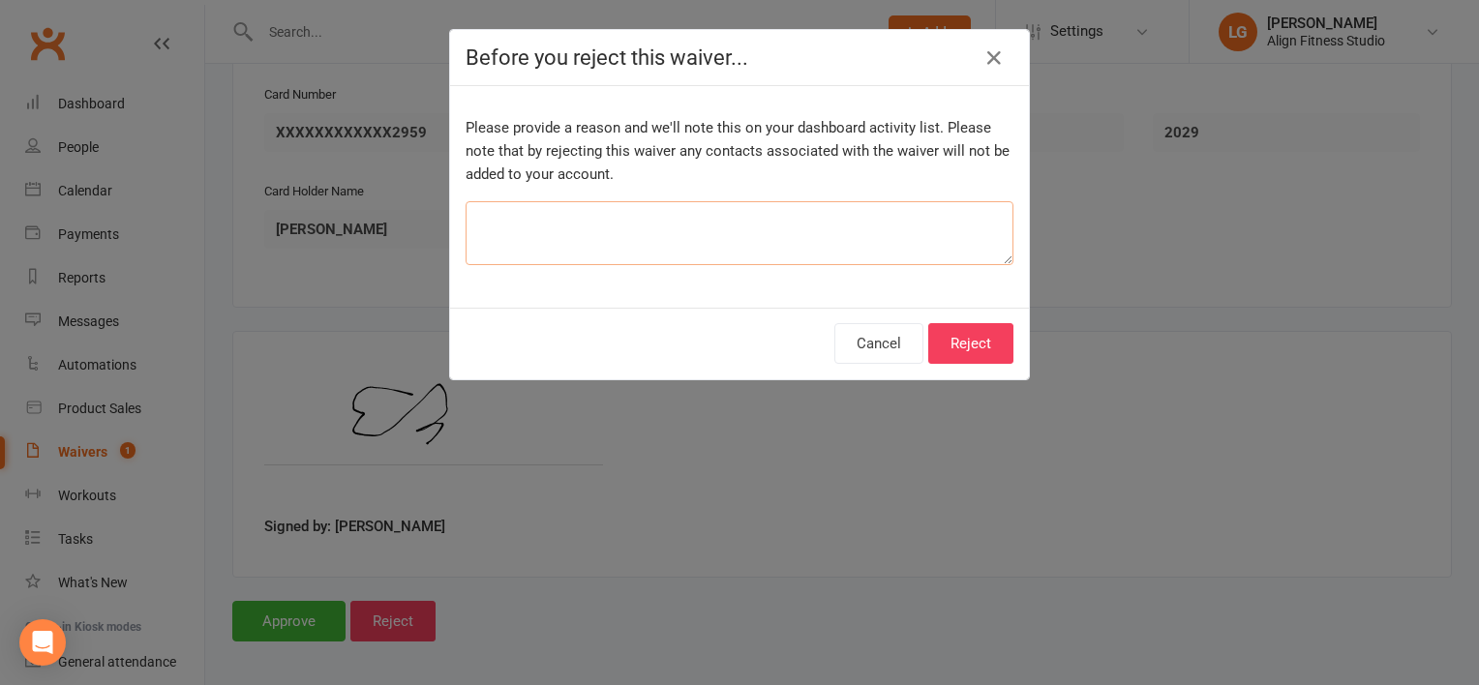
click at [720, 221] on textarea at bounding box center [740, 233] width 548 height 64
type textarea "already did a trial"
click at [962, 333] on button "Reject" at bounding box center [970, 343] width 85 height 41
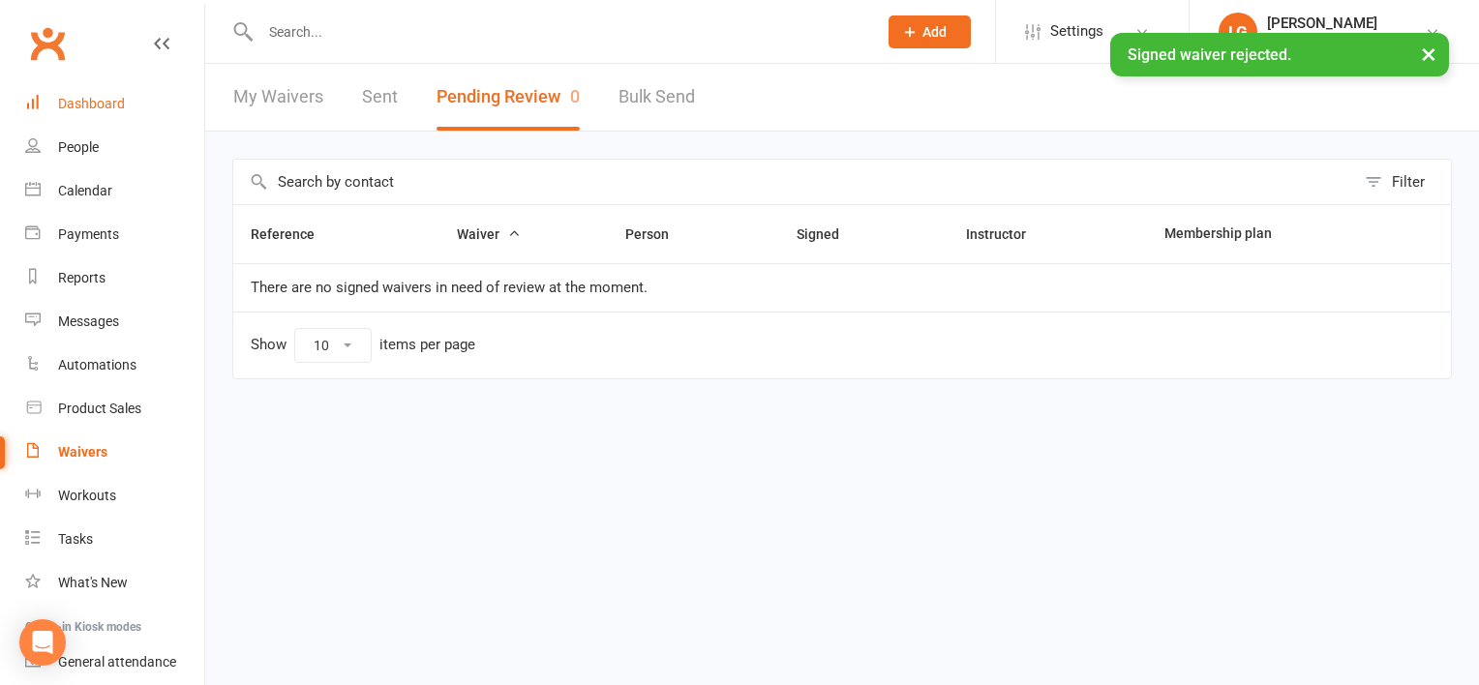
click at [105, 115] on link "Dashboard" at bounding box center [114, 104] width 179 height 44
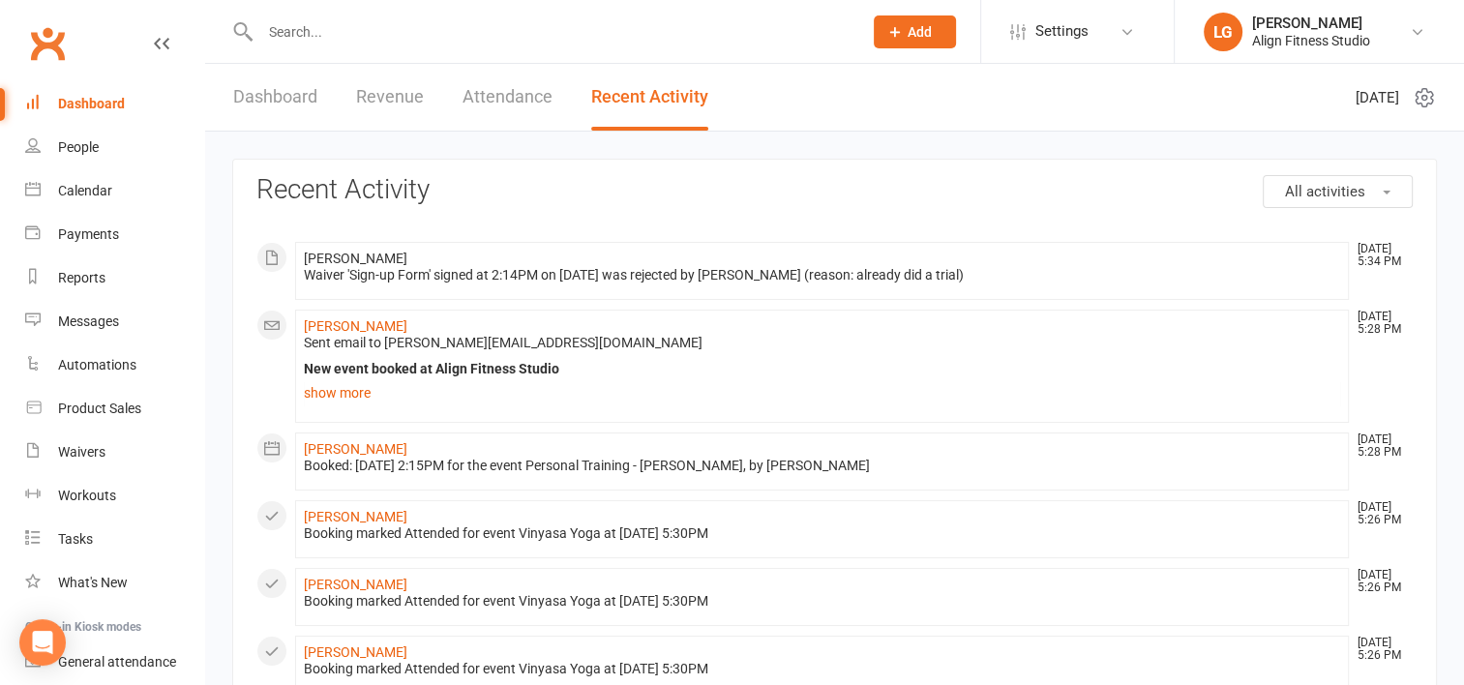
click at [257, 100] on link "Dashboard" at bounding box center [275, 97] width 84 height 67
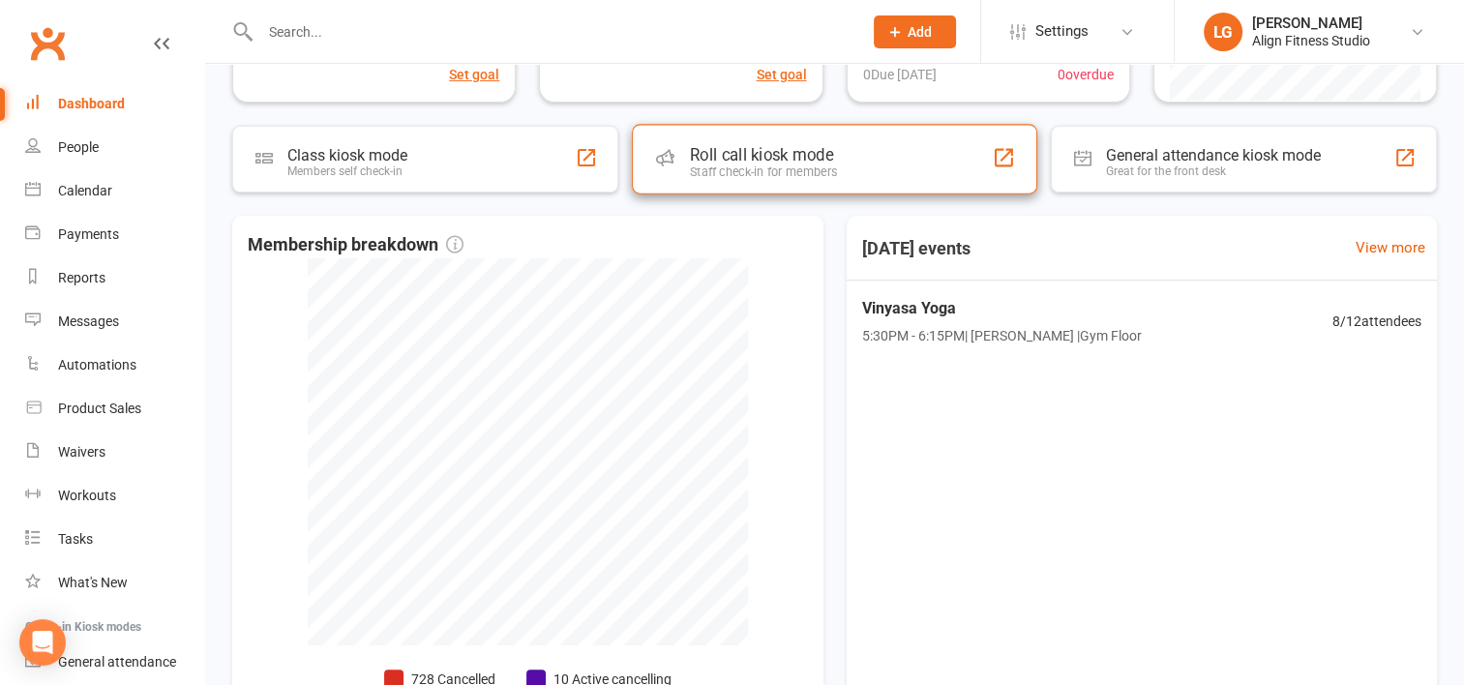
scroll to position [381, 0]
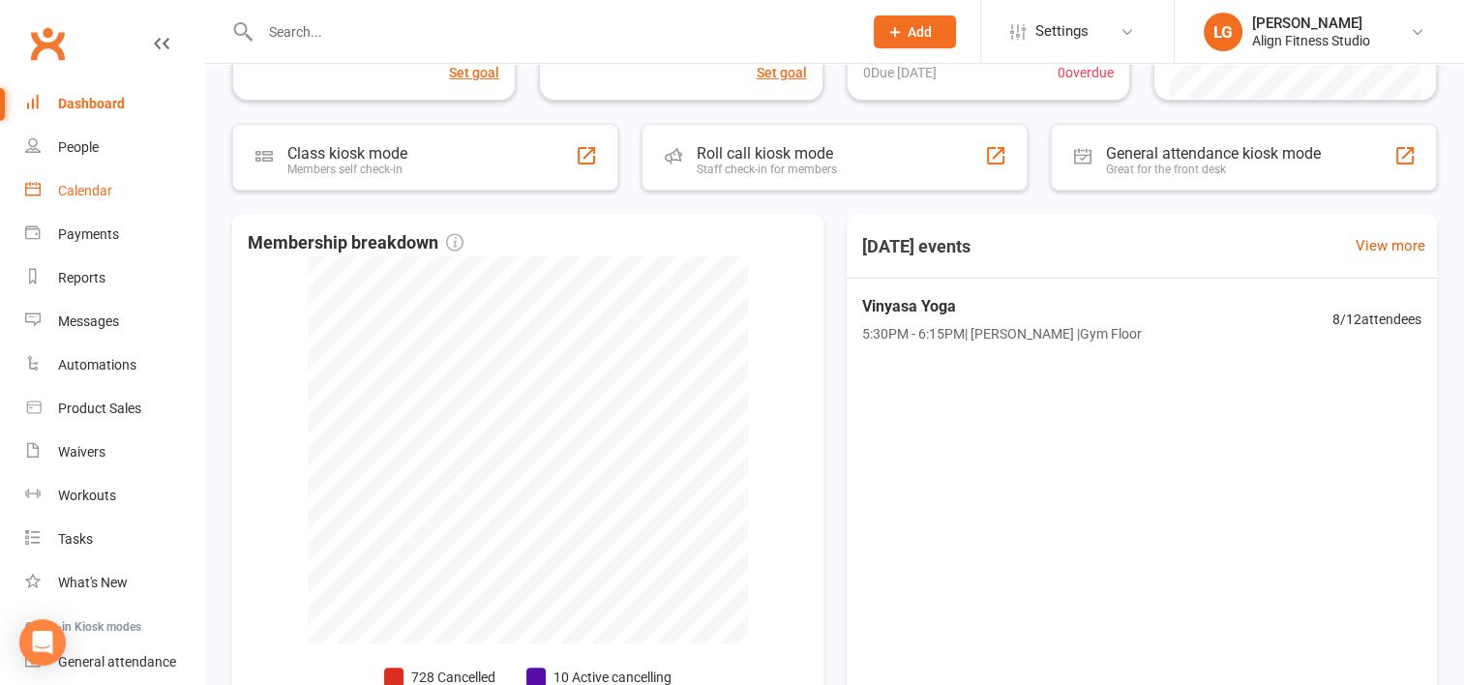
click at [99, 197] on div "Calendar" at bounding box center [85, 190] width 54 height 15
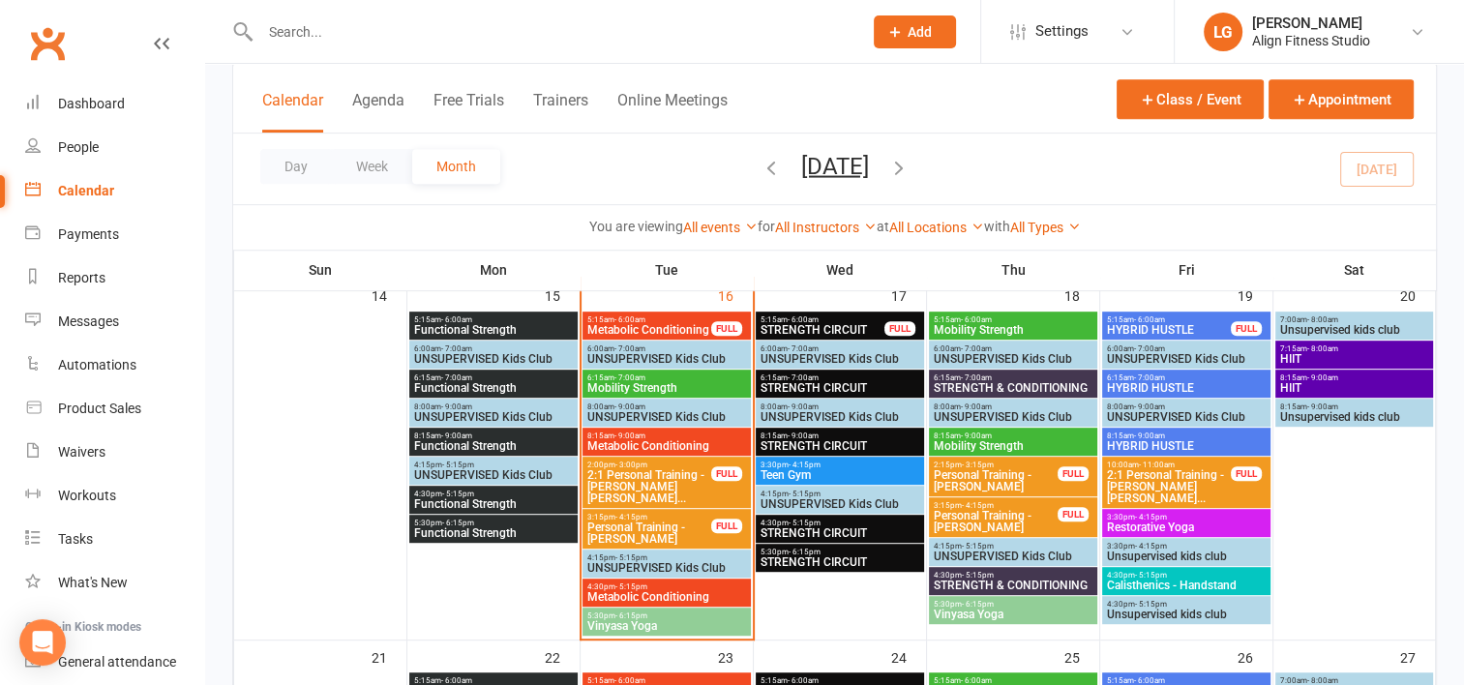
scroll to position [920, 0]
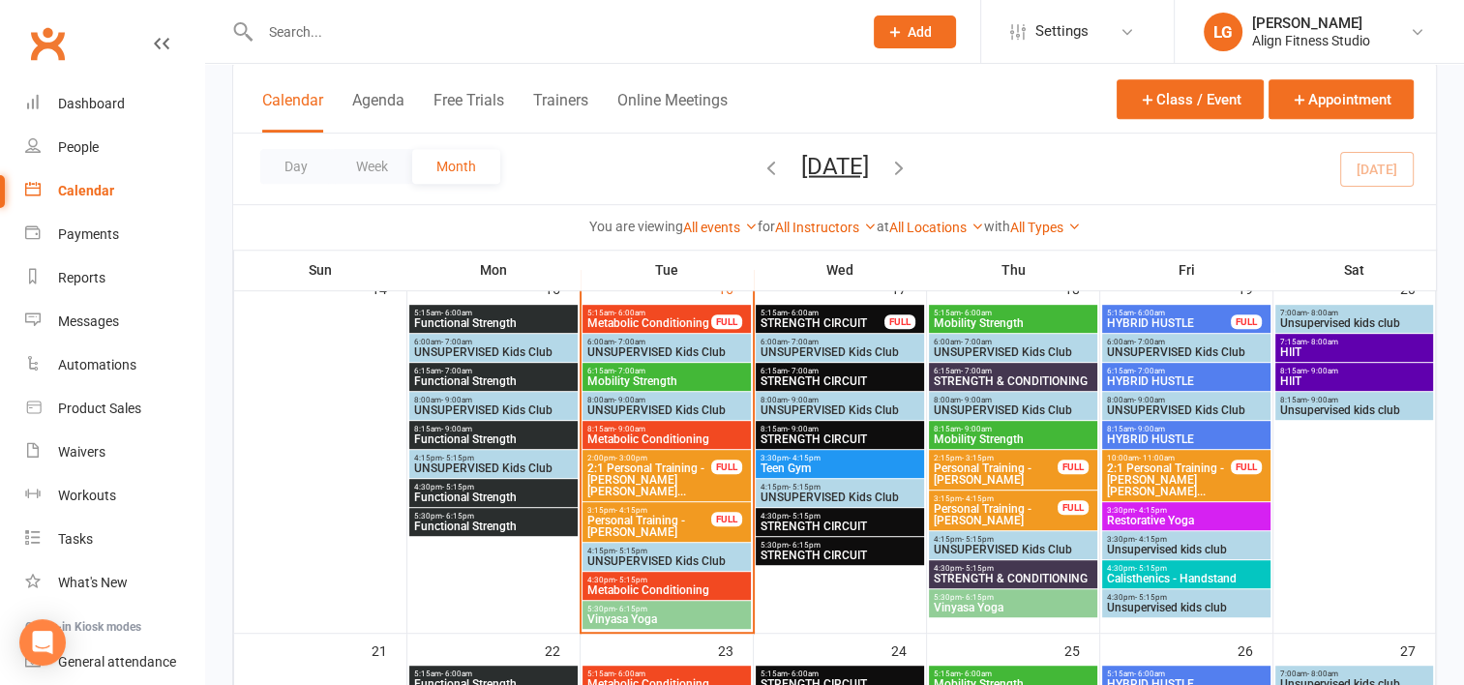
click at [1171, 515] on span "Restorative Yoga" at bounding box center [1186, 521] width 161 height 12
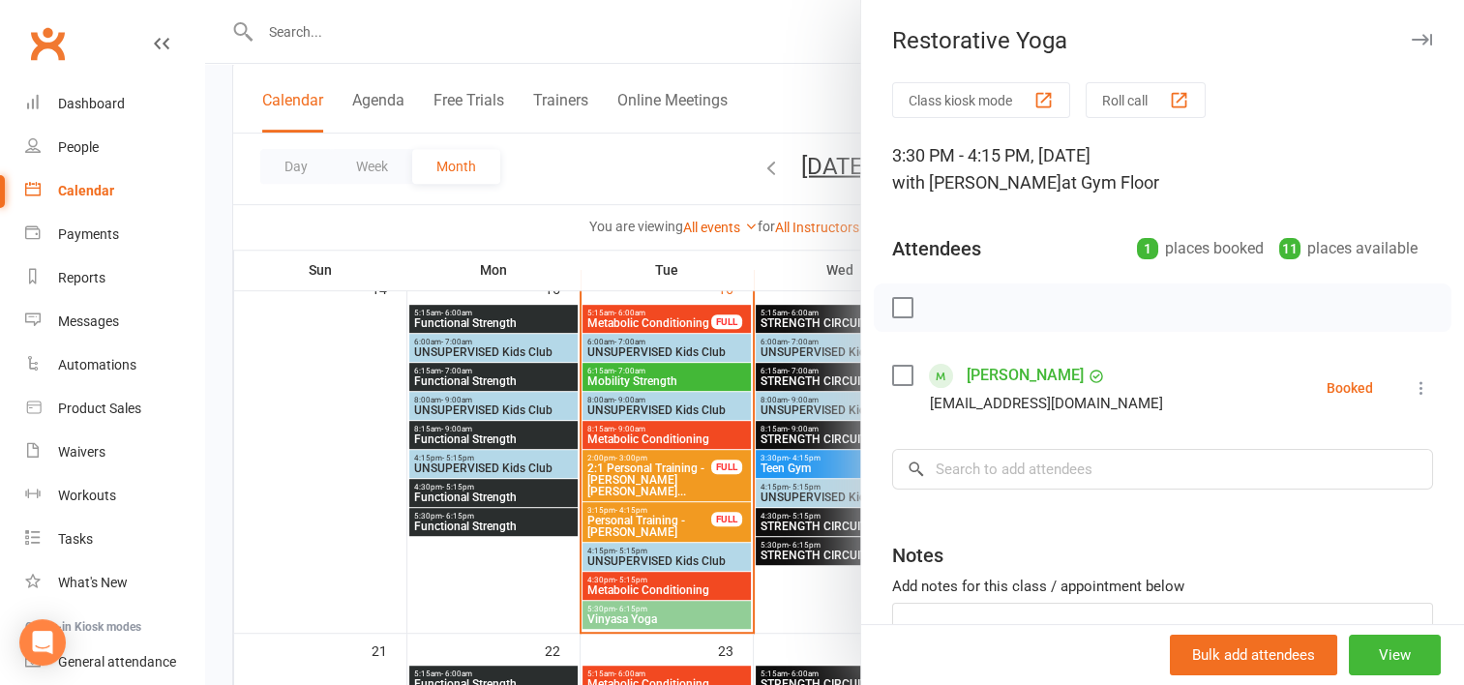
click at [797, 590] on div at bounding box center [834, 342] width 1259 height 685
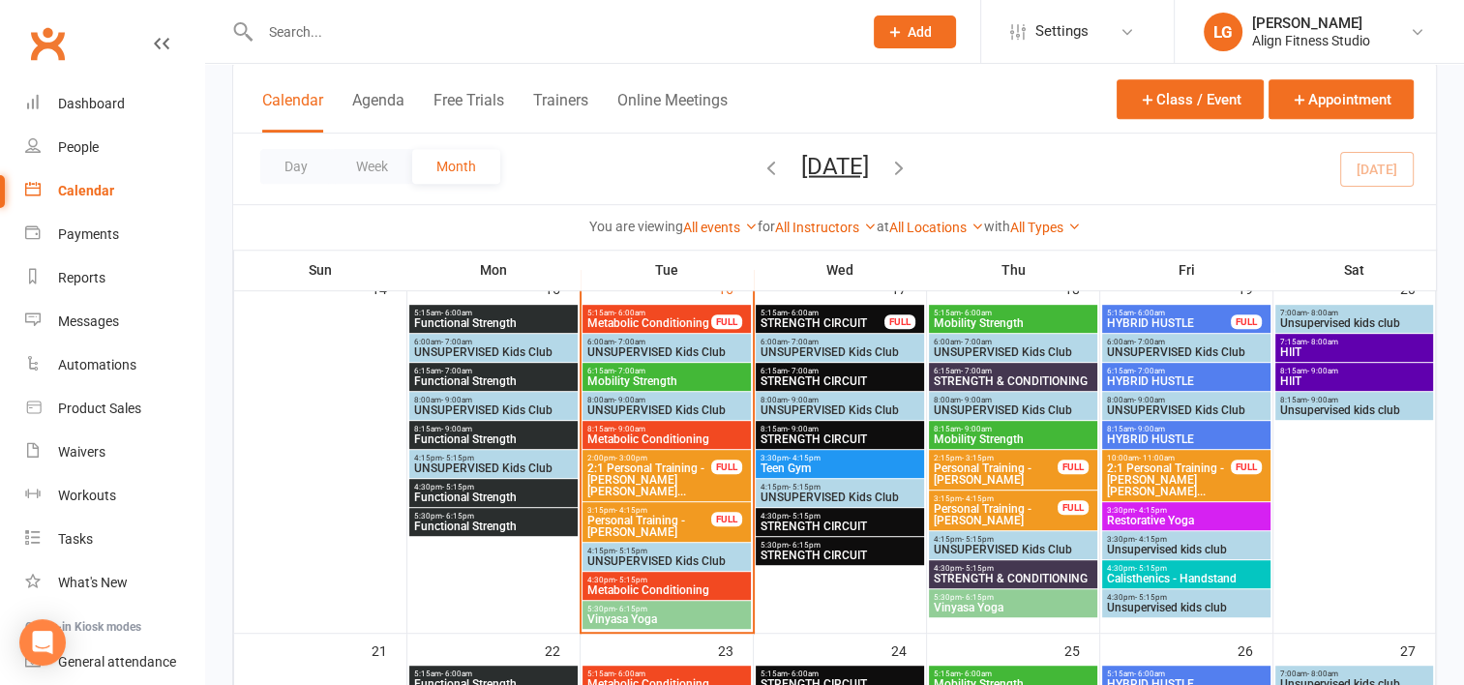
click at [1187, 565] on span "4:30pm - 5:15pm" at bounding box center [1186, 568] width 161 height 9
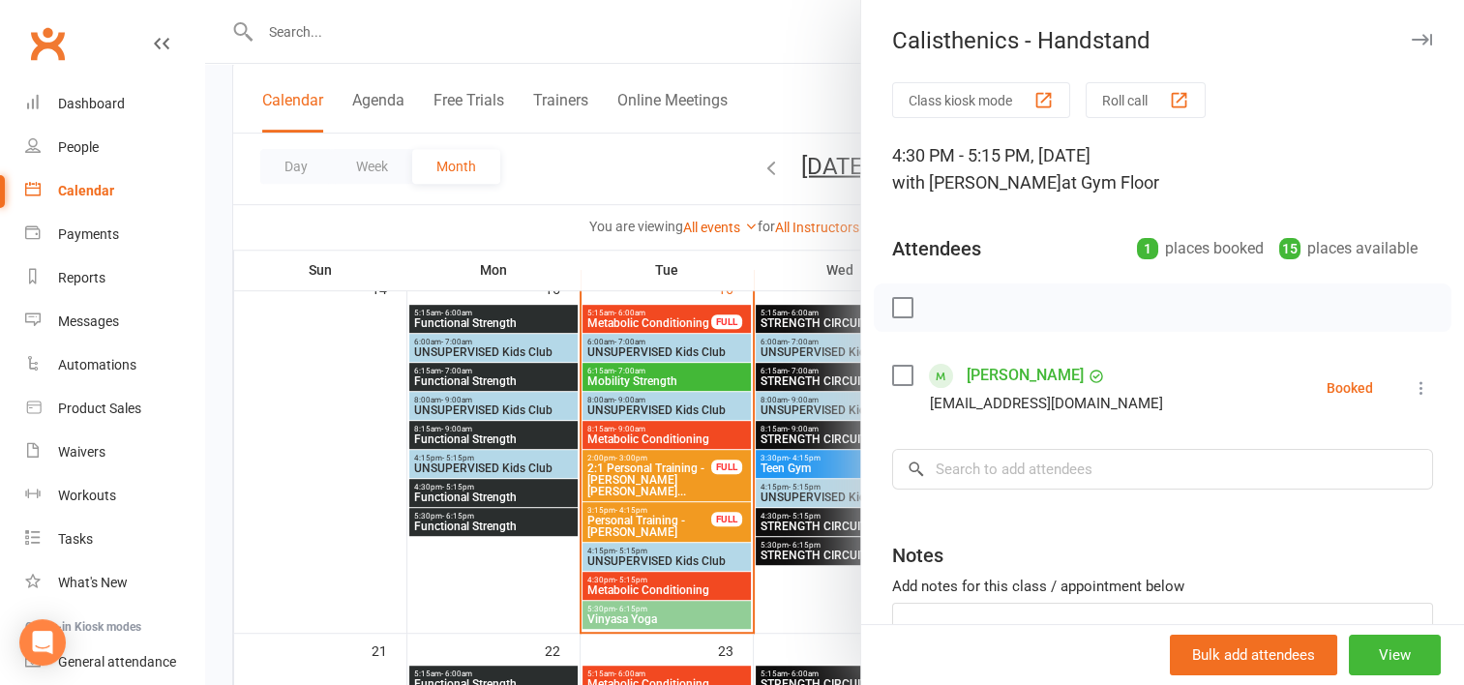
click at [821, 603] on div at bounding box center [834, 342] width 1259 height 685
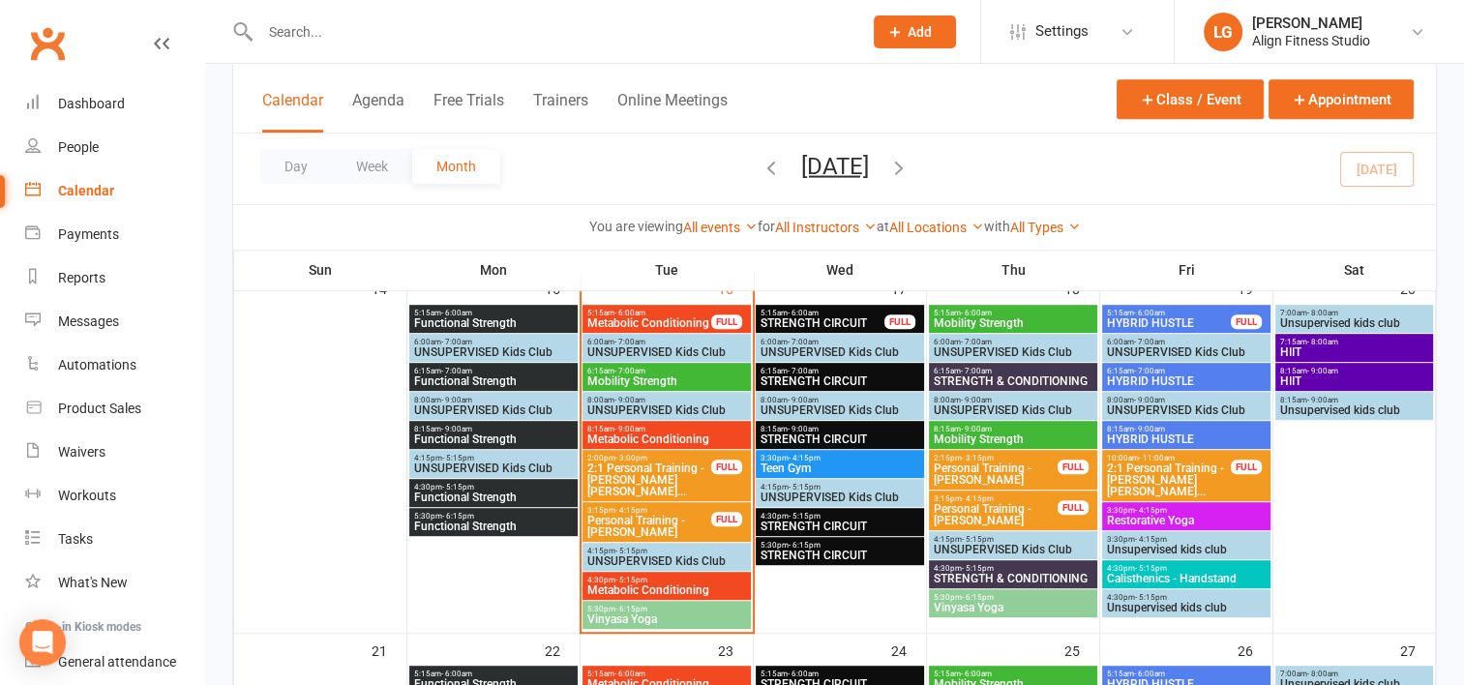
click at [1003, 573] on span "STRENGTH & CONDITIONING" at bounding box center [1013, 579] width 161 height 12
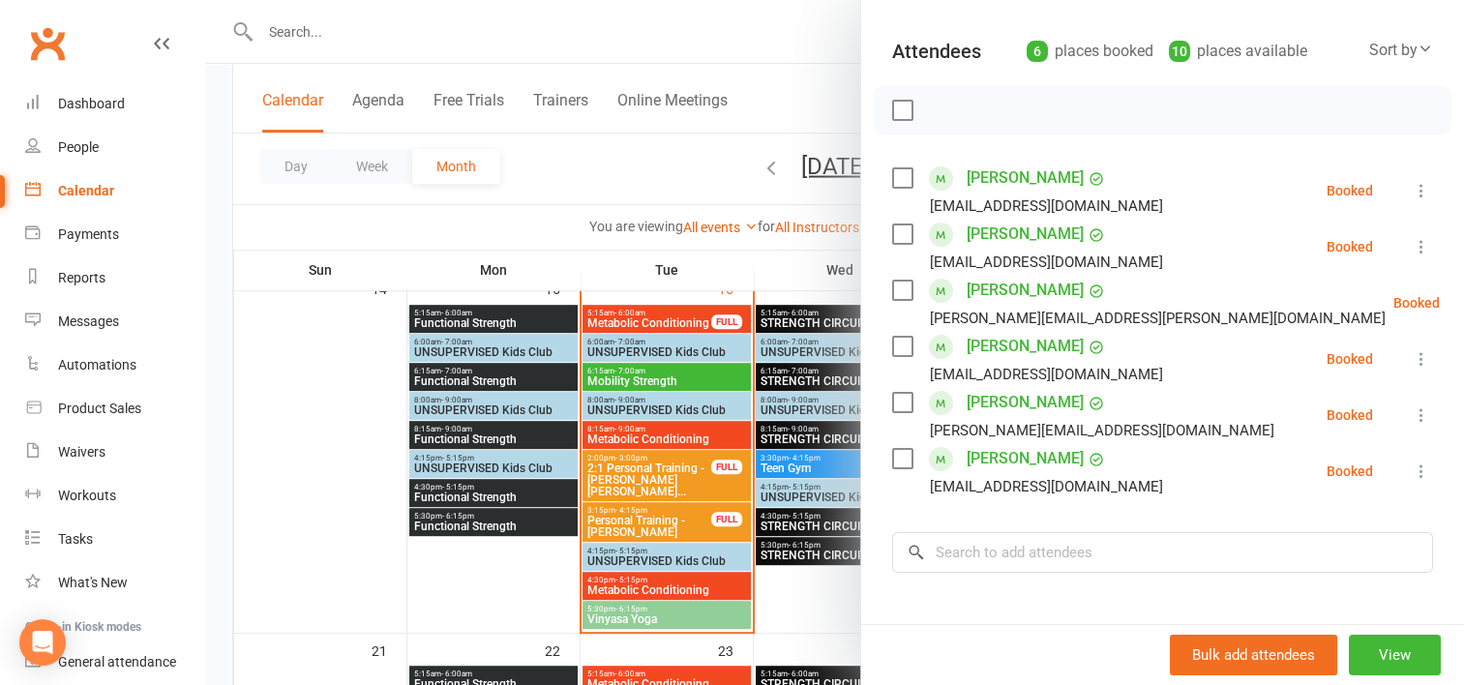
scroll to position [155, 0]
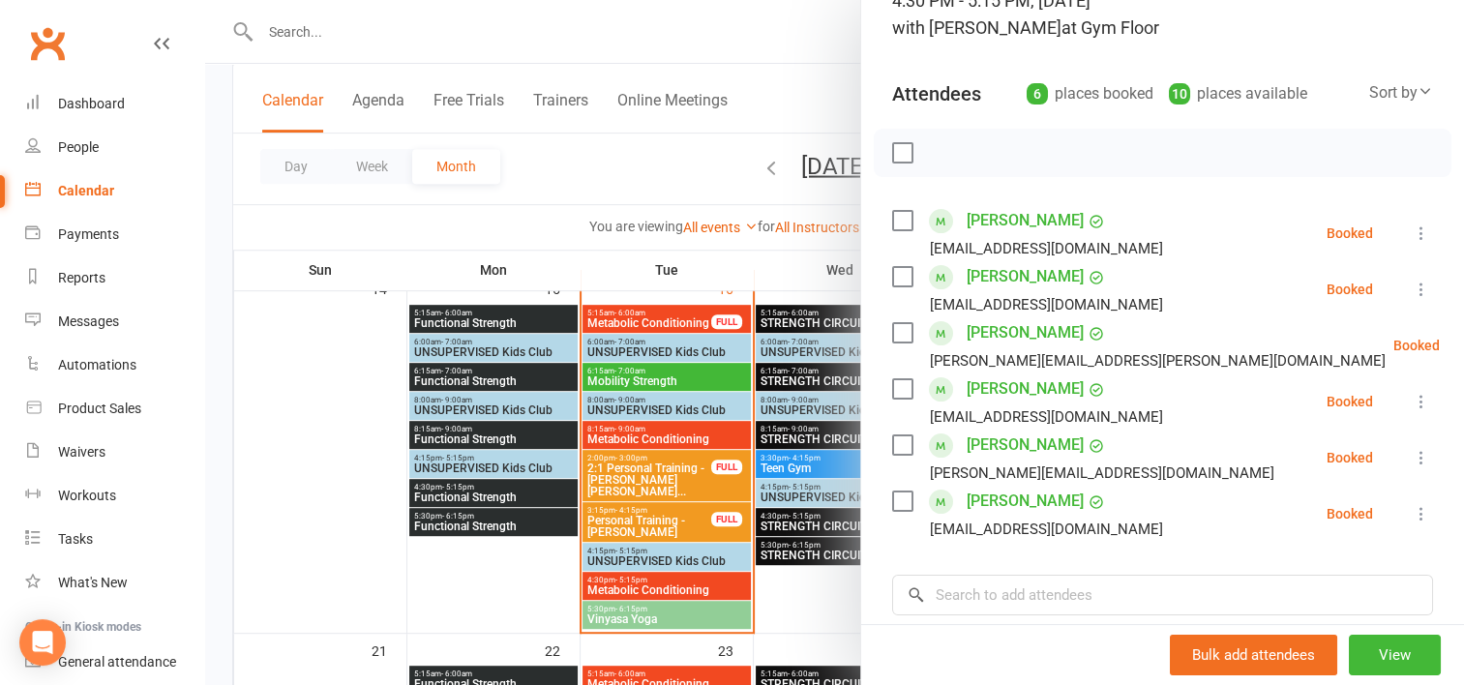
click at [828, 587] on div at bounding box center [834, 342] width 1259 height 685
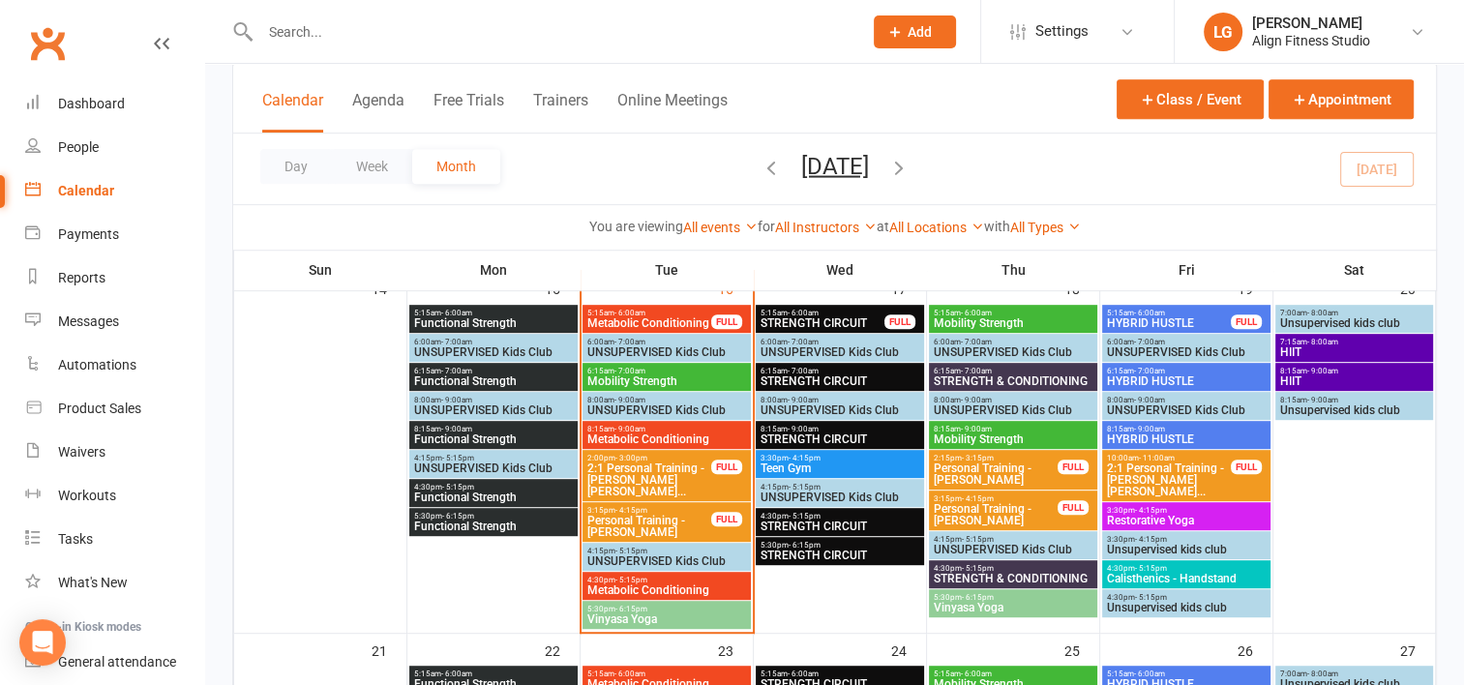
click at [975, 567] on span "- 5:15pm" at bounding box center [978, 568] width 32 height 9
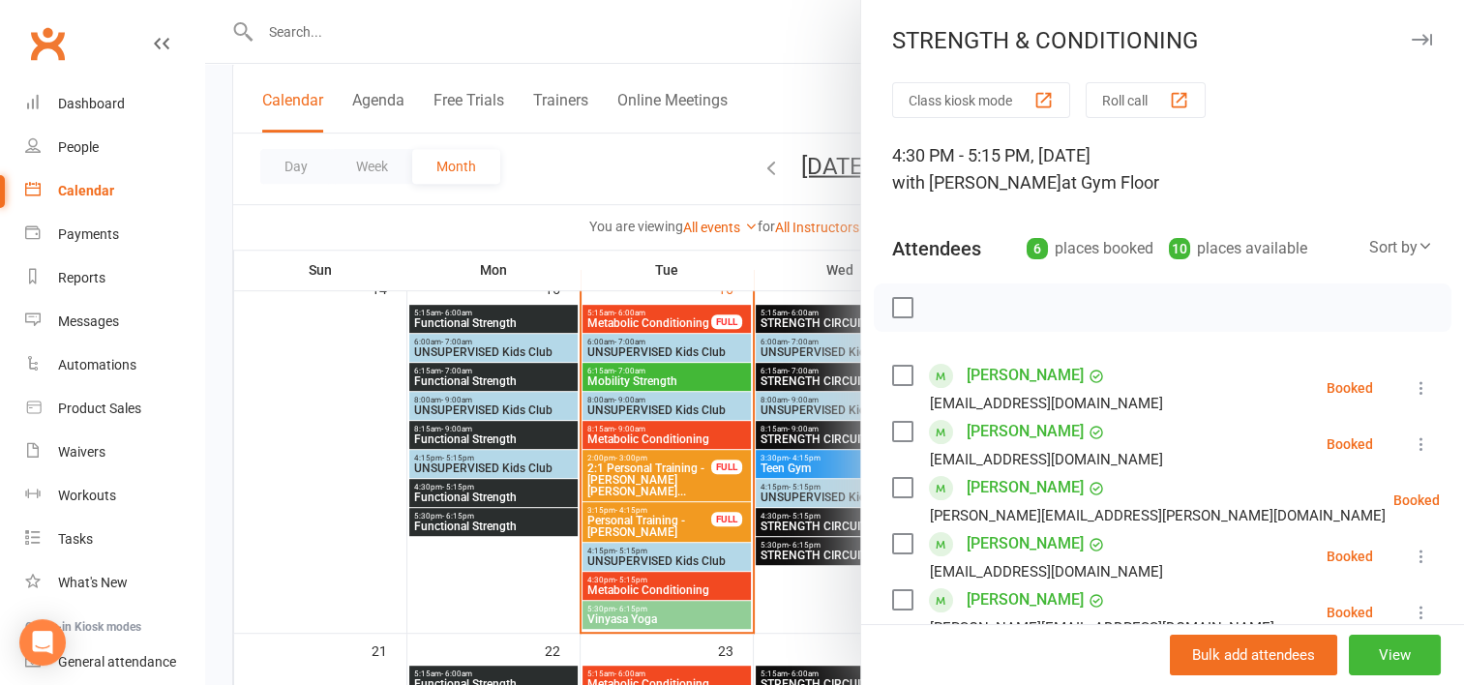
click at [800, 587] on div at bounding box center [834, 342] width 1259 height 685
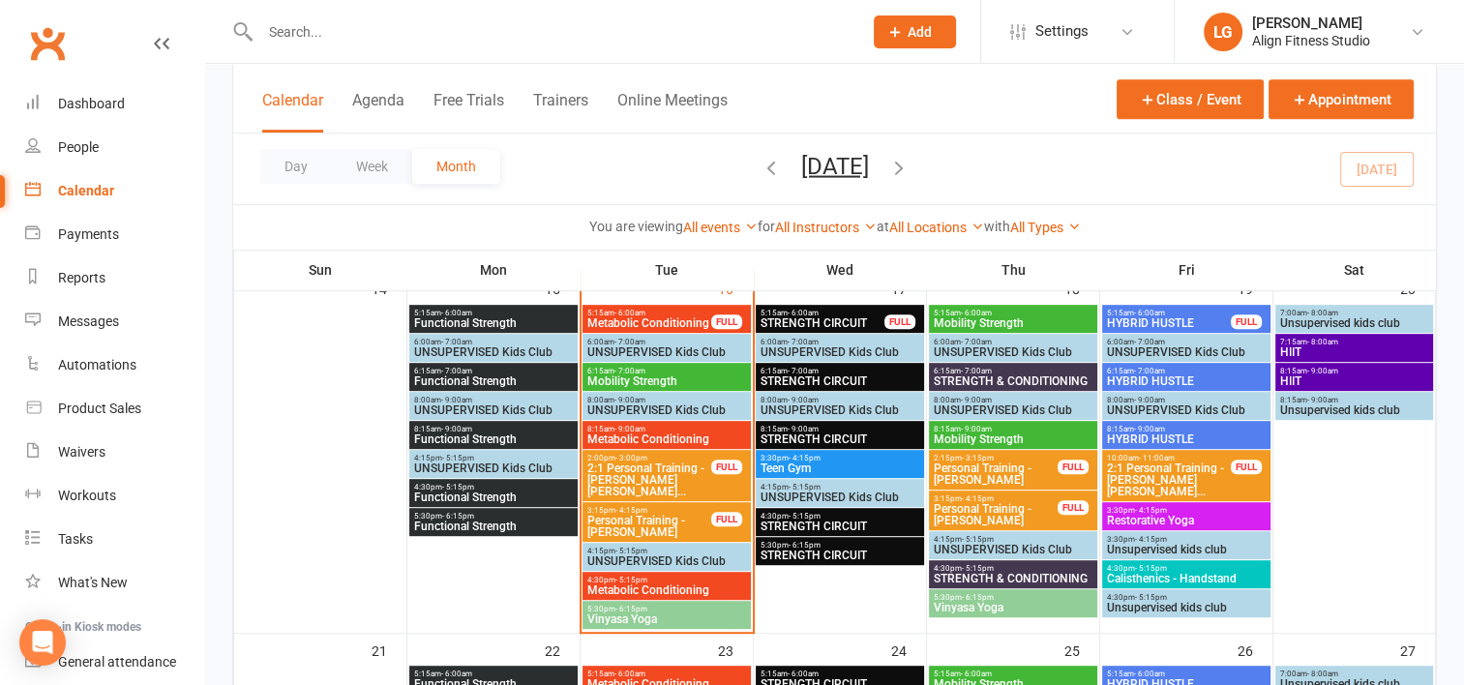
click at [983, 379] on span "STRENGTH & CONDITIONING" at bounding box center [1013, 382] width 161 height 12
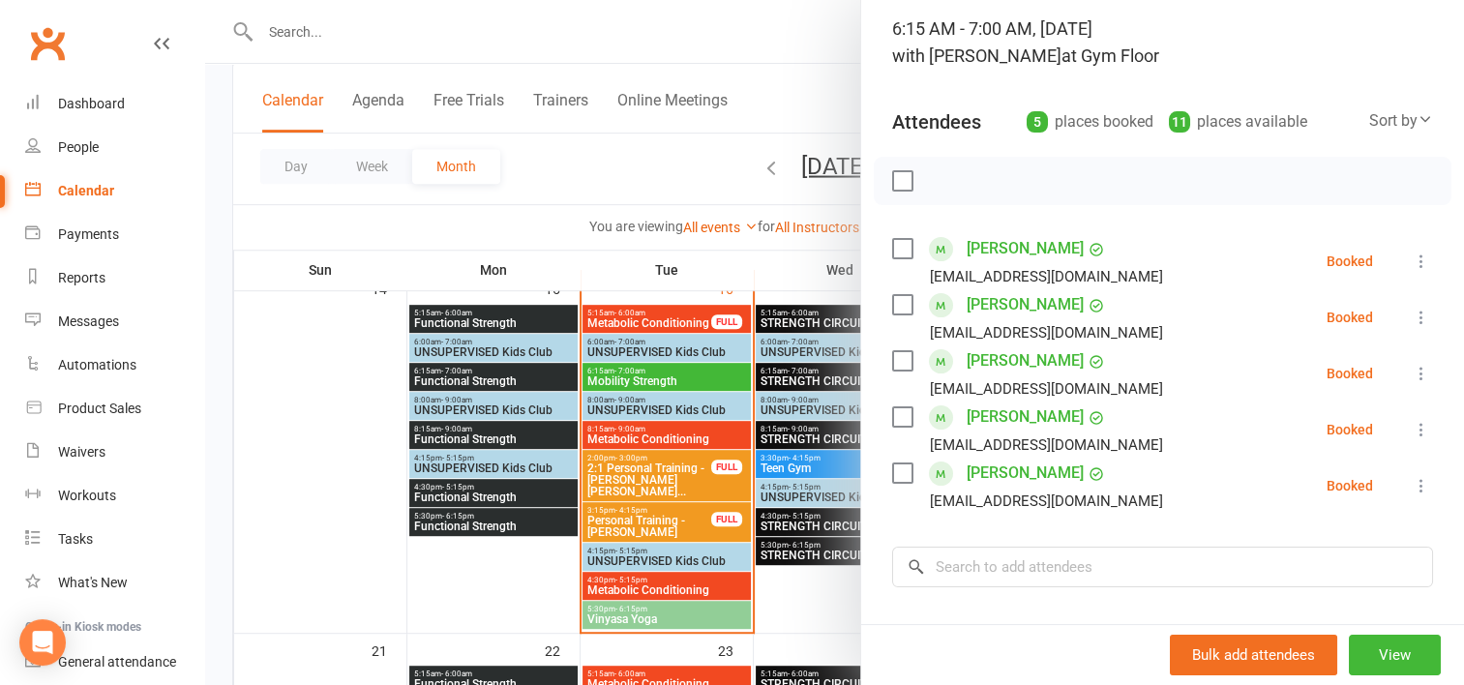
scroll to position [128, 0]
click at [767, 626] on div at bounding box center [834, 342] width 1259 height 685
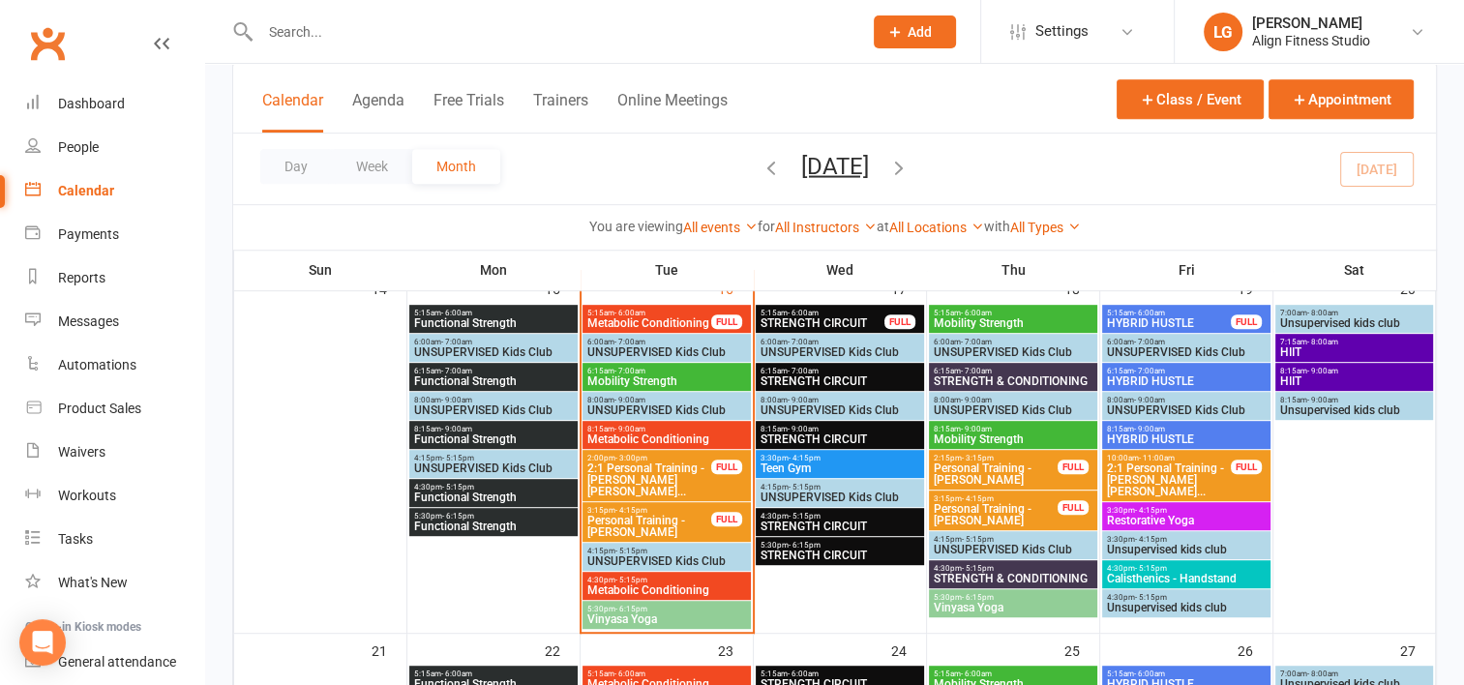
click at [830, 310] on span "5:15am - 6:00am" at bounding box center [823, 313] width 126 height 9
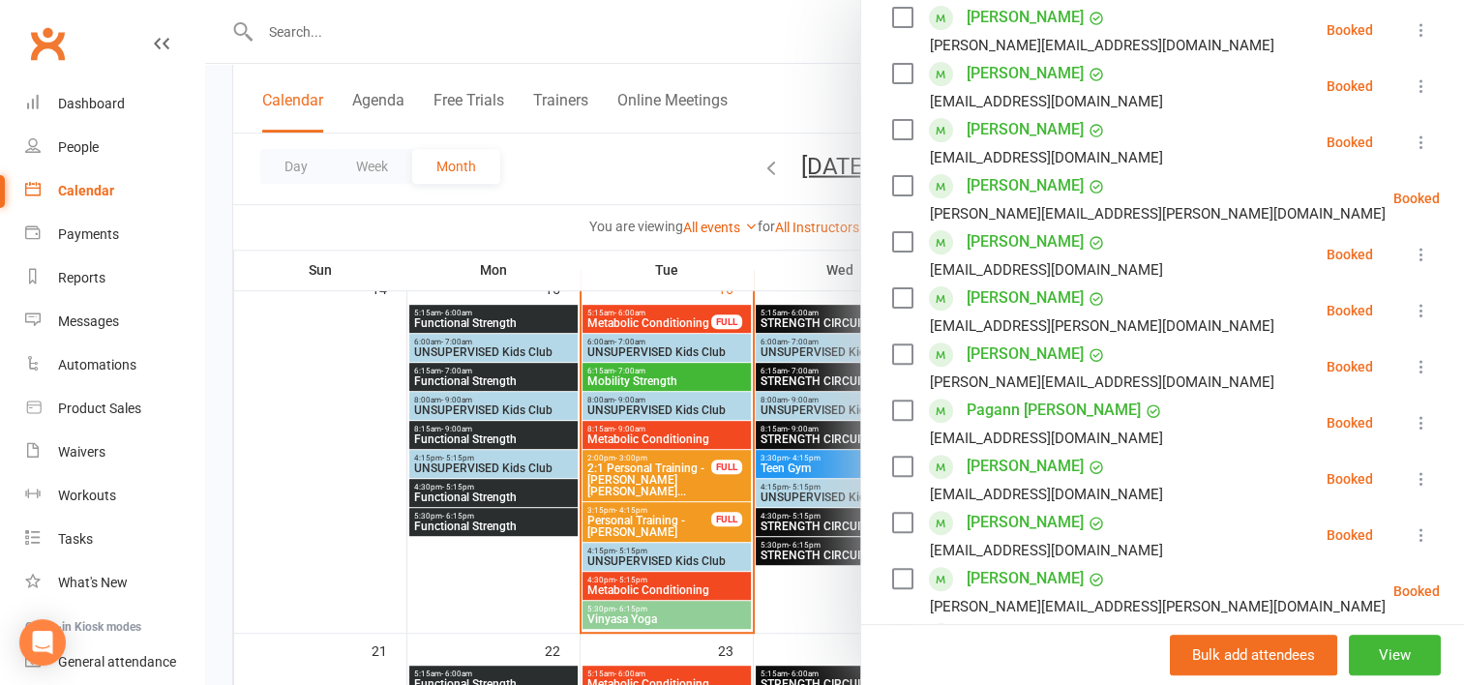
scroll to position [600, 0]
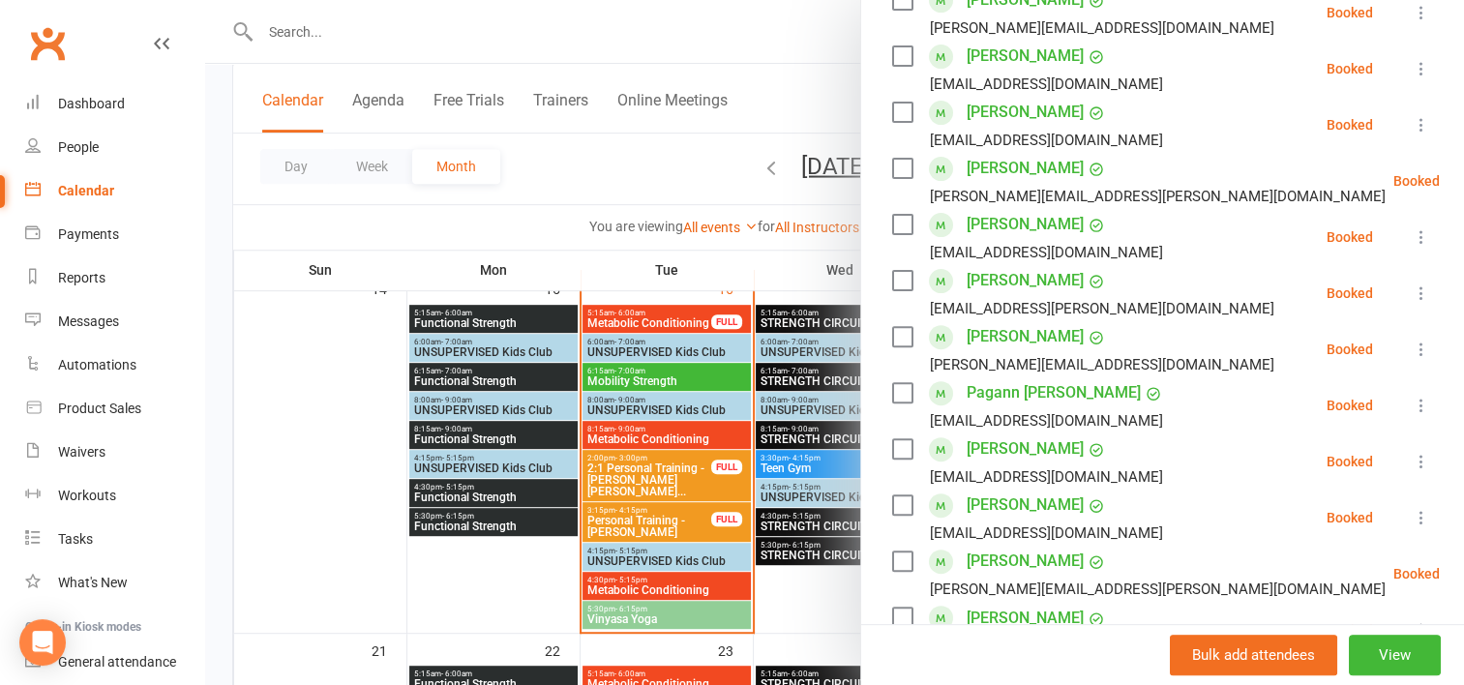
click at [650, 604] on div at bounding box center [834, 342] width 1259 height 685
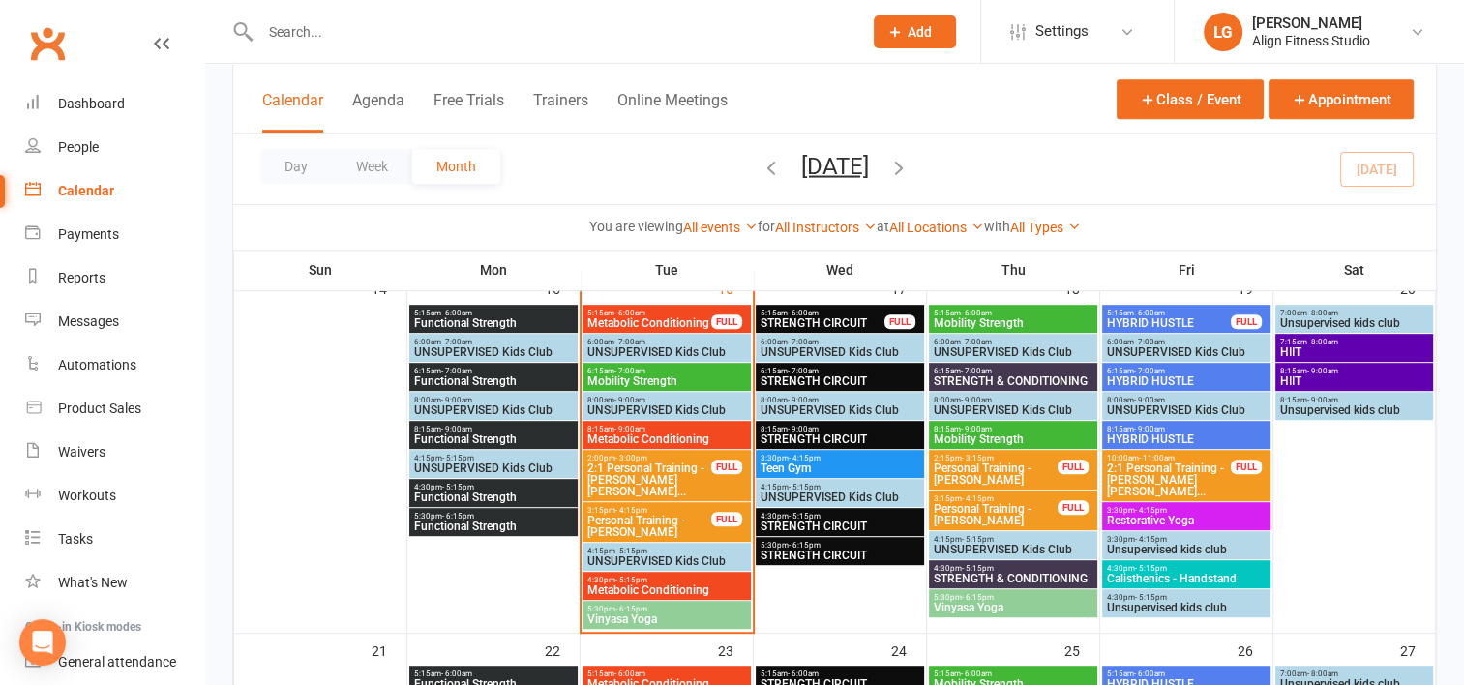
click at [650, 605] on span "5:30pm - 6:15pm" at bounding box center [667, 609] width 161 height 9
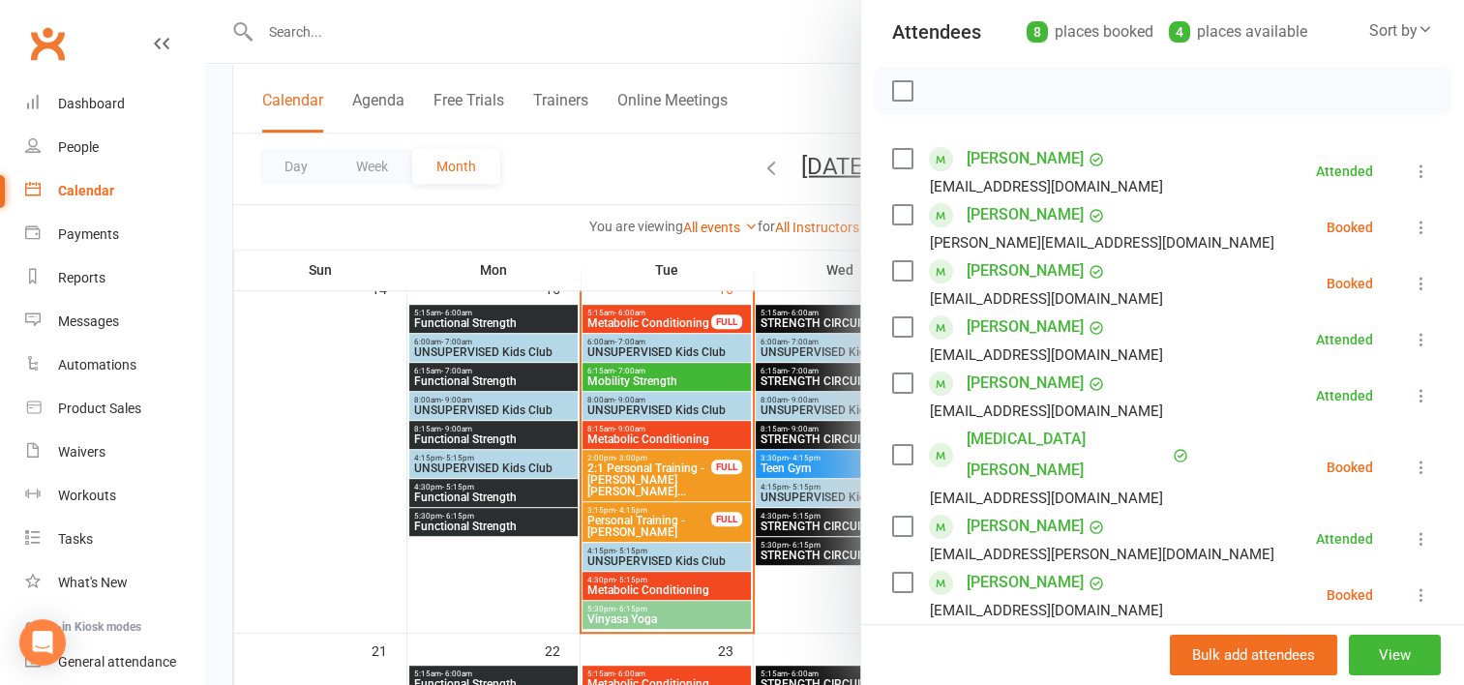
scroll to position [219, 0]
click at [835, 602] on div at bounding box center [834, 342] width 1259 height 685
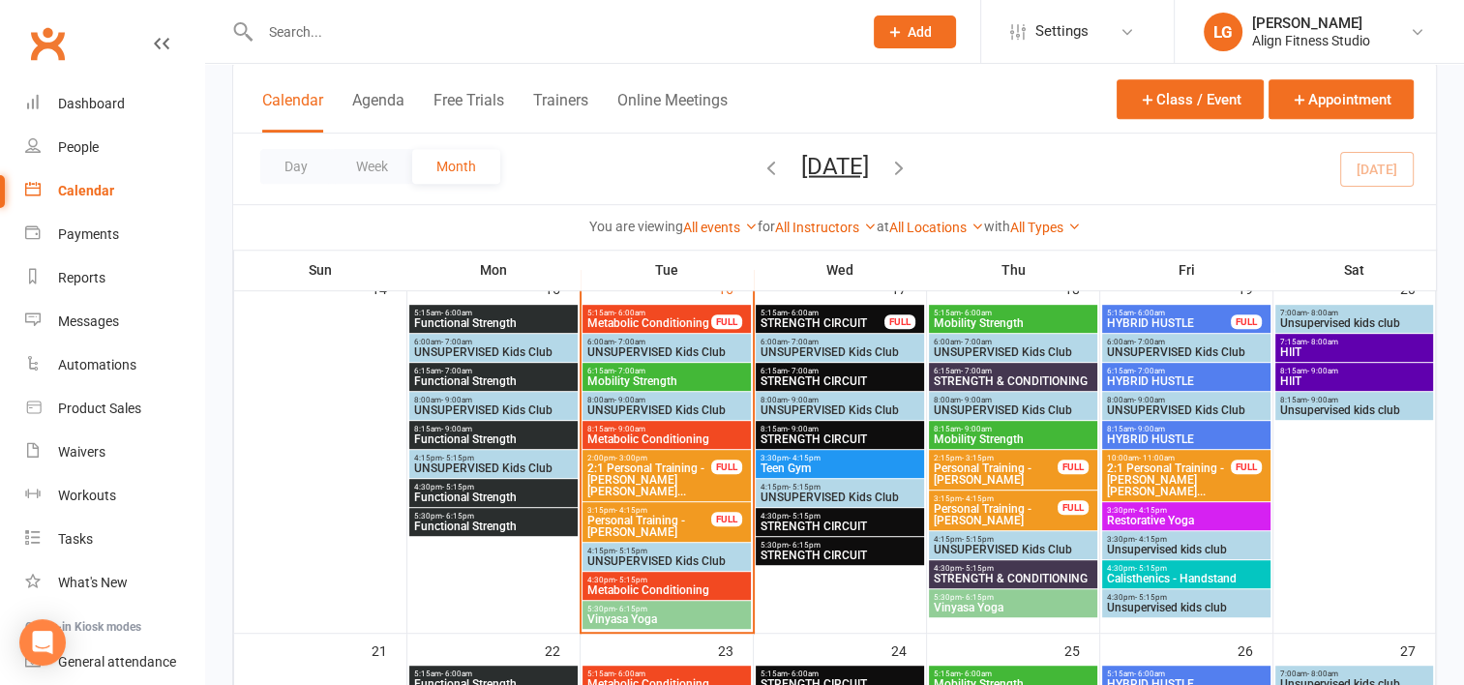
click at [835, 457] on span "3:30pm - 4:15pm" at bounding box center [840, 458] width 161 height 9
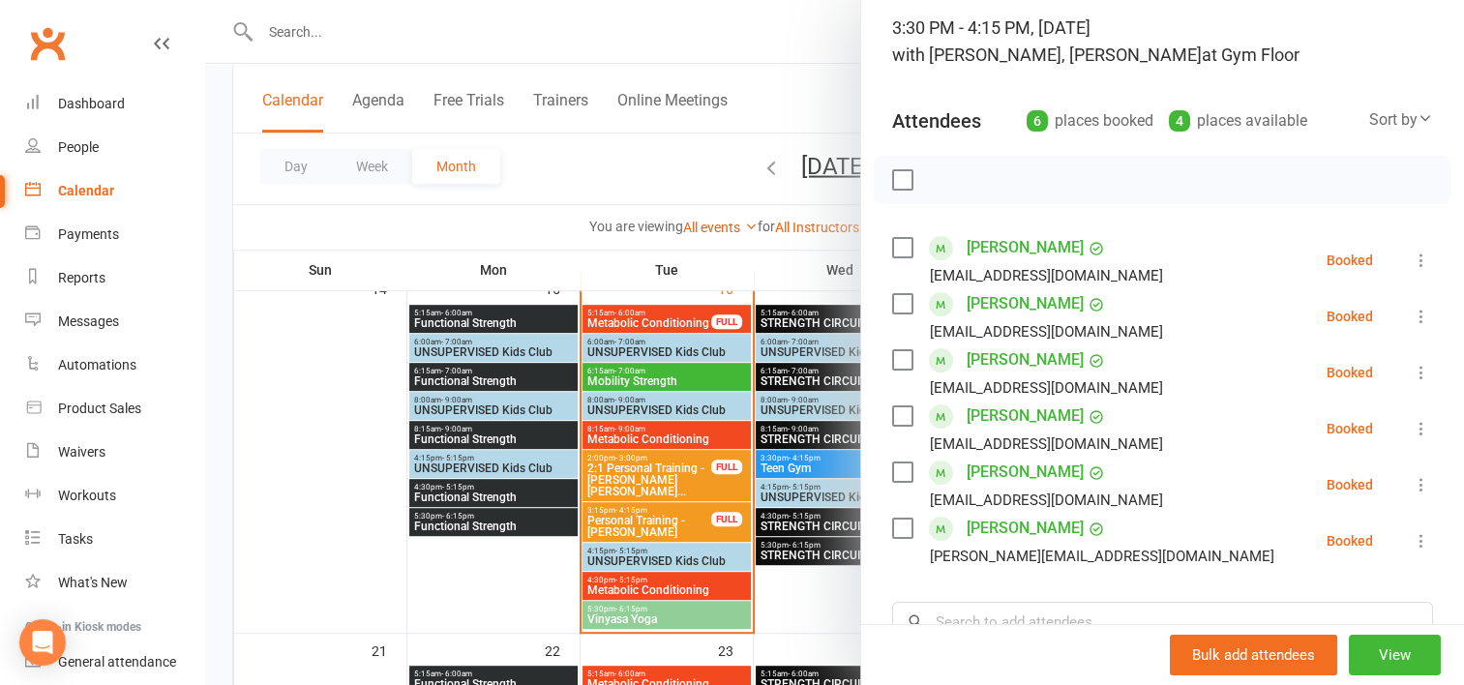
scroll to position [128, 0]
click at [809, 569] on div at bounding box center [834, 342] width 1259 height 685
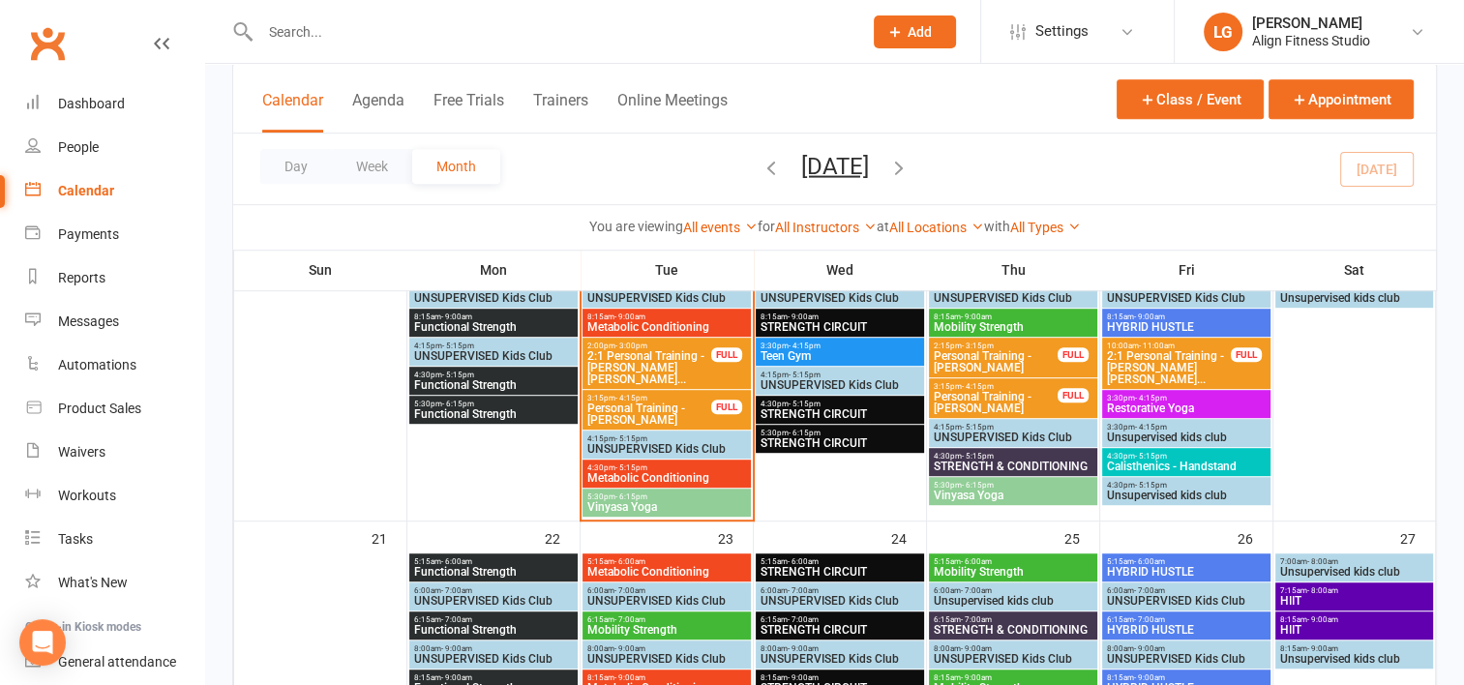
scroll to position [1226, 0]
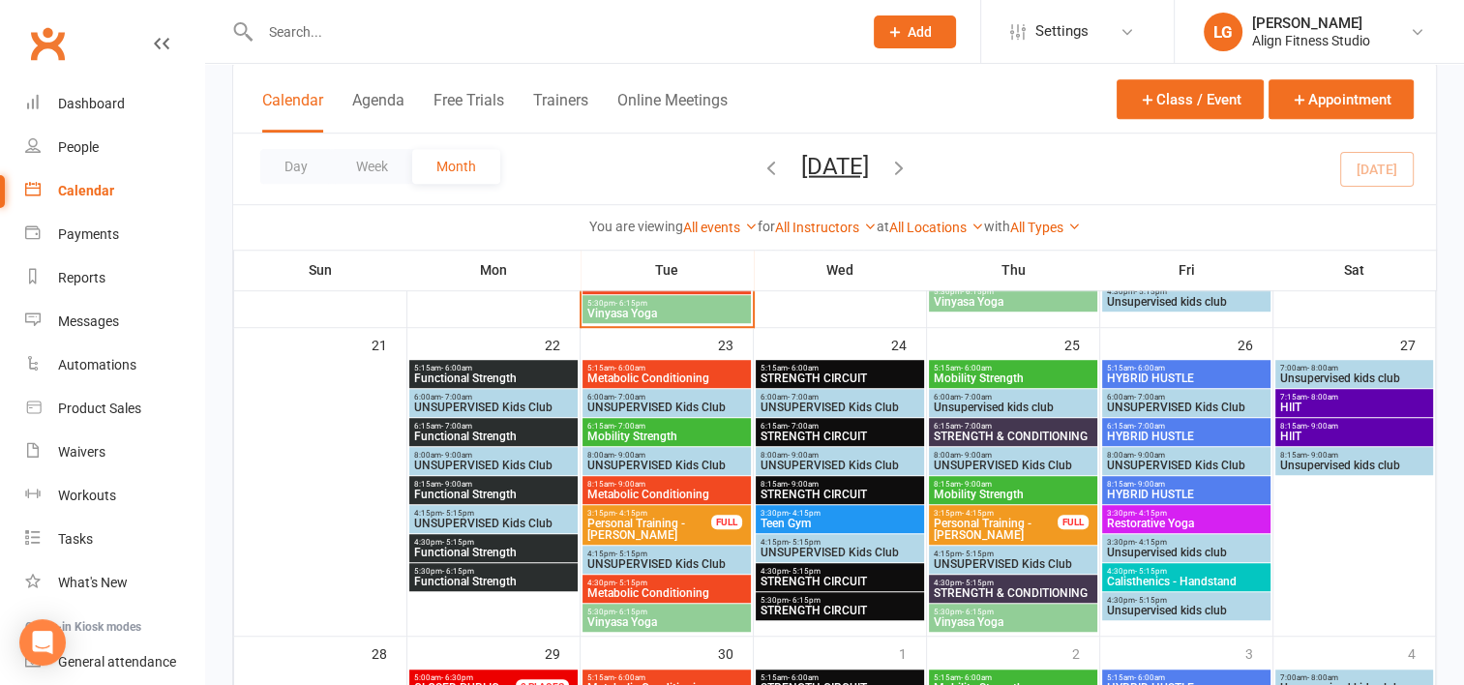
click at [357, 39] on input "text" at bounding box center [552, 31] width 594 height 27
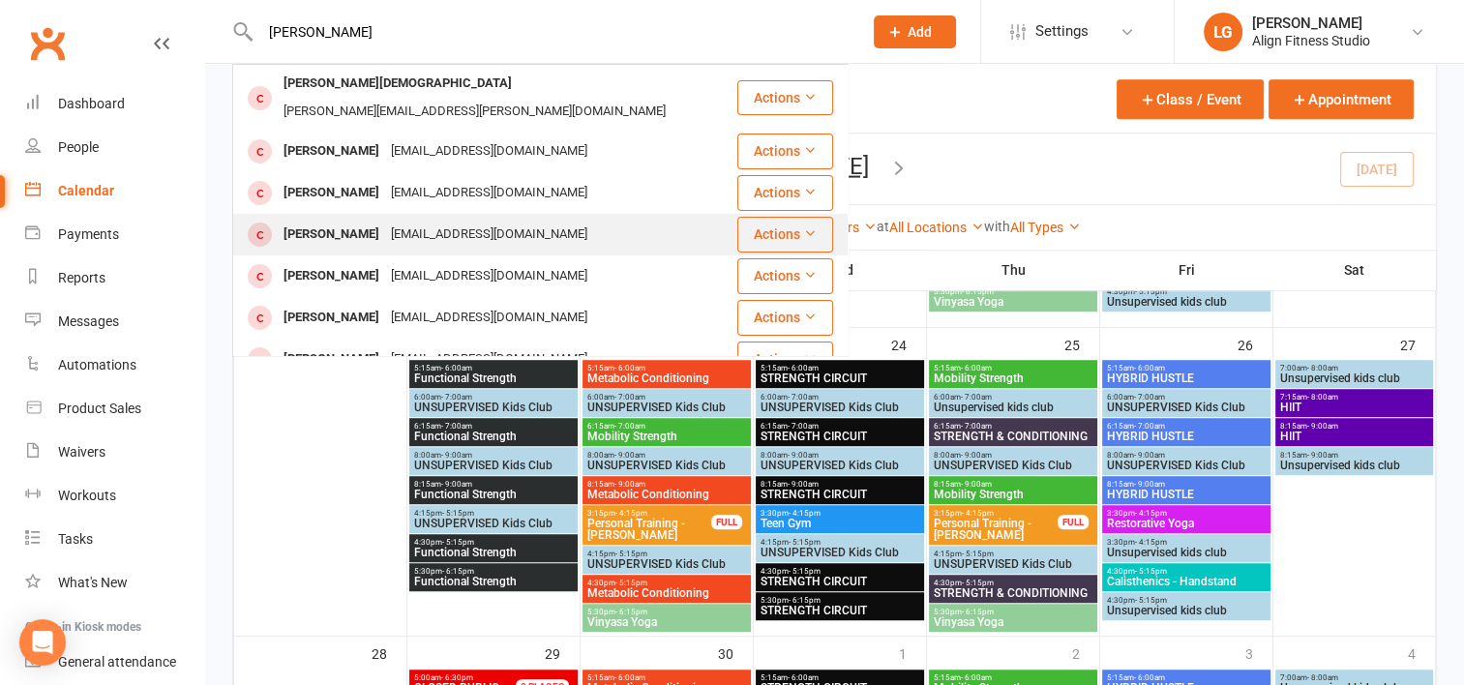
scroll to position [83, 0]
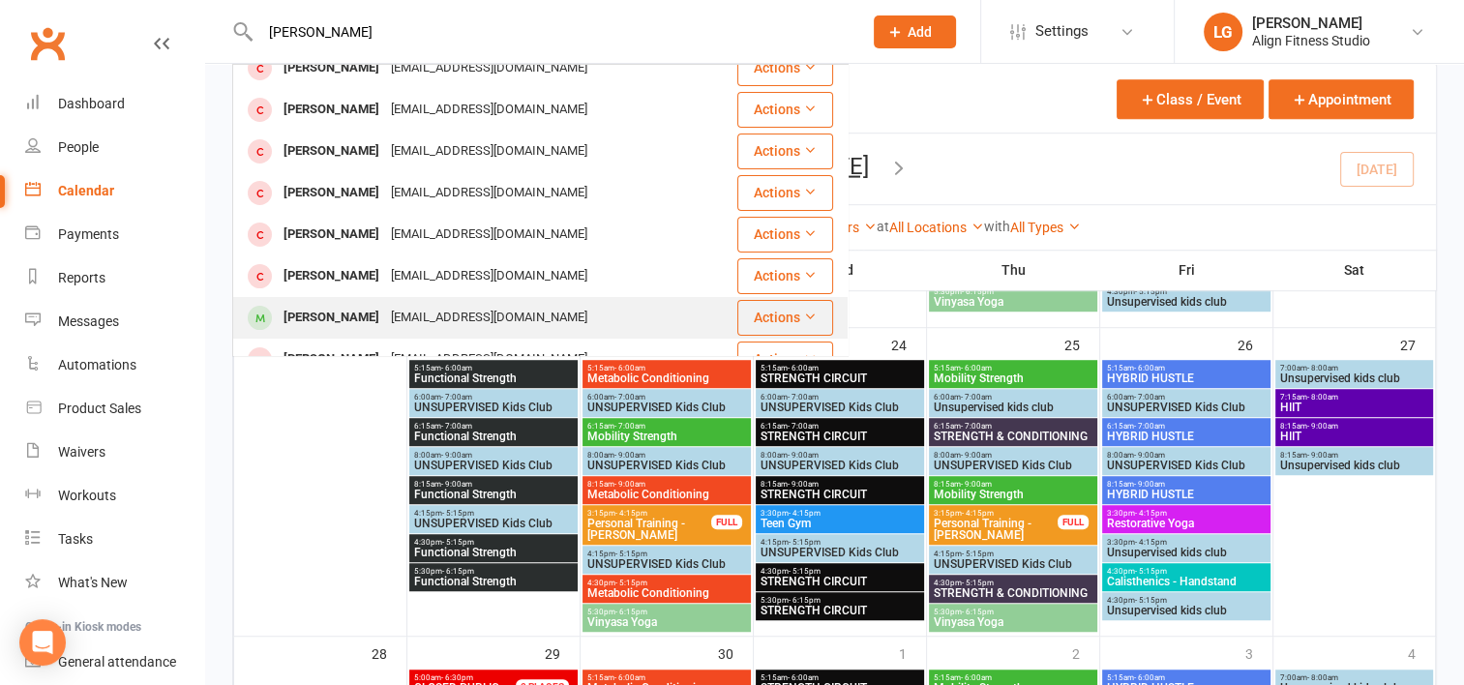
type input "amy"
click at [399, 304] on div "amylewis2@hotmail.com" at bounding box center [489, 318] width 208 height 28
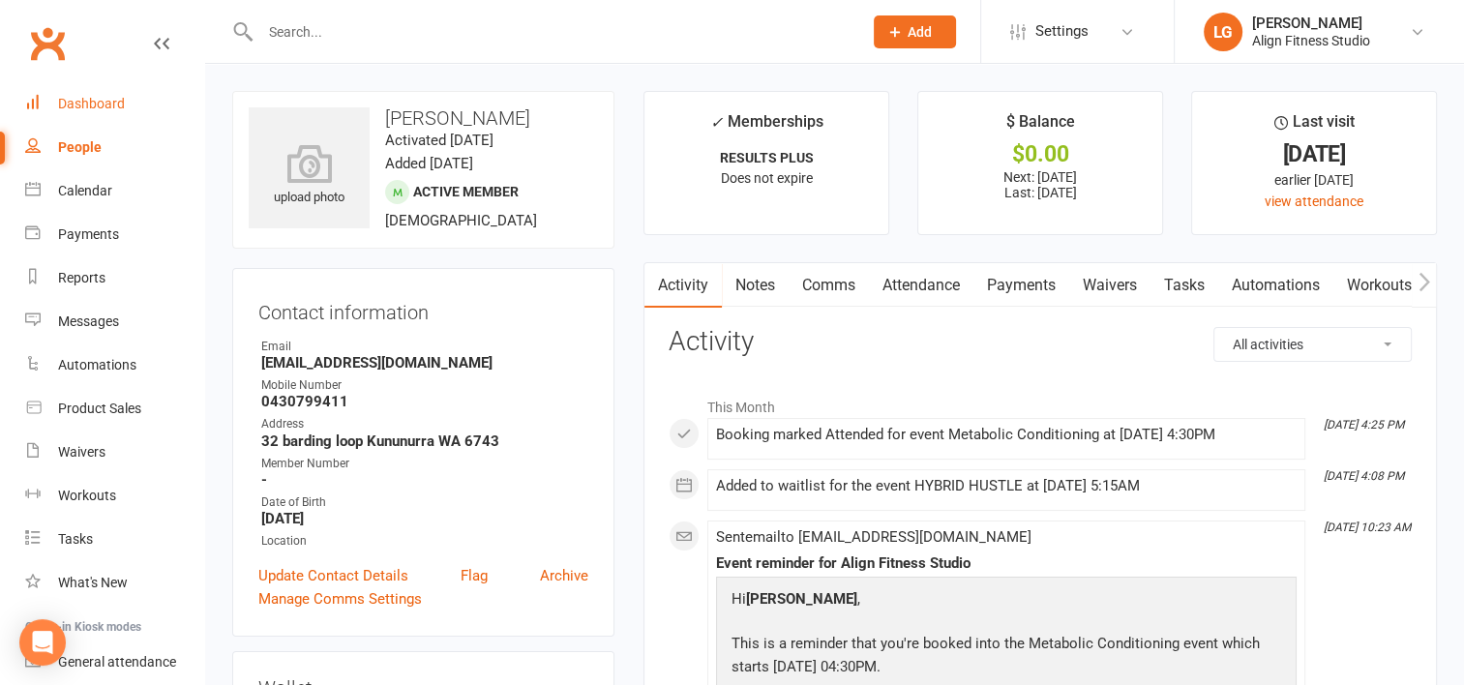
click at [108, 97] on div "Dashboard" at bounding box center [91, 103] width 67 height 15
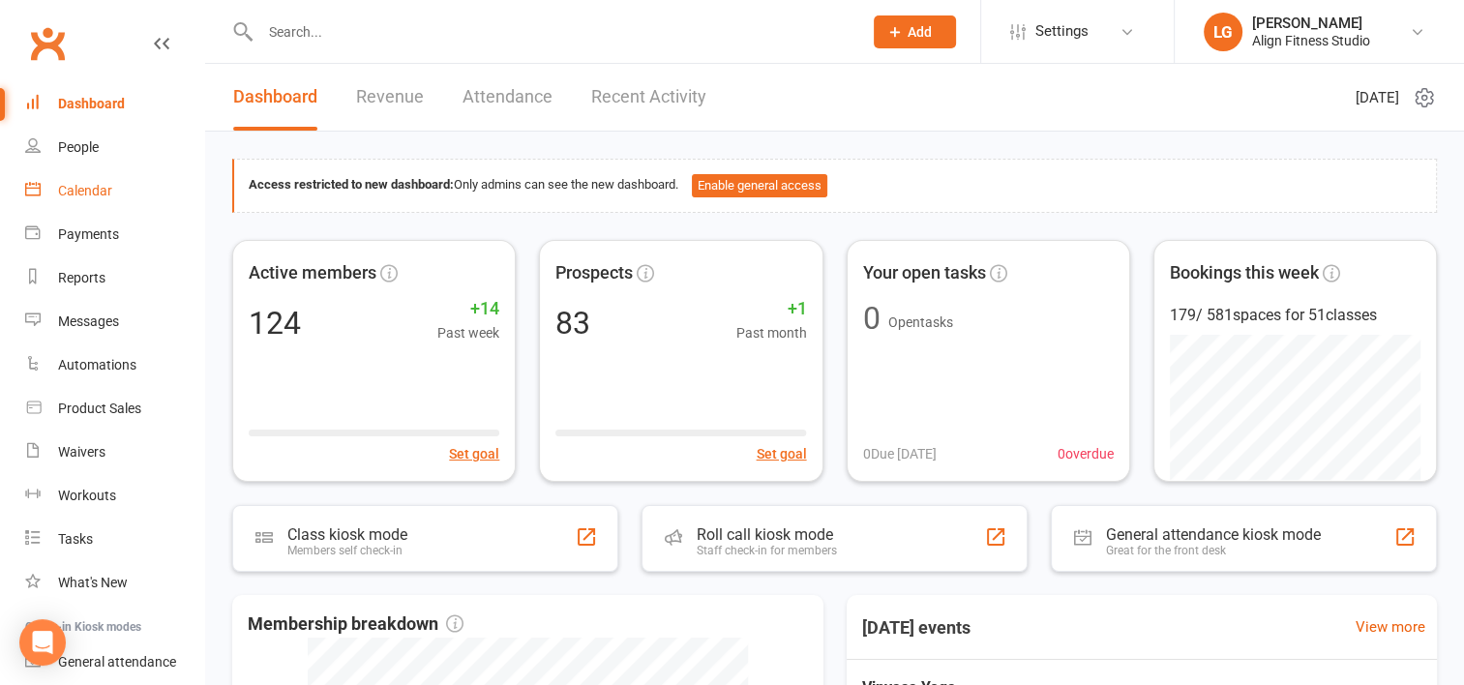
click at [96, 191] on div "Calendar" at bounding box center [85, 190] width 54 height 15
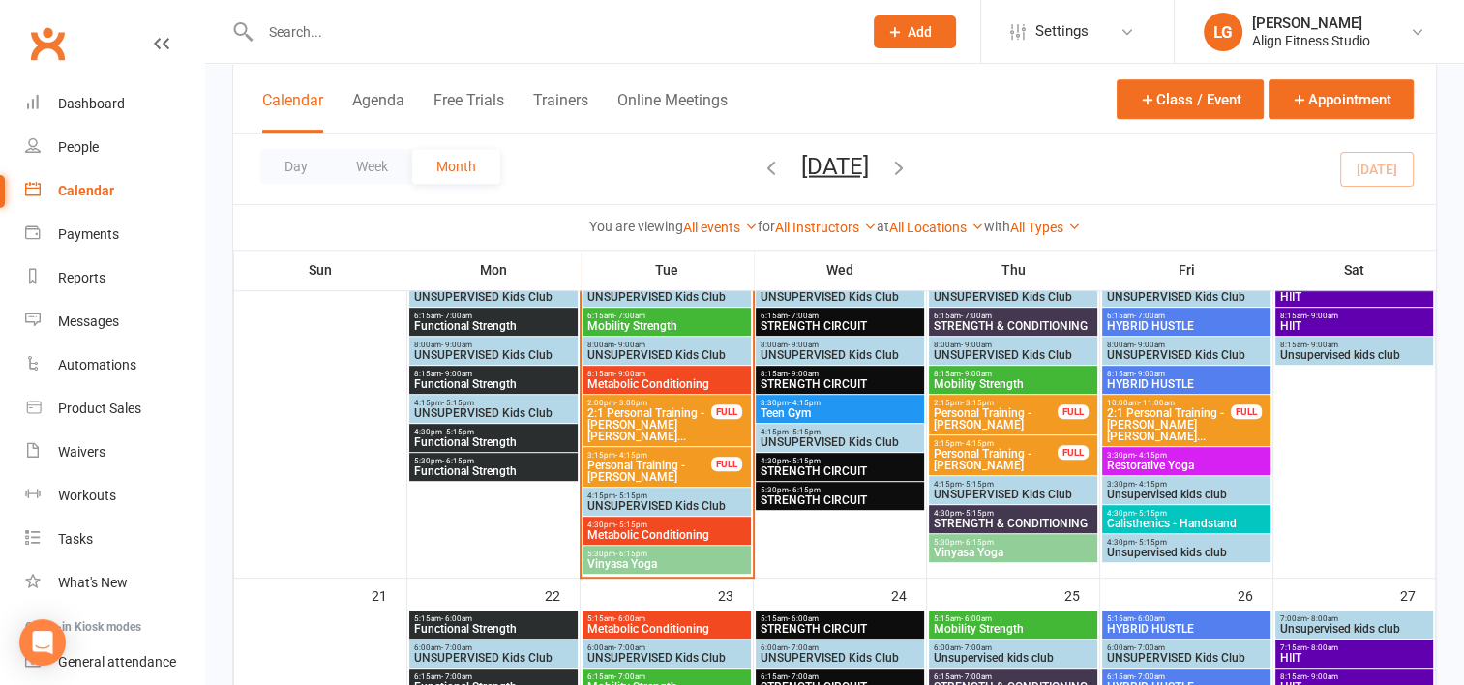
scroll to position [975, 0]
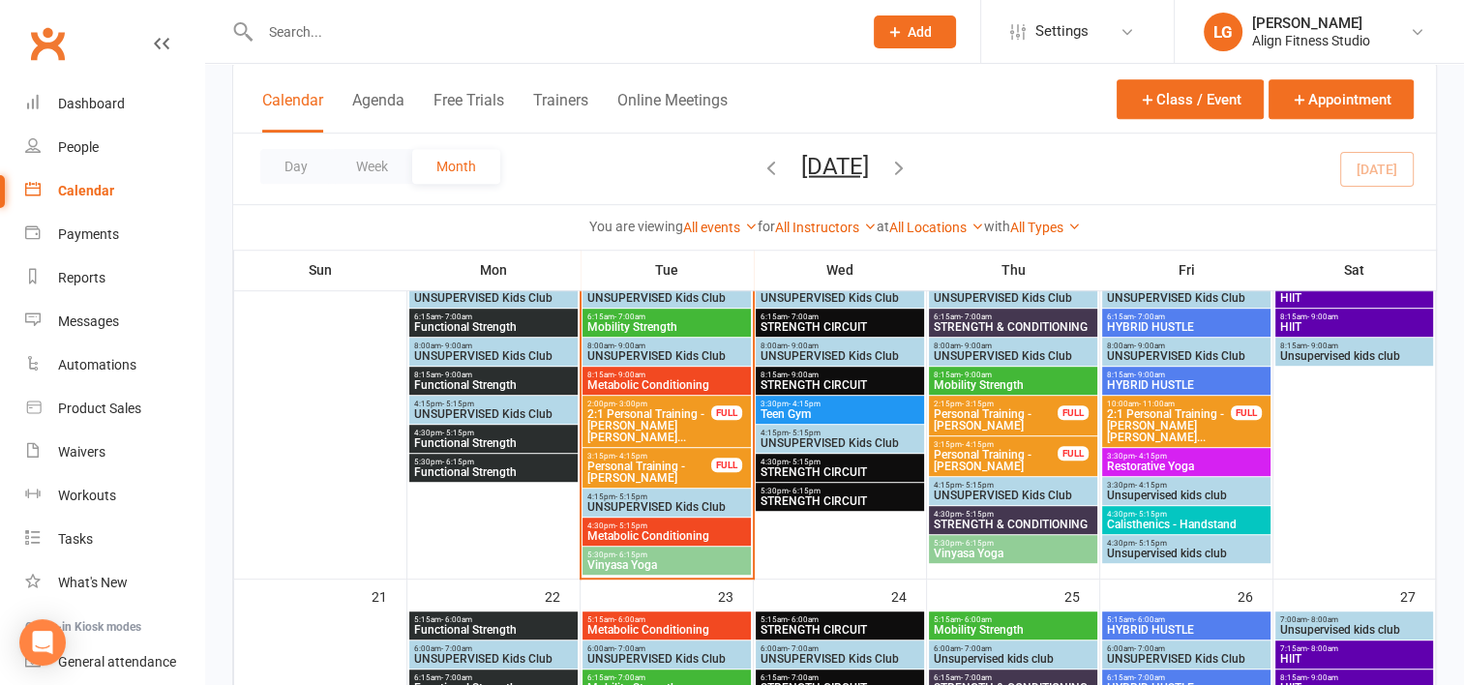
click at [650, 551] on span "5:30pm - 6:15pm" at bounding box center [667, 555] width 161 height 9
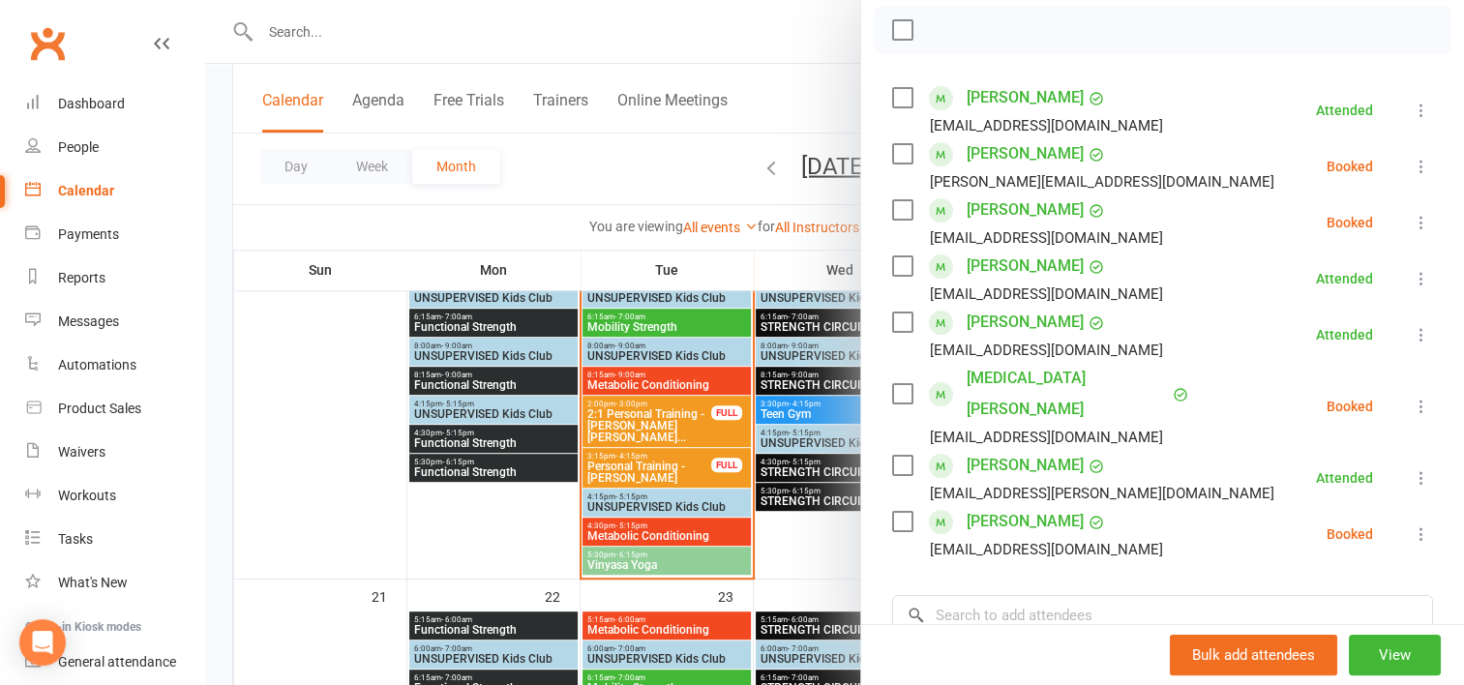
scroll to position [279, 0]
click at [85, 88] on link "Dashboard" at bounding box center [114, 104] width 179 height 44
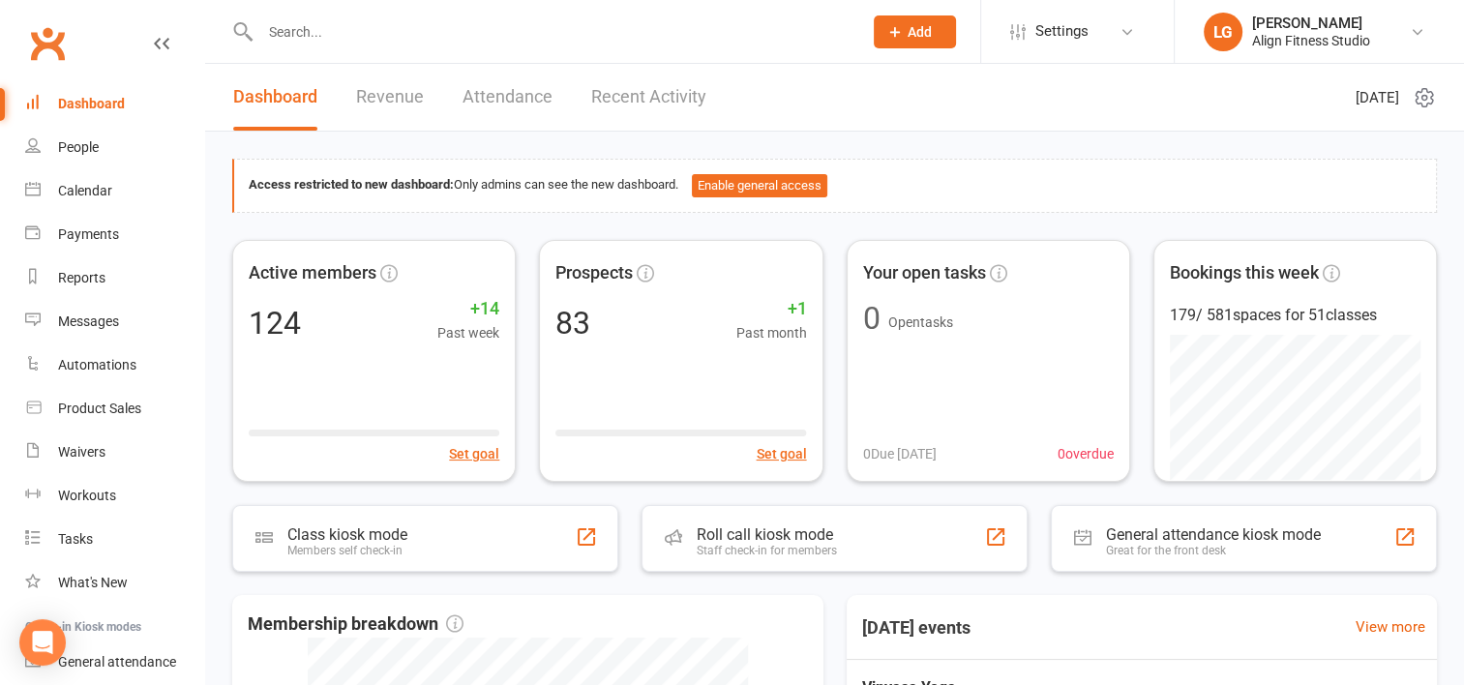
click at [384, 93] on link "Revenue" at bounding box center [390, 97] width 68 height 67
